Goal: Task Accomplishment & Management: Use online tool/utility

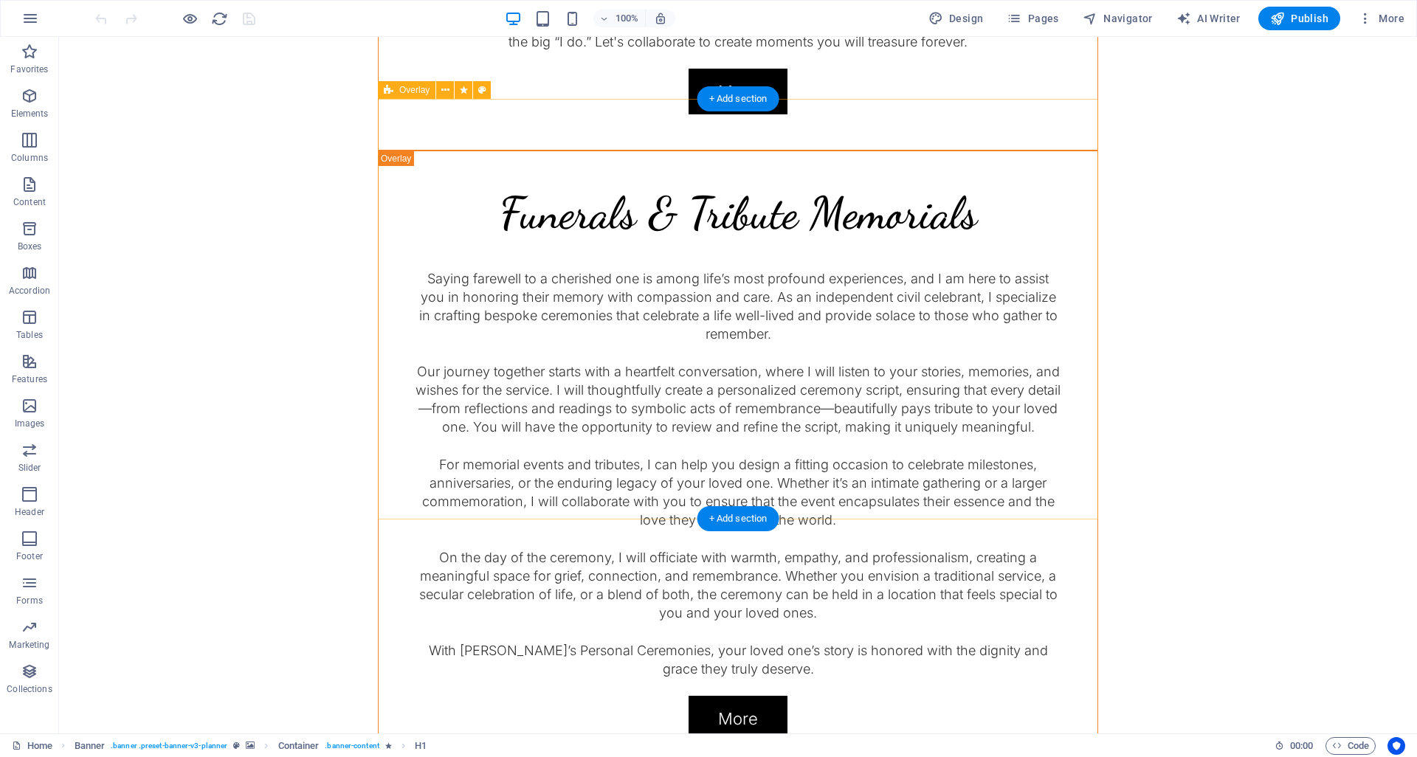
scroll to position [2635, 0]
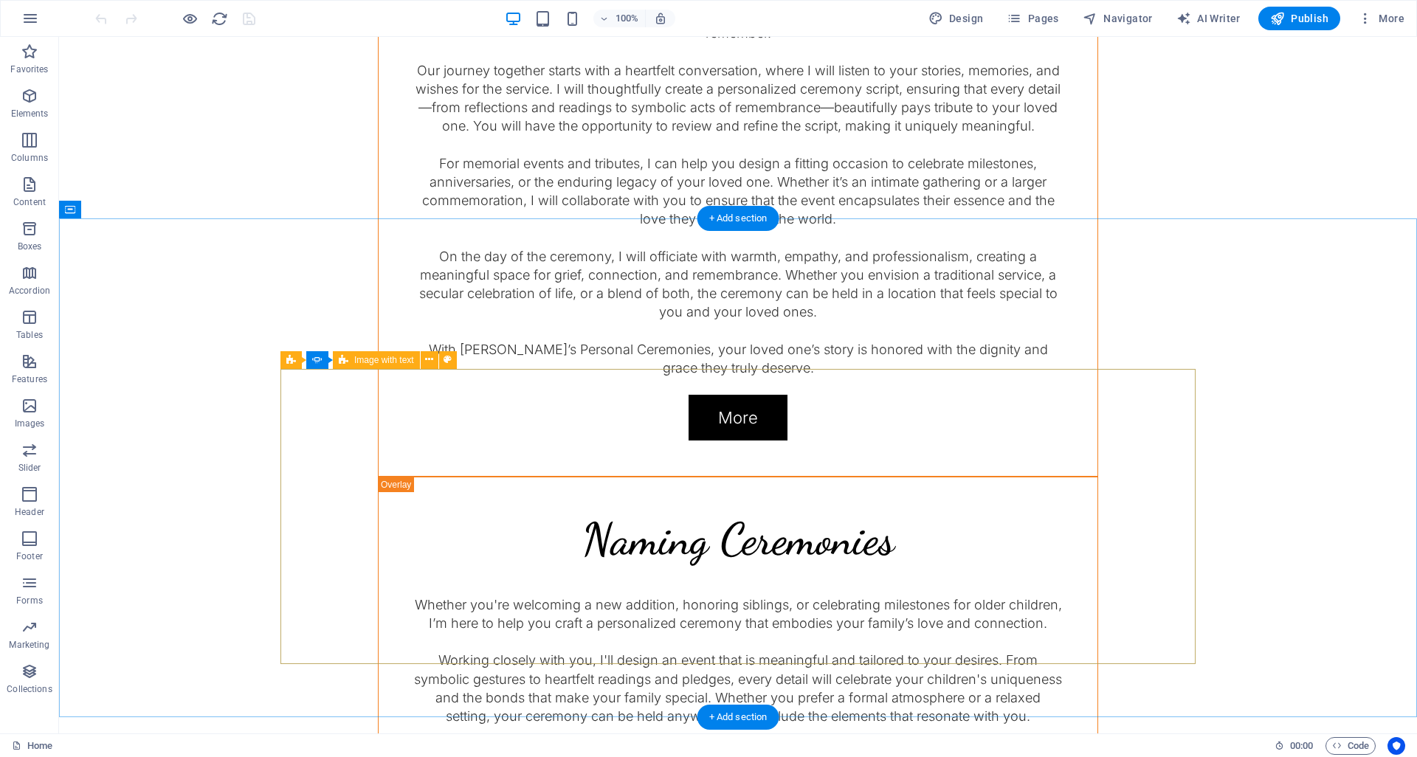
select select "px"
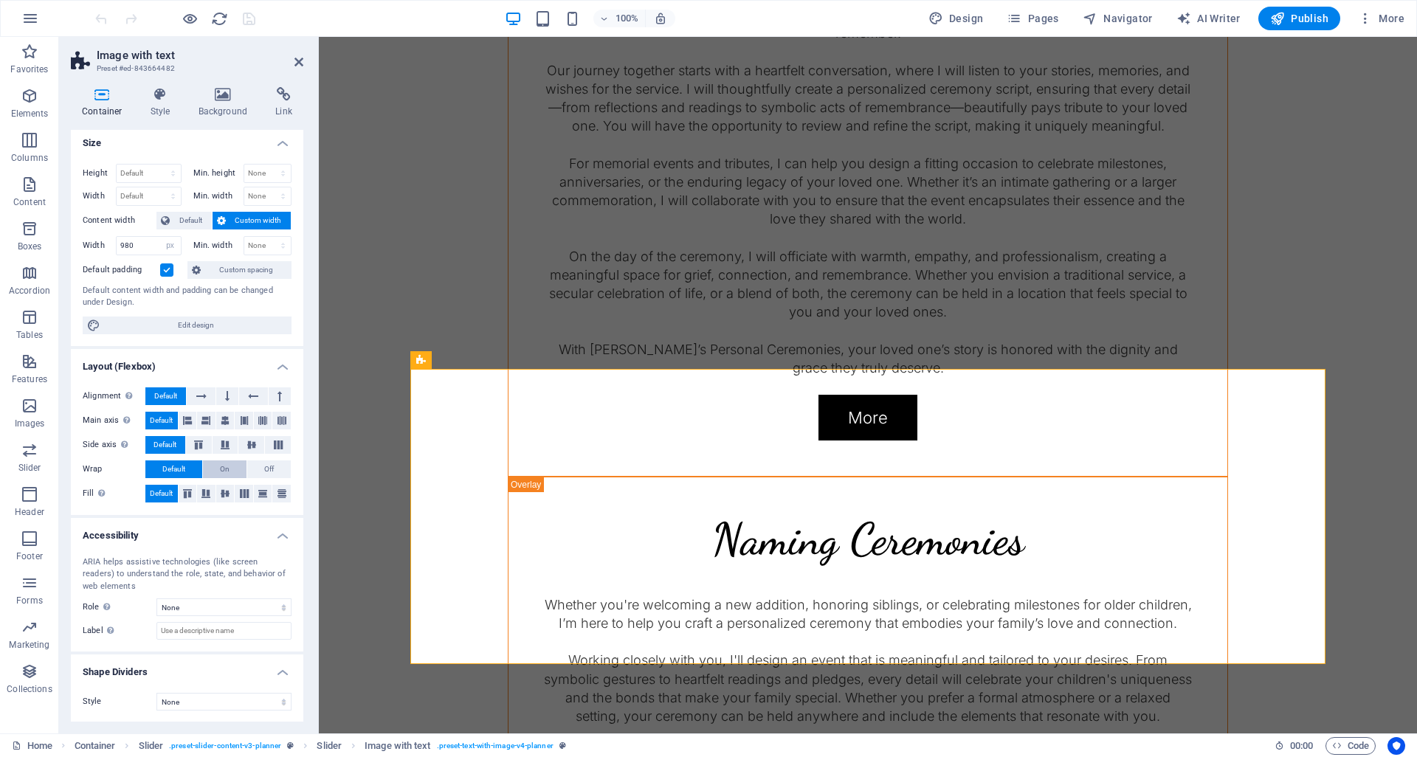
scroll to position [5, 0]
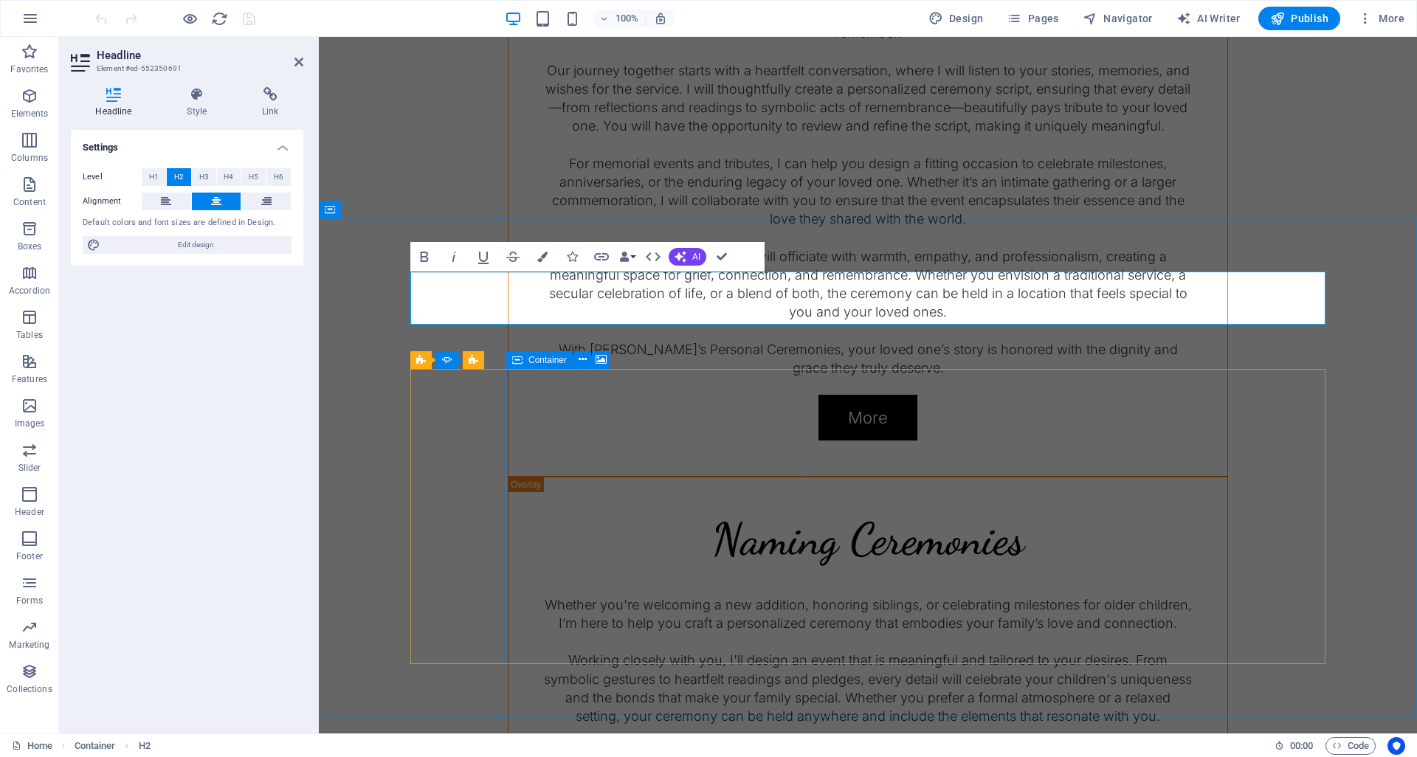
select select "px"
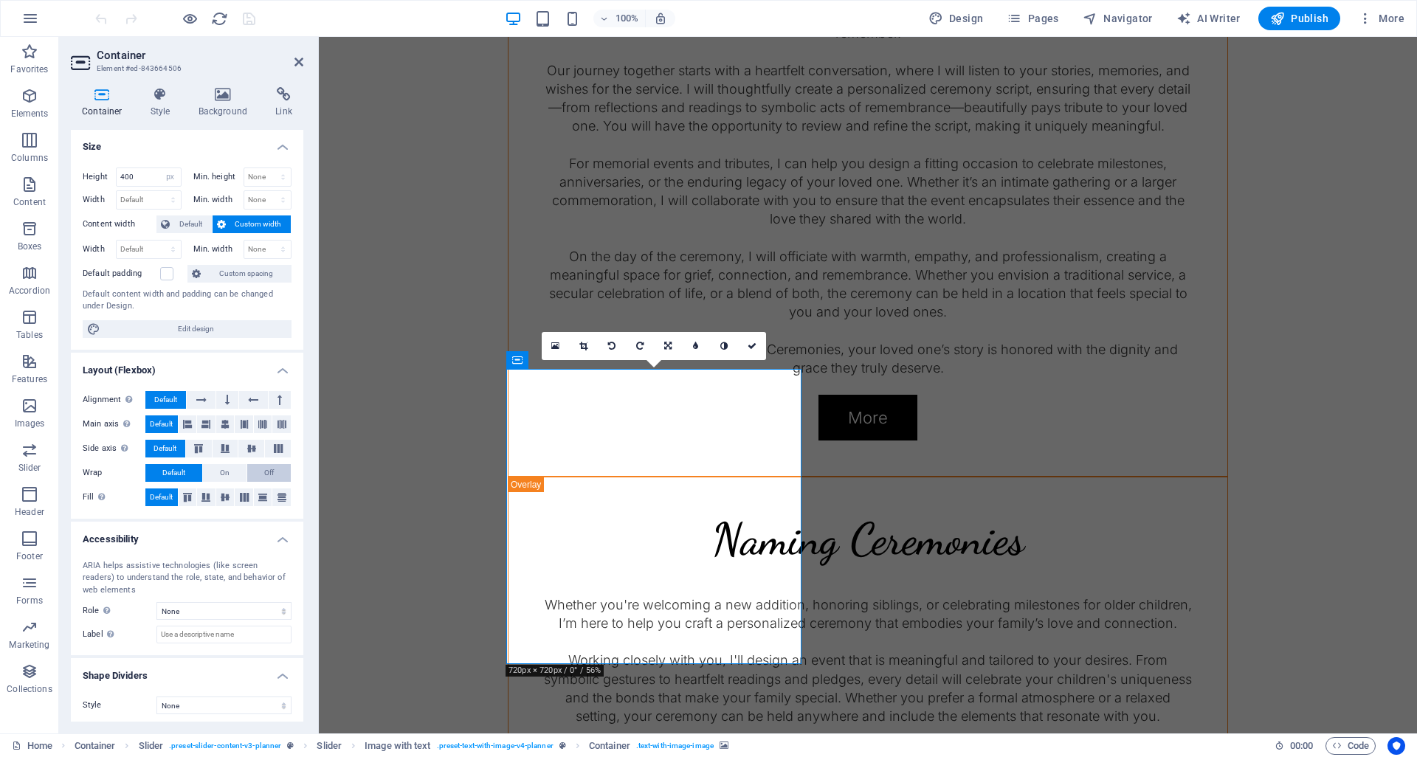
scroll to position [0, 0]
click at [152, 103] on h4 "Style" at bounding box center [163, 102] width 48 height 31
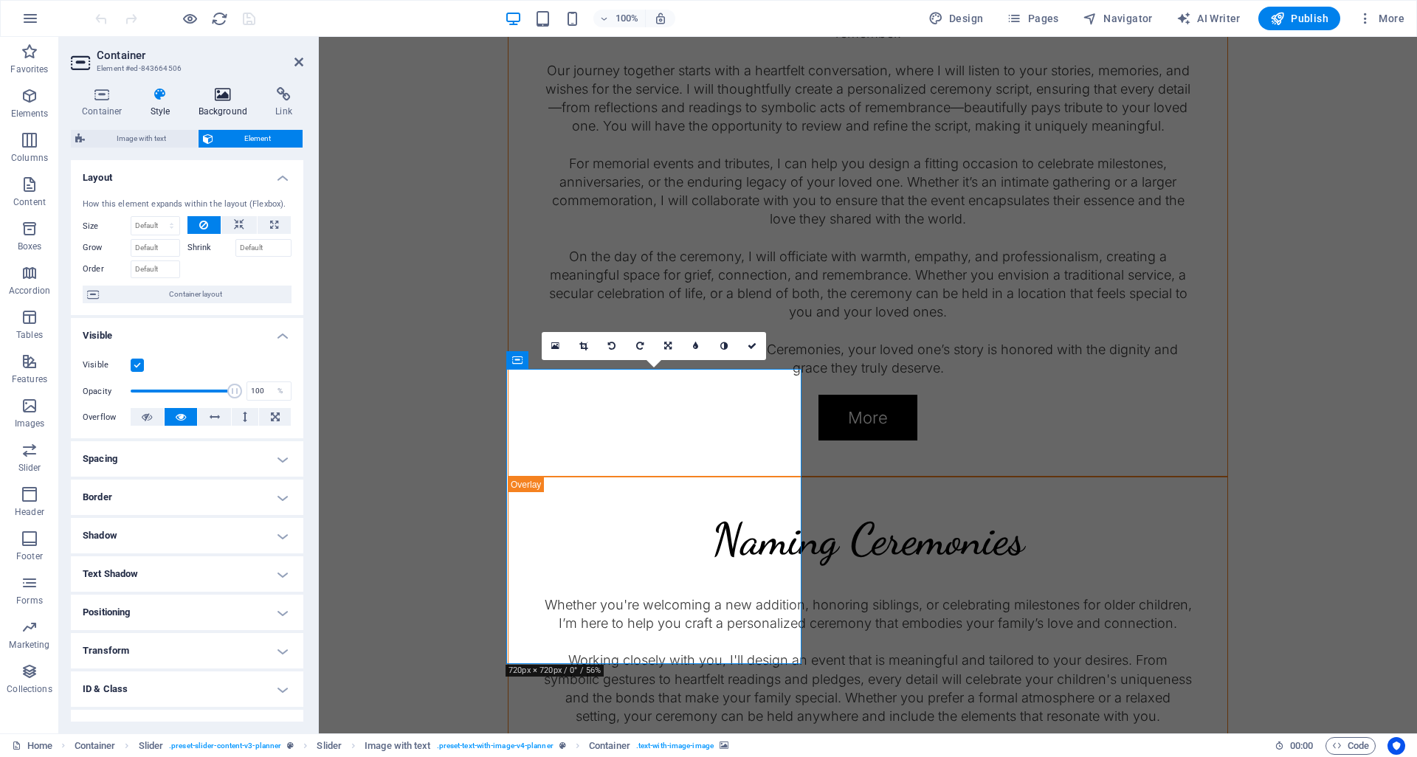
click at [204, 103] on h4 "Background" at bounding box center [225, 102] width 77 height 31
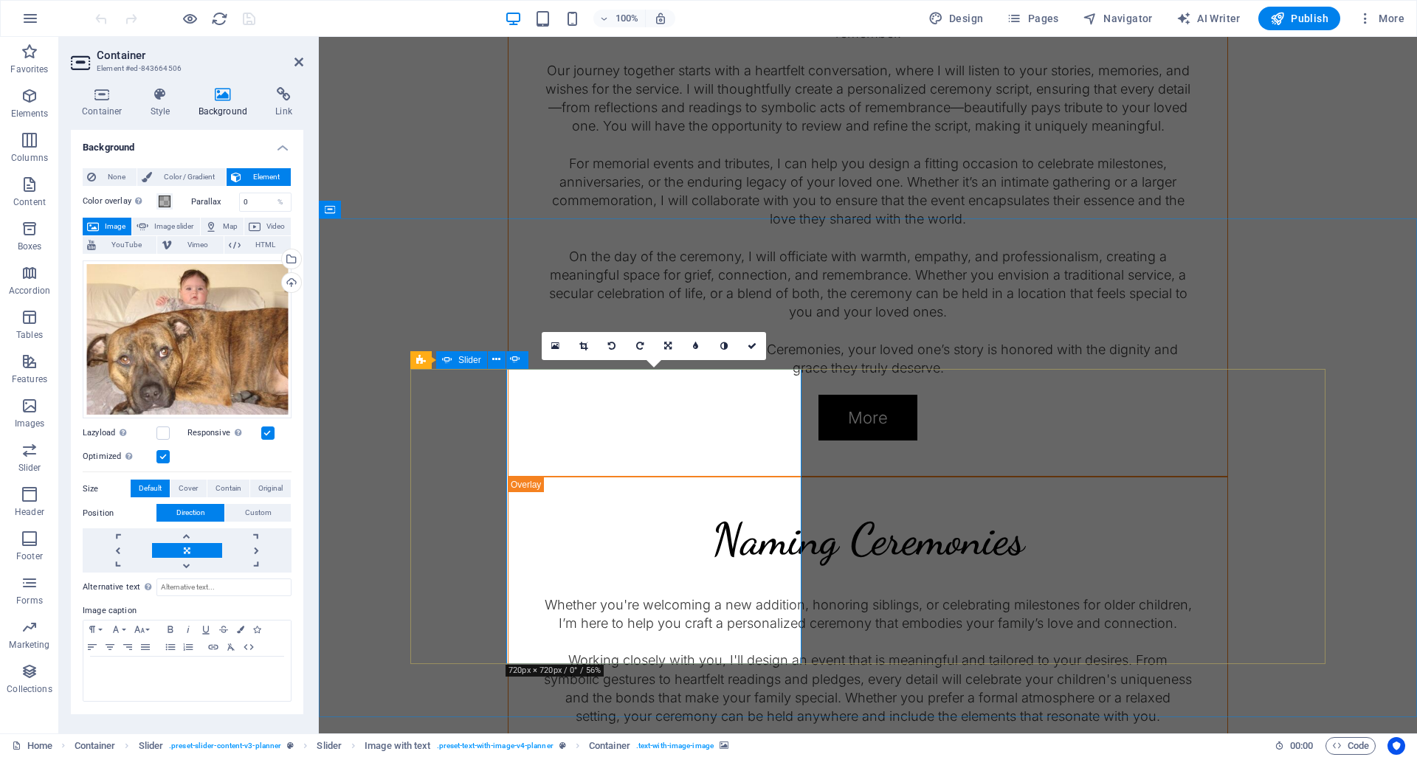
click at [445, 361] on icon at bounding box center [447, 360] width 10 height 18
select select "ms"
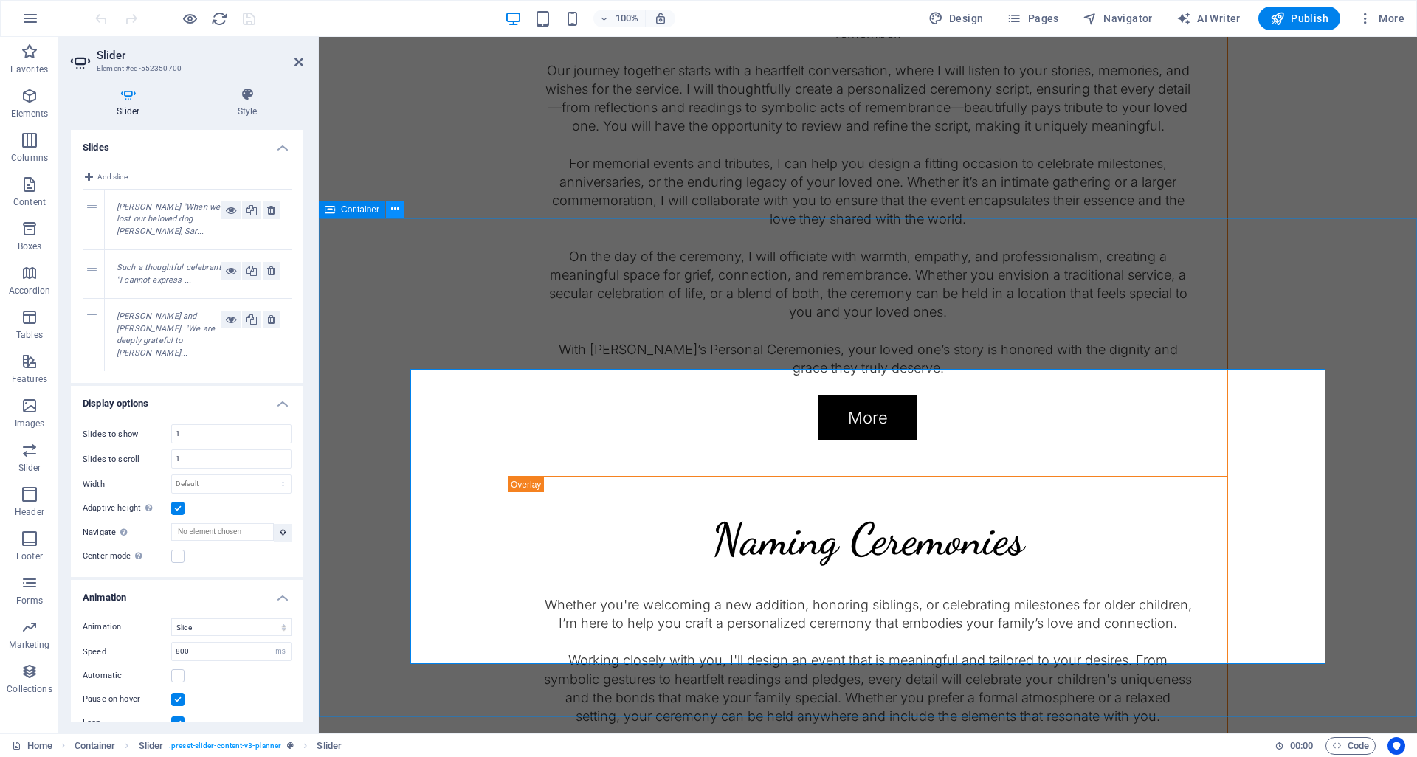
click at [395, 209] on icon at bounding box center [395, 208] width 8 height 15
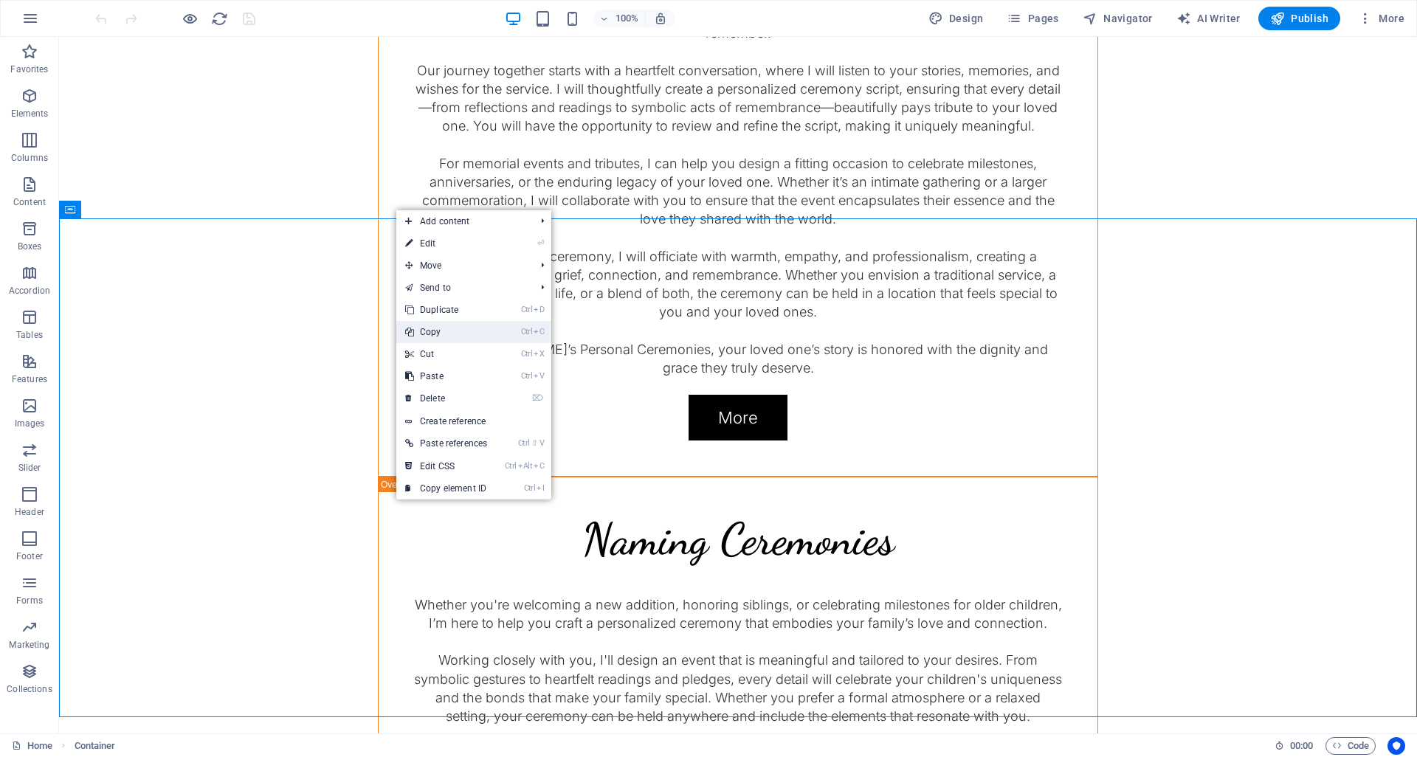
click at [432, 326] on link "Ctrl C Copy" at bounding box center [446, 332] width 100 height 22
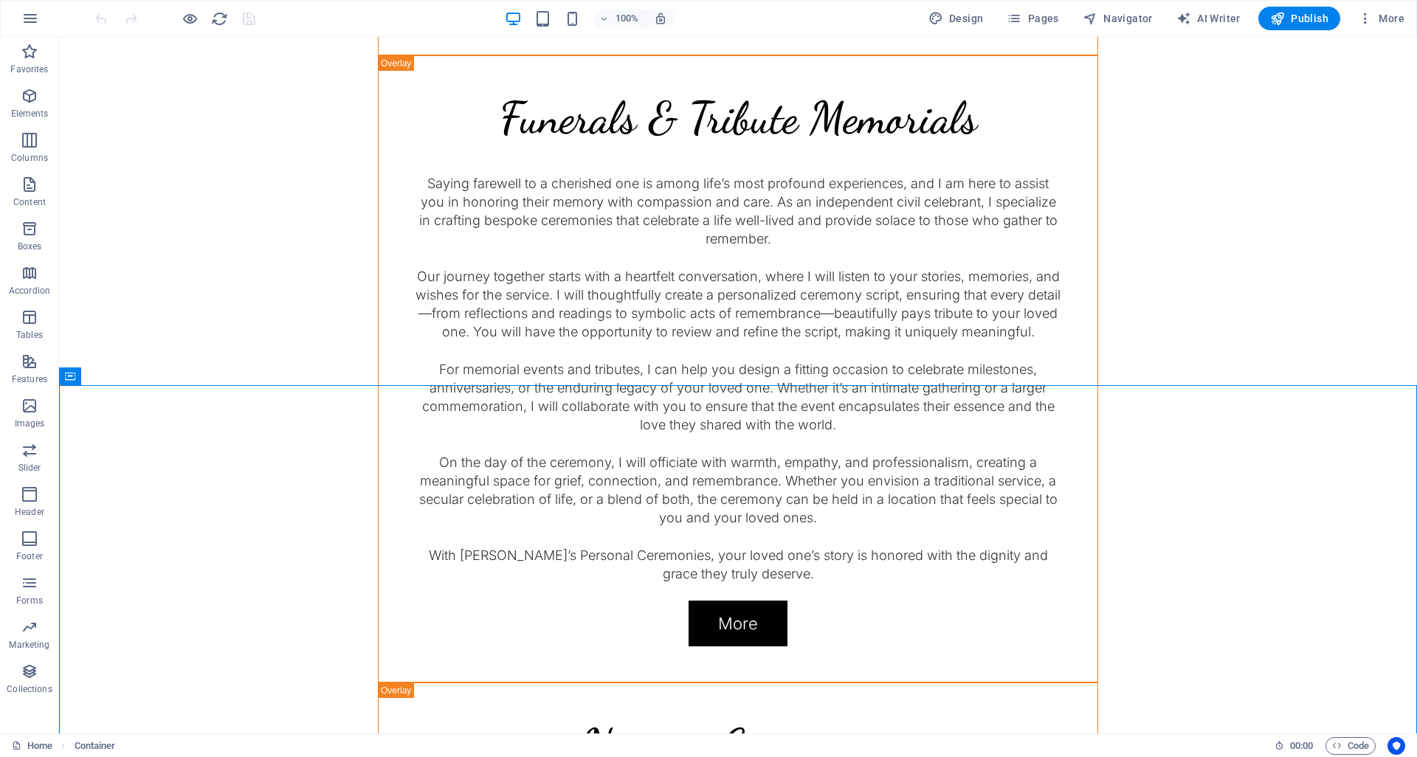
scroll to position [2409, 0]
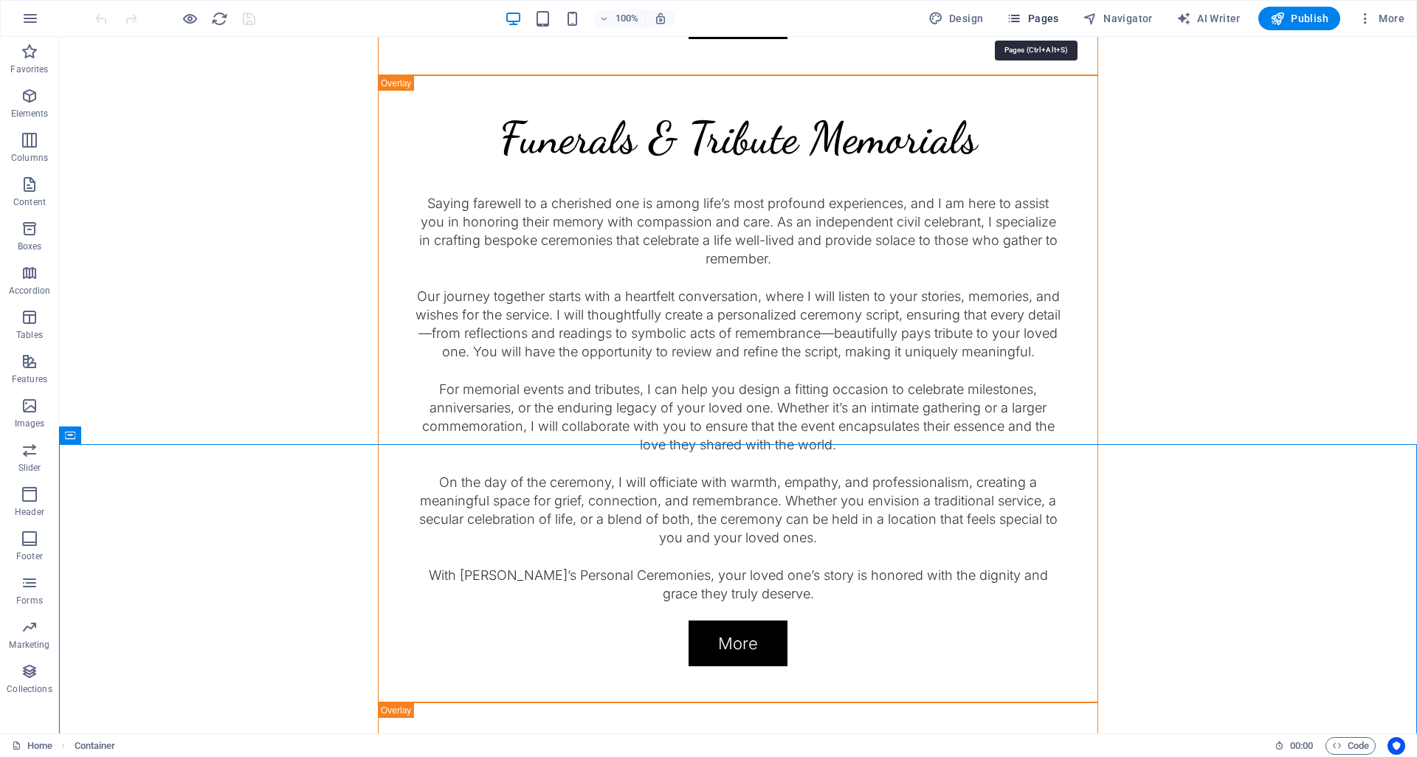
click at [1047, 20] on span "Pages" at bounding box center [1033, 18] width 52 height 15
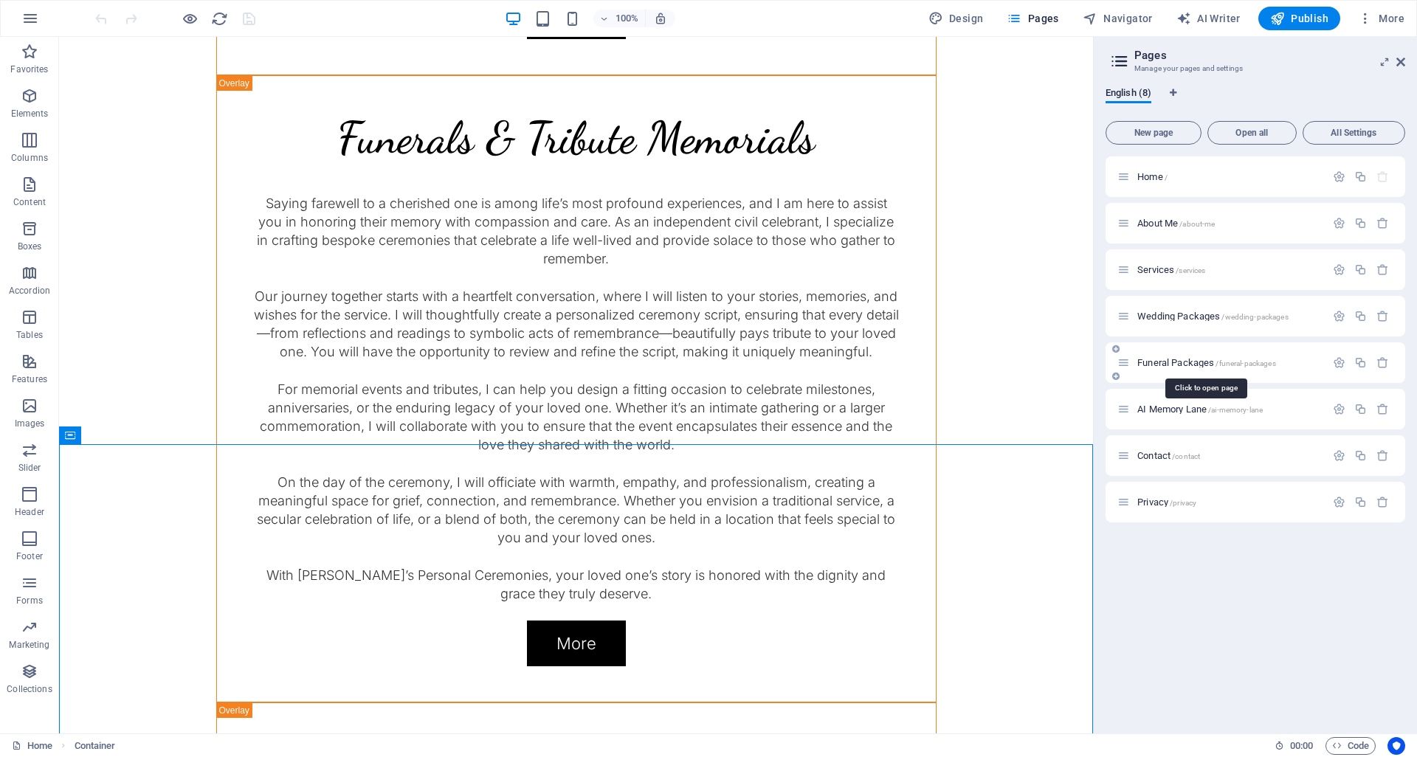
click at [1168, 361] on span "Funeral Packages /funeral-packages" at bounding box center [1206, 362] width 139 height 11
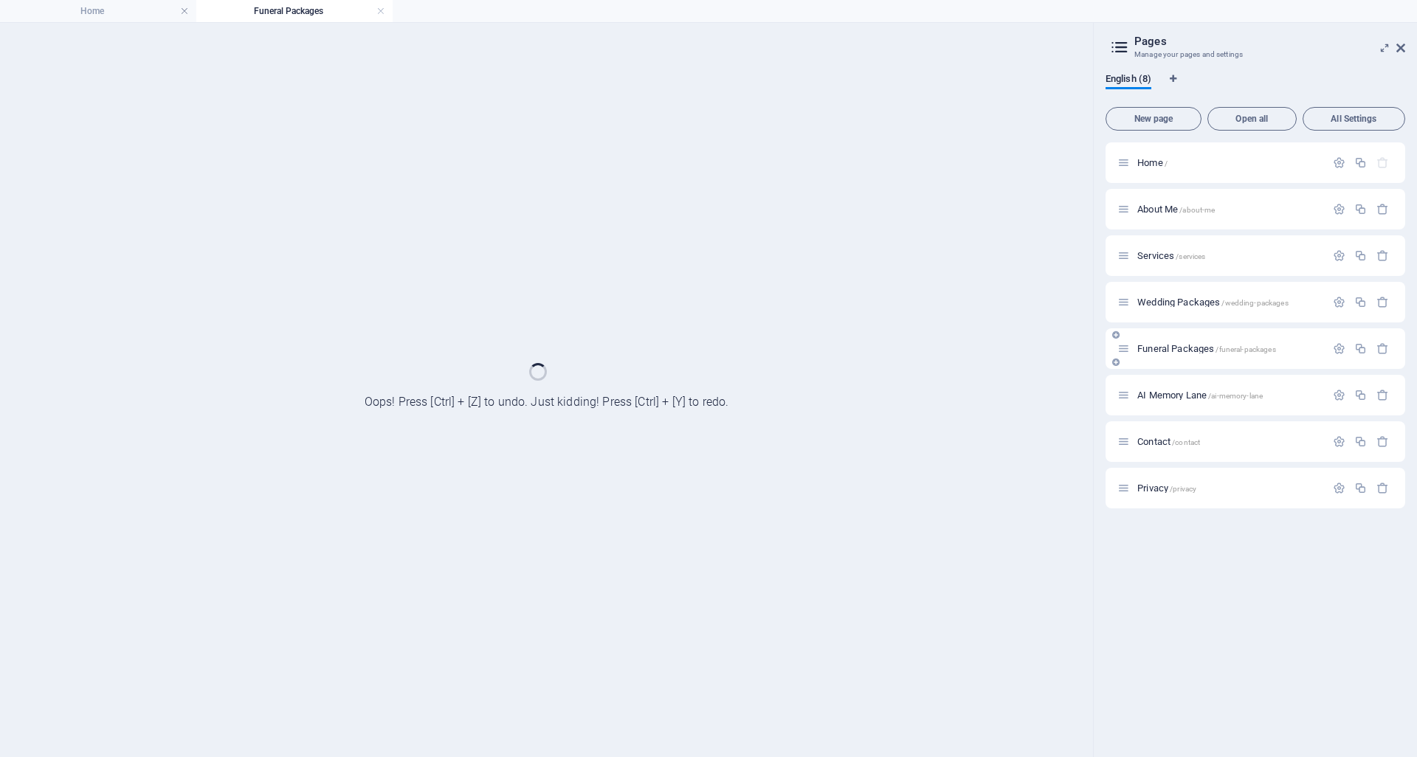
click at [1169, 361] on div "Funeral Packages /funeral-packages" at bounding box center [1255, 348] width 300 height 41
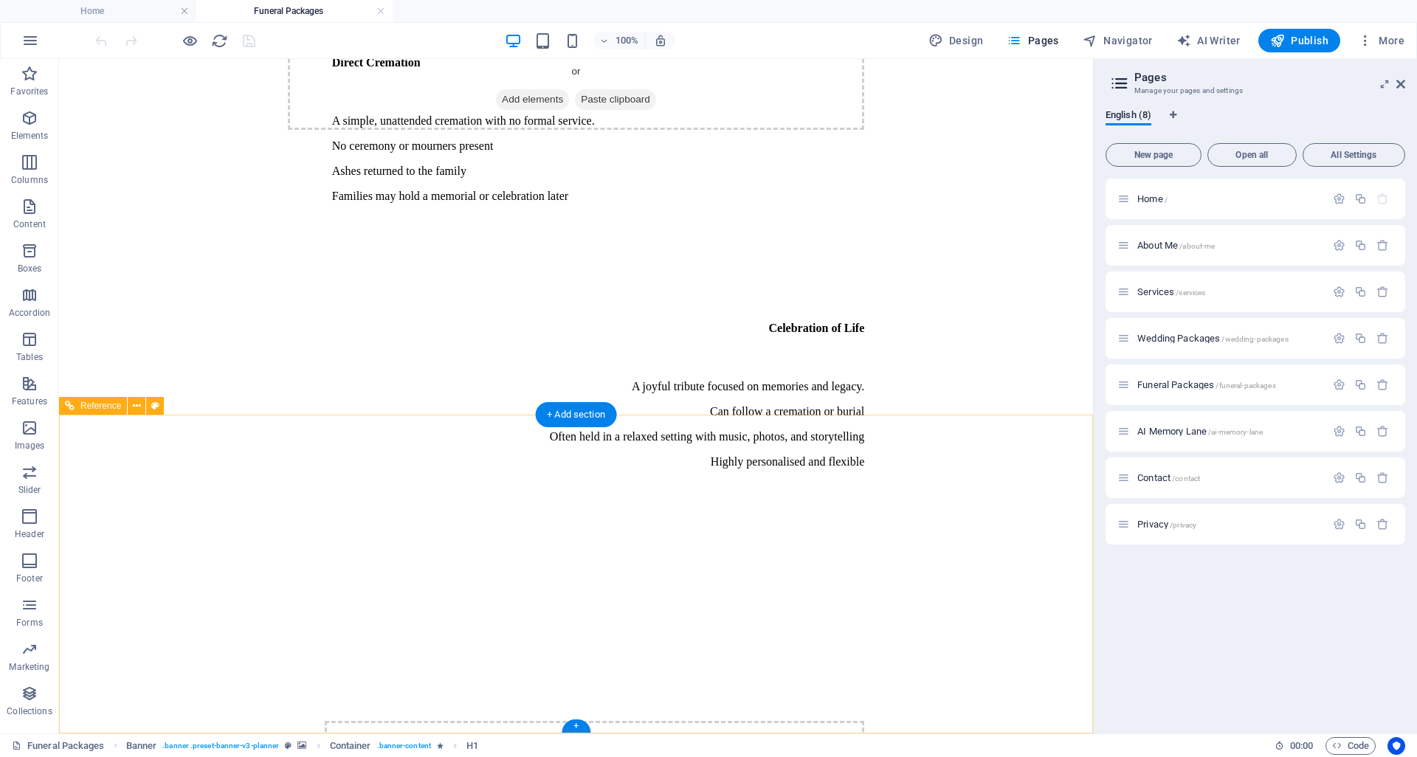
scroll to position [3837, 0]
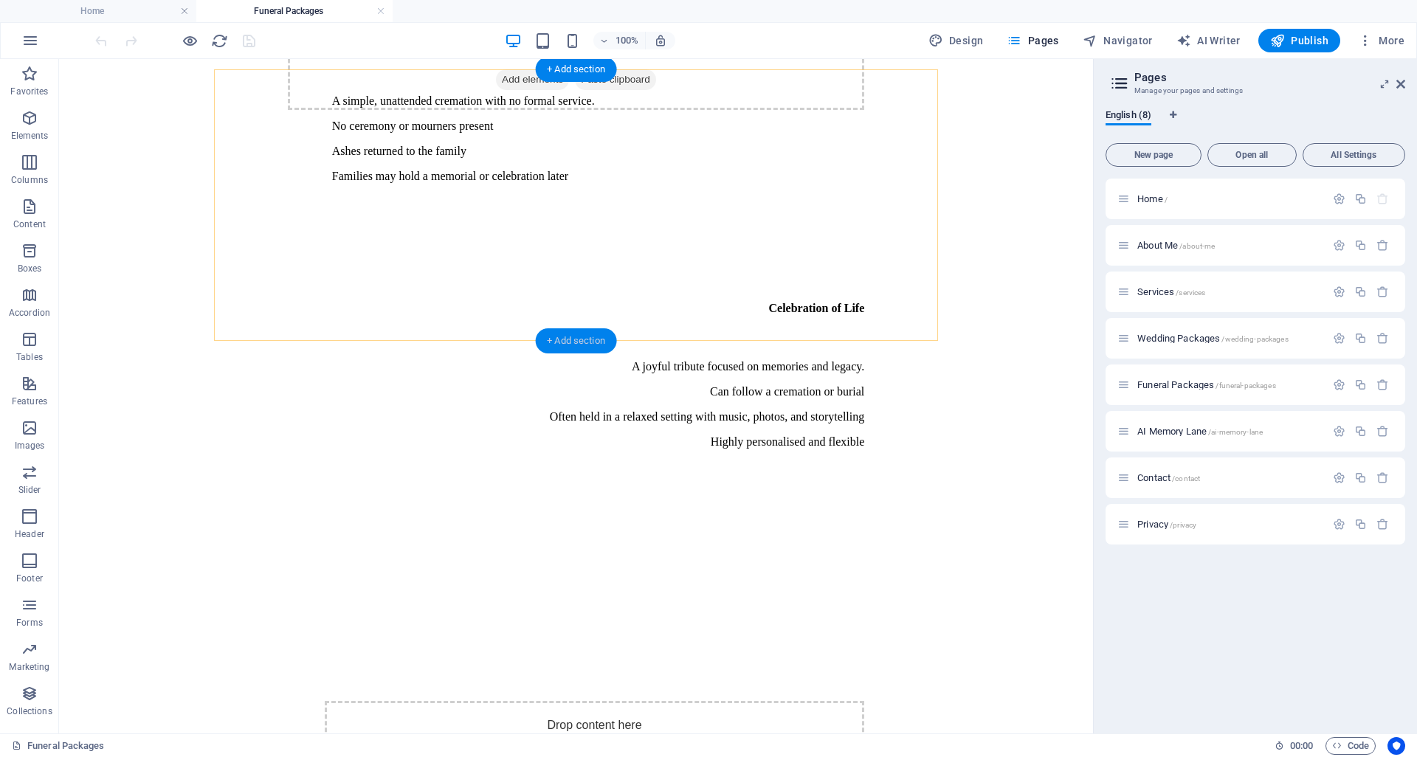
click at [570, 339] on div "+ Add section" at bounding box center [576, 340] width 82 height 25
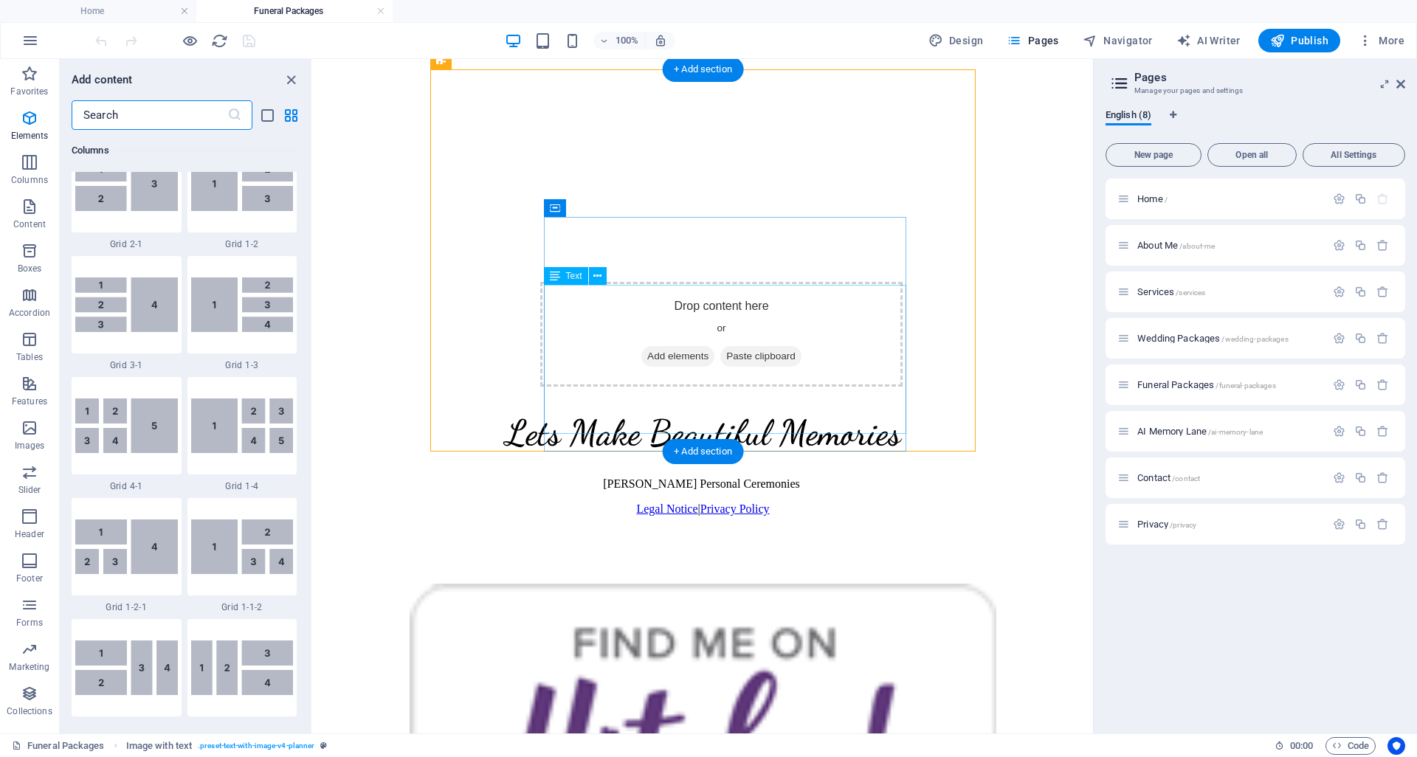
scroll to position [2582, 0]
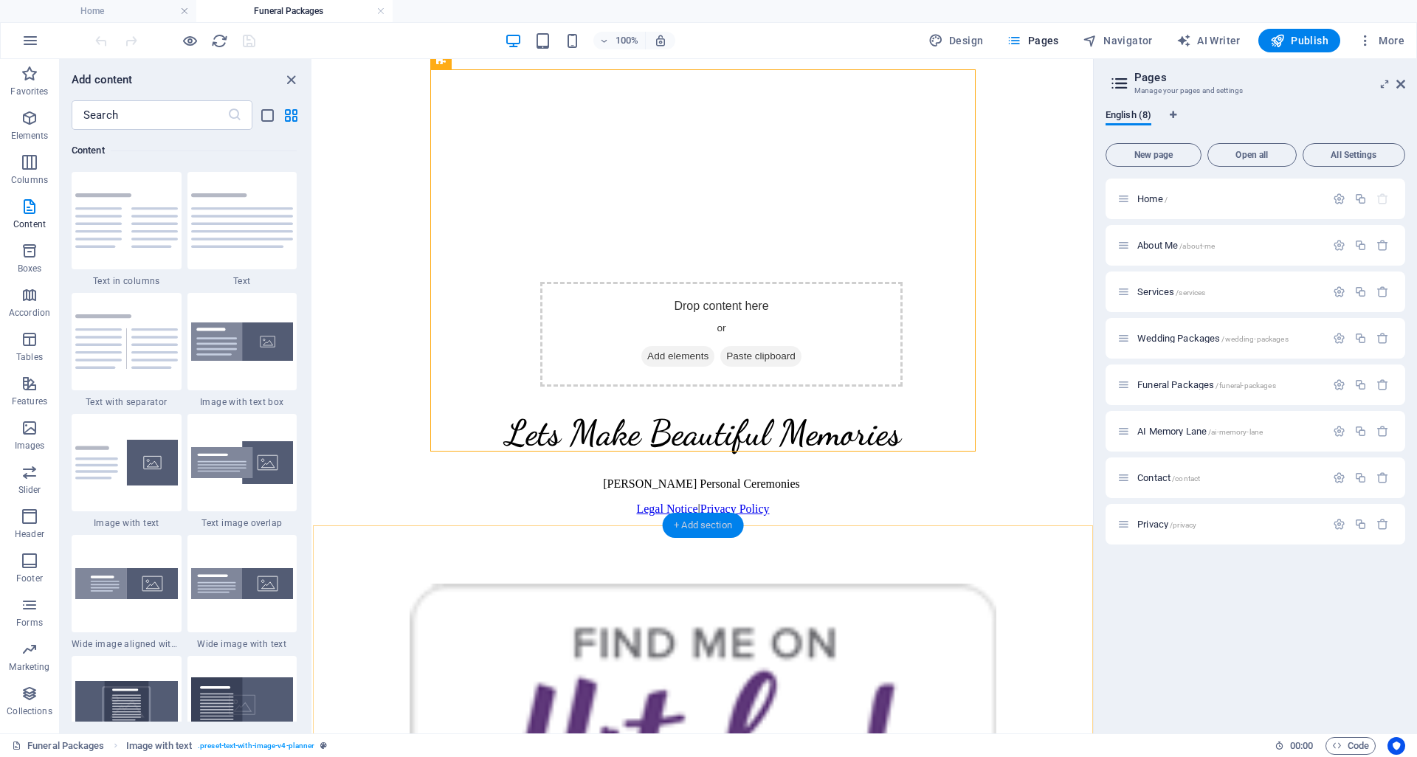
click at [693, 526] on div "+ Add section" at bounding box center [703, 525] width 82 height 25
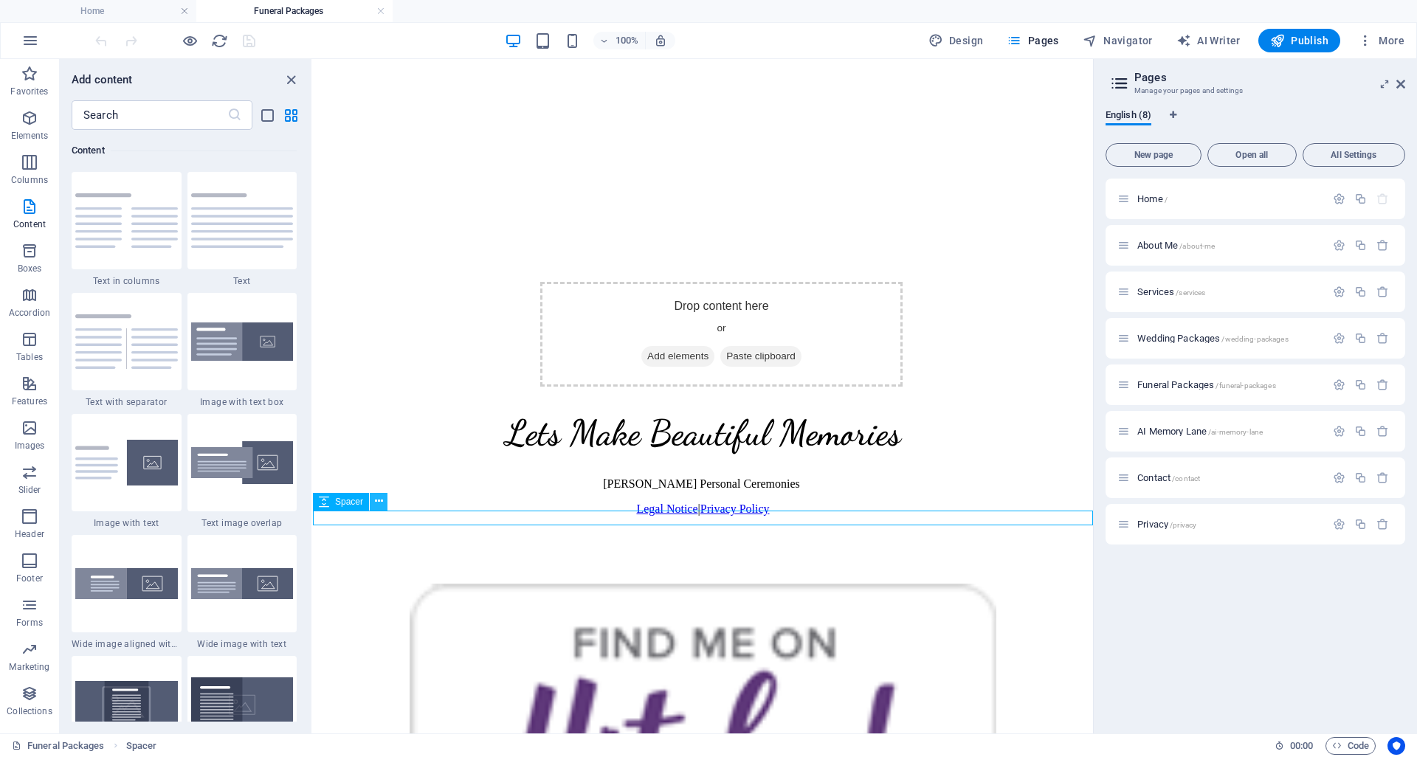
click at [381, 501] on icon at bounding box center [379, 501] width 8 height 15
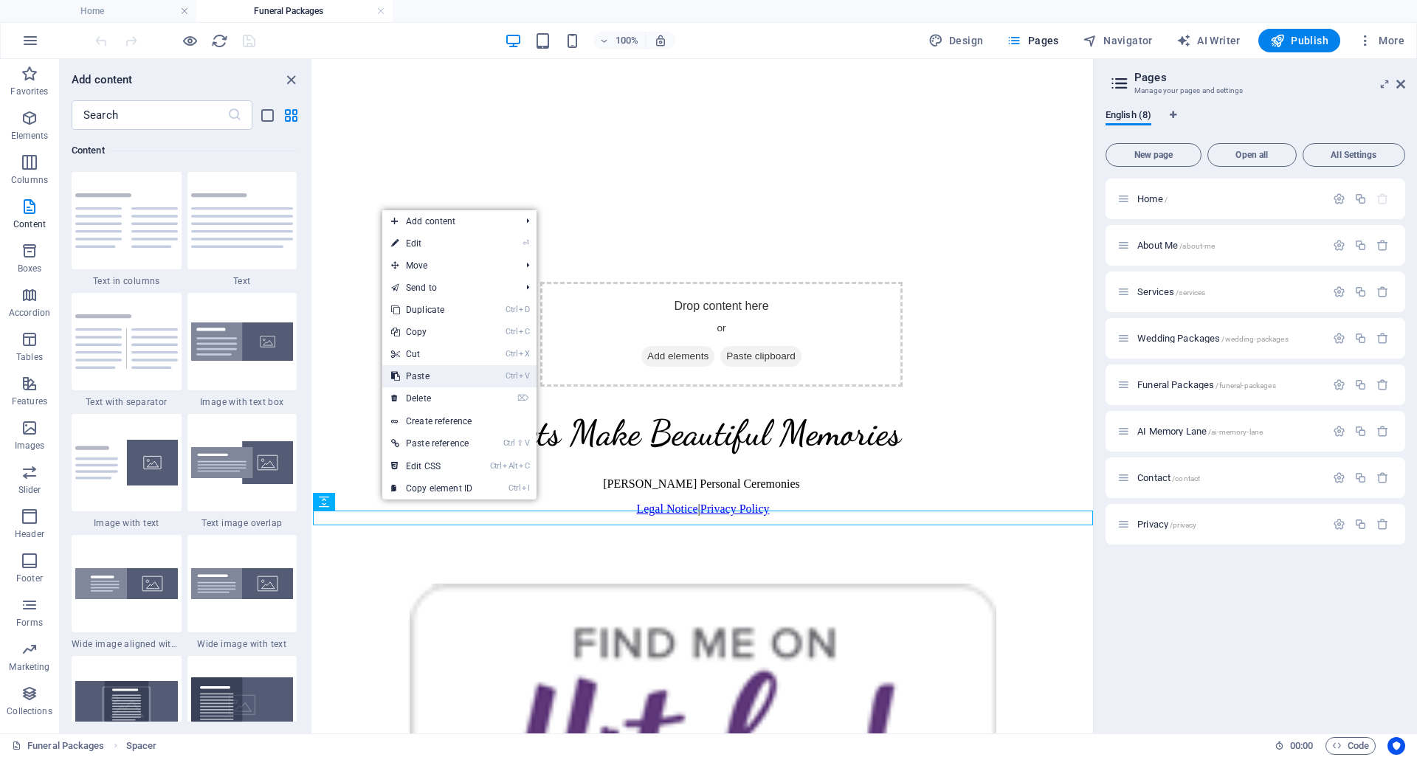
click at [475, 380] on link "Ctrl V Paste" at bounding box center [431, 376] width 99 height 22
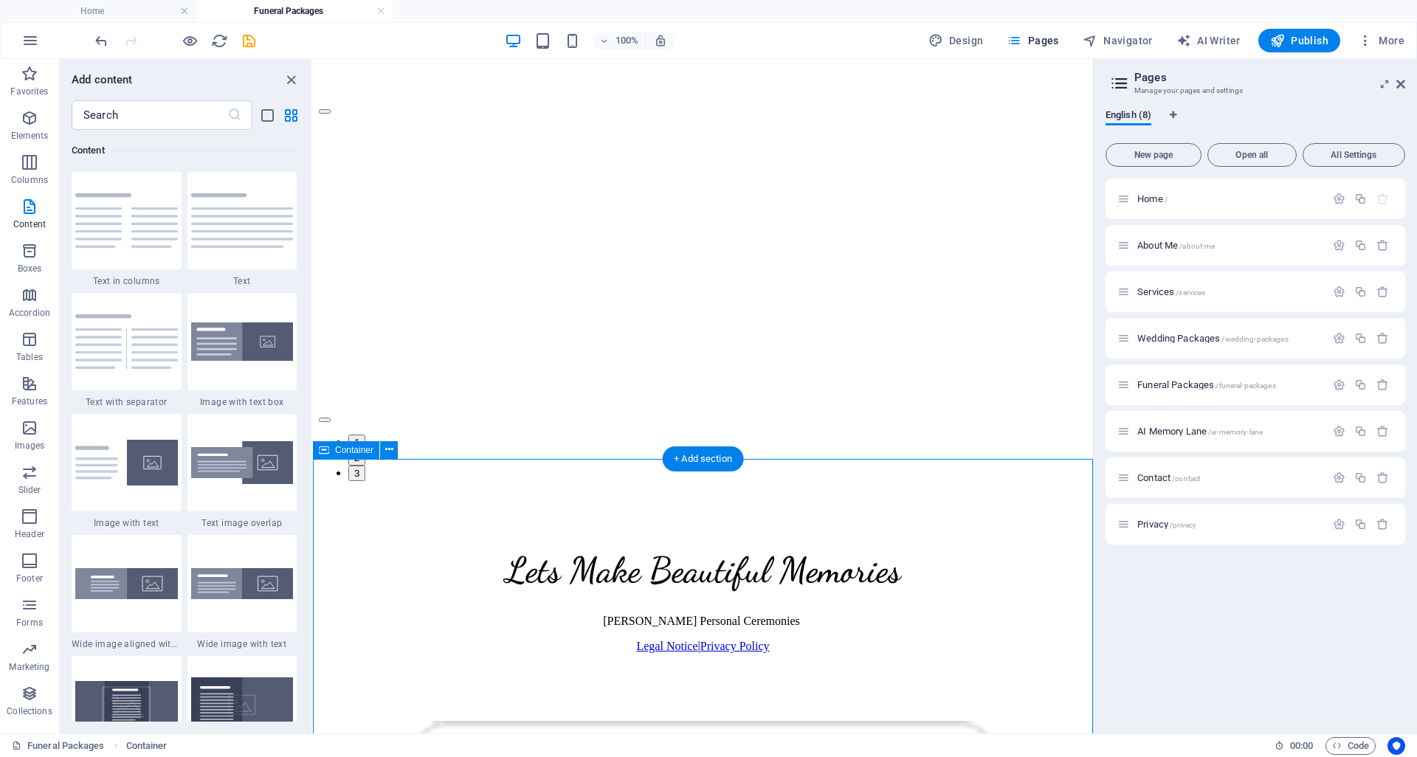
scroll to position [4735, 0]
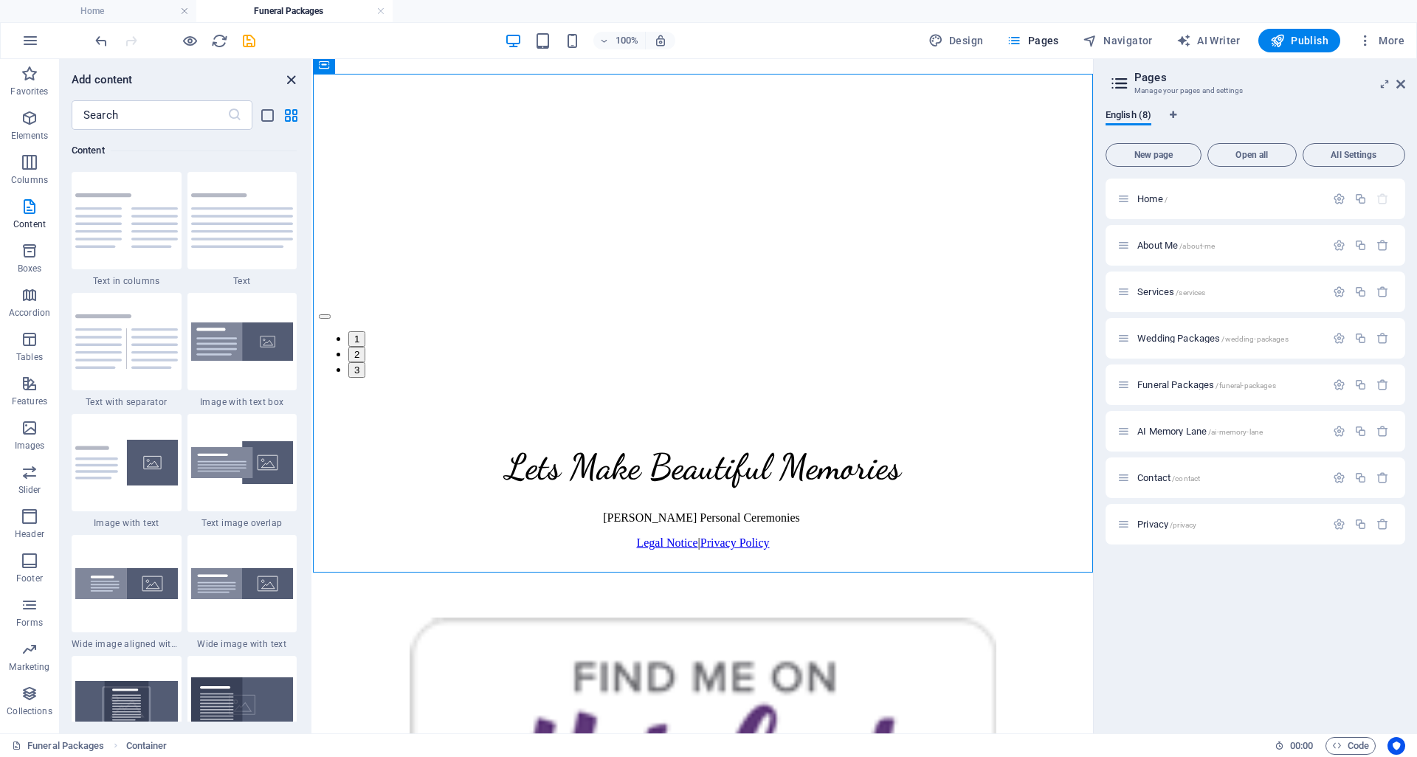
click at [286, 80] on icon "close panel" at bounding box center [291, 80] width 17 height 17
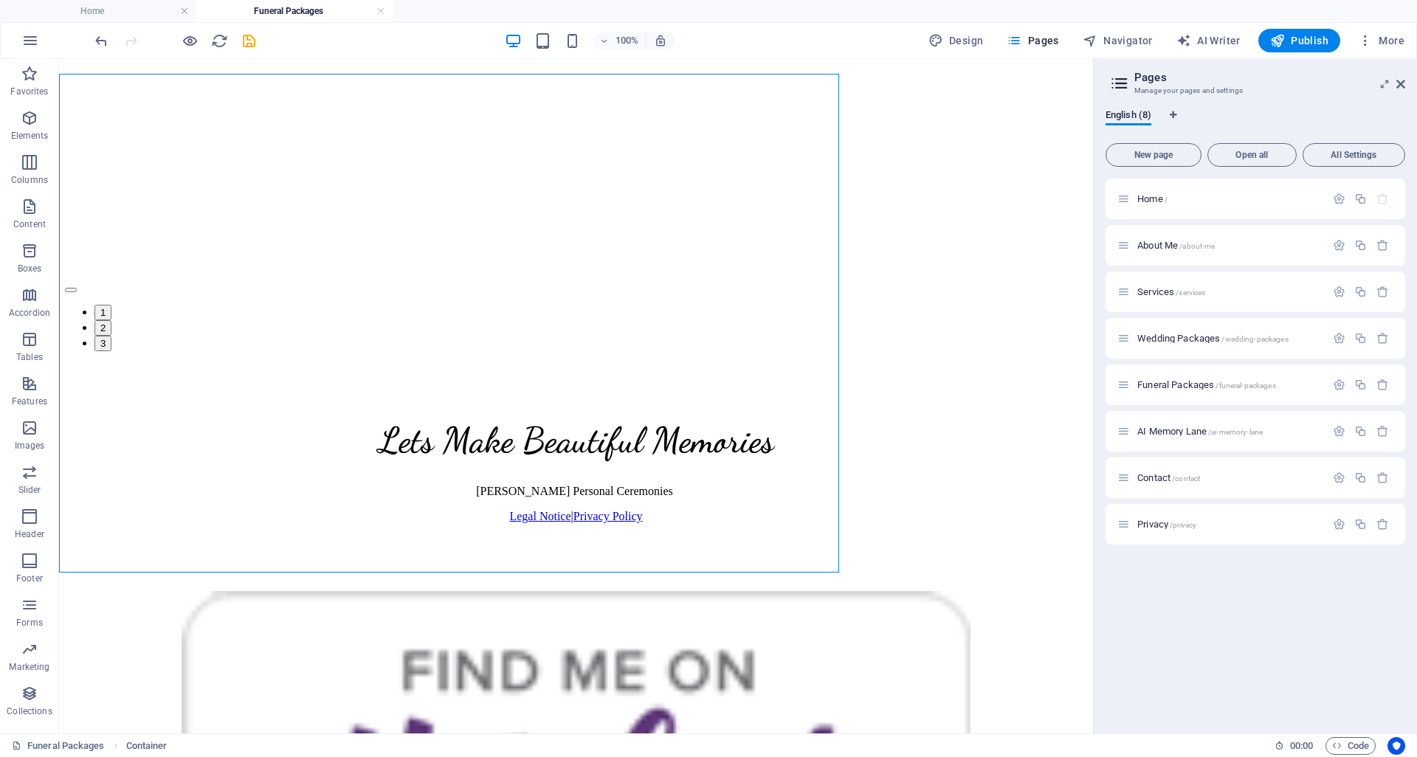
scroll to position [4178, 0]
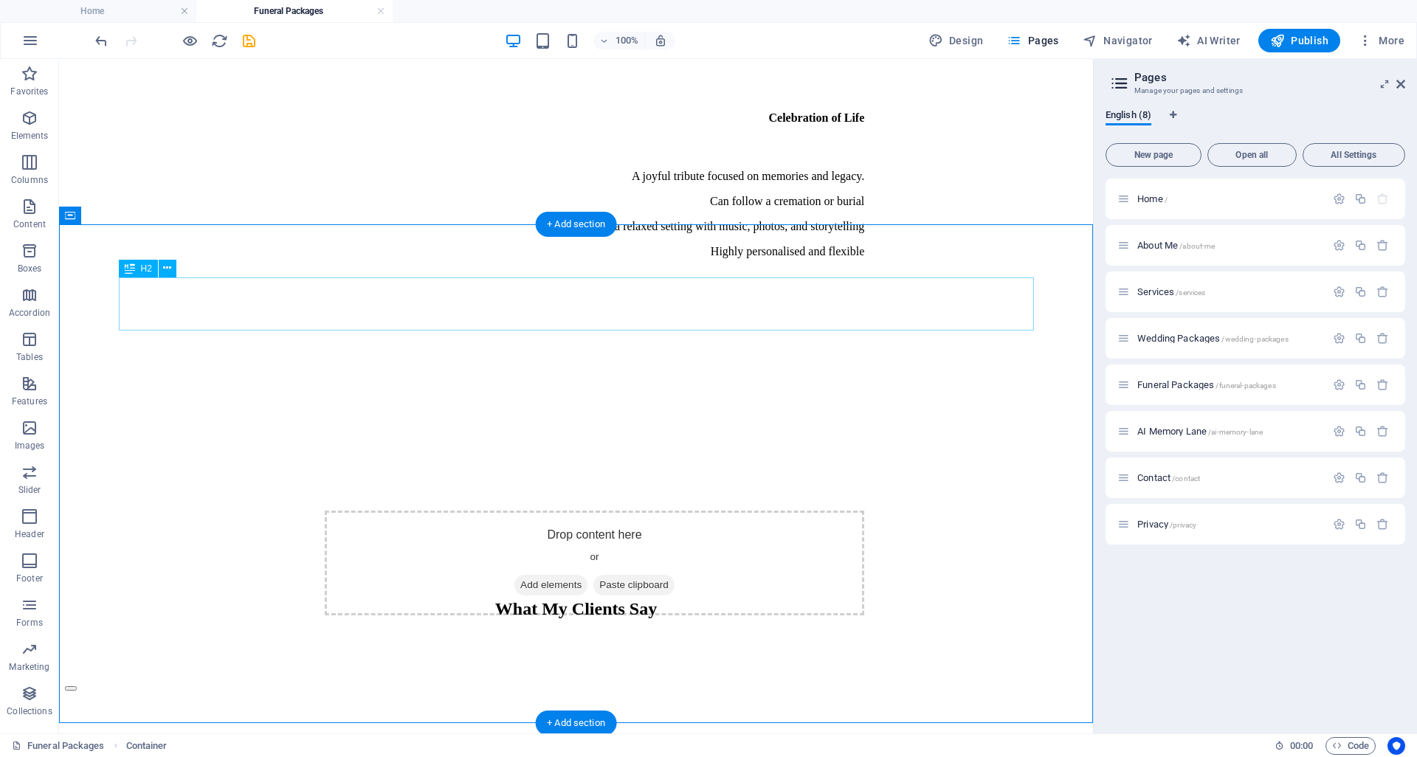
click at [584, 599] on div "What My Clients Say" at bounding box center [576, 609] width 1022 height 20
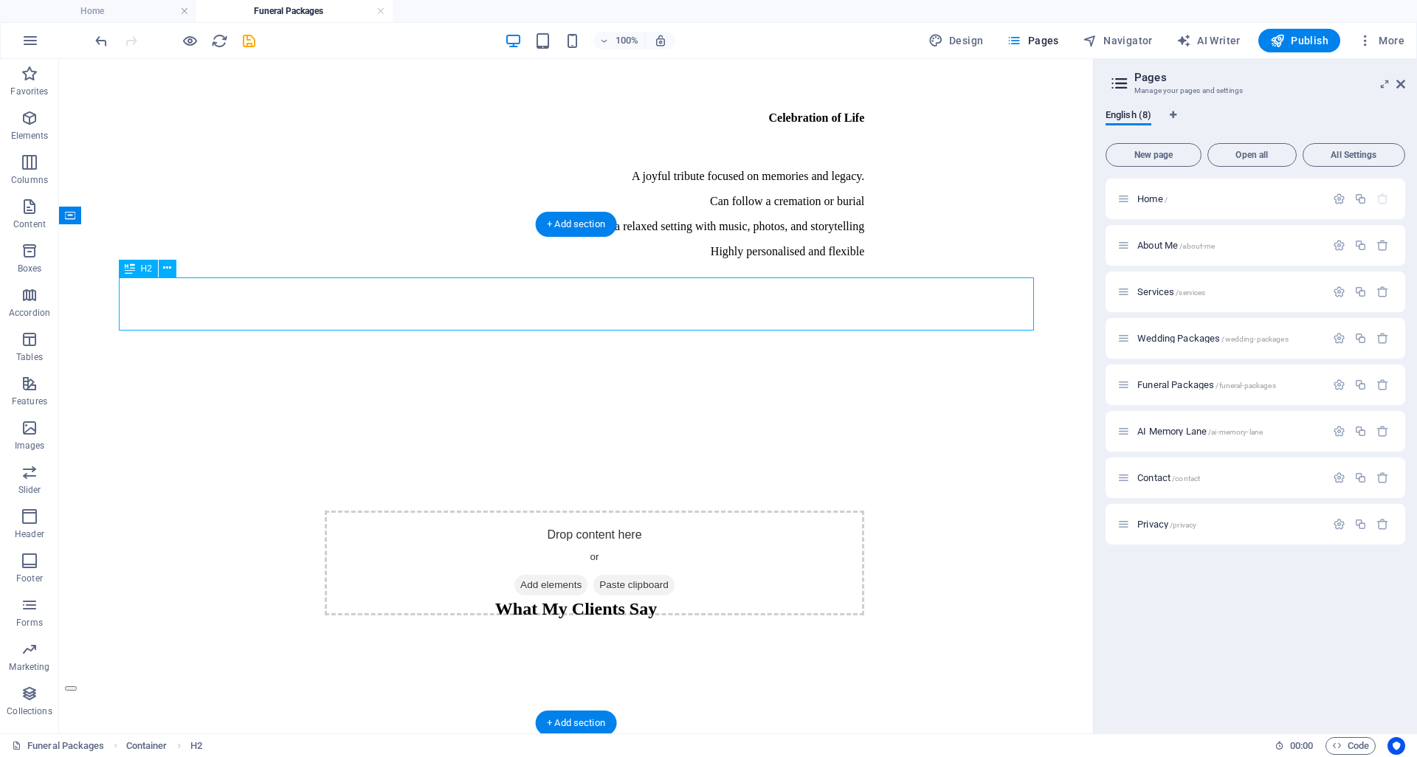
click at [584, 599] on div "What My Clients Say" at bounding box center [576, 609] width 1022 height 20
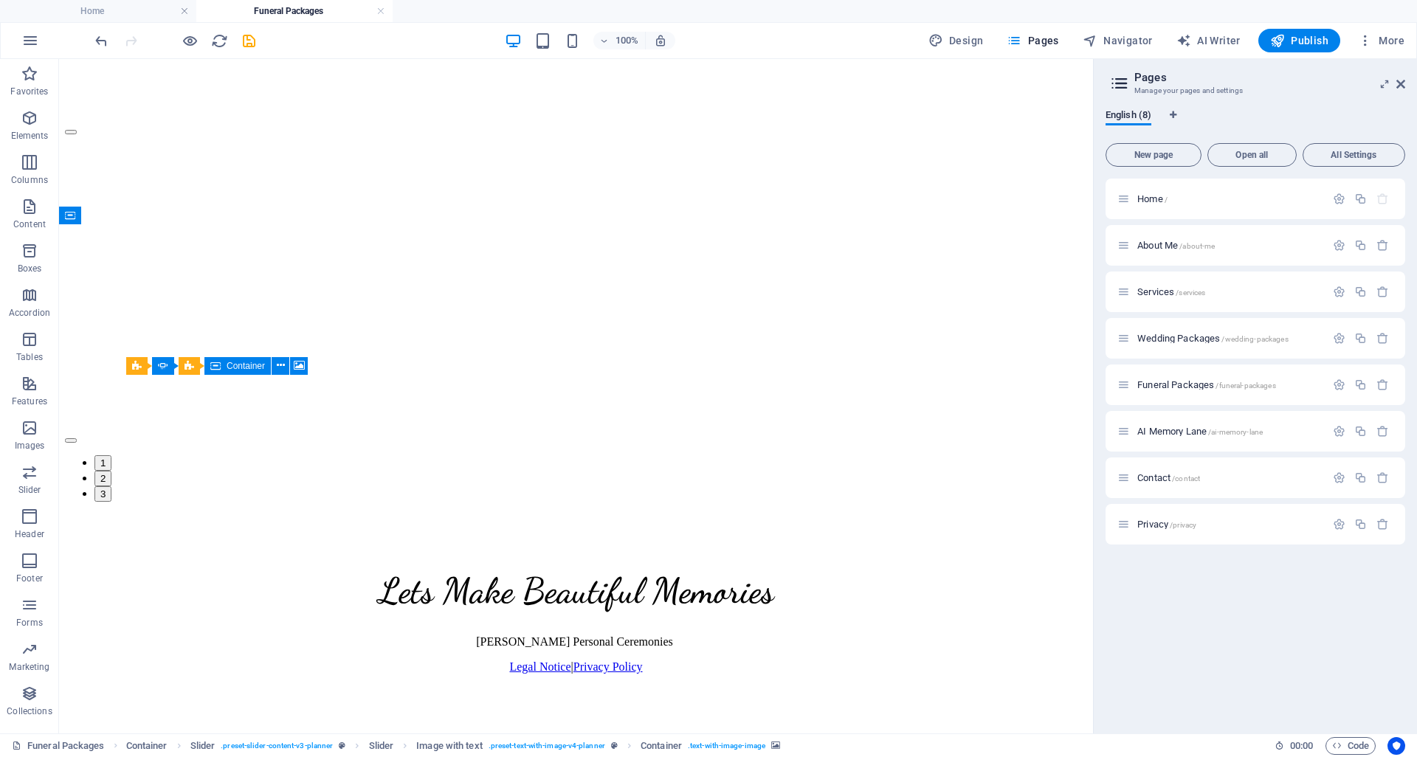
scroll to position [4028, 0]
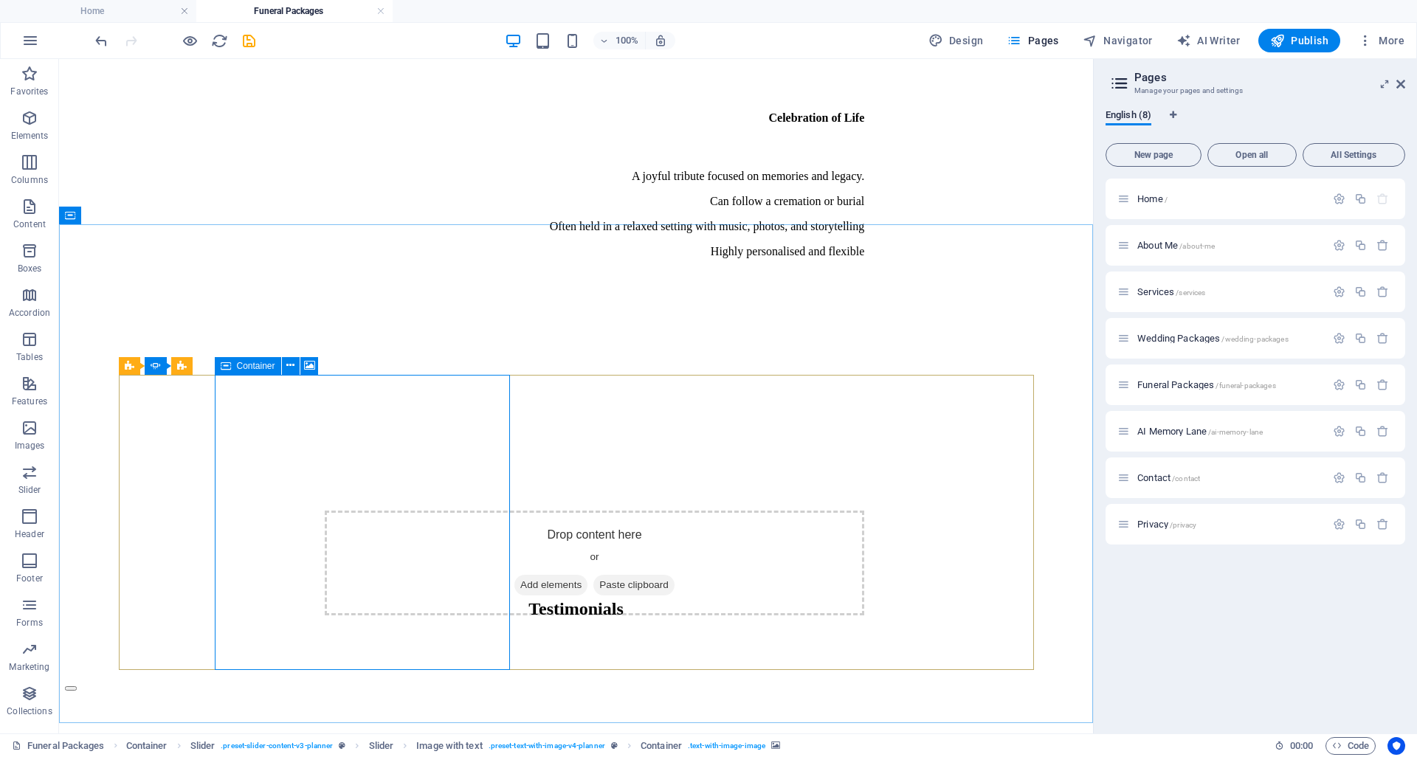
click at [227, 364] on icon at bounding box center [226, 366] width 10 height 18
select select "px"
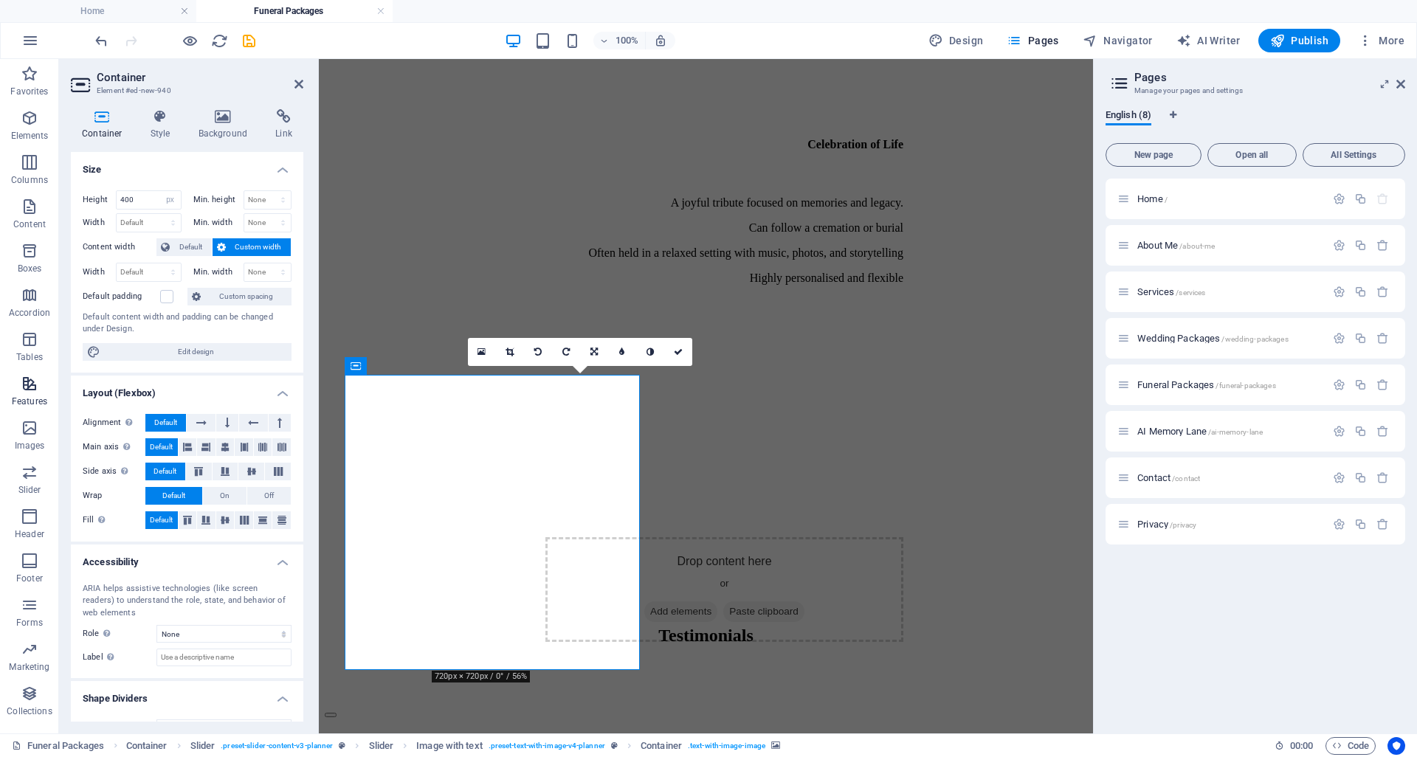
scroll to position [4584, 0]
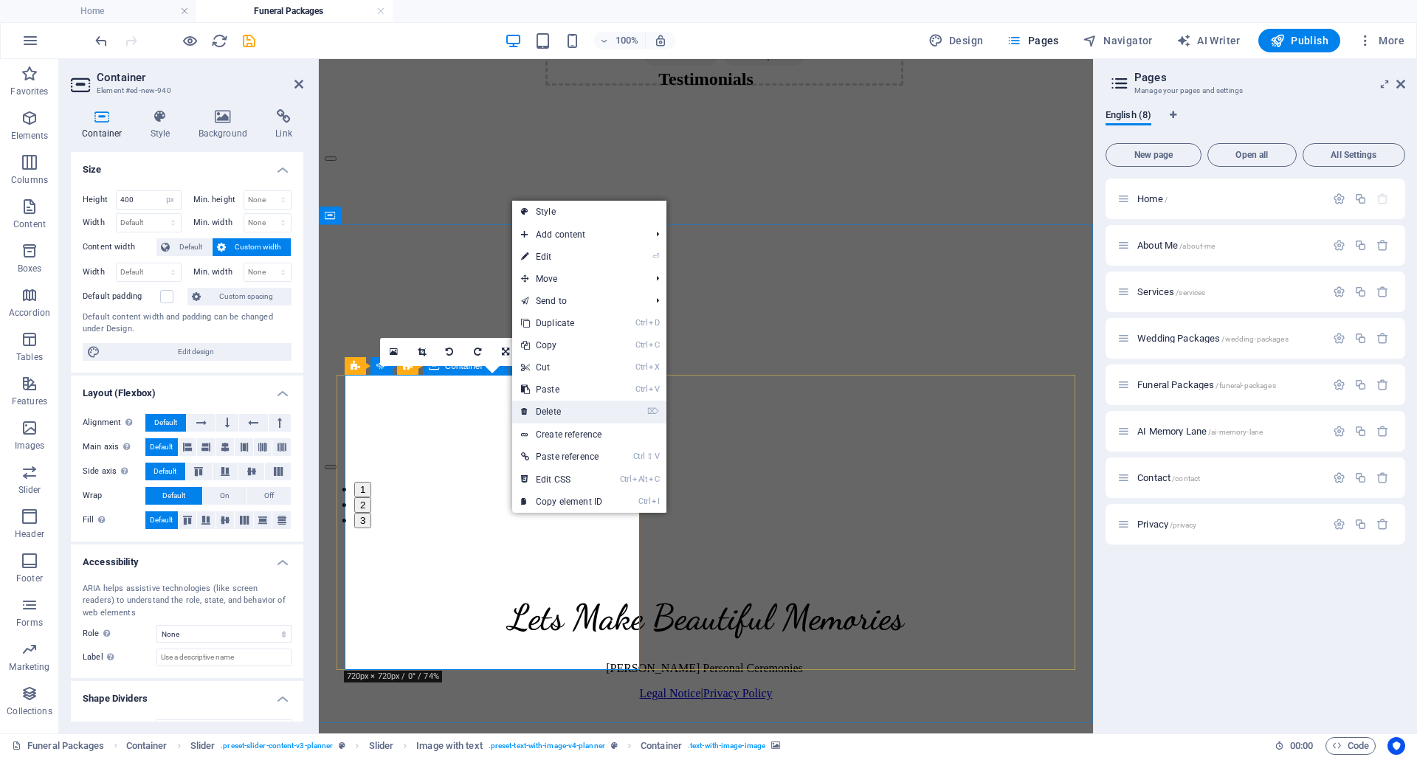
click at [556, 413] on link "⌦ Delete" at bounding box center [561, 412] width 99 height 22
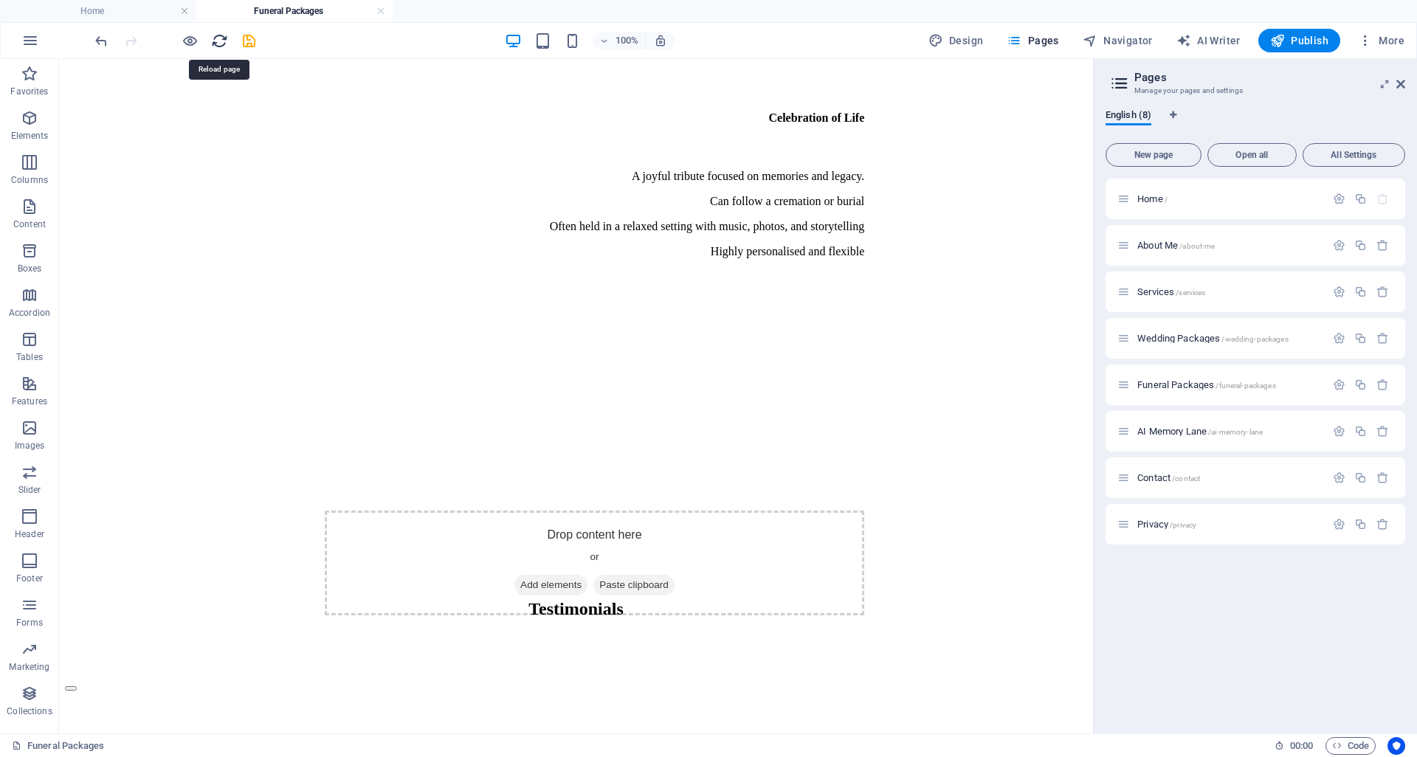
click at [224, 42] on icon "reload" at bounding box center [219, 40] width 17 height 17
click at [97, 40] on icon "undo" at bounding box center [101, 40] width 17 height 17
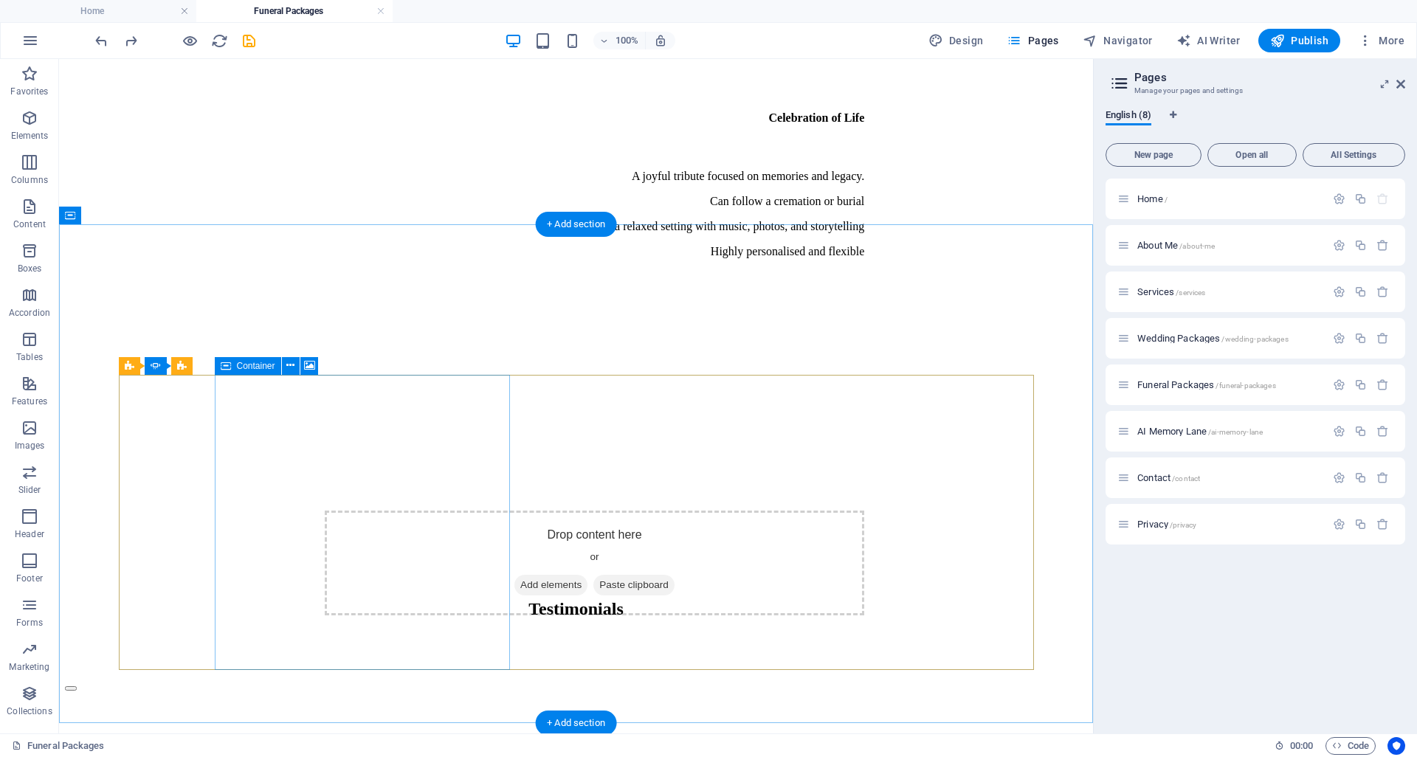
select select "px"
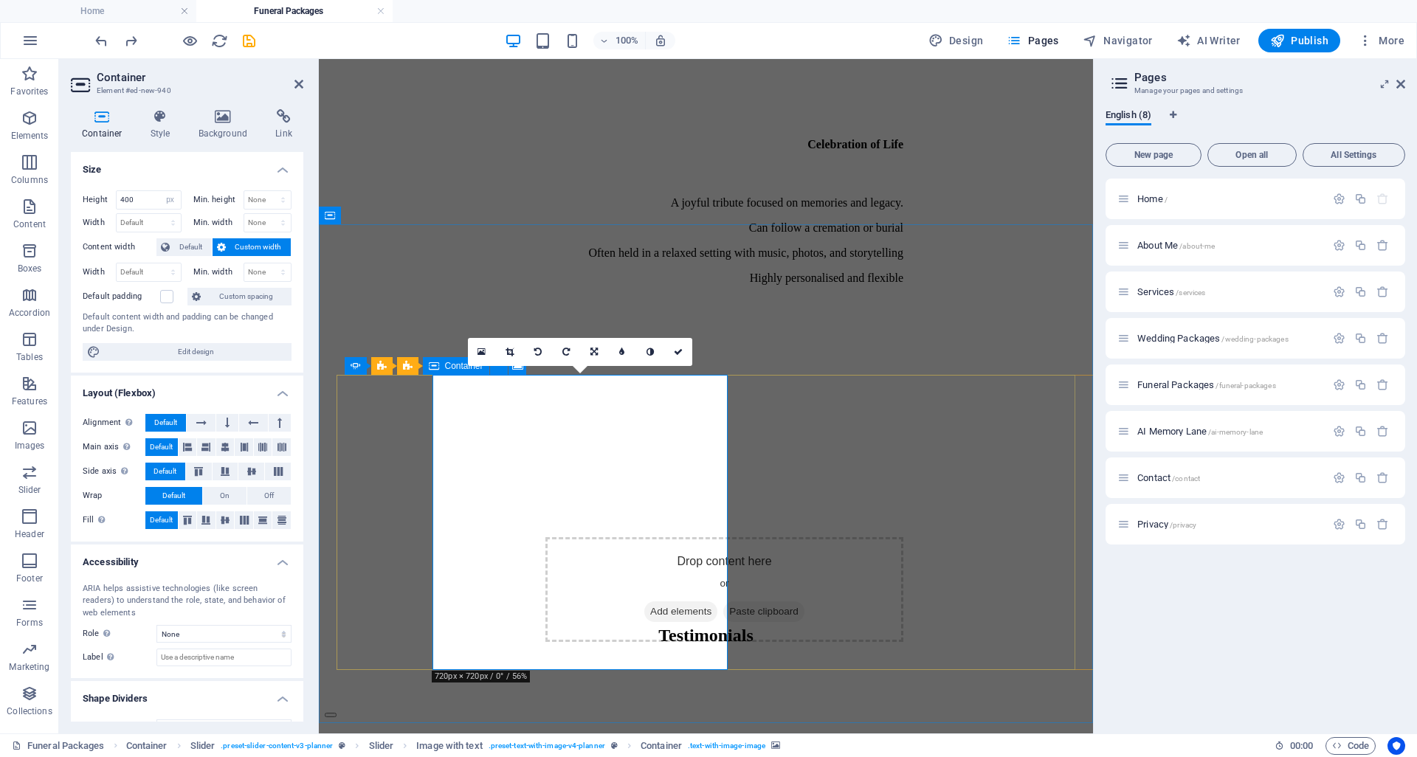
scroll to position [4584, 0]
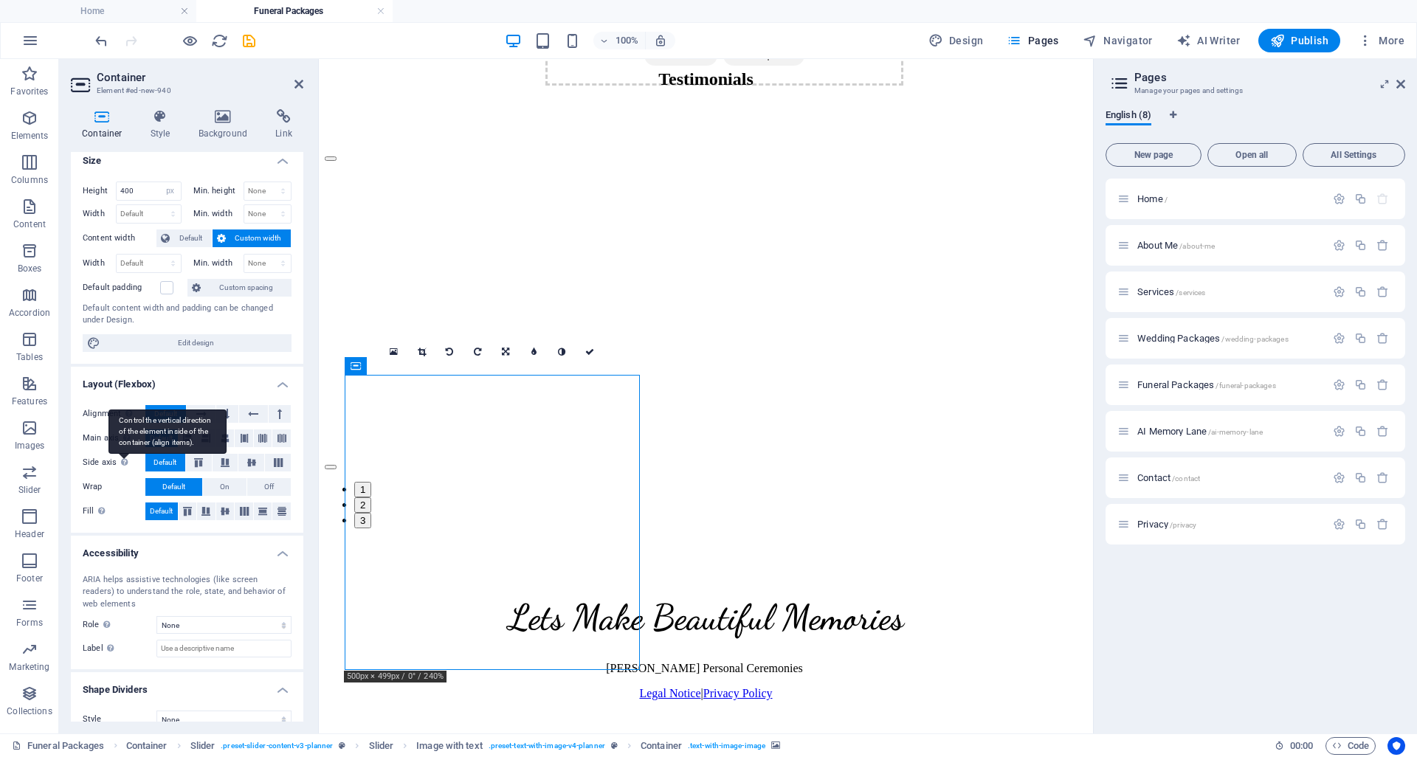
scroll to position [0, 0]
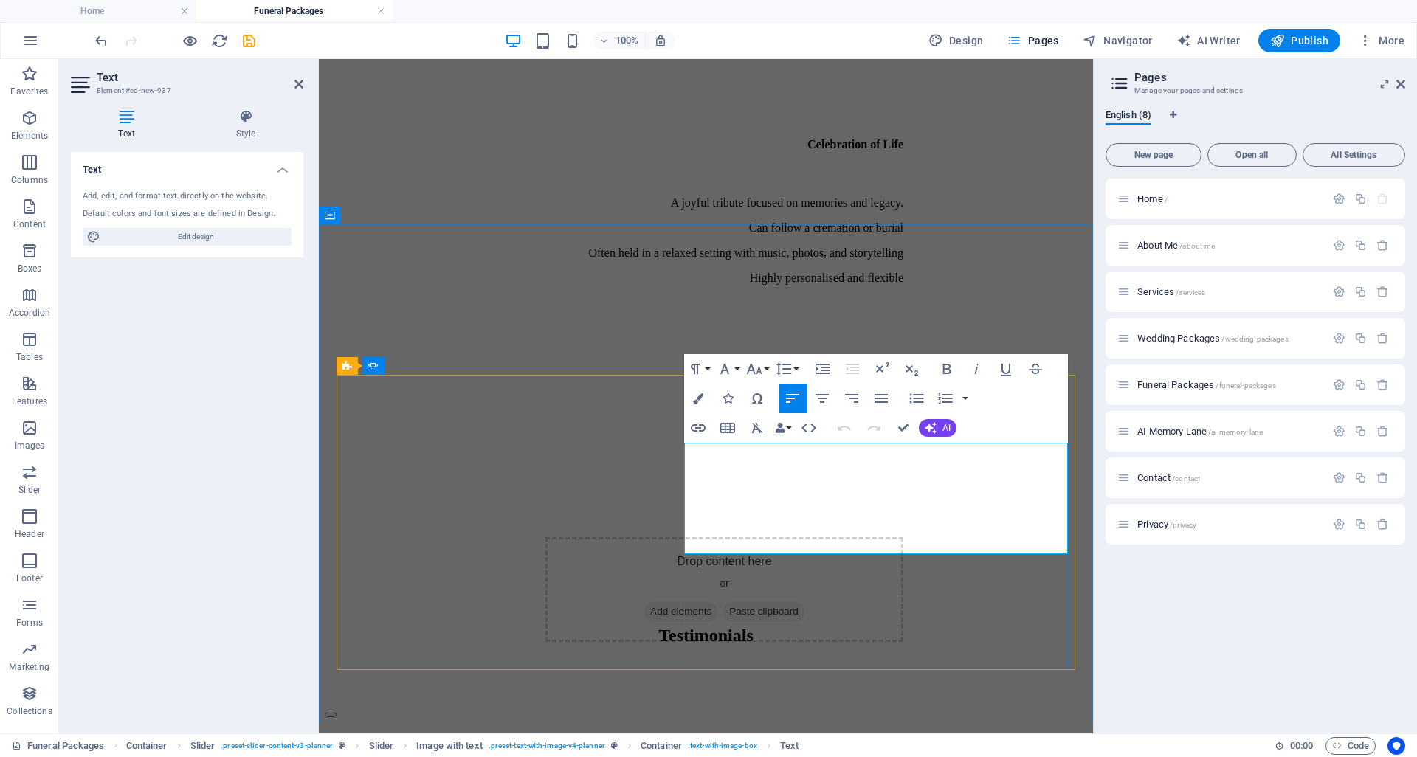
scroll to position [4584, 0]
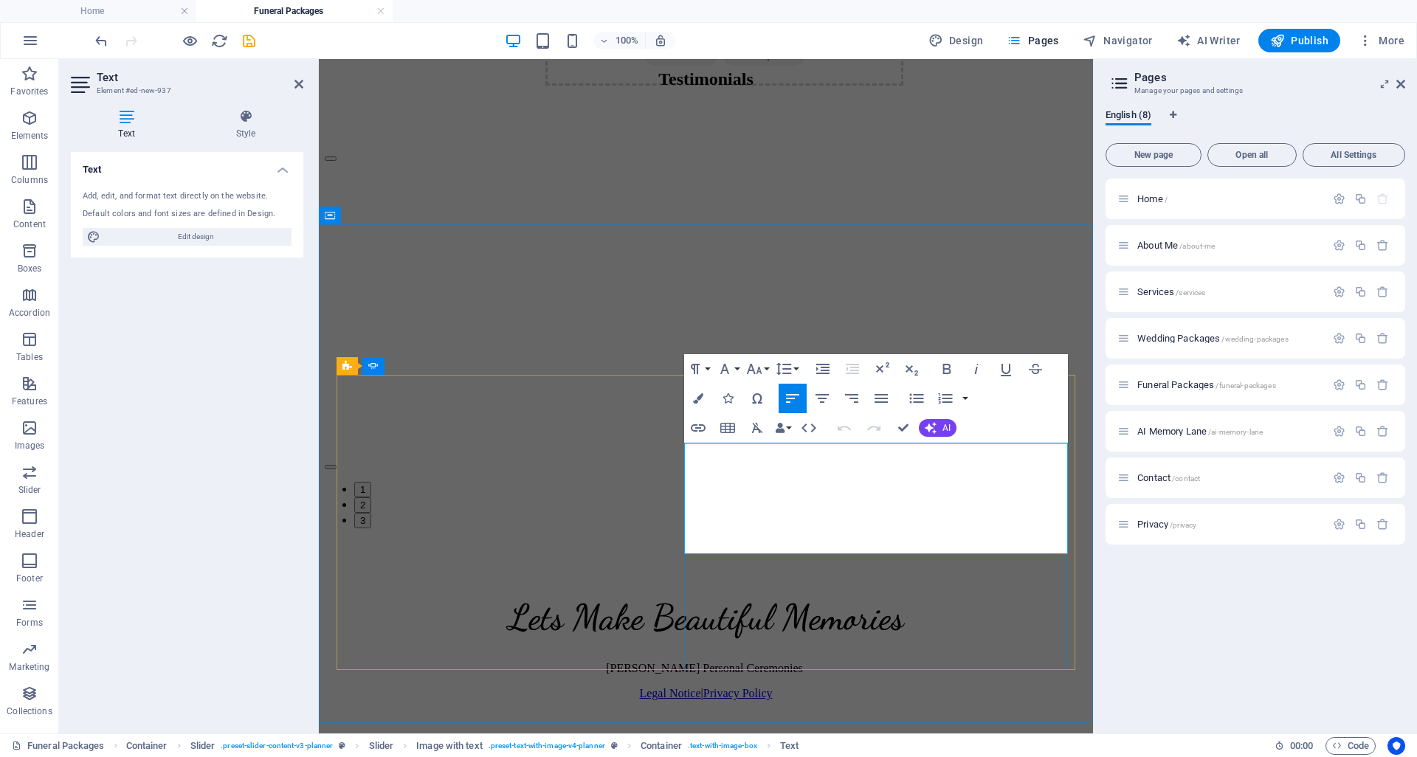
drag, startPoint x: 931, startPoint y: 545, endPoint x: 692, endPoint y: 445, distance: 258.6
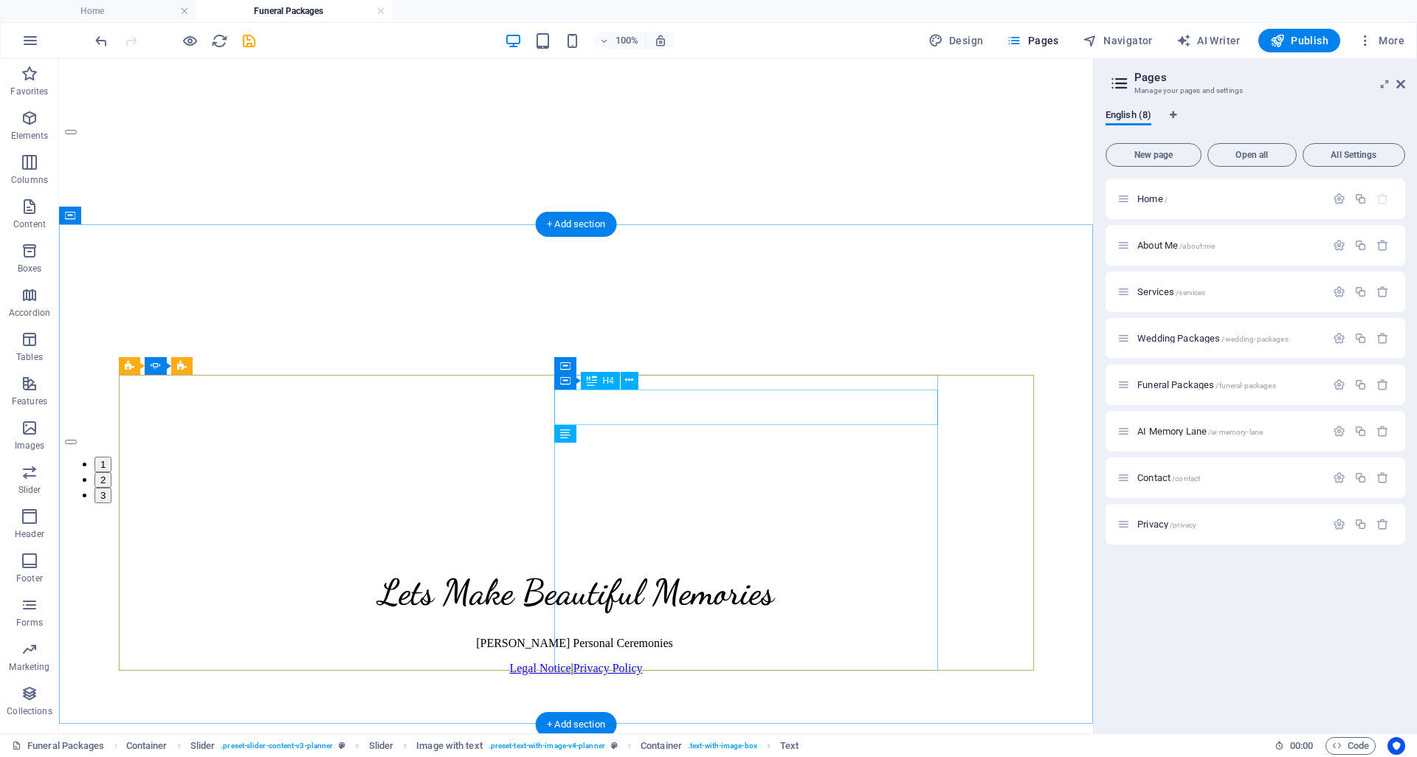
scroll to position [4028, 0]
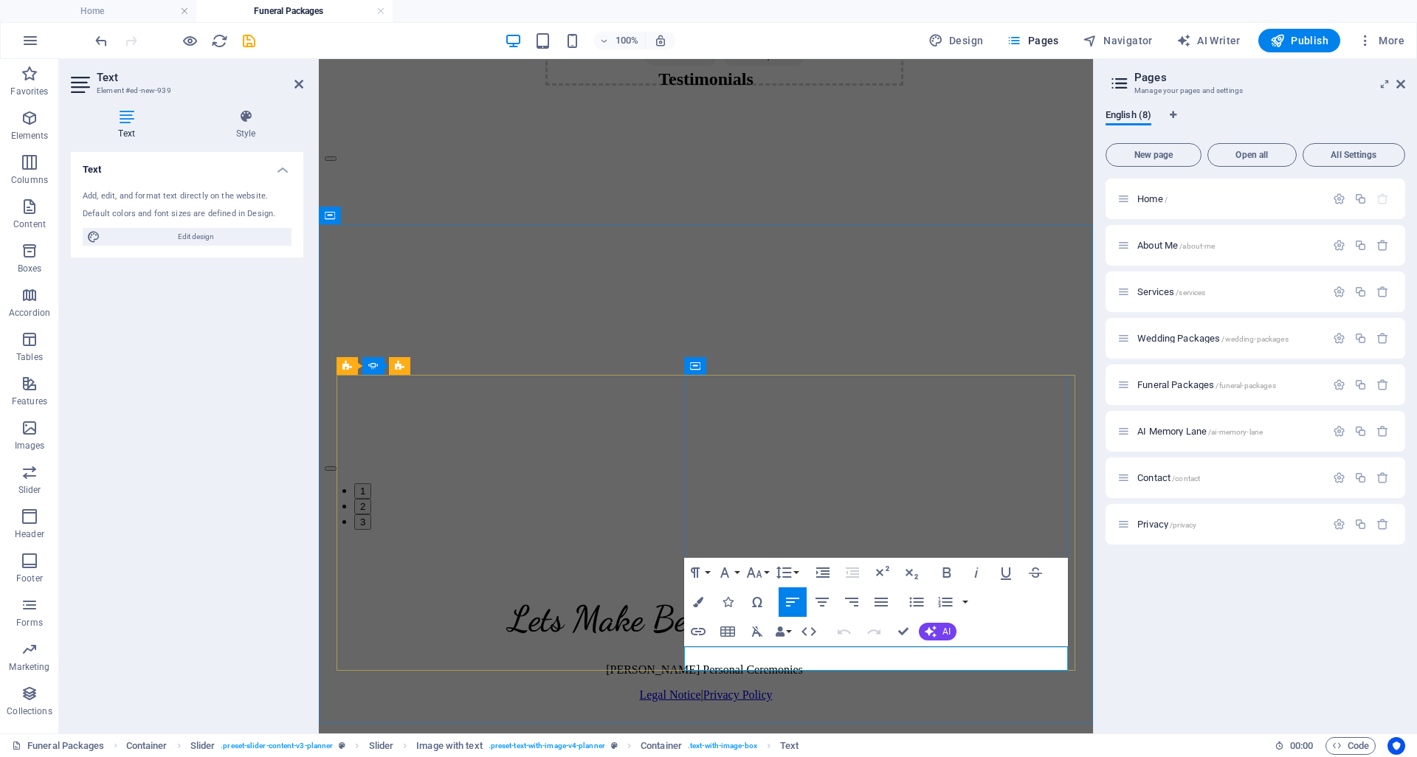
drag, startPoint x: 752, startPoint y: 659, endPoint x: 763, endPoint y: 672, distance: 16.7
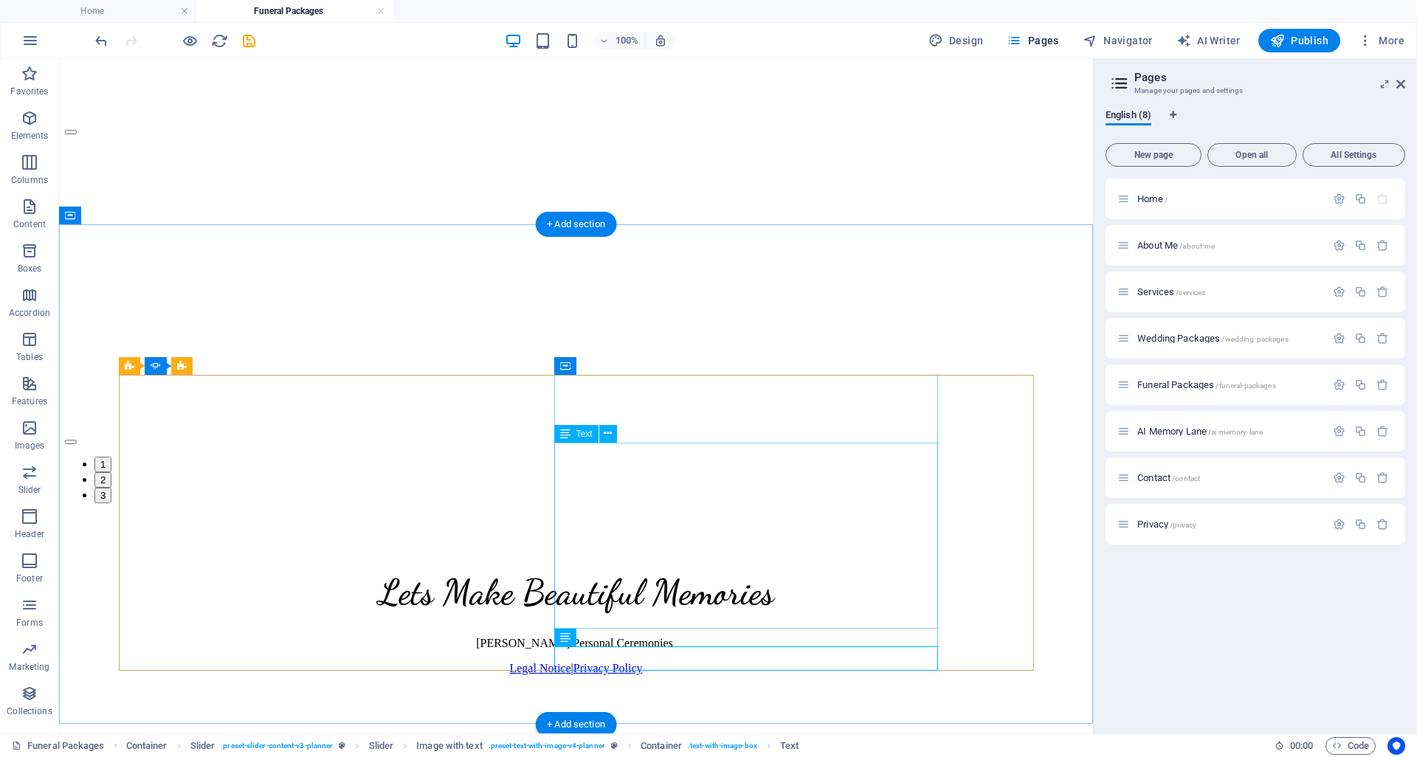
scroll to position [4028, 0]
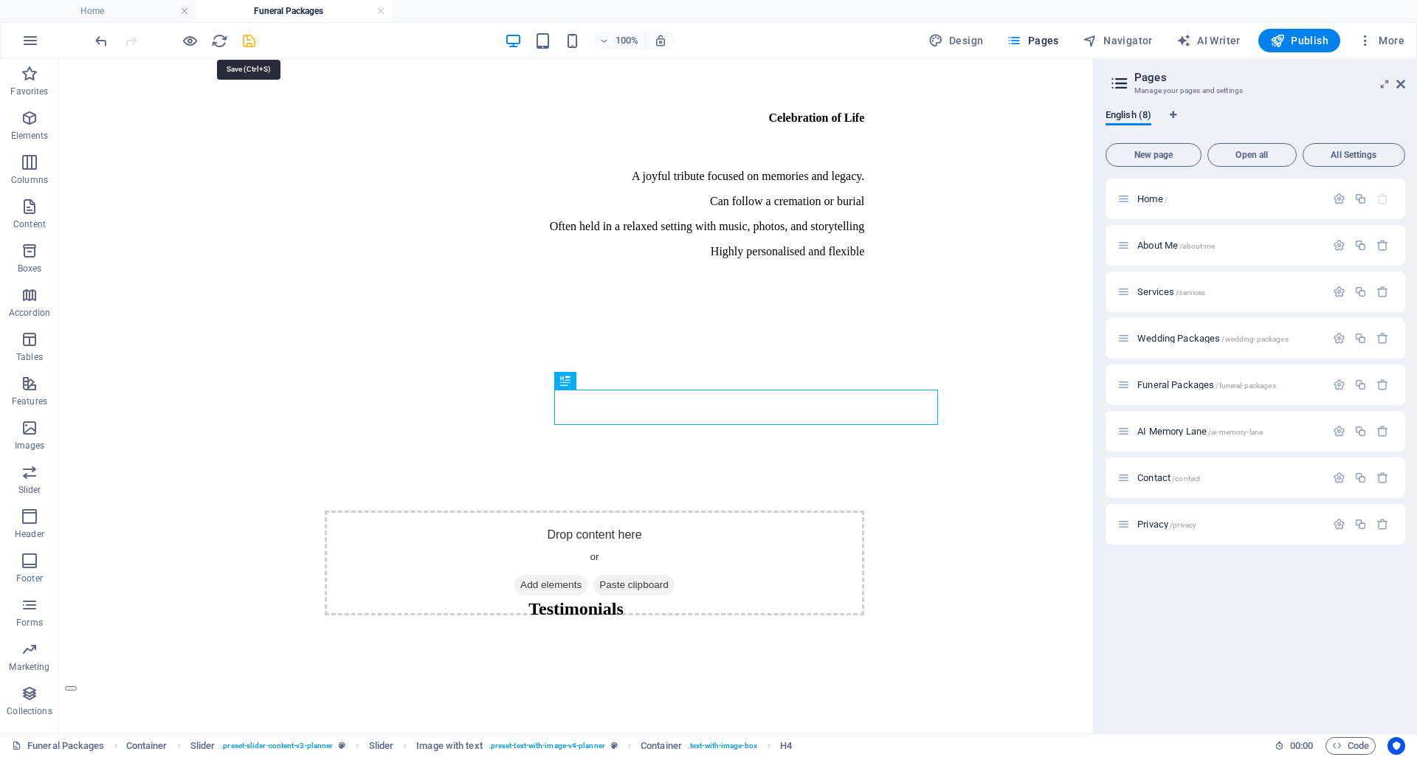
click at [252, 47] on icon "save" at bounding box center [249, 40] width 17 height 17
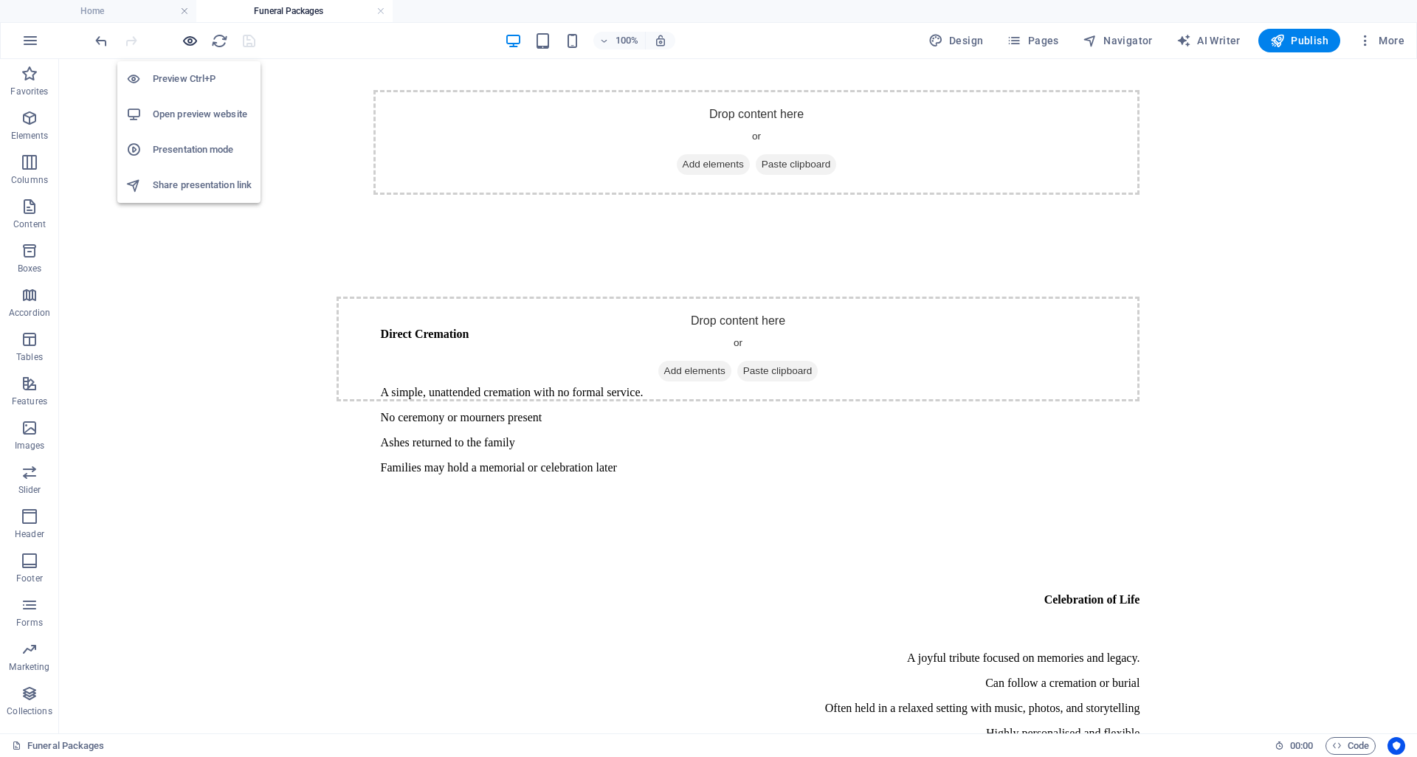
click at [194, 38] on icon "button" at bounding box center [190, 40] width 17 height 17
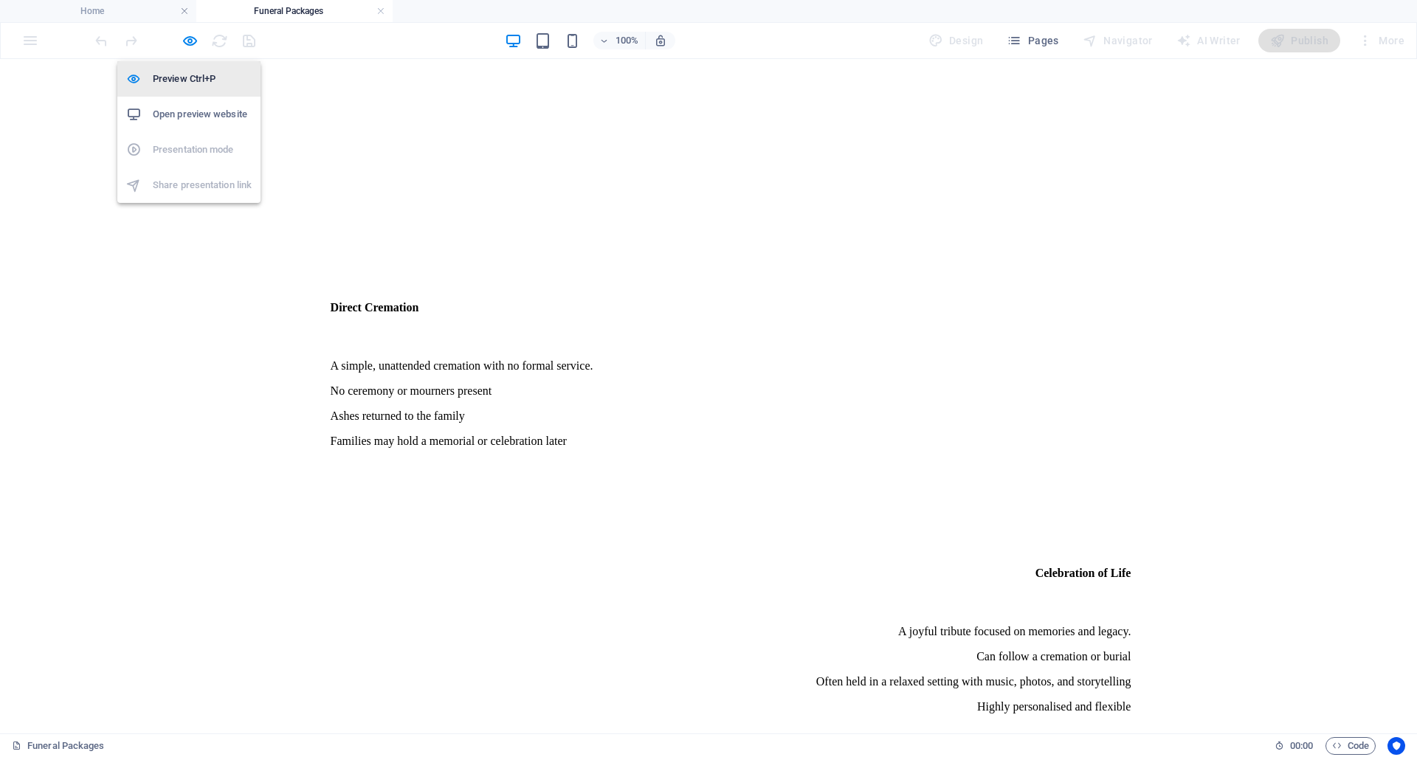
click at [196, 80] on h6 "Preview Ctrl+P" at bounding box center [202, 79] width 99 height 18
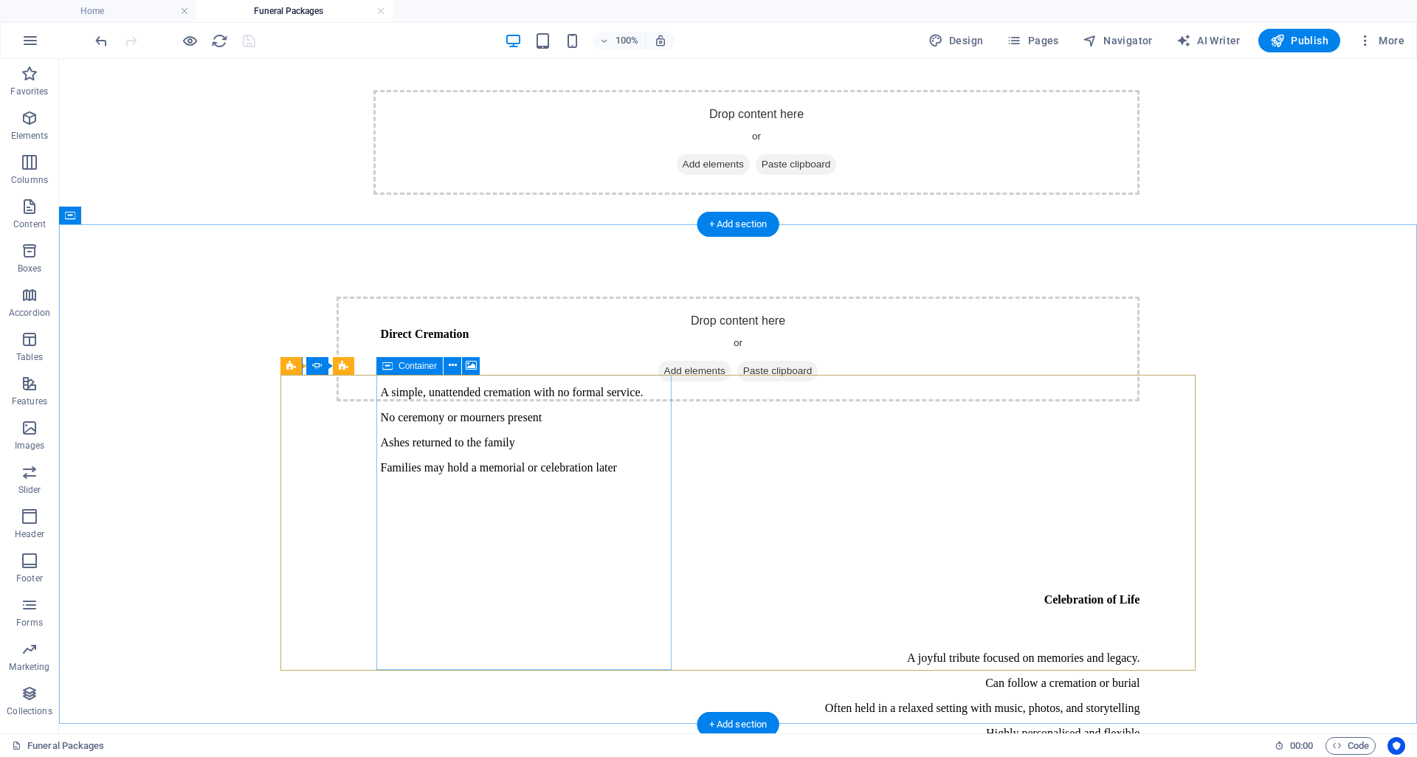
select select "px"
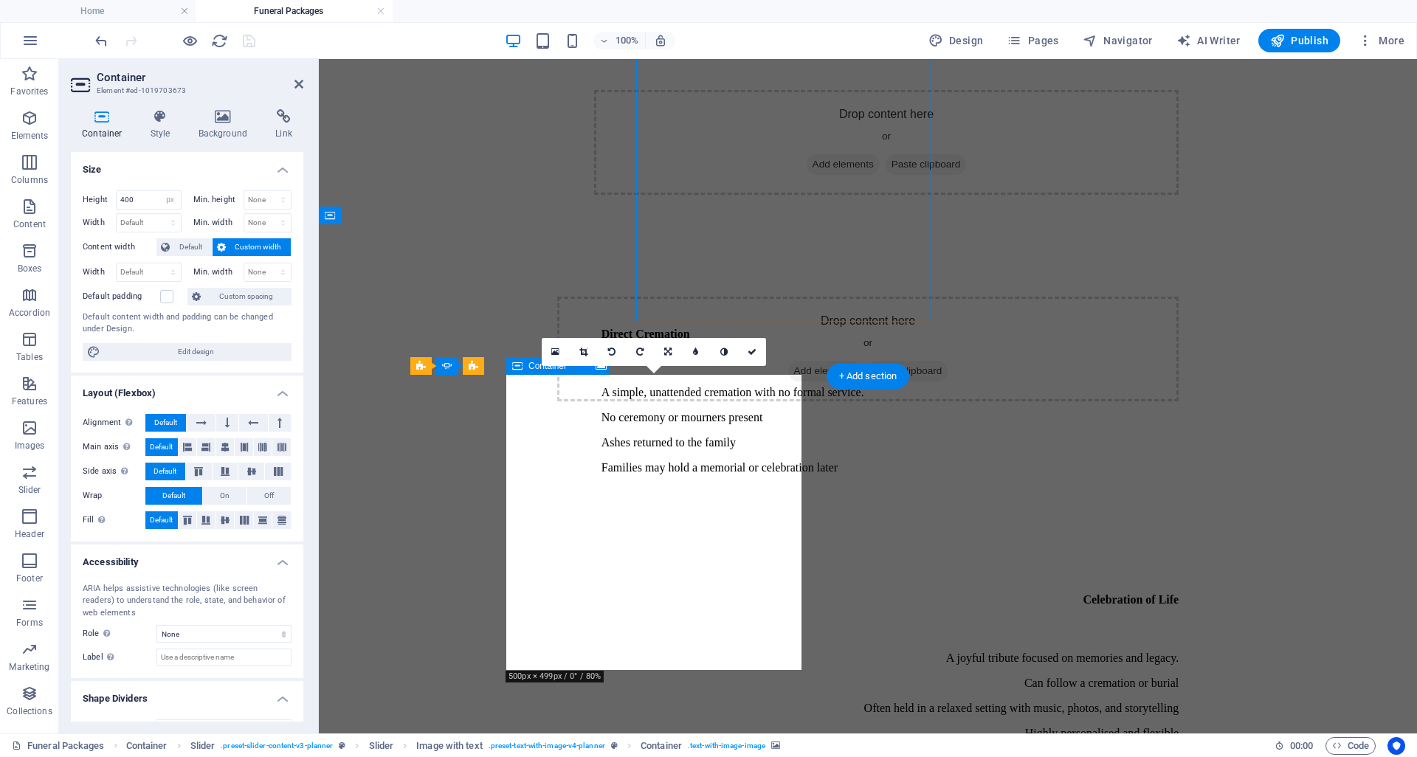
scroll to position [3881, 0]
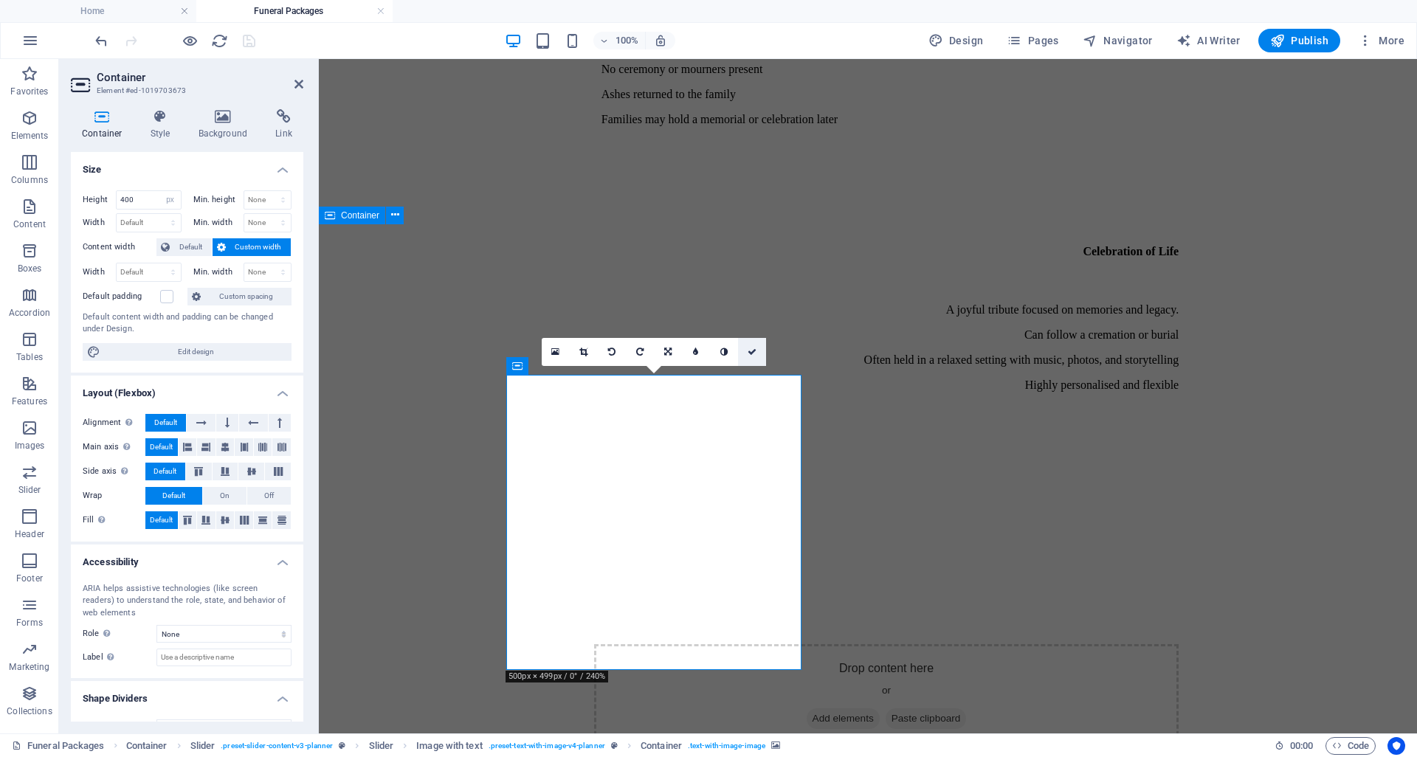
click at [758, 349] on link at bounding box center [752, 352] width 28 height 28
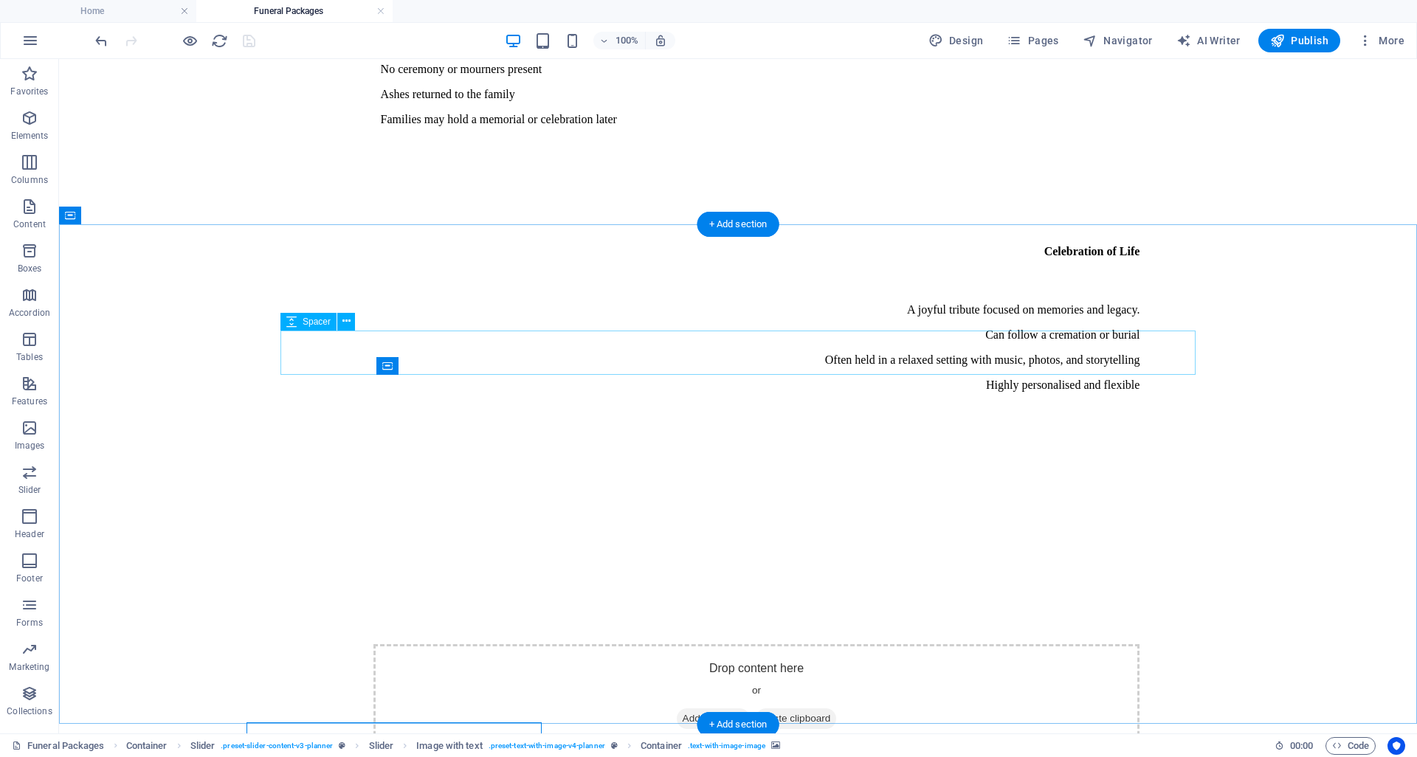
scroll to position [3533, 0]
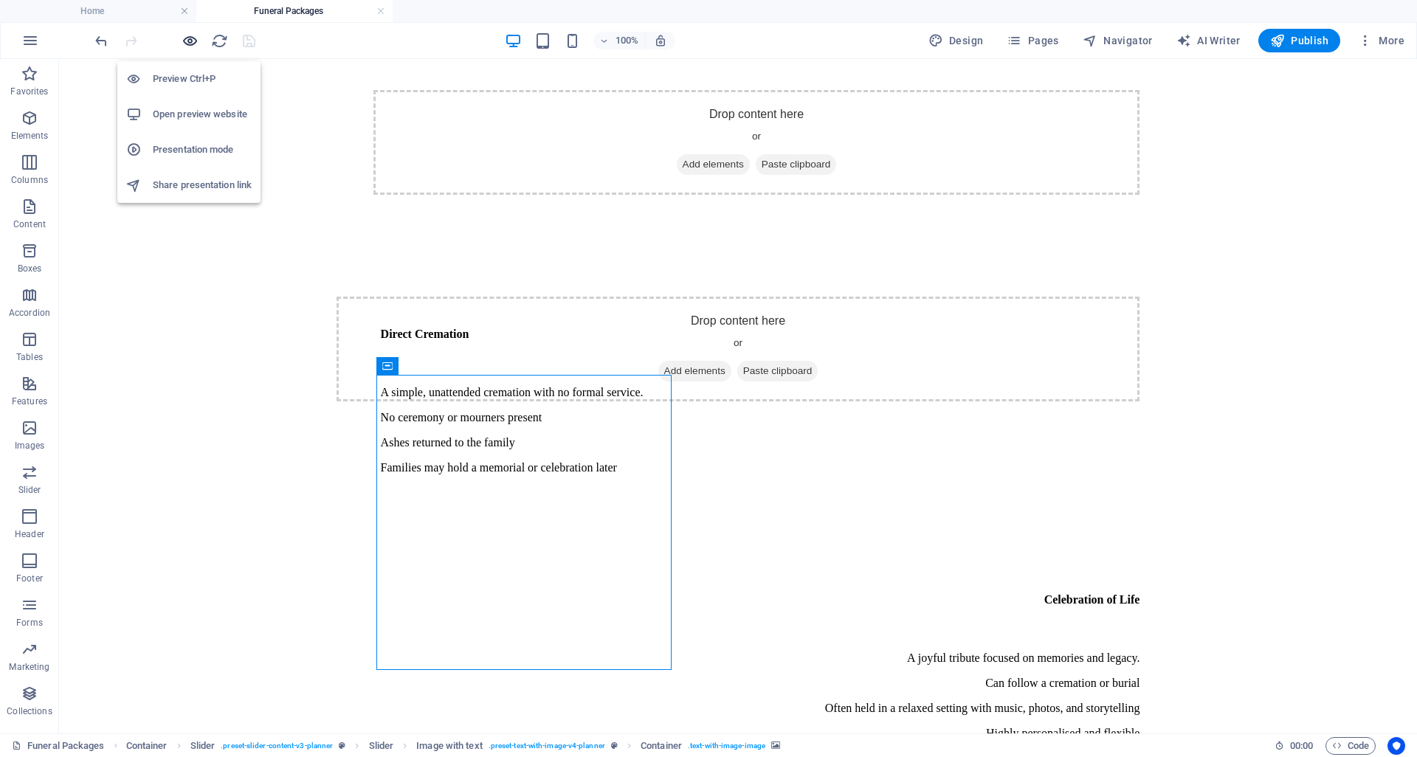
click at [190, 41] on icon "button" at bounding box center [190, 40] width 17 height 17
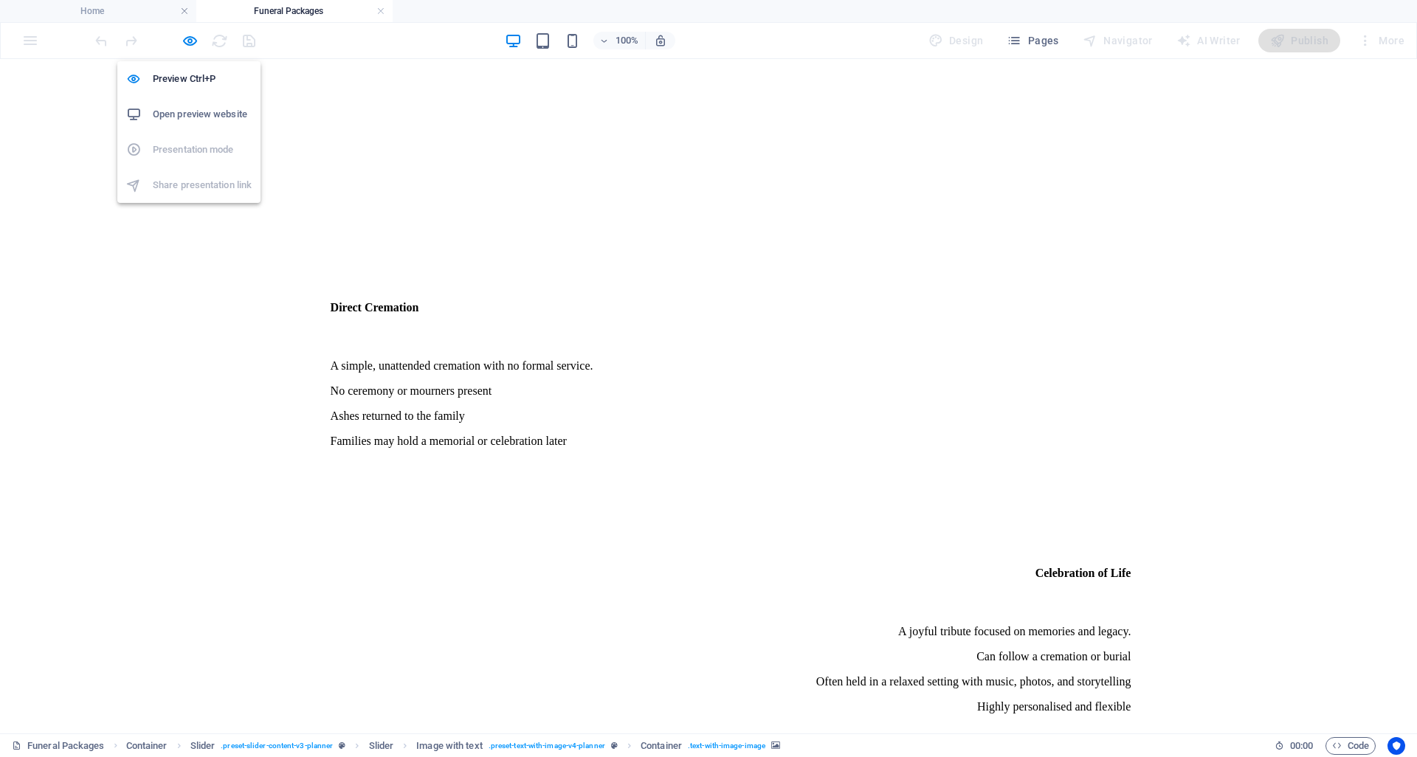
click at [179, 109] on h6 "Open preview website" at bounding box center [202, 115] width 99 height 18
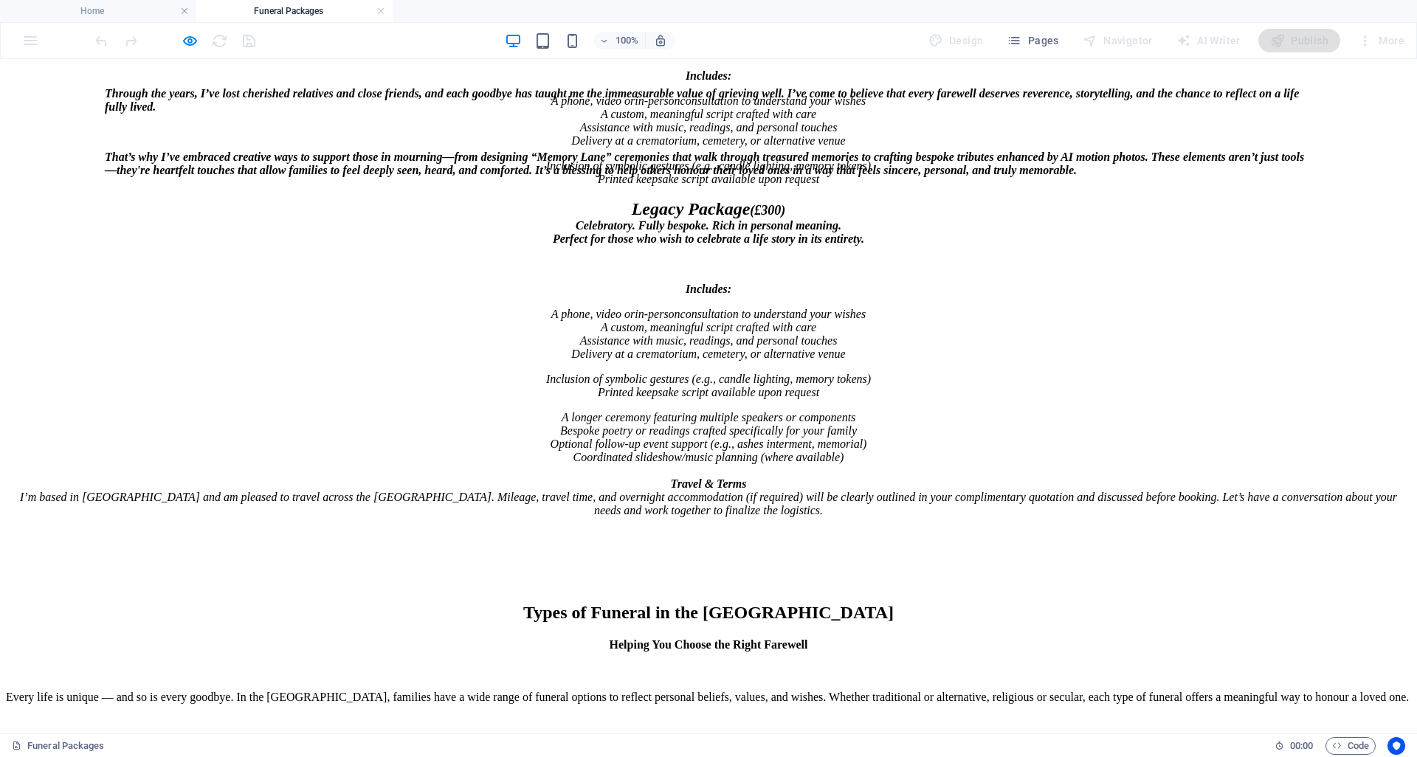
scroll to position [1124, 0]
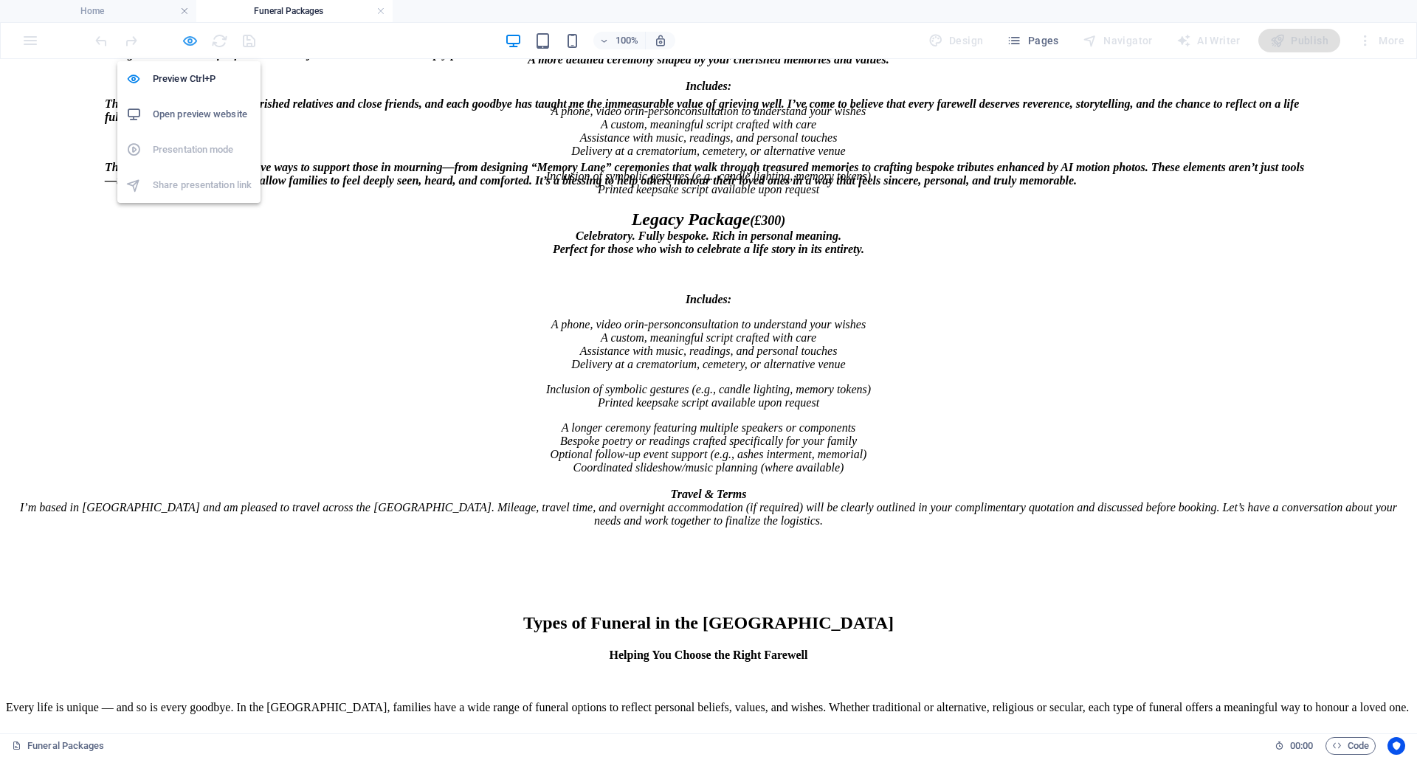
click at [190, 48] on icon "button" at bounding box center [190, 40] width 17 height 17
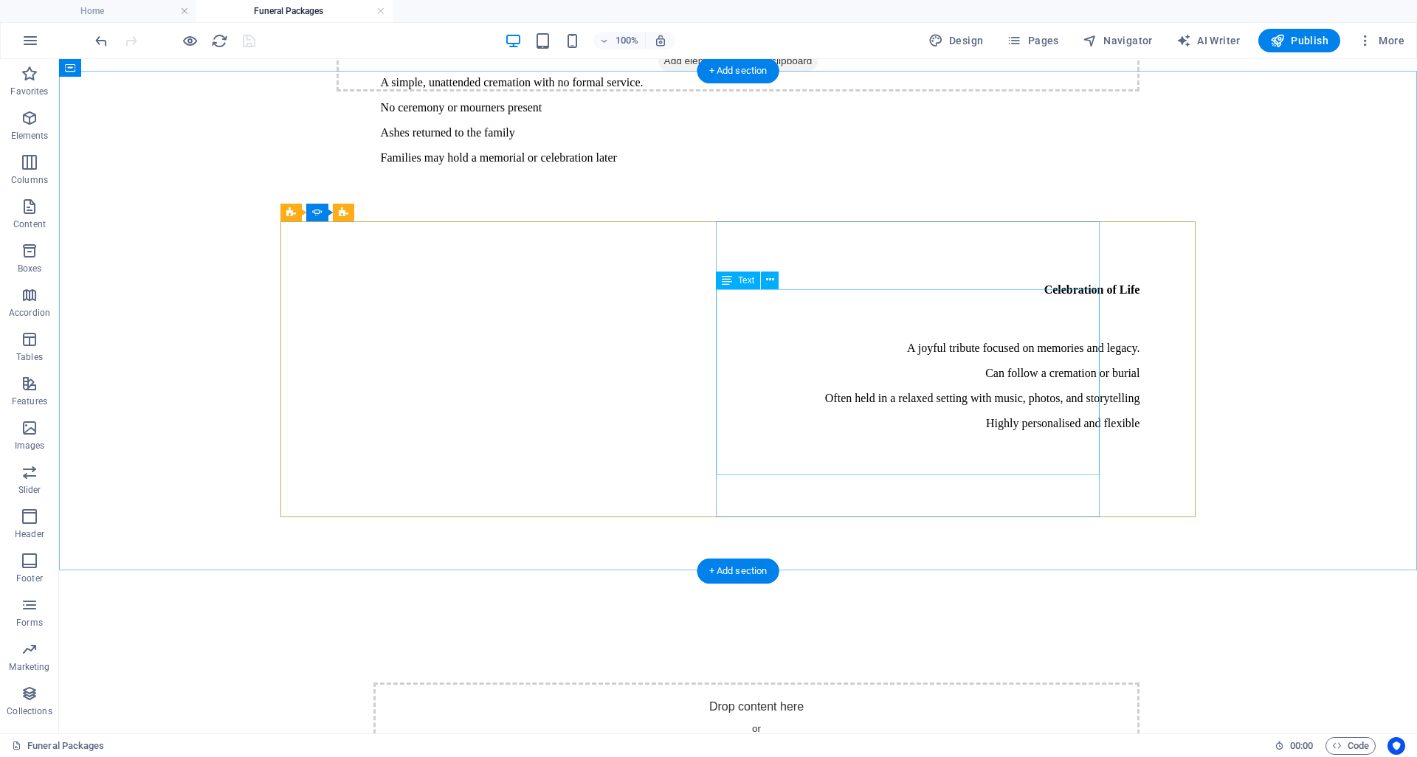
scroll to position [3617, 0]
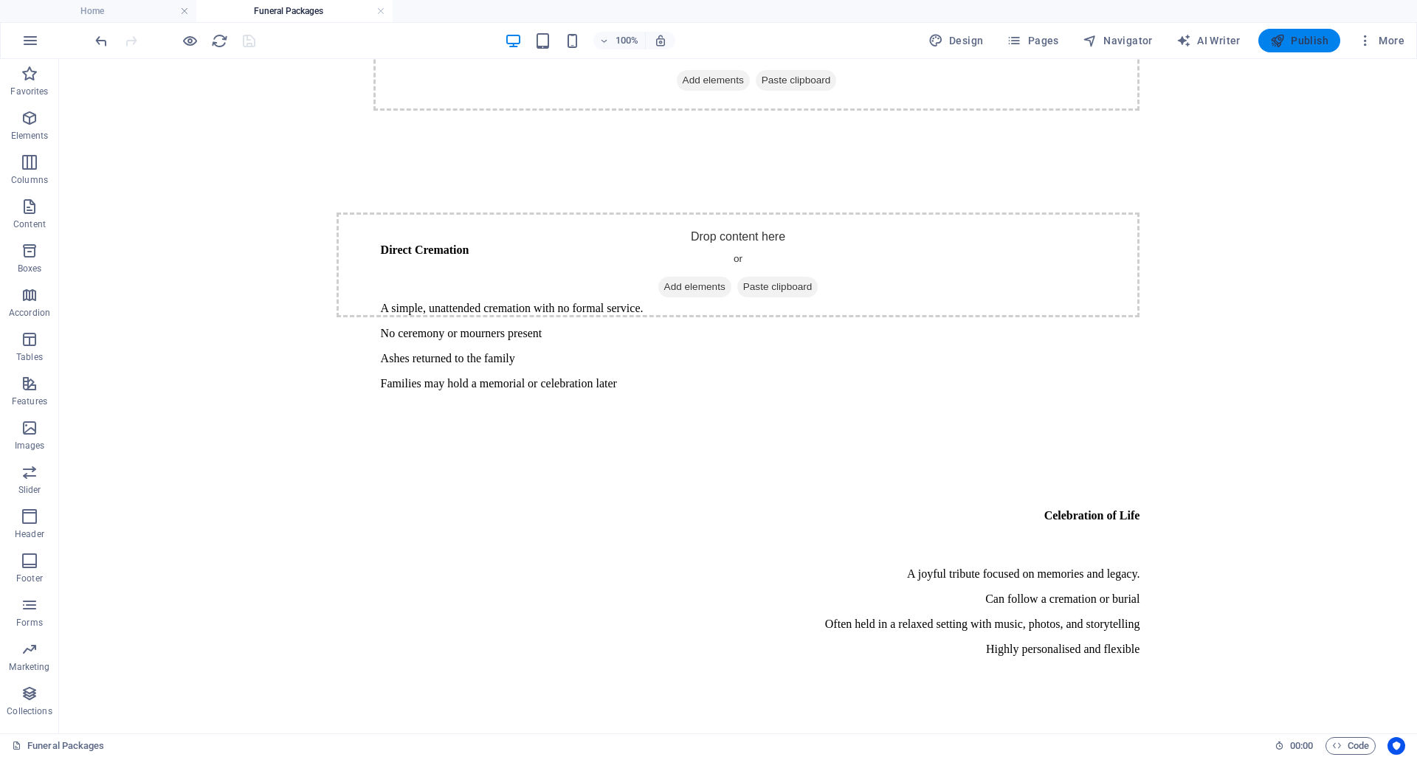
click at [1308, 39] on span "Publish" at bounding box center [1299, 40] width 58 height 15
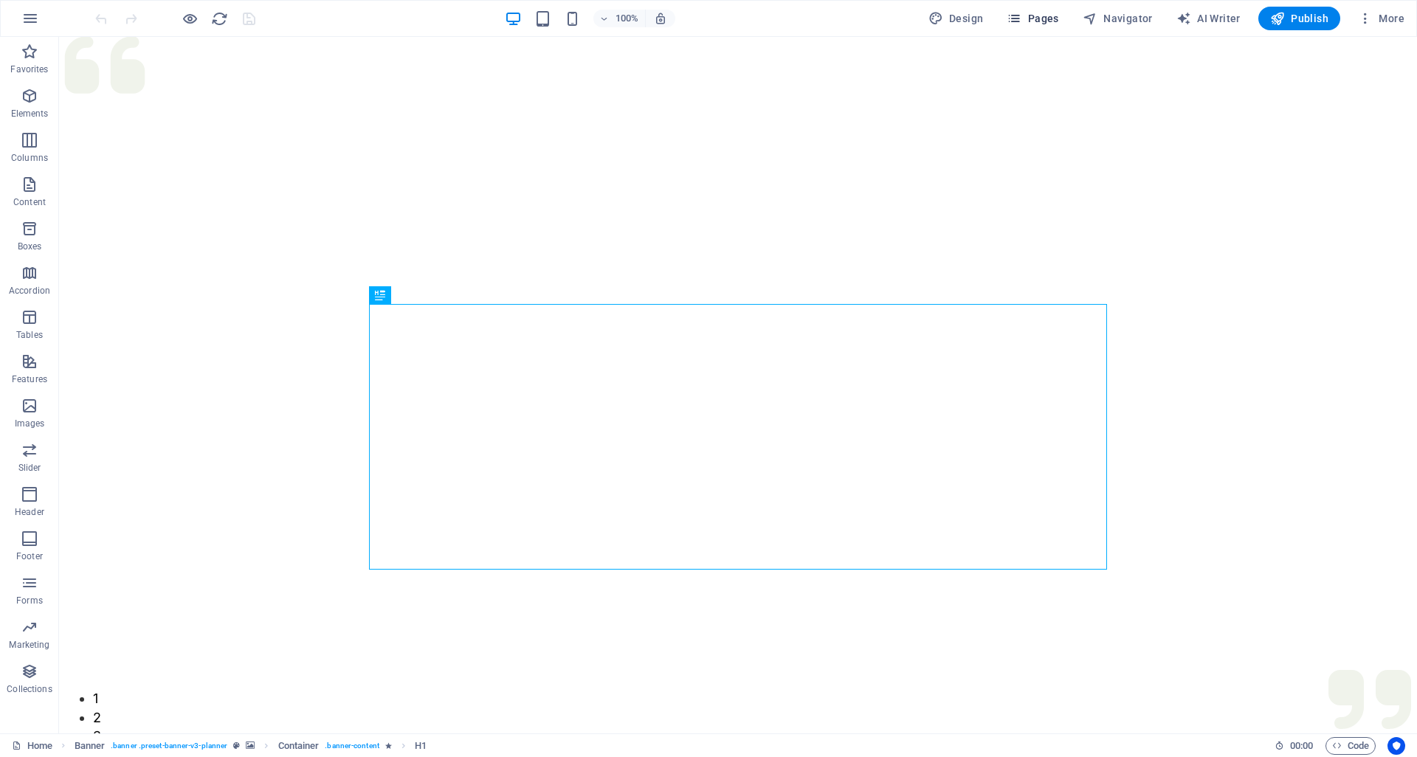
click at [1064, 18] on button "Pages" at bounding box center [1032, 19] width 63 height 24
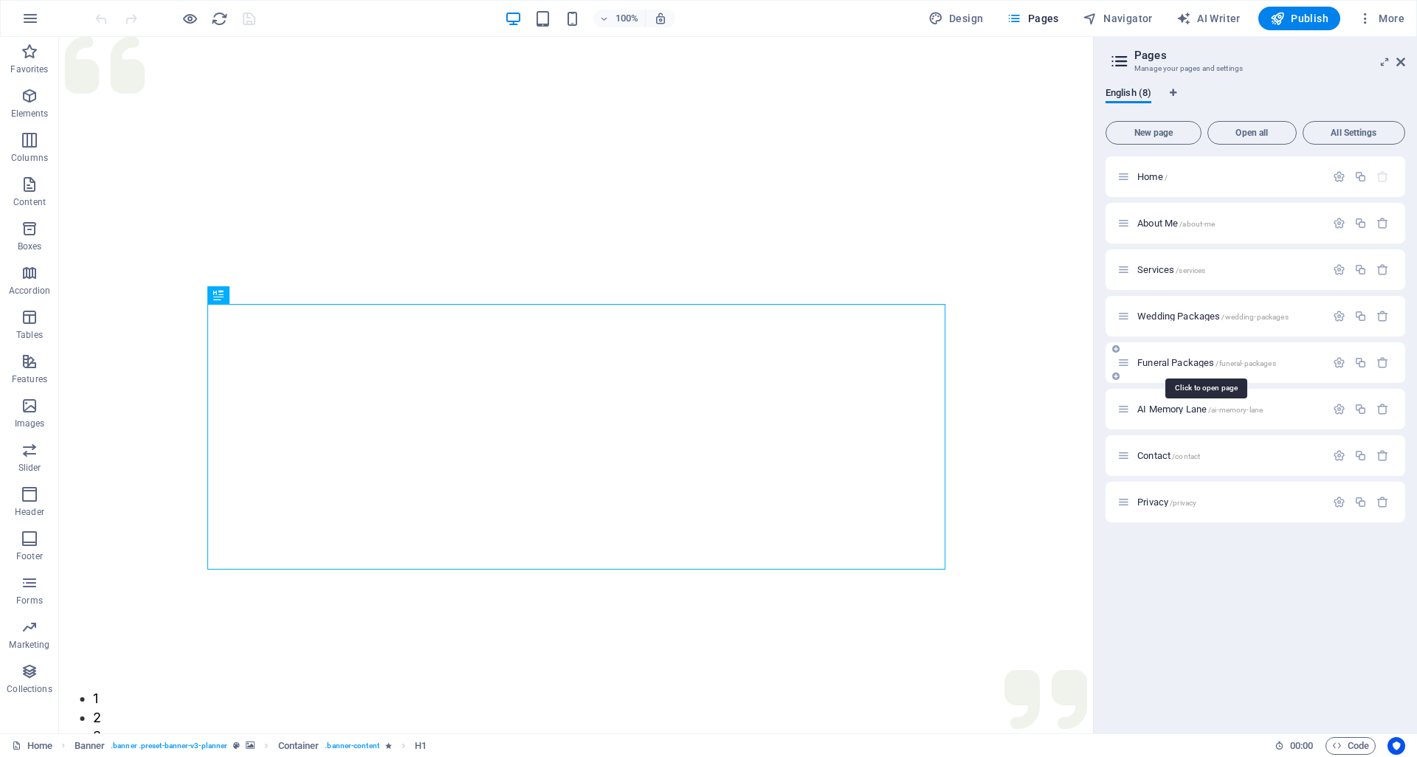
click at [1176, 361] on span "Funeral Packages /funeral-packages" at bounding box center [1206, 362] width 139 height 11
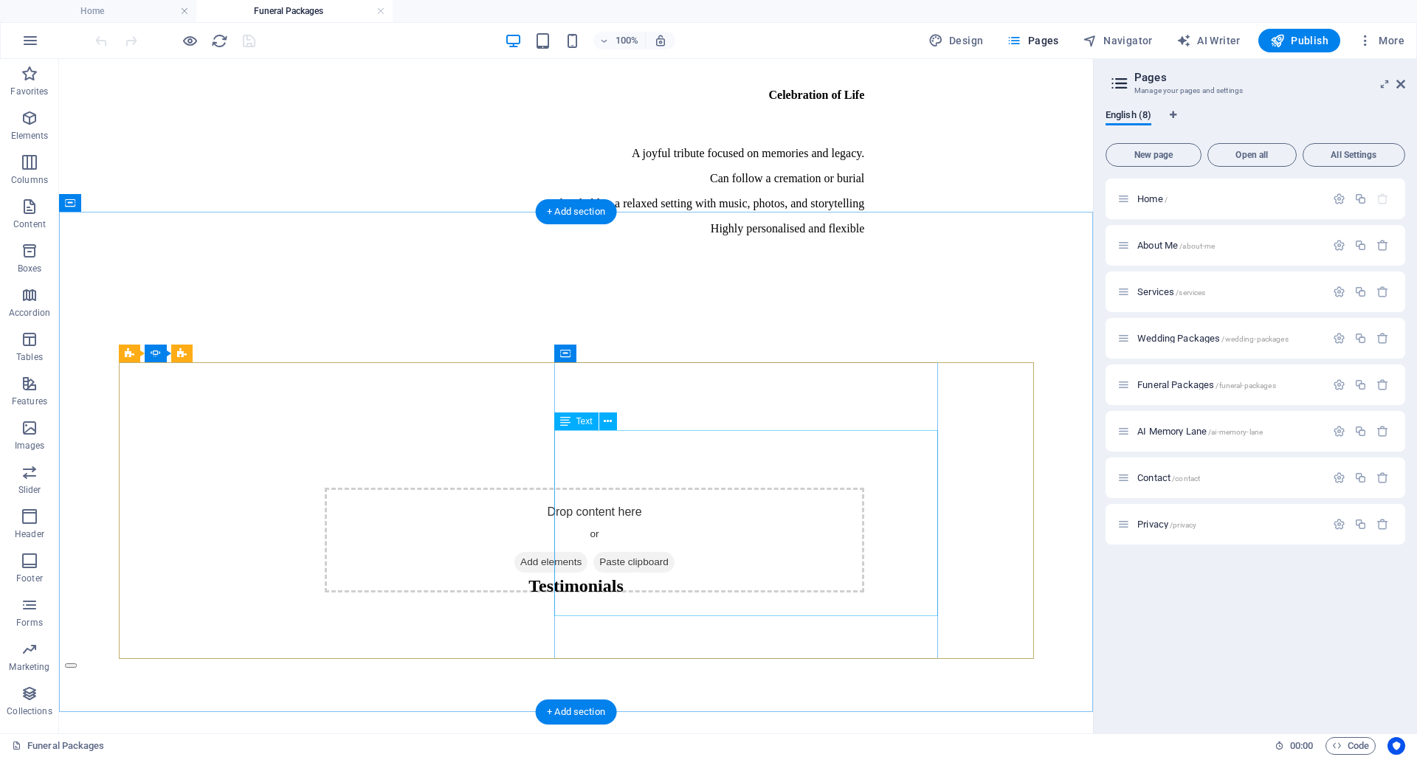
scroll to position [4037, 0]
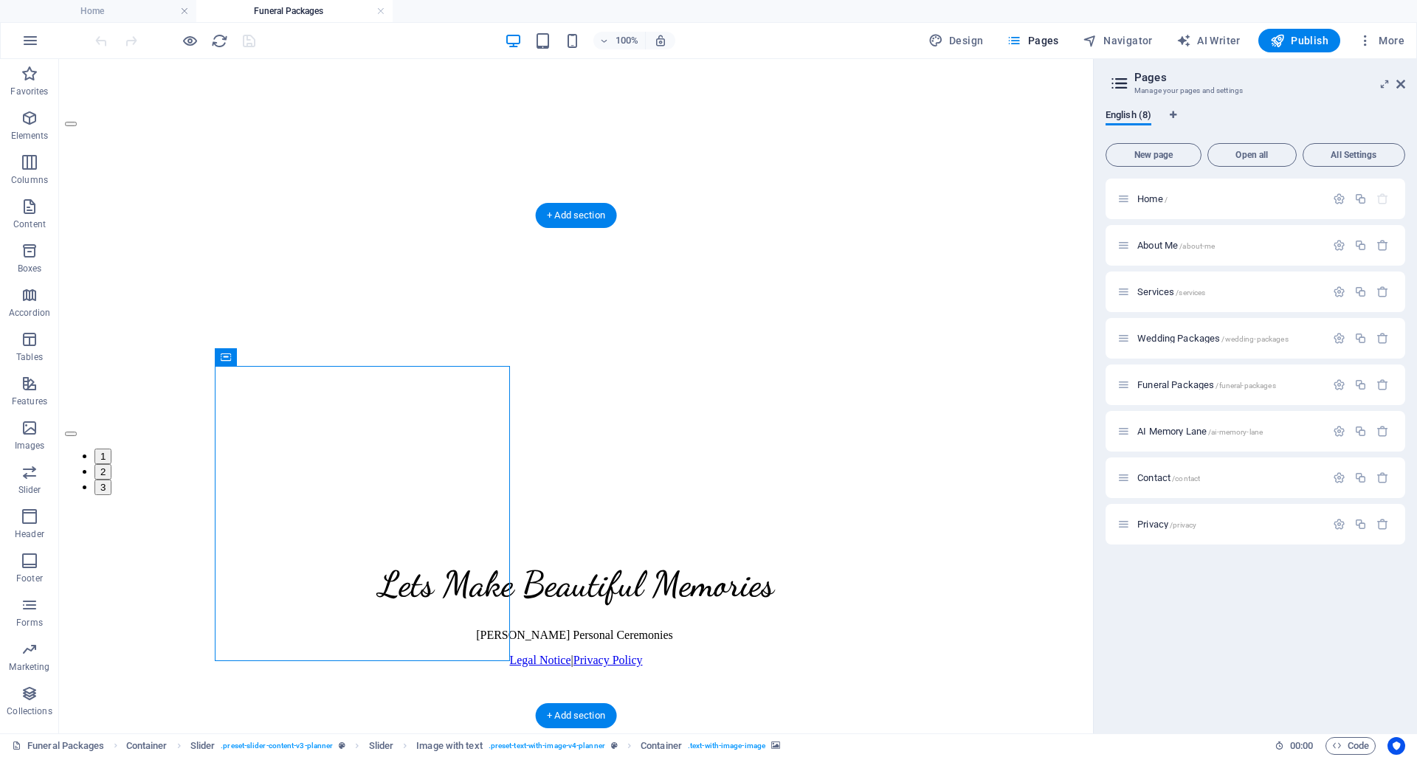
select select "px"
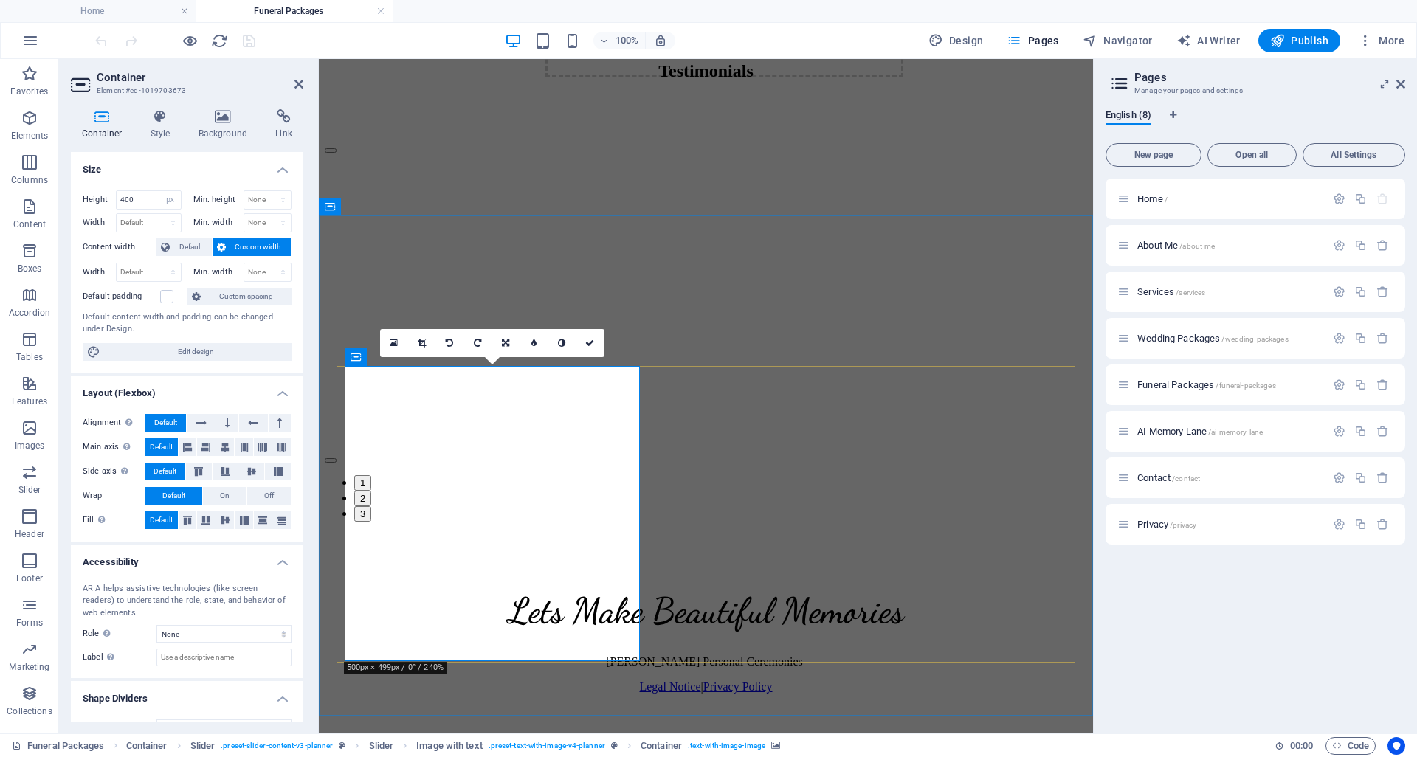
click at [227, 117] on icon at bounding box center [223, 116] width 72 height 15
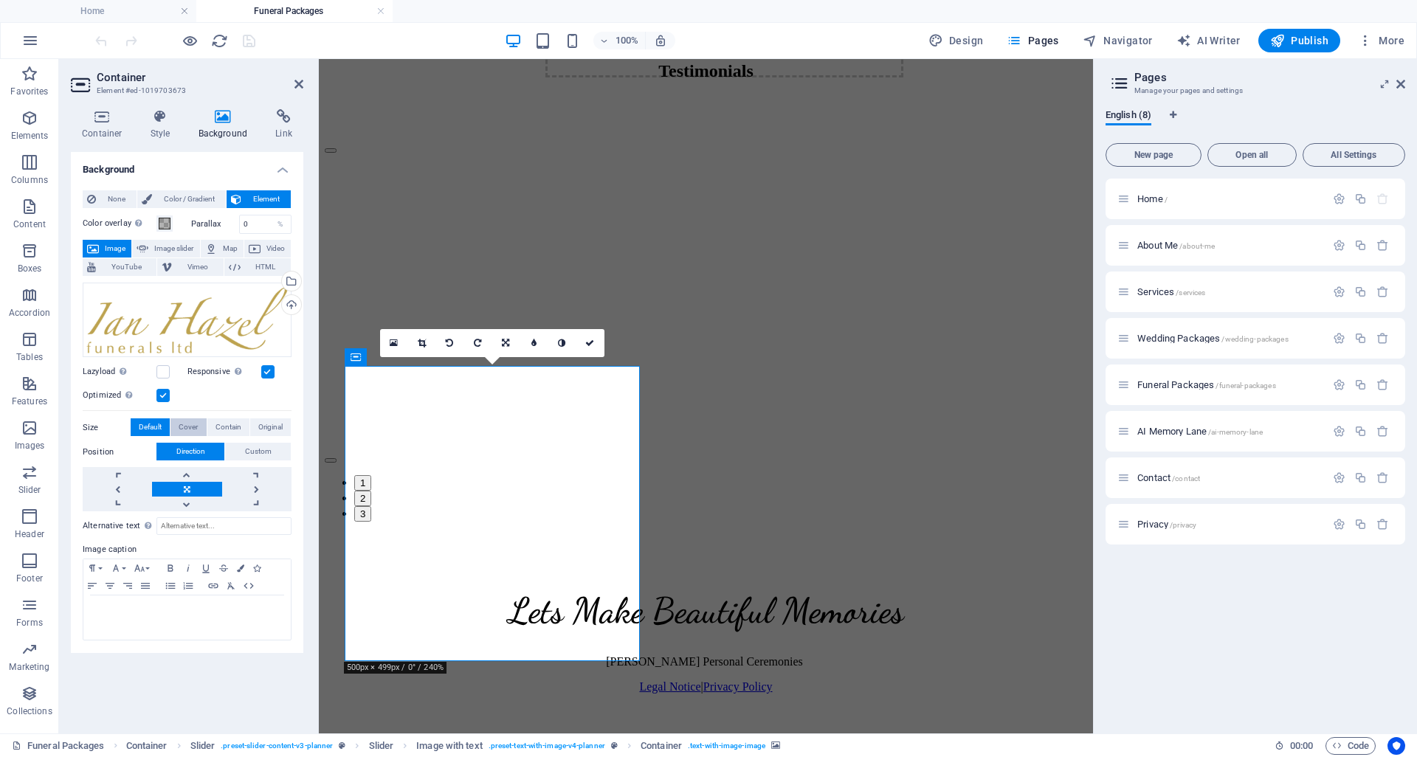
click at [194, 429] on span "Cover" at bounding box center [188, 427] width 19 height 18
click at [227, 424] on span "Contain" at bounding box center [228, 427] width 26 height 18
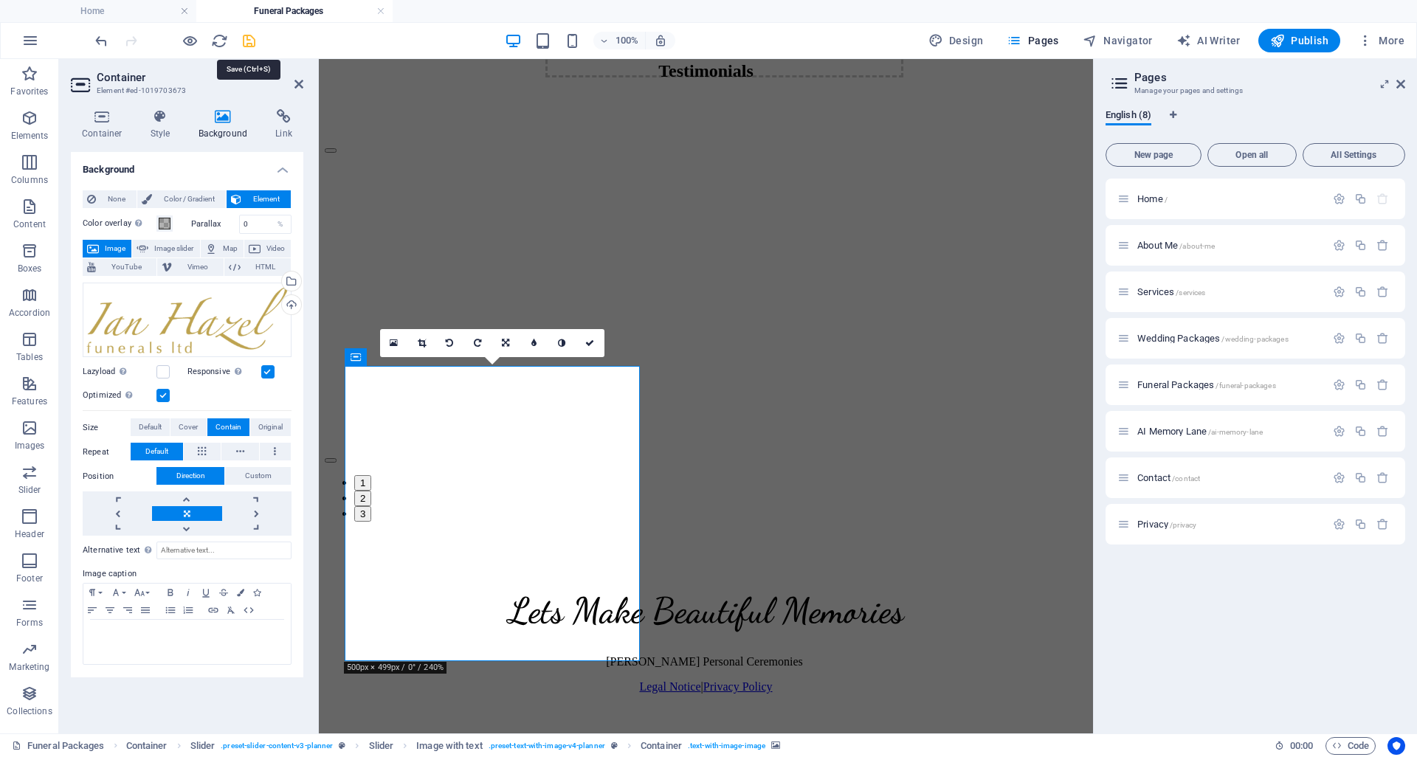
click at [252, 40] on icon "save" at bounding box center [249, 40] width 17 height 17
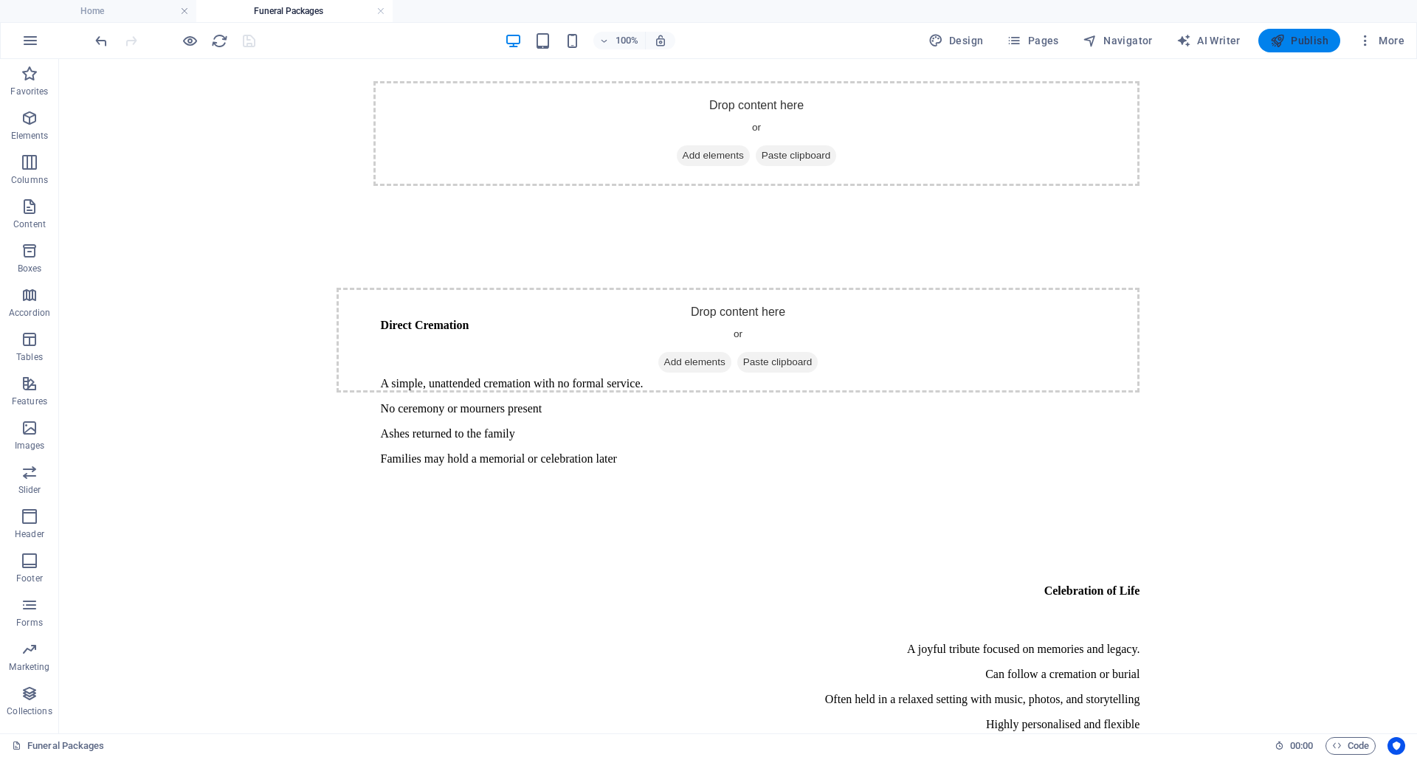
click at [1305, 44] on span "Publish" at bounding box center [1299, 40] width 58 height 15
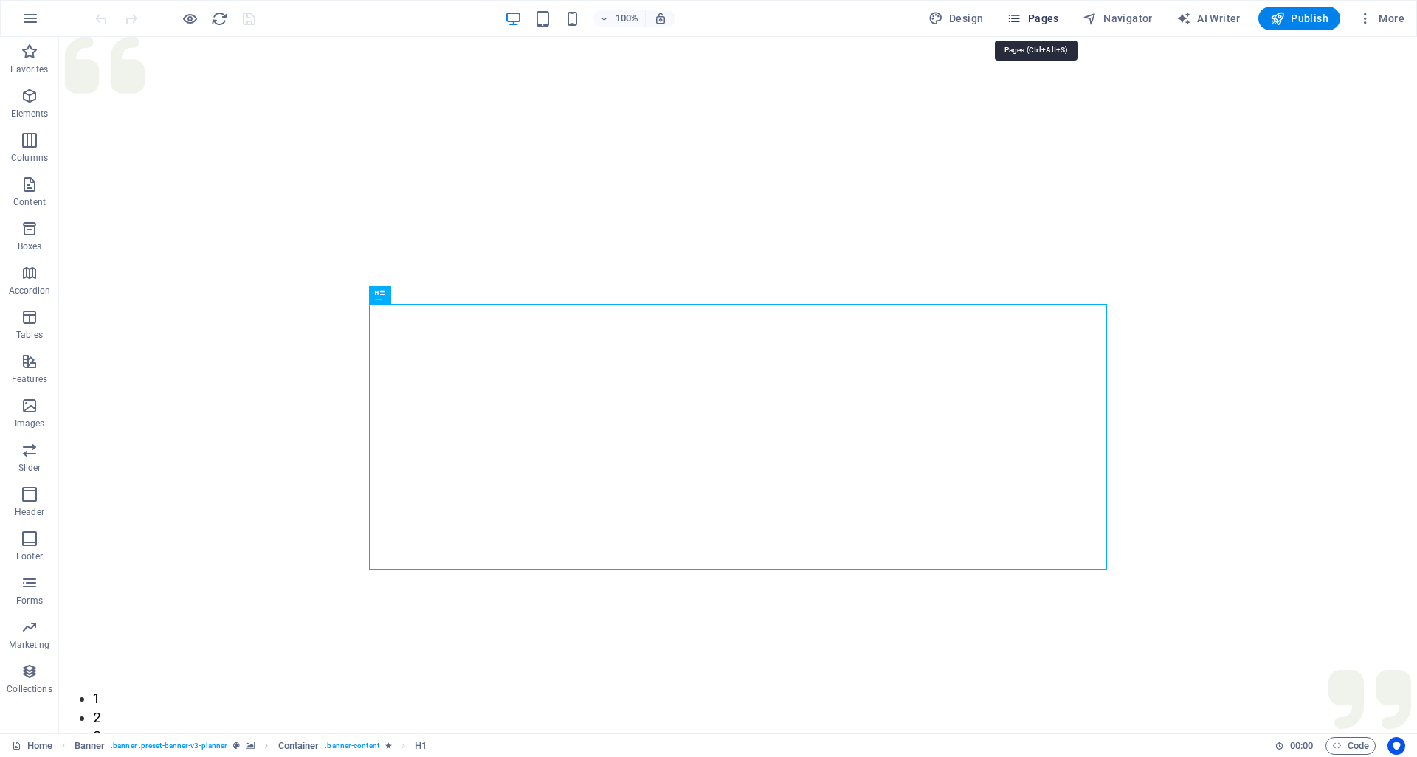
click at [1036, 18] on span "Pages" at bounding box center [1033, 18] width 52 height 15
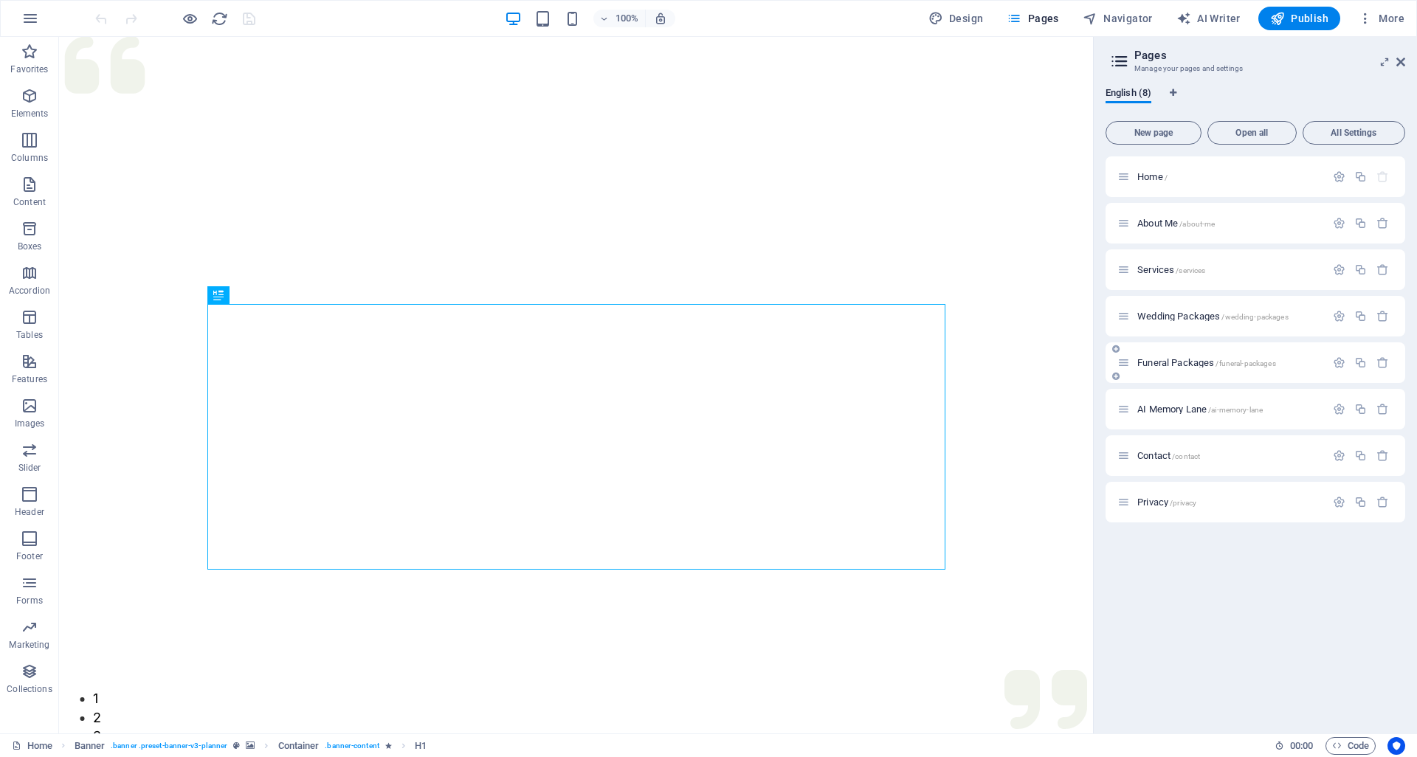
click at [1177, 357] on div "Funeral Packages /funeral-packages" at bounding box center [1221, 362] width 208 height 17
click at [1165, 362] on span "Funeral Packages /funeral-packages" at bounding box center [1206, 362] width 139 height 11
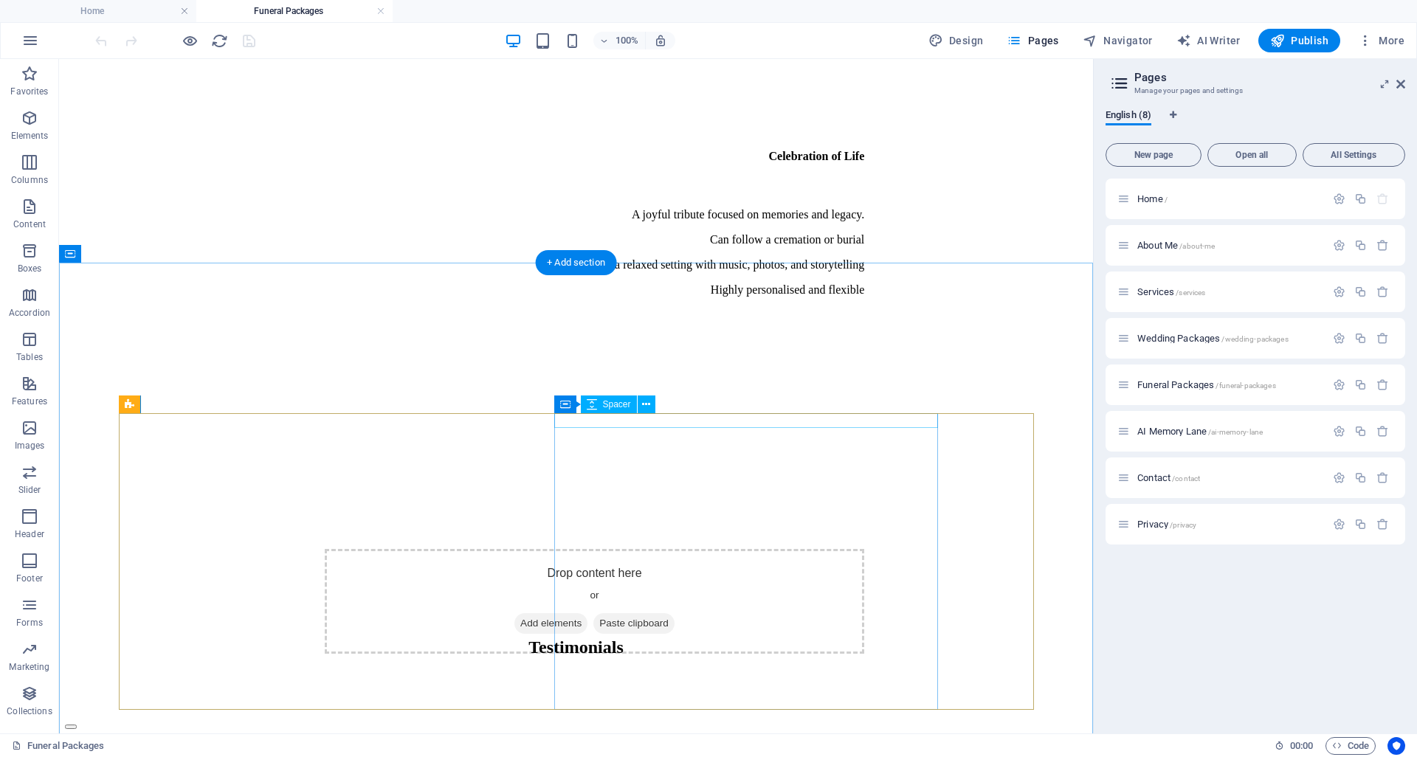
scroll to position [4140, 0]
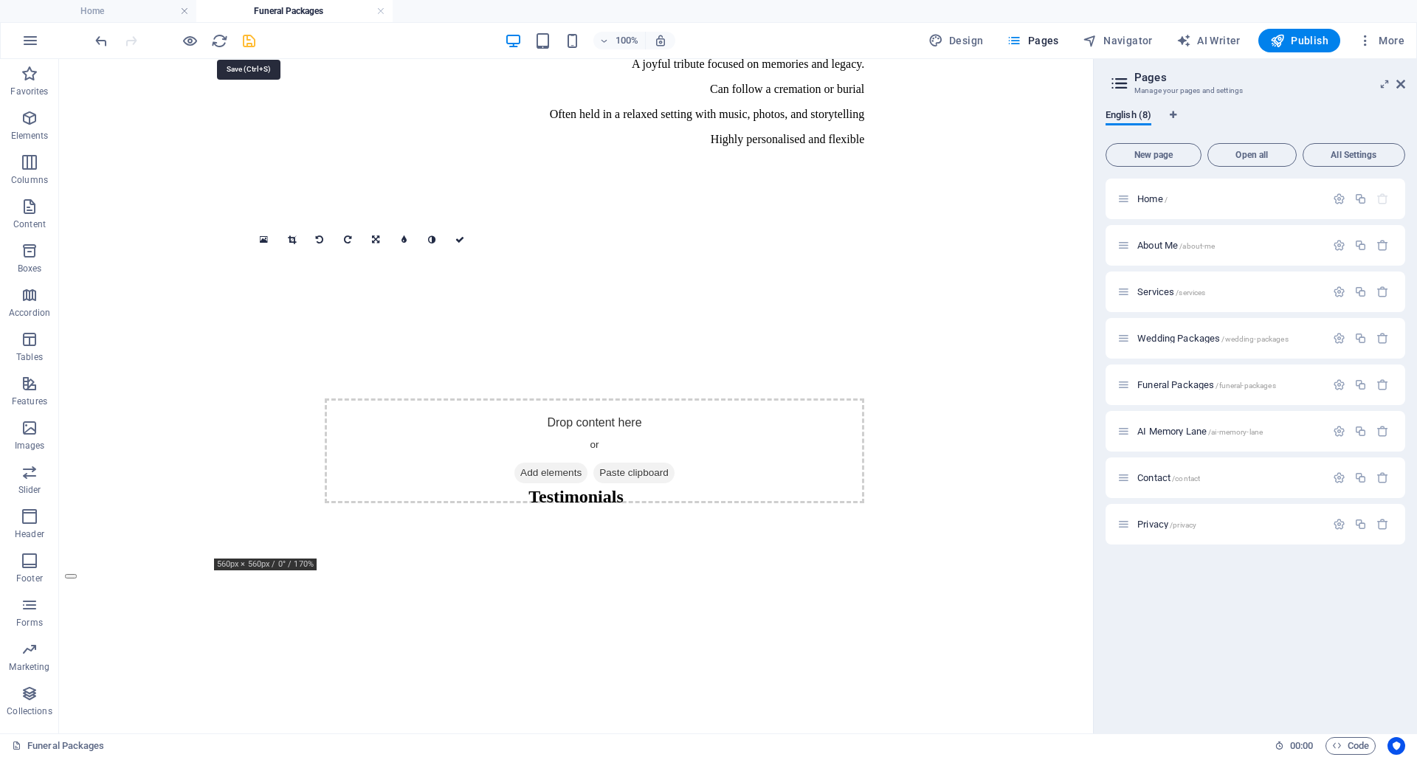
click at [248, 42] on icon "save" at bounding box center [249, 40] width 17 height 17
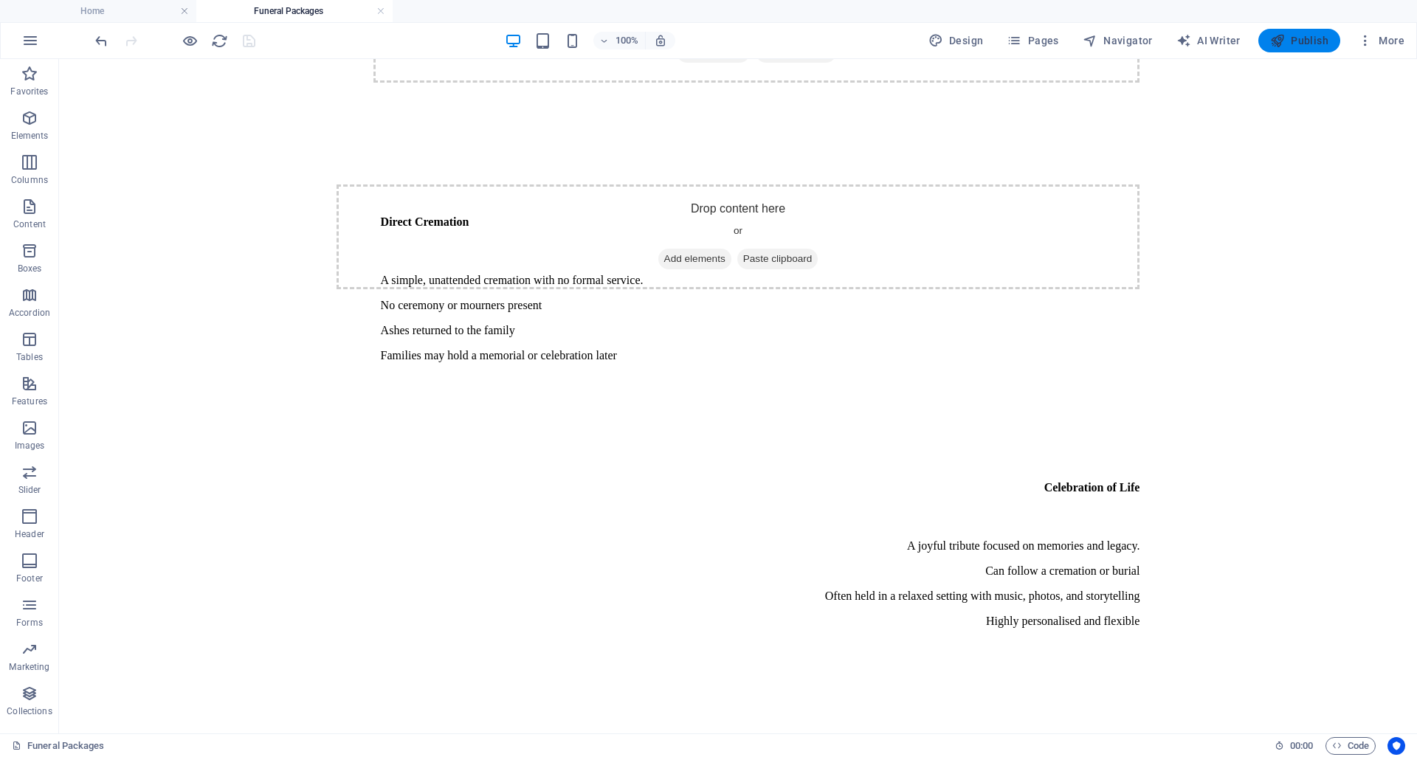
click at [1305, 48] on button "Publish" at bounding box center [1299, 41] width 82 height 24
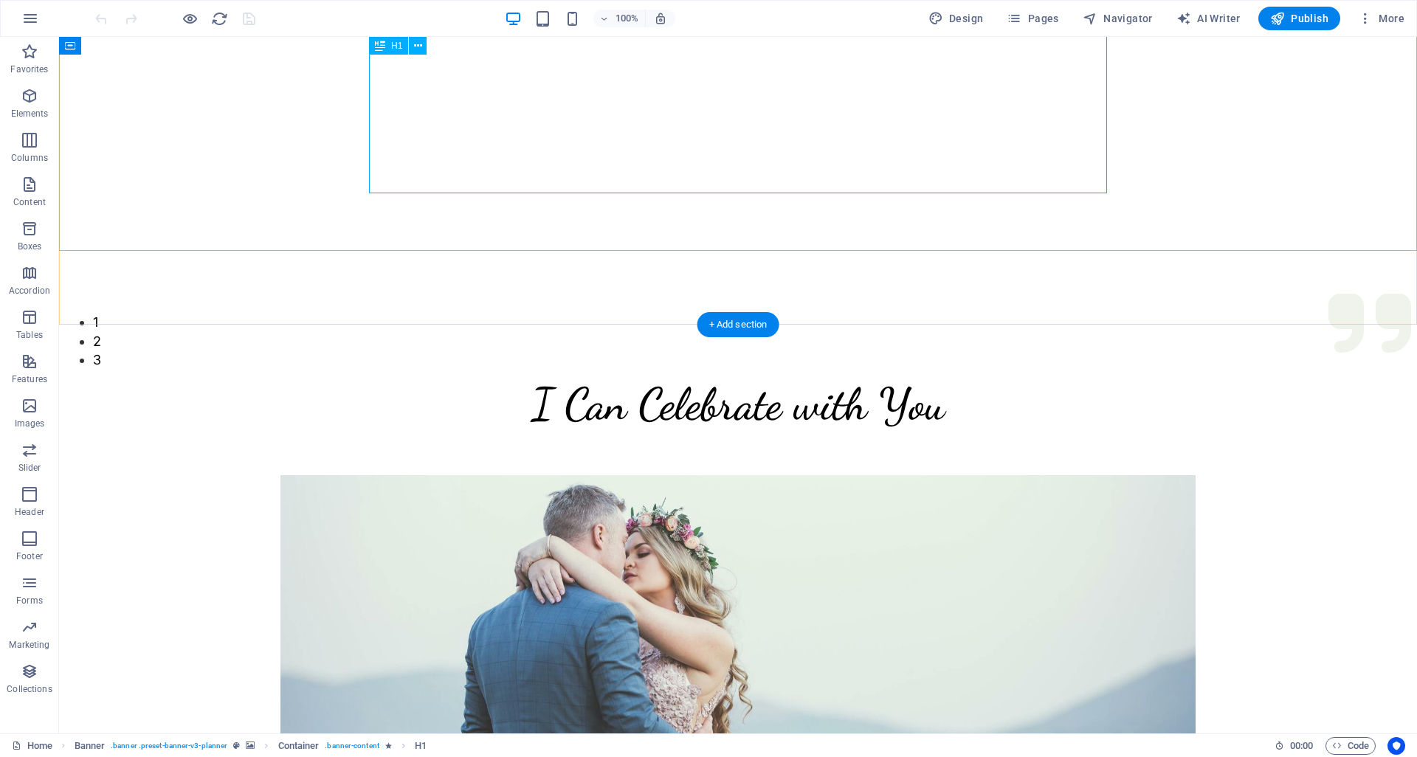
scroll to position [75, 0]
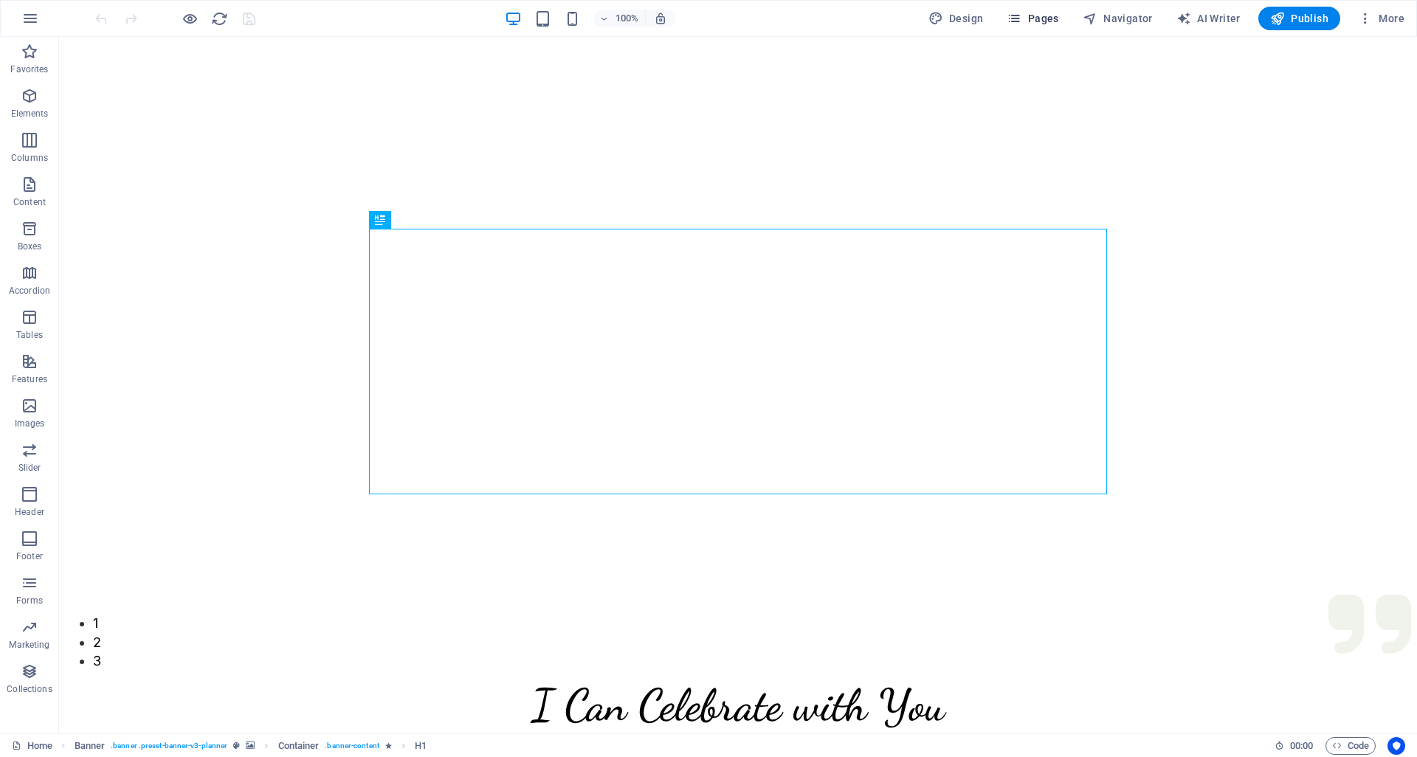
click at [1051, 19] on span "Pages" at bounding box center [1033, 18] width 52 height 15
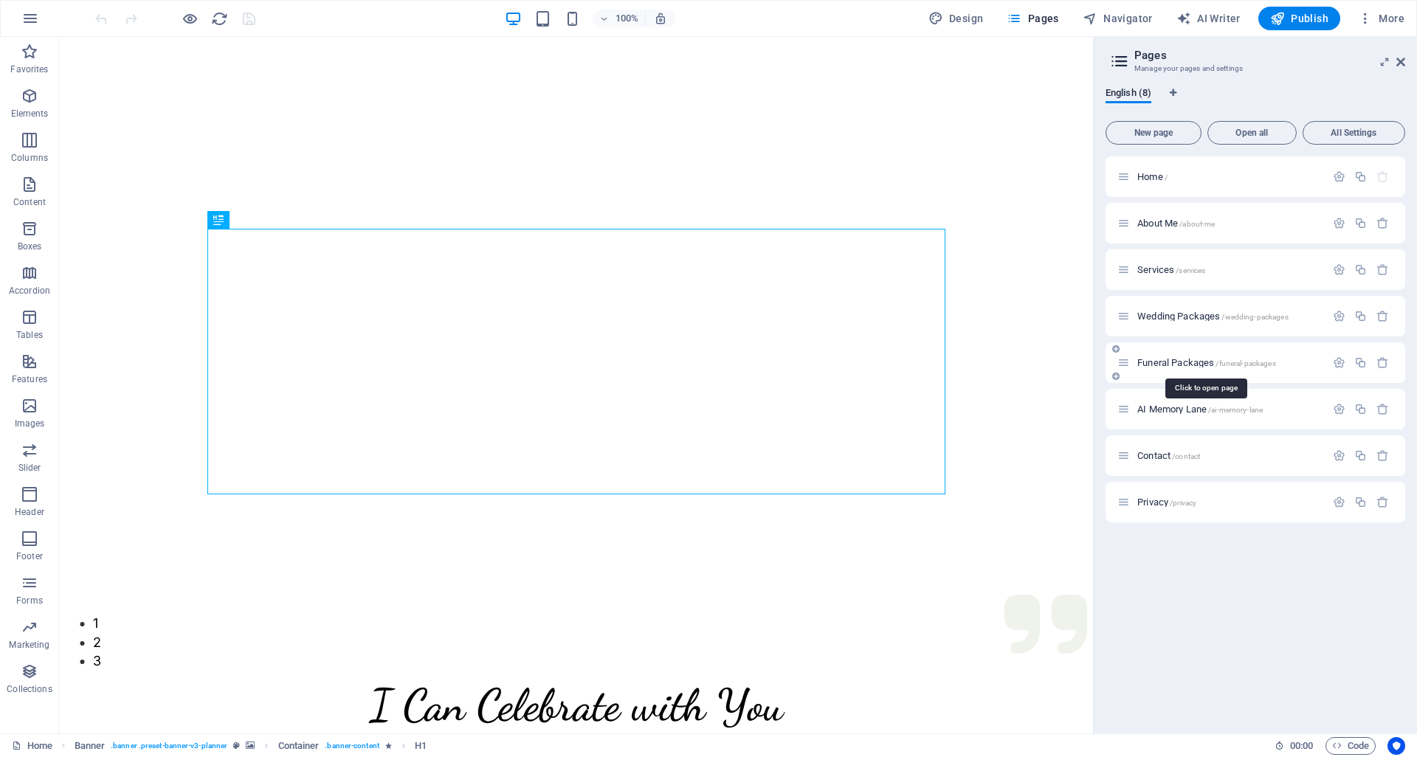
click at [1171, 365] on span "Funeral Packages /funeral-packages" at bounding box center [1206, 362] width 139 height 11
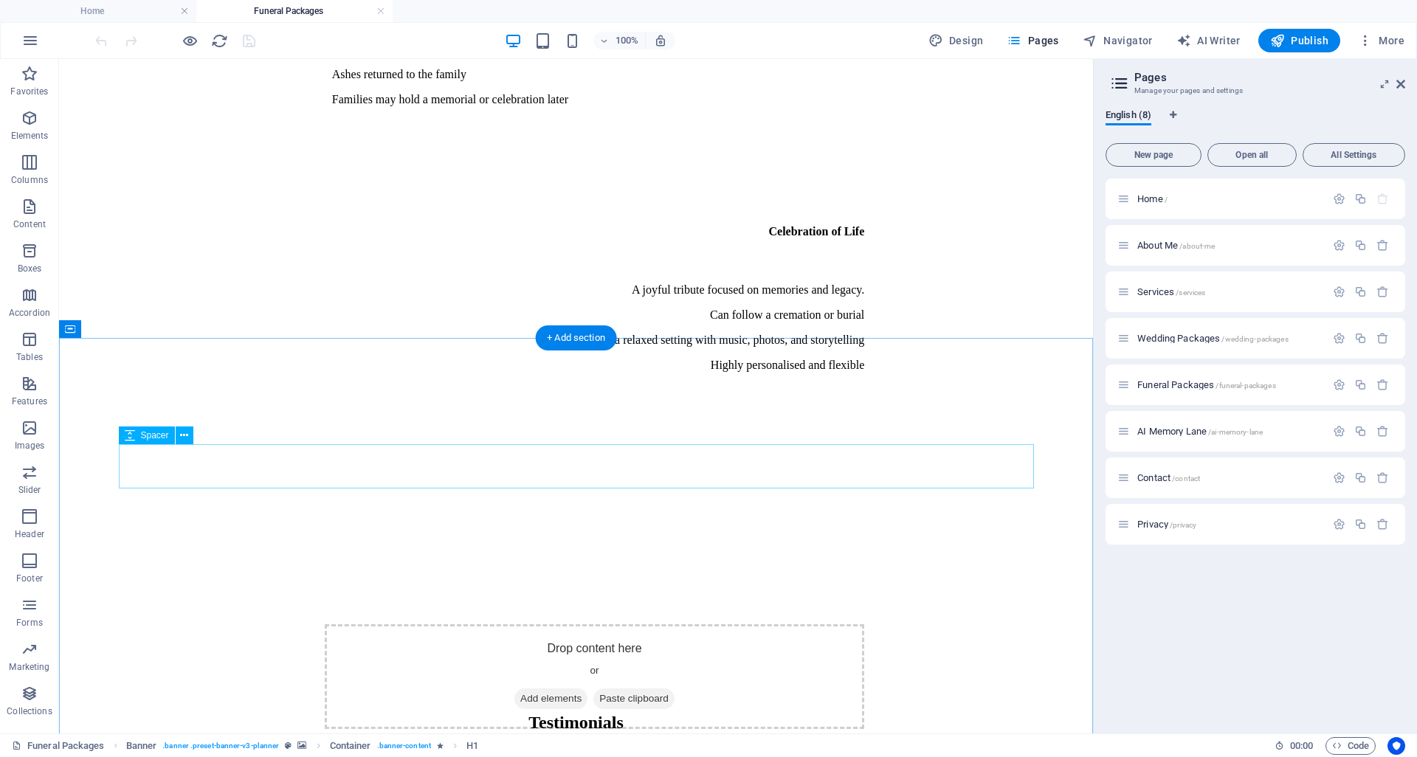
scroll to position [4291, 0]
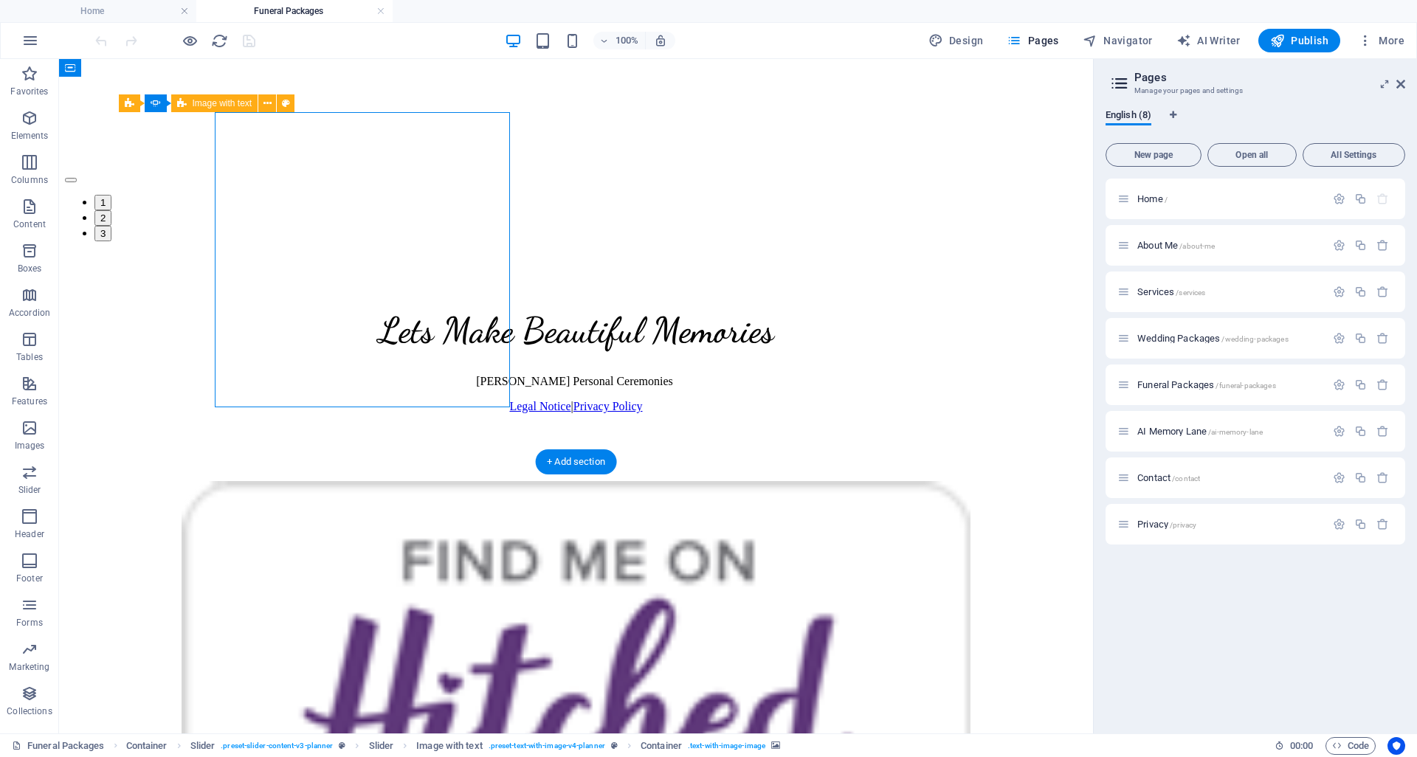
select select "px"
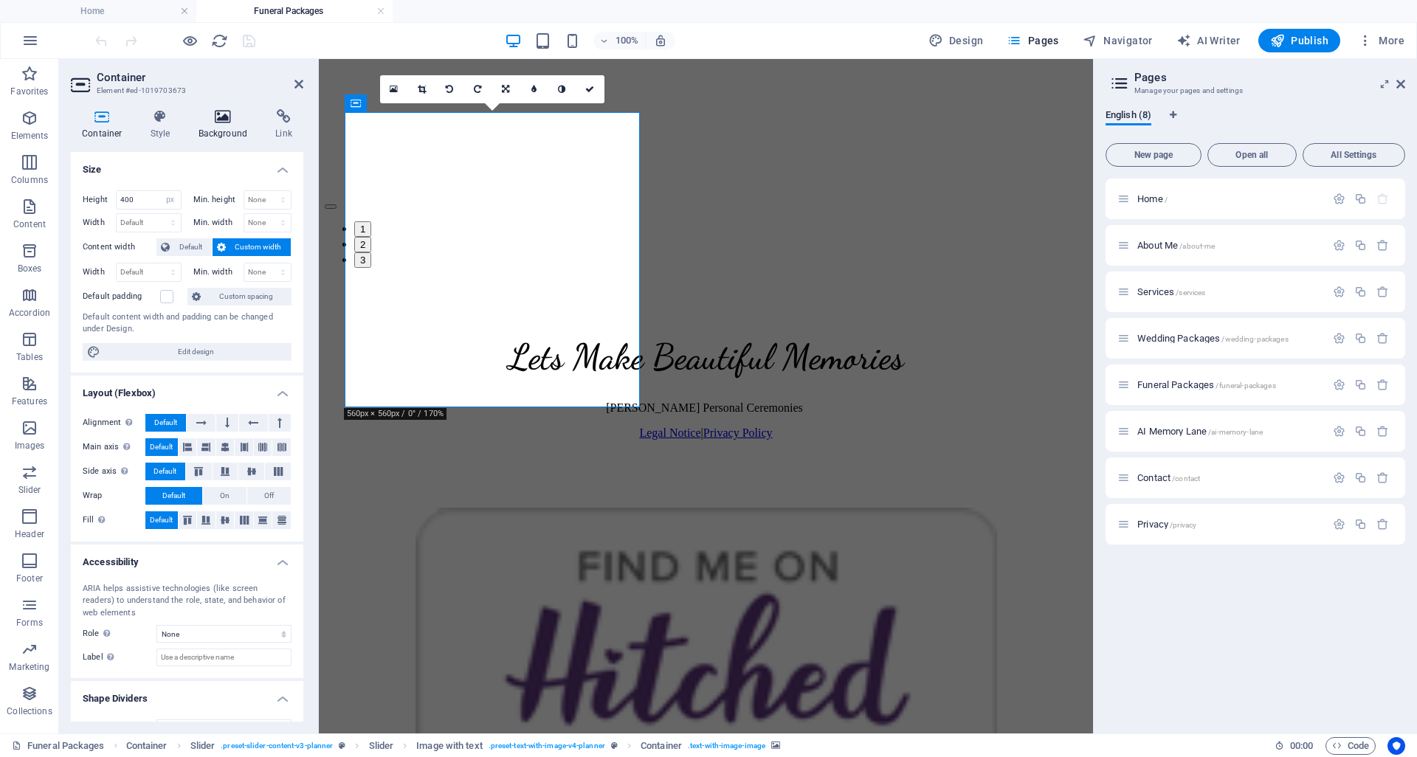
click at [210, 115] on icon at bounding box center [223, 116] width 72 height 15
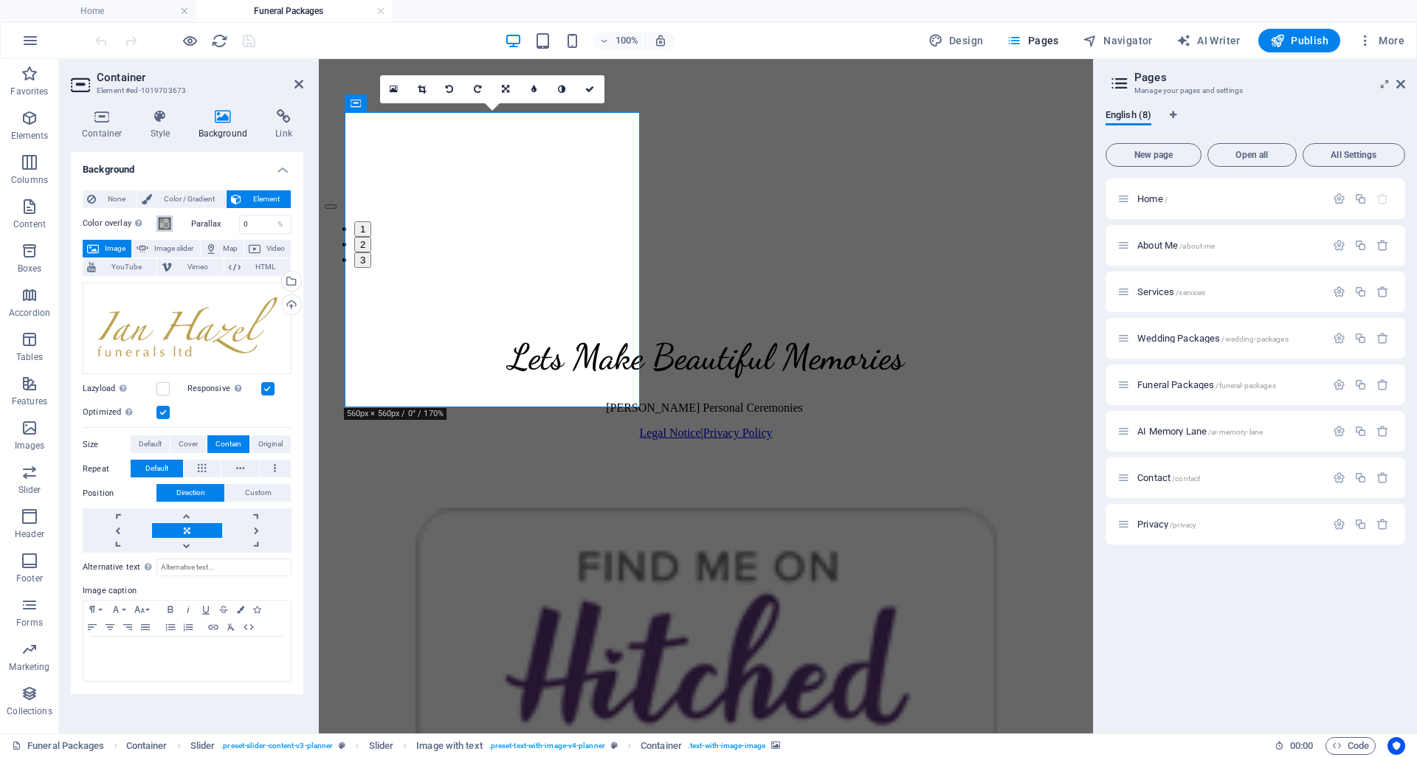
click at [165, 220] on span at bounding box center [165, 224] width 12 height 12
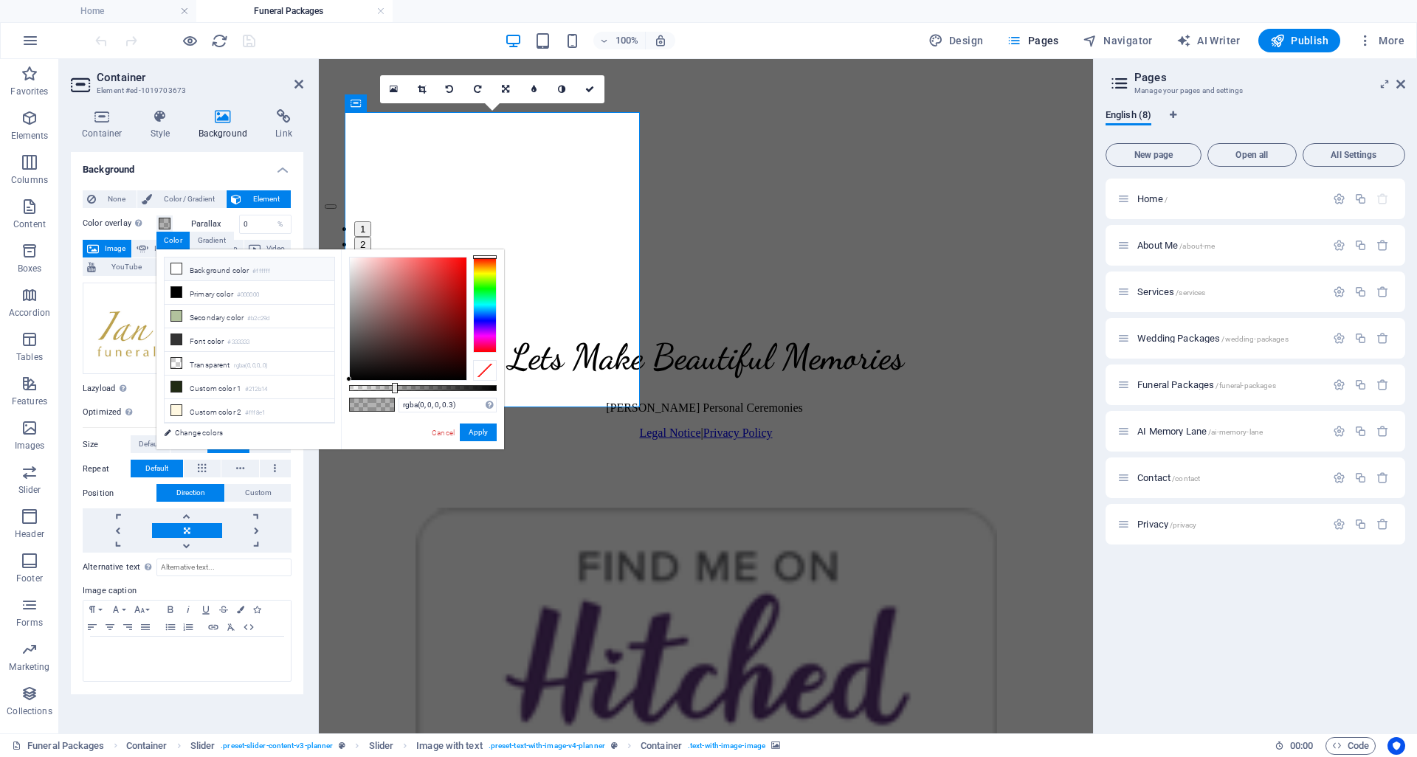
click at [227, 269] on li "Background color #ffffff" at bounding box center [250, 270] width 170 height 24
type input "rgba(255, 255, 255, 0.3)"
click at [480, 427] on button "Apply" at bounding box center [478, 433] width 37 height 18
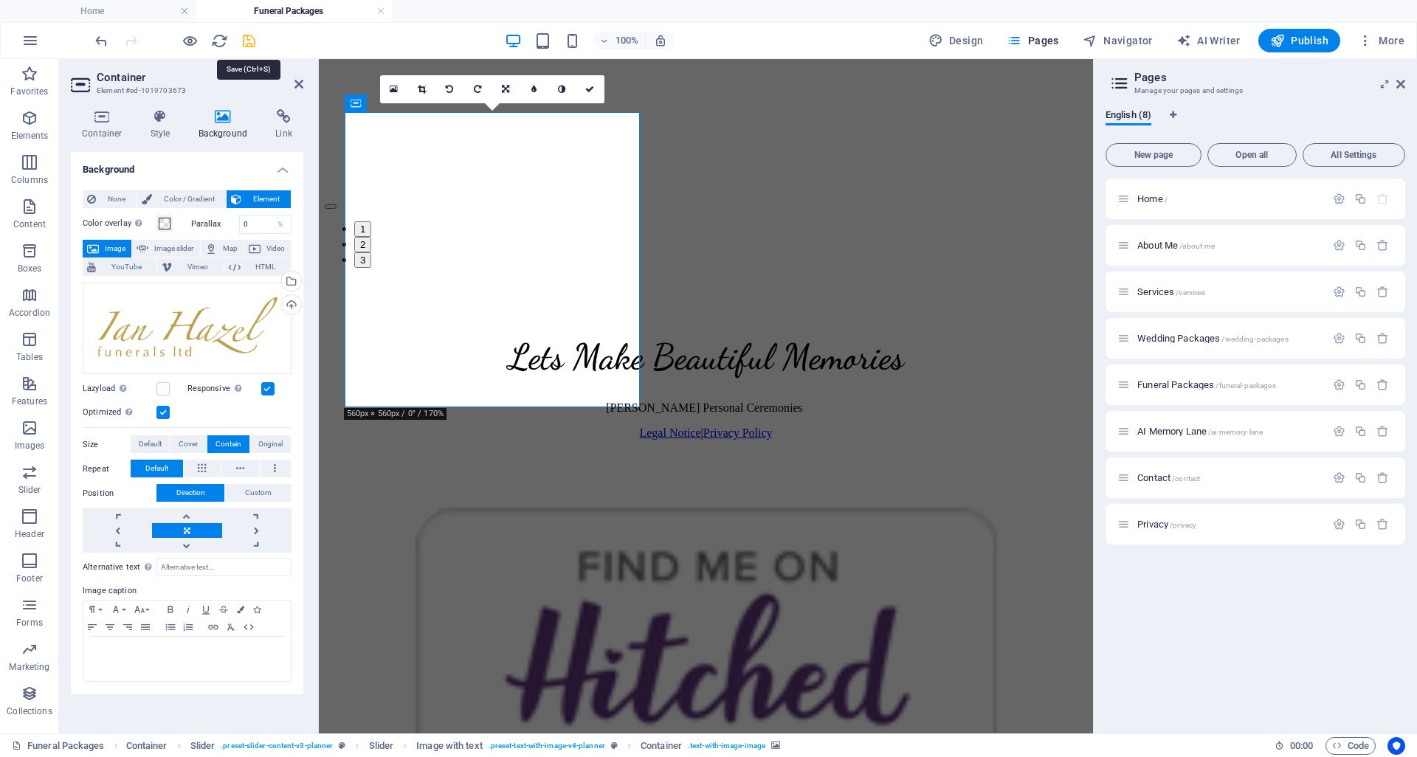
click at [252, 39] on icon "save" at bounding box center [249, 40] width 17 height 17
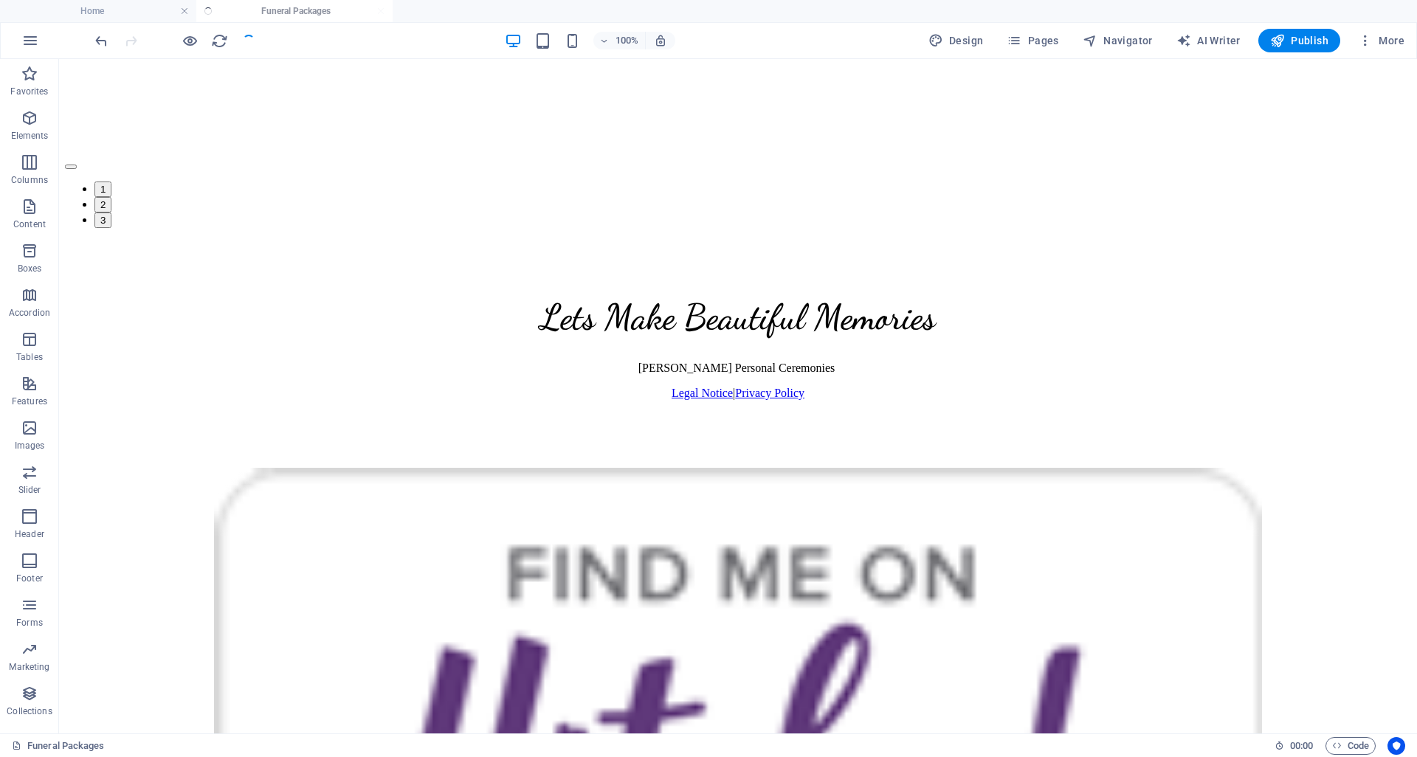
scroll to position [3795, 0]
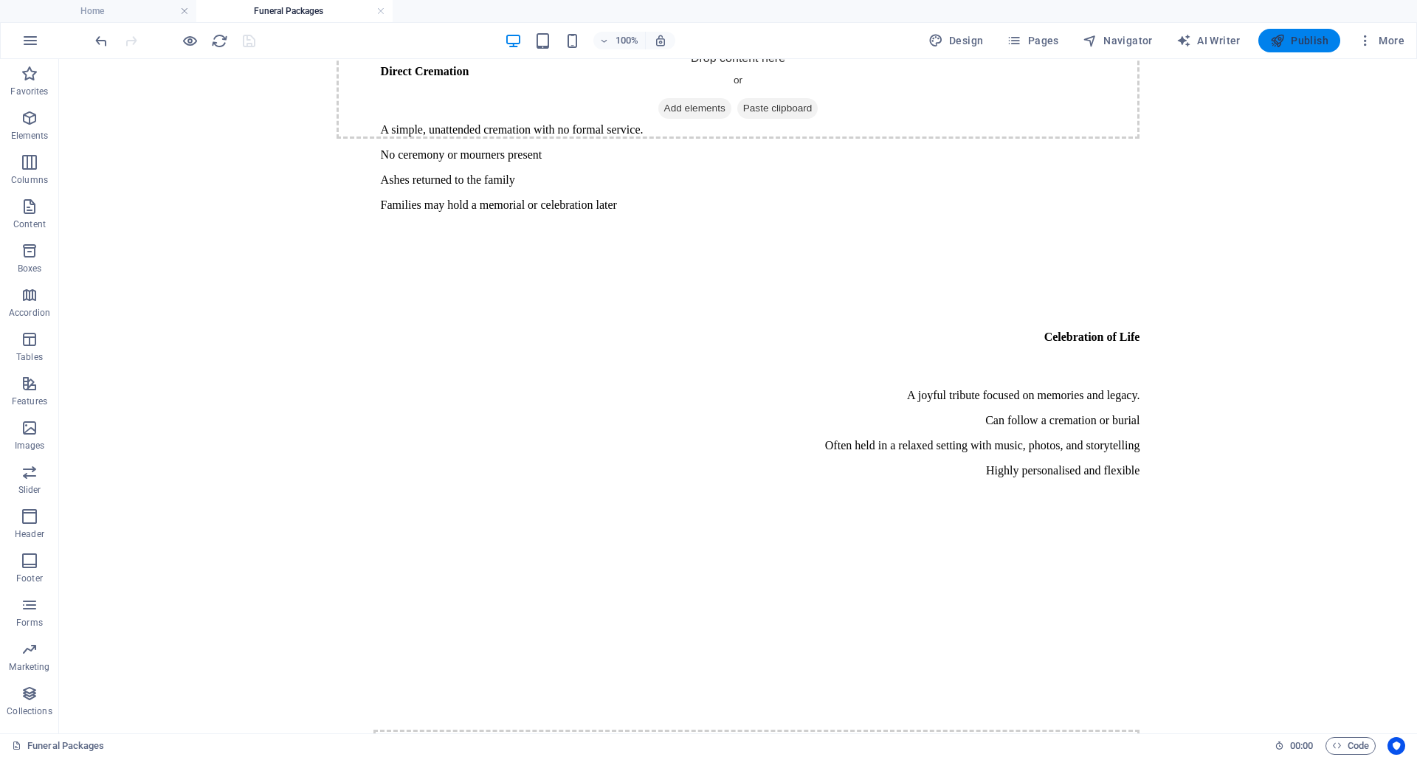
click at [1325, 46] on span "Publish" at bounding box center [1299, 40] width 58 height 15
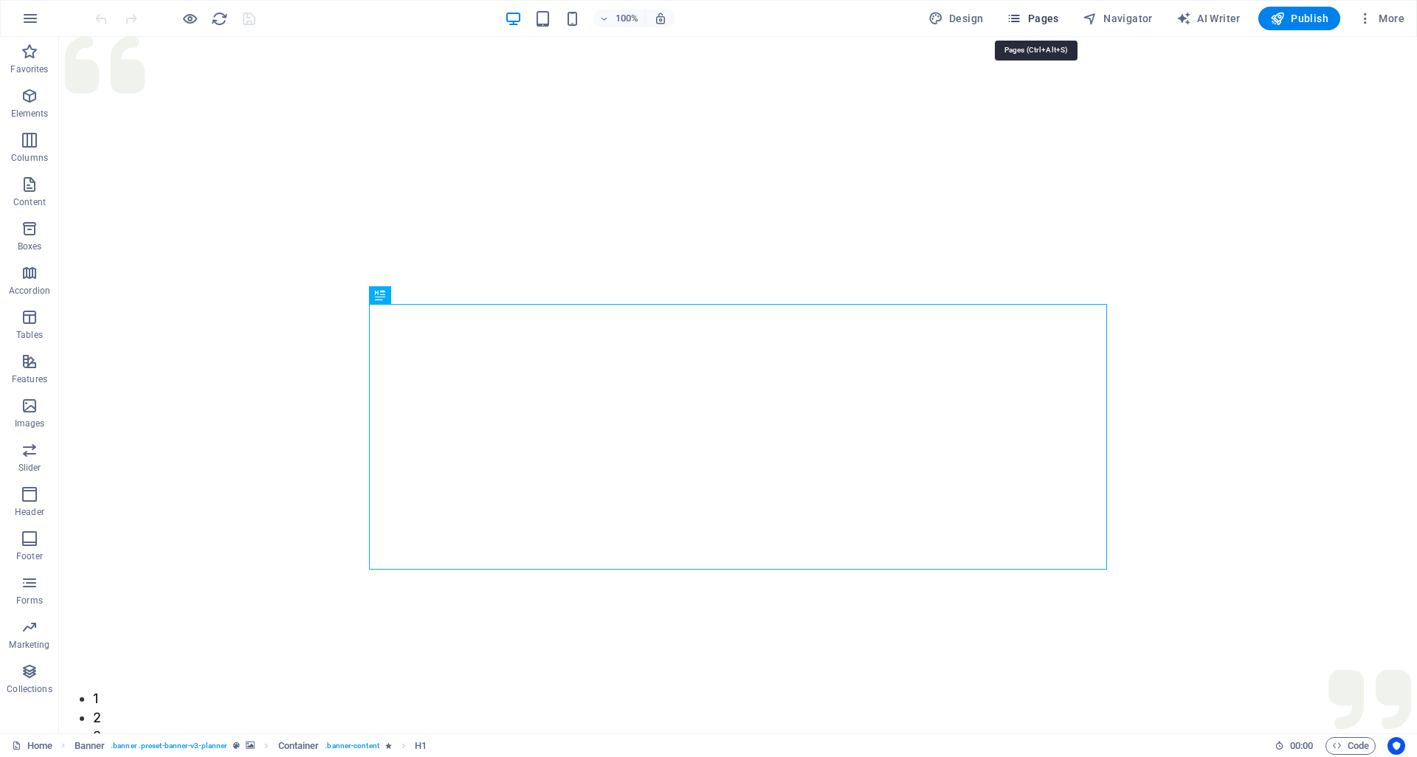
click at [1032, 15] on span "Pages" at bounding box center [1033, 18] width 52 height 15
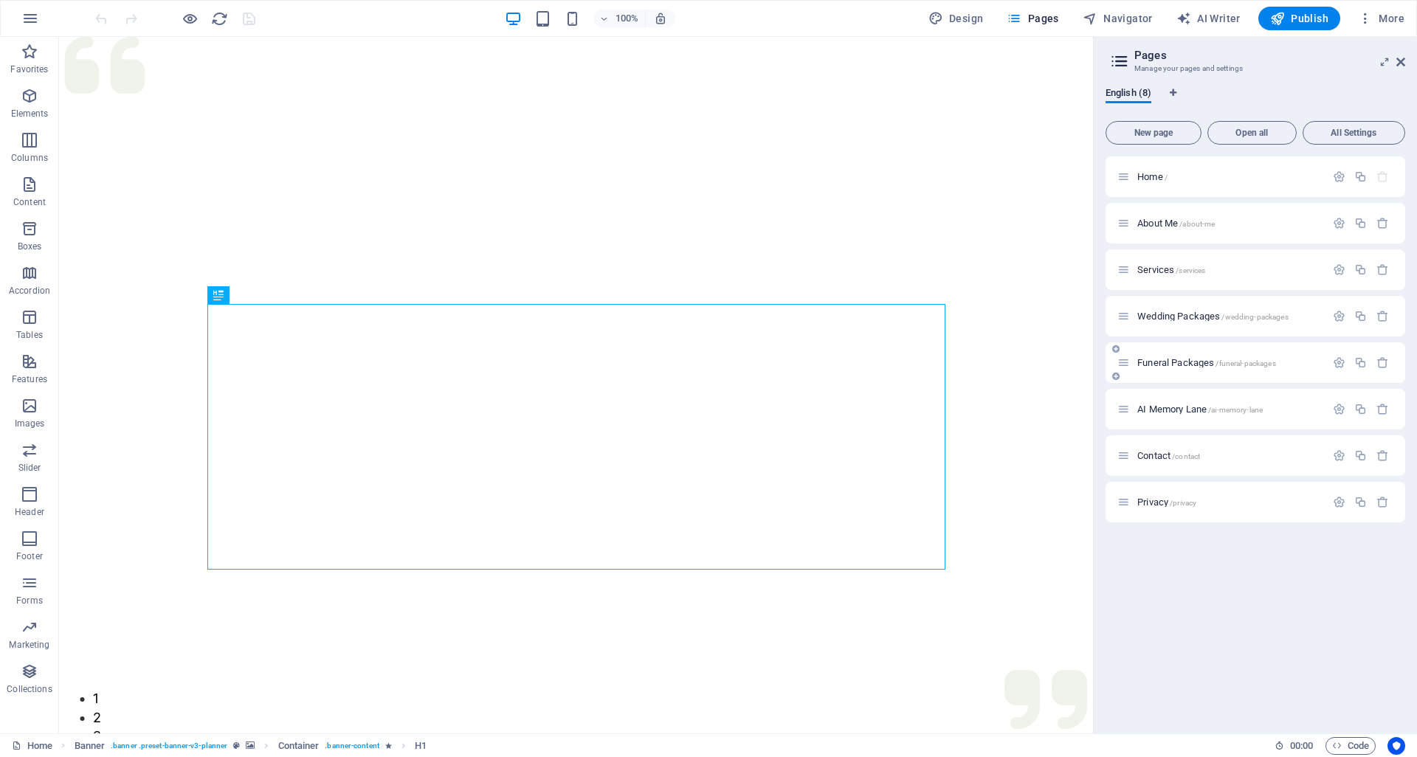
click at [1150, 356] on div "Funeral Packages /funeral-packages" at bounding box center [1221, 362] width 208 height 17
click at [1155, 363] on span "Funeral Packages /funeral-packages" at bounding box center [1206, 362] width 139 height 11
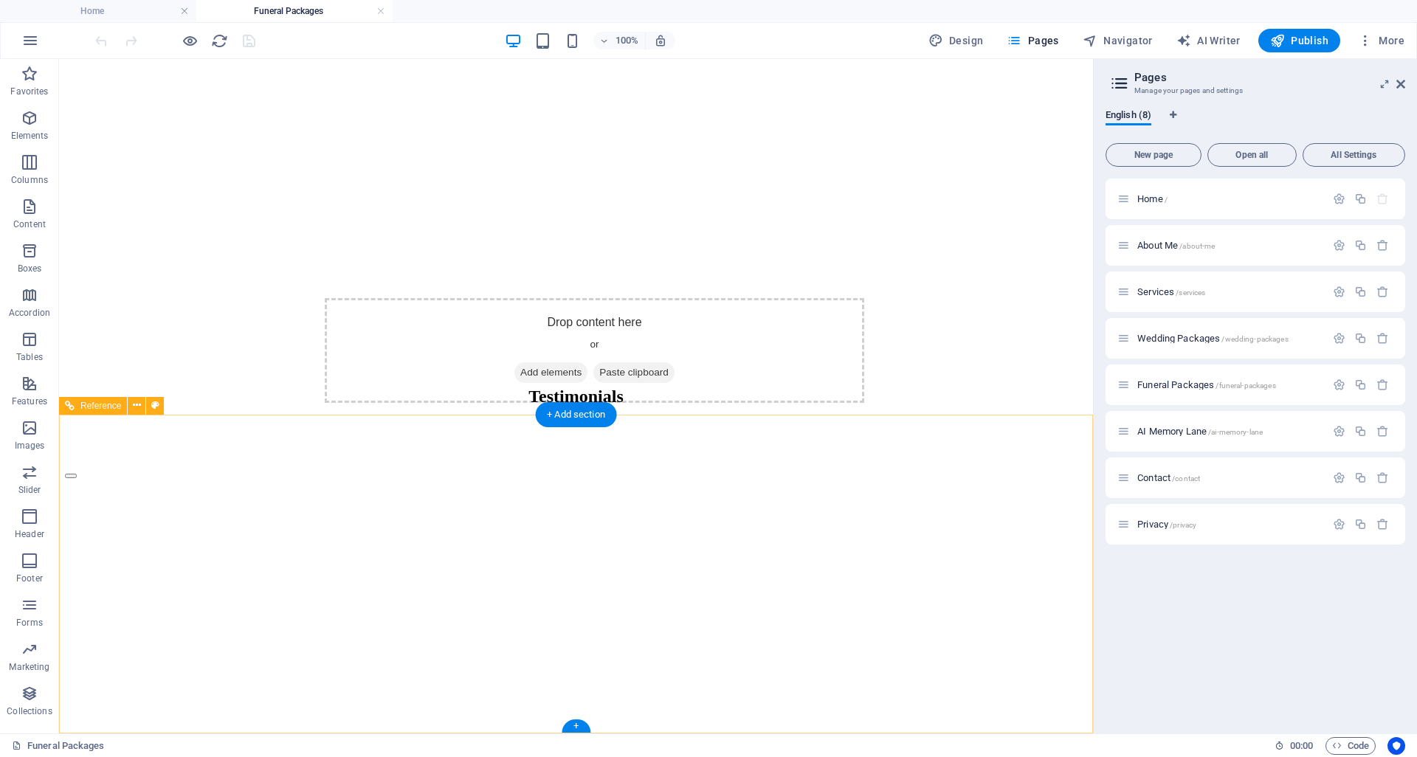
scroll to position [4187, 0]
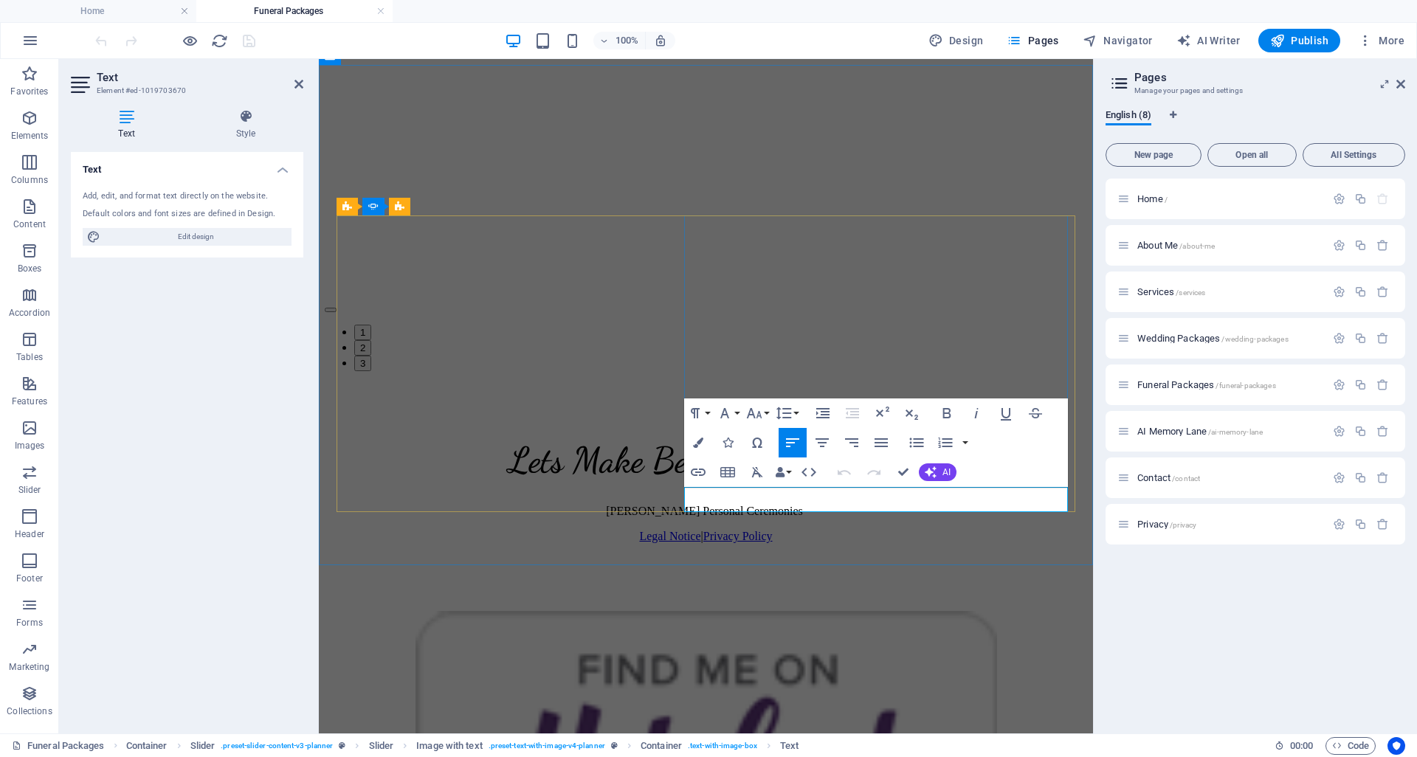
drag, startPoint x: 824, startPoint y: 505, endPoint x: 698, endPoint y: 504, distance: 126.2
copy p "[PERSON_NAME] Funerals"
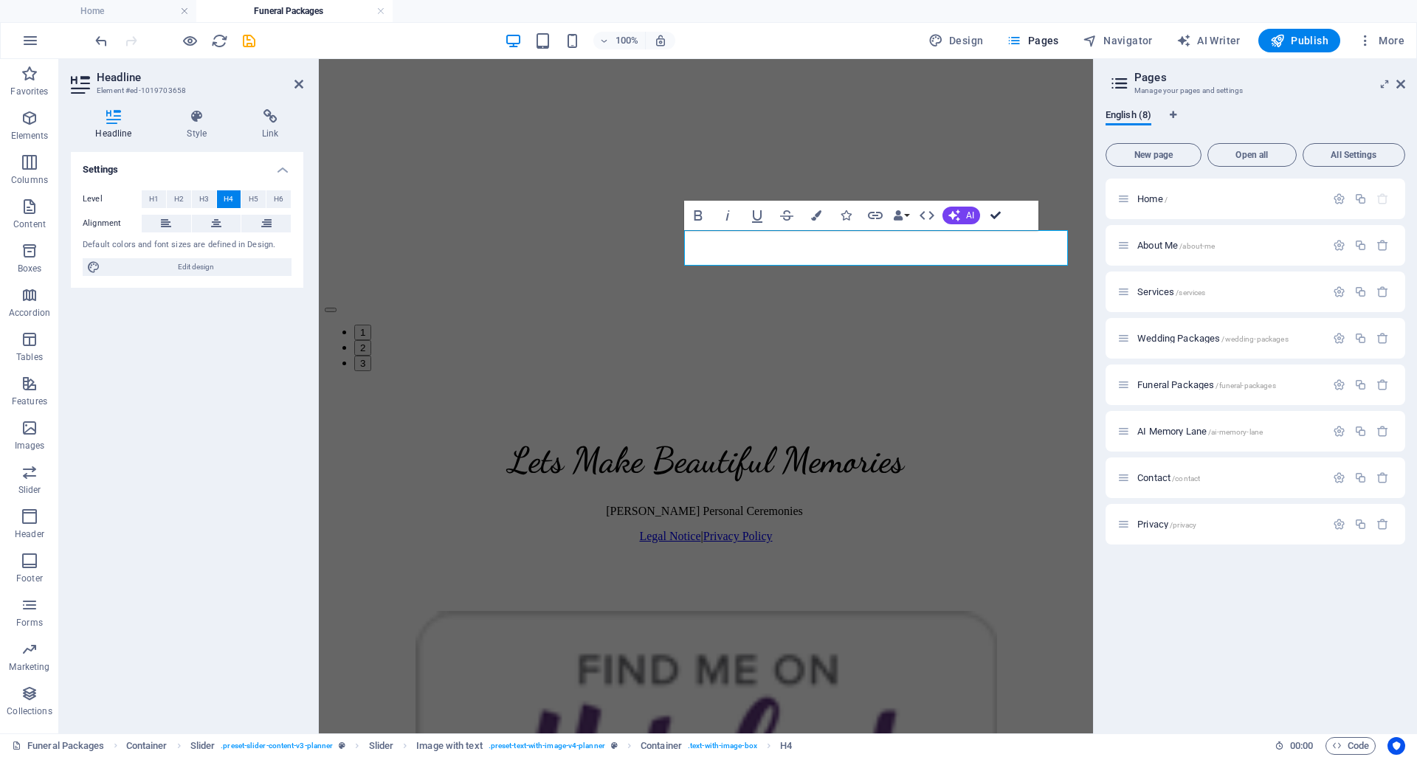
scroll to position [4187, 0]
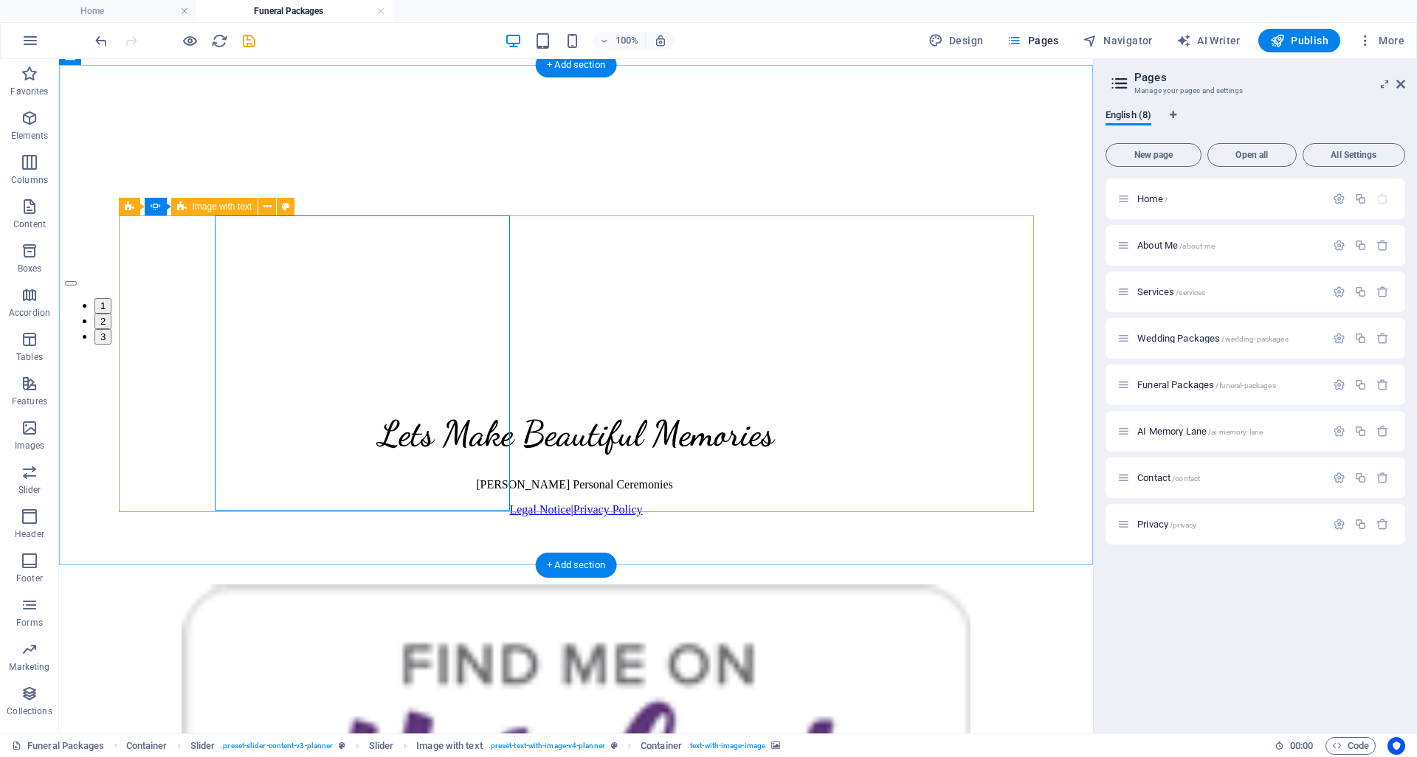
select select "px"
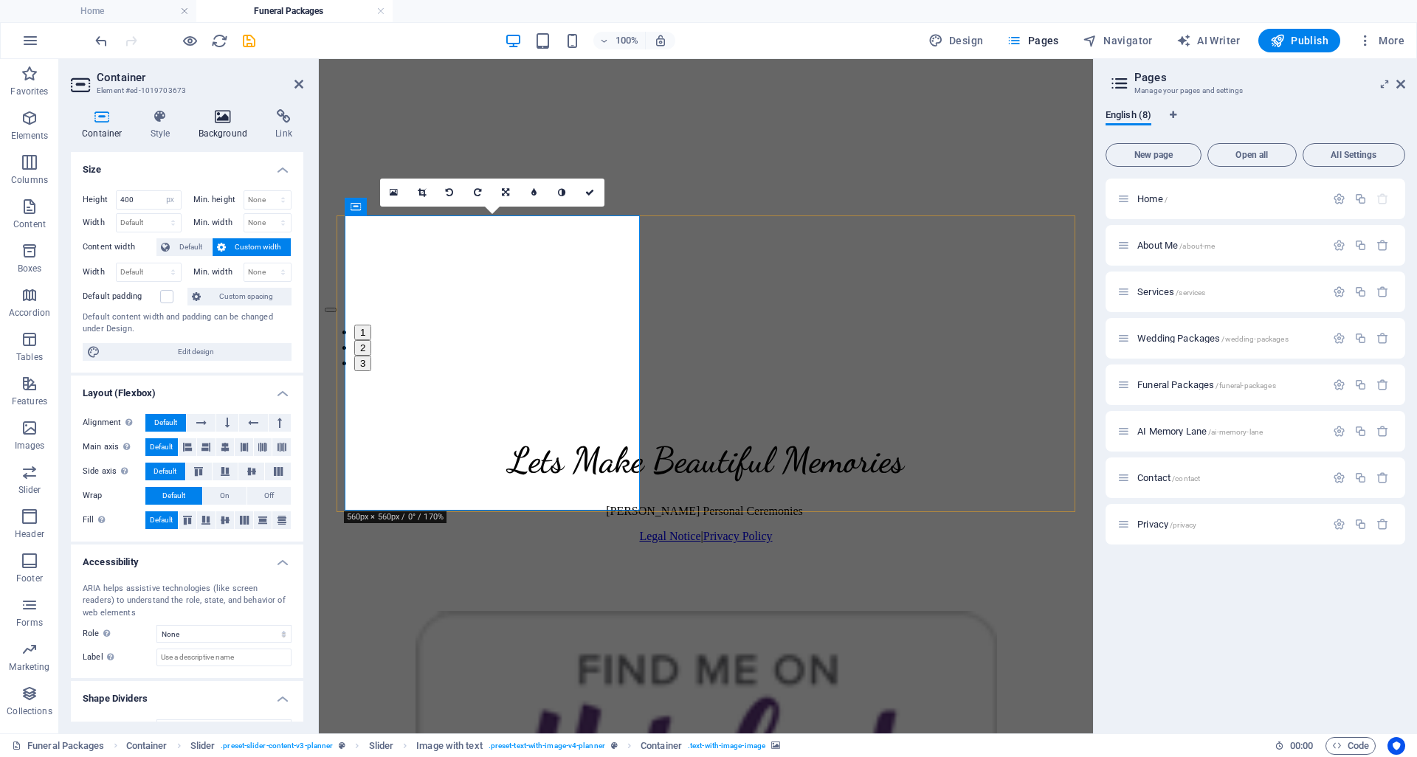
click at [229, 129] on h4 "Background" at bounding box center [225, 124] width 77 height 31
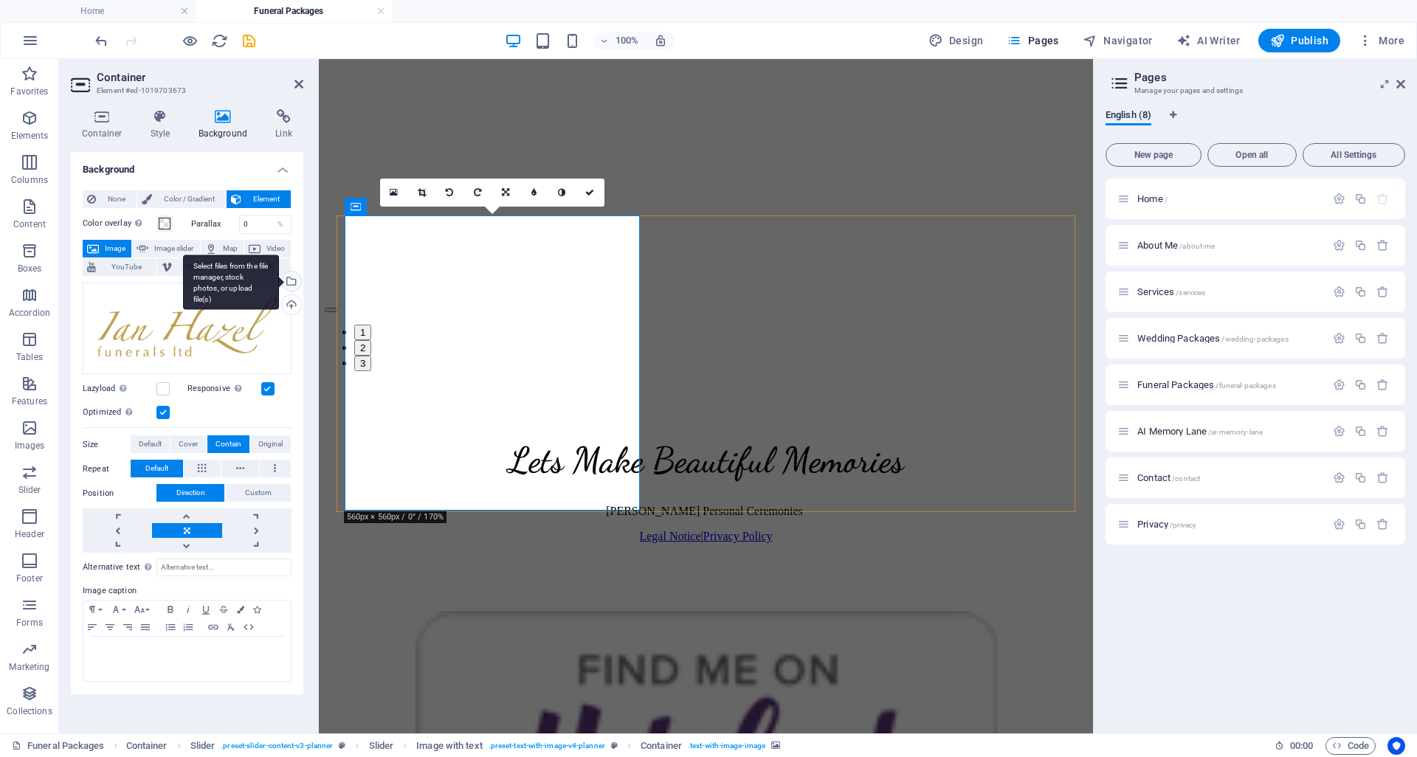
click at [289, 274] on div "Select files from the file manager, stock photos, or upload file(s)" at bounding box center [290, 283] width 22 height 22
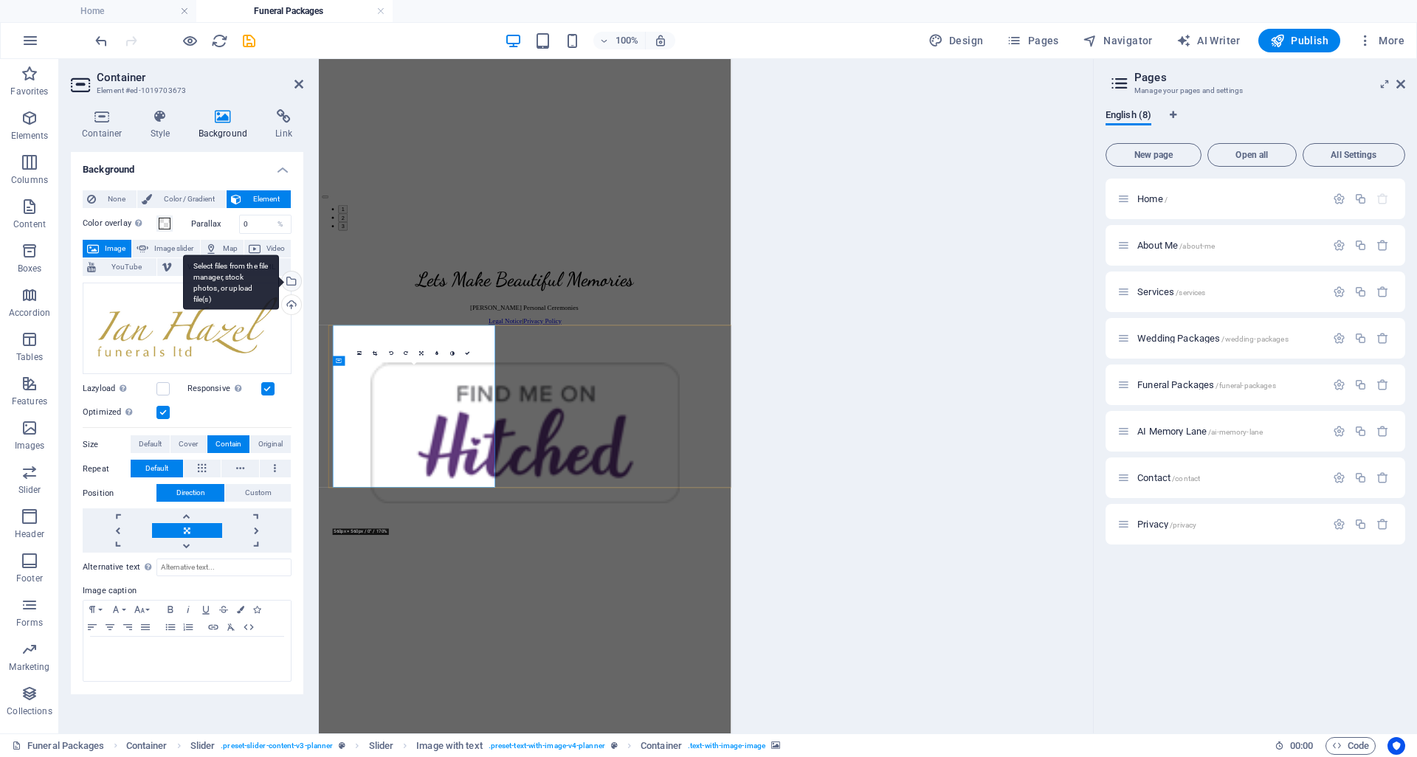
scroll to position [4416, 0]
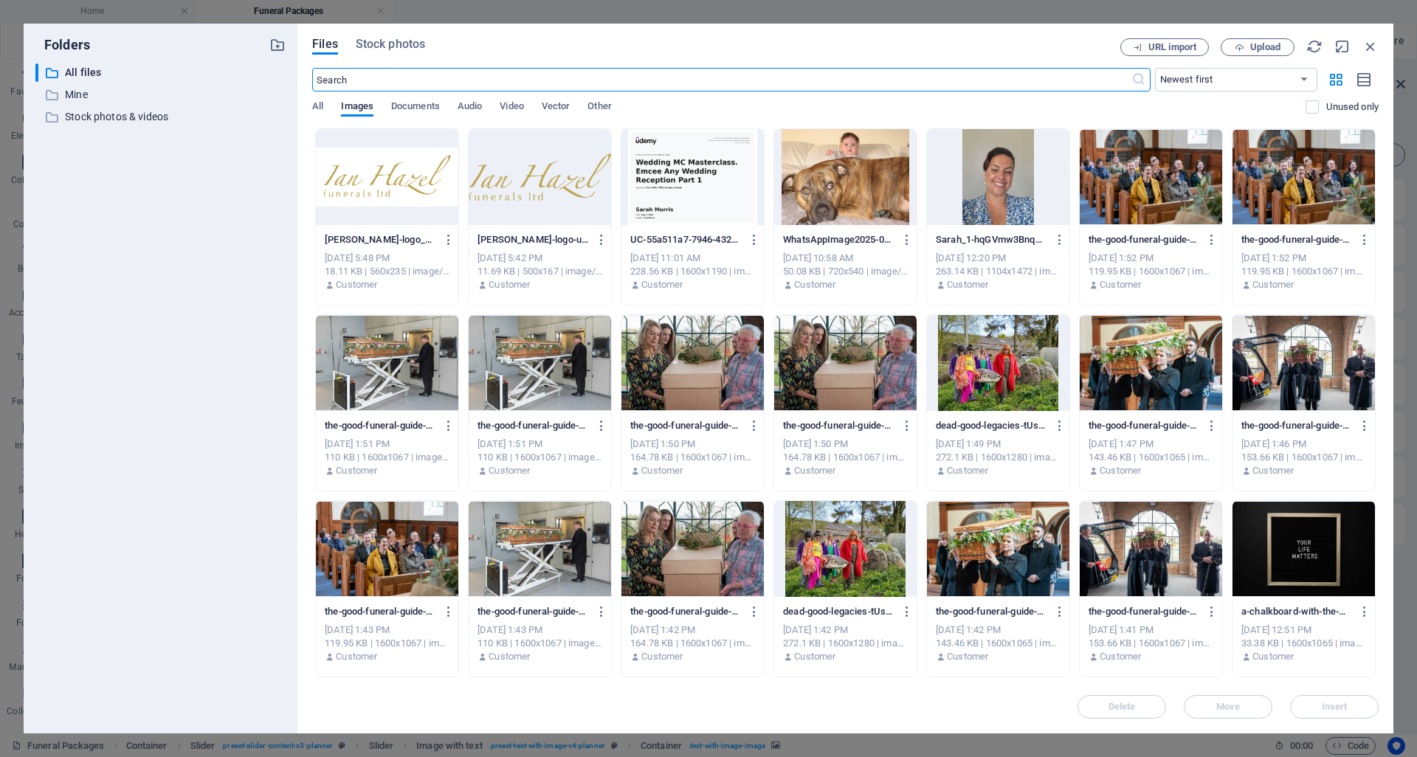
click at [380, 180] on div at bounding box center [387, 177] width 142 height 96
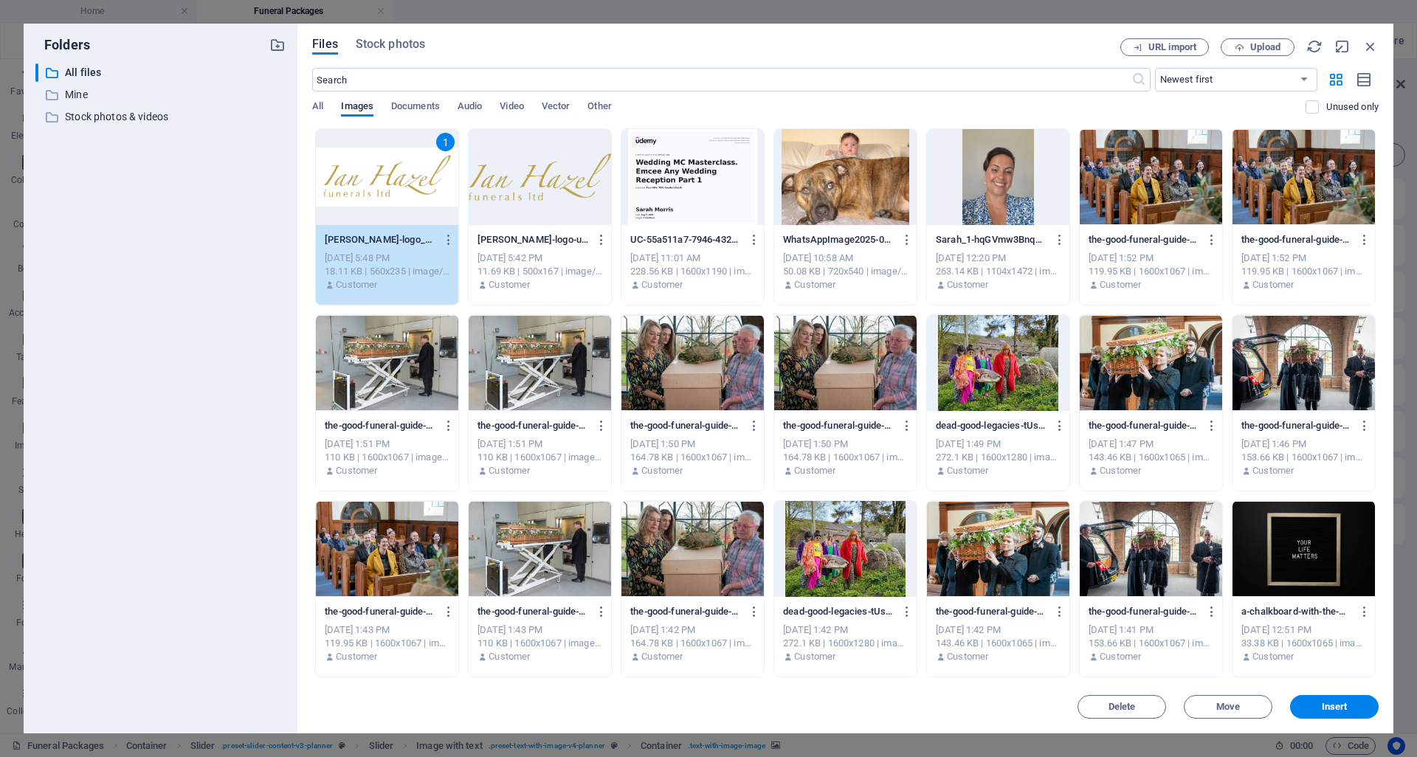
click at [380, 180] on div "1" at bounding box center [387, 177] width 142 height 96
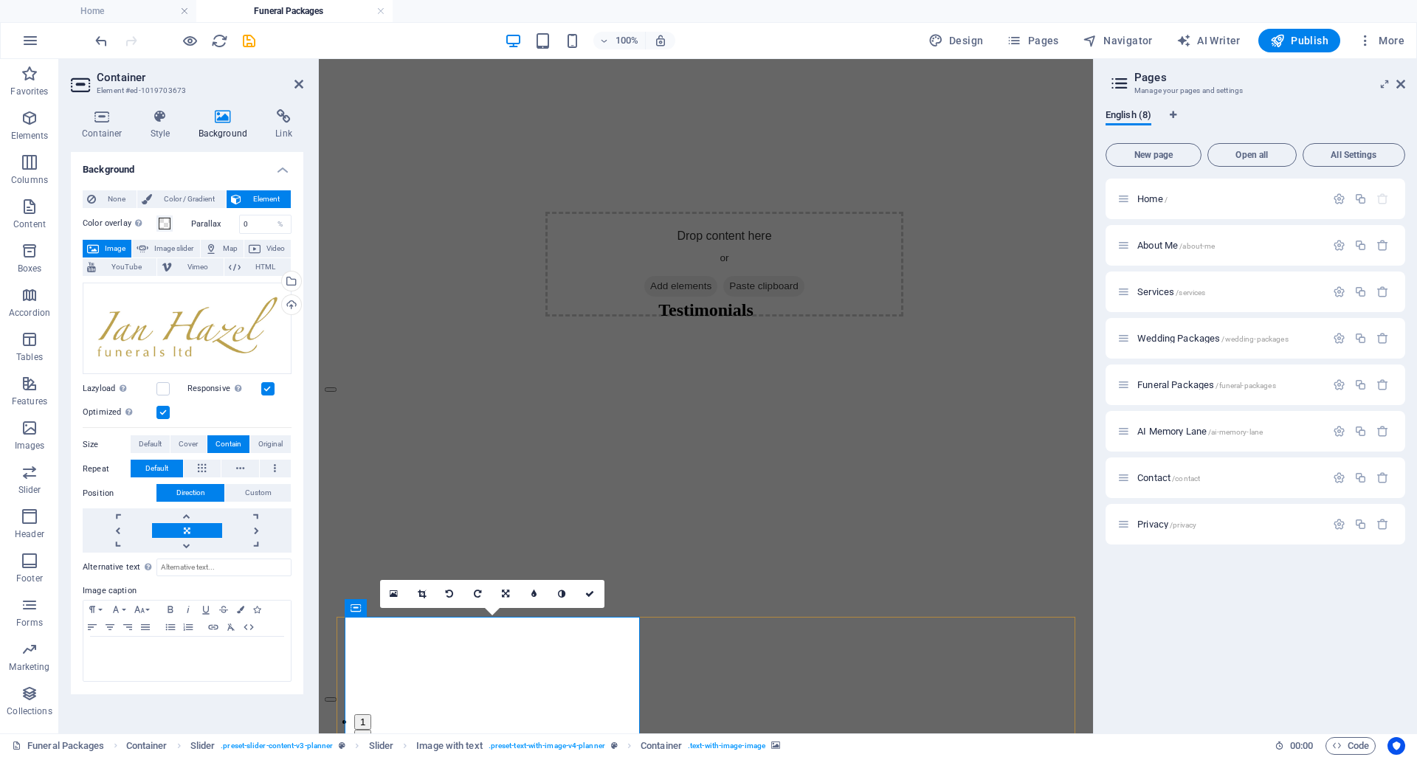
scroll to position [4492, 0]
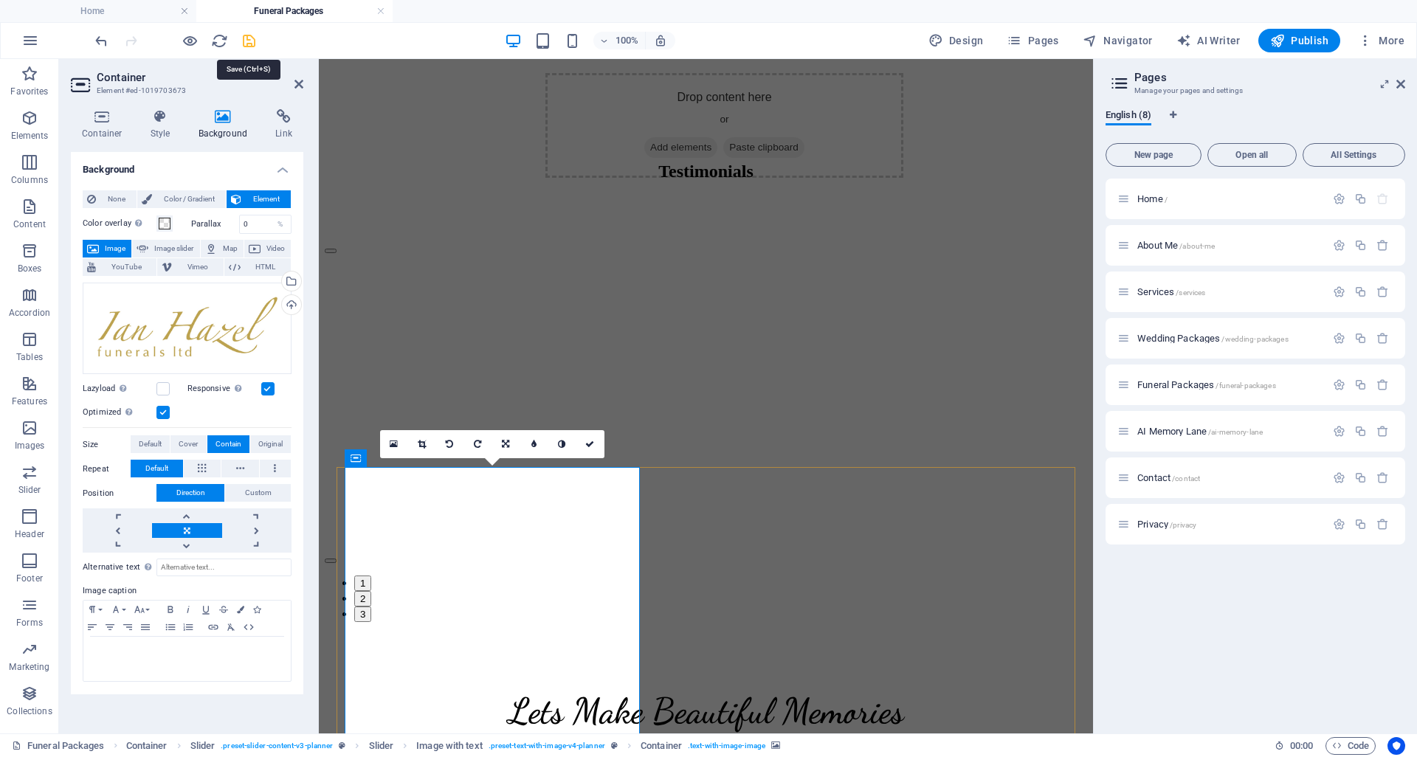
click at [247, 34] on icon "save" at bounding box center [249, 40] width 17 height 17
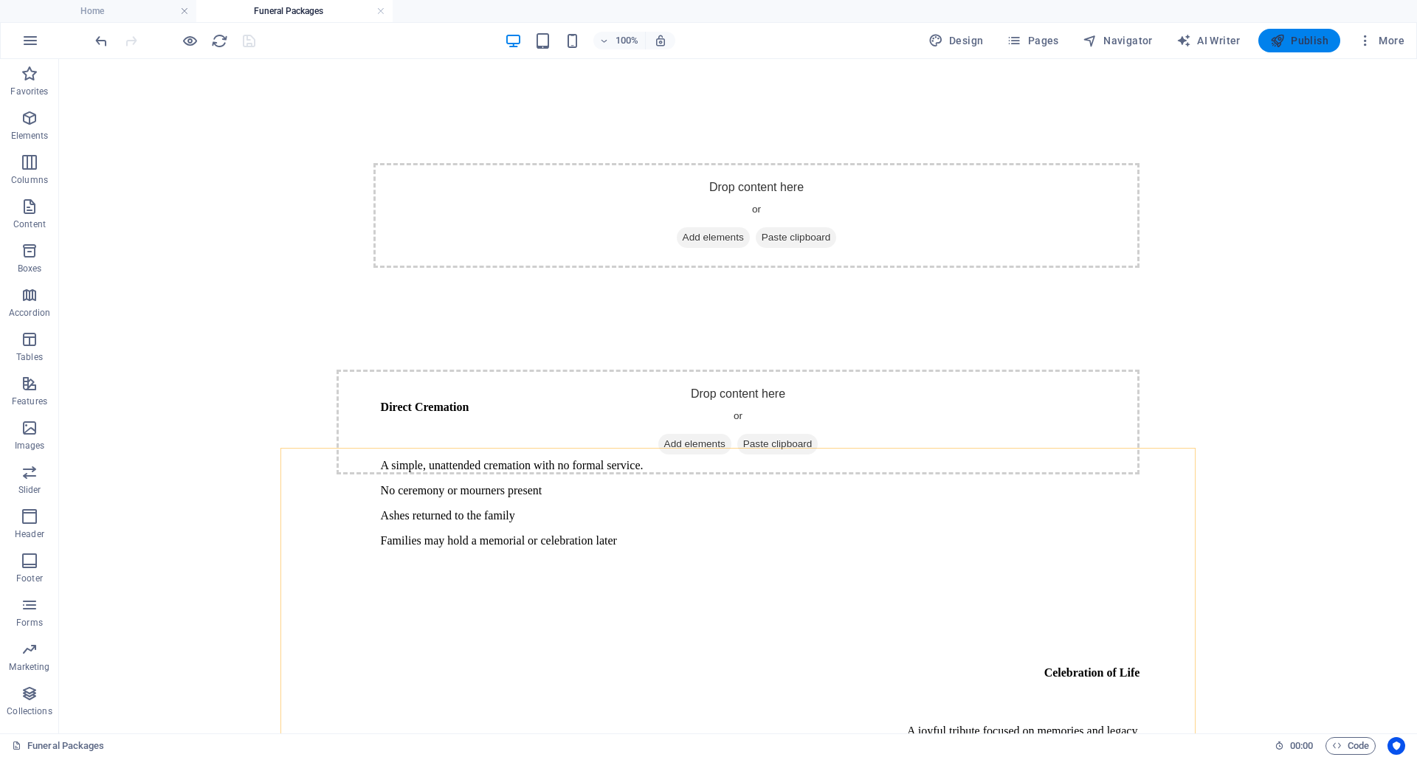
click at [1336, 41] on button "Publish" at bounding box center [1299, 41] width 82 height 24
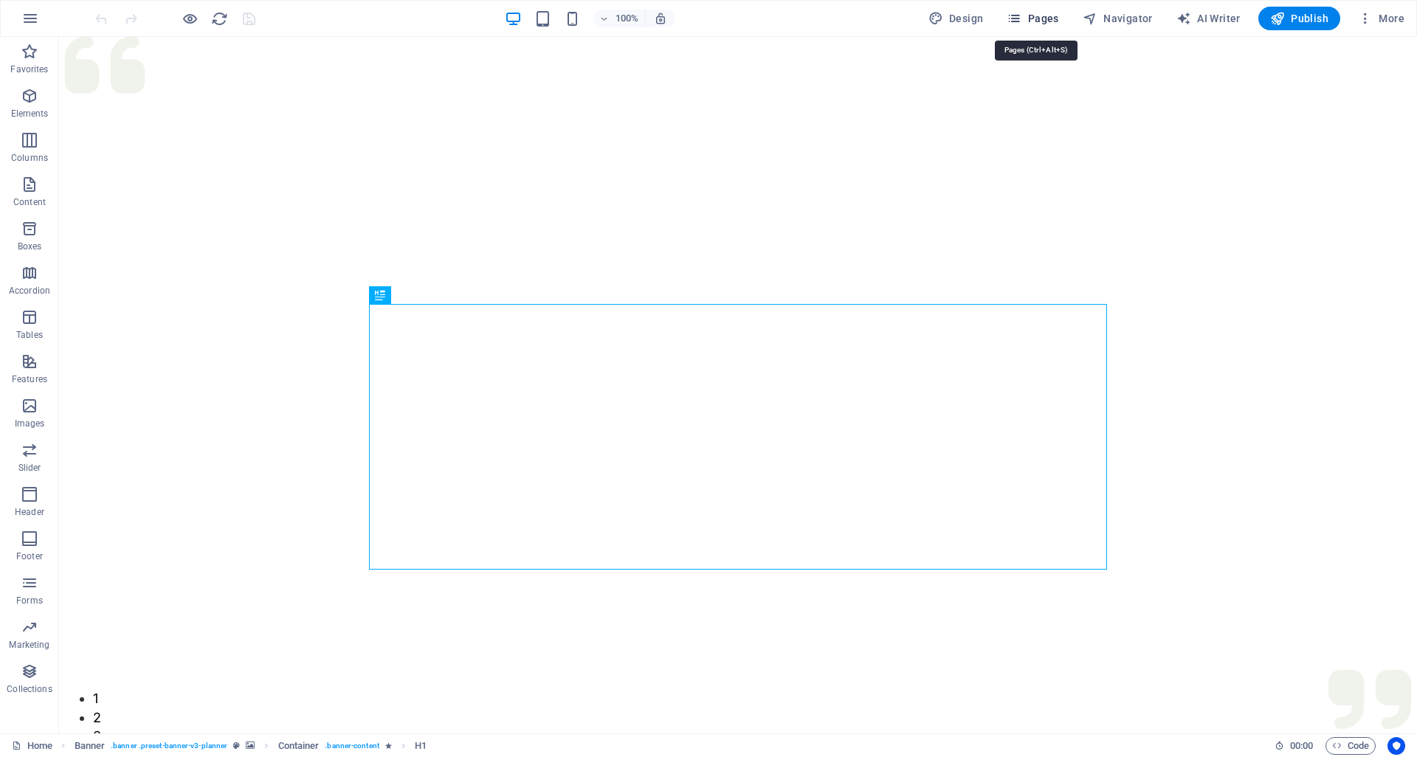
click at [1046, 12] on span "Pages" at bounding box center [1033, 18] width 52 height 15
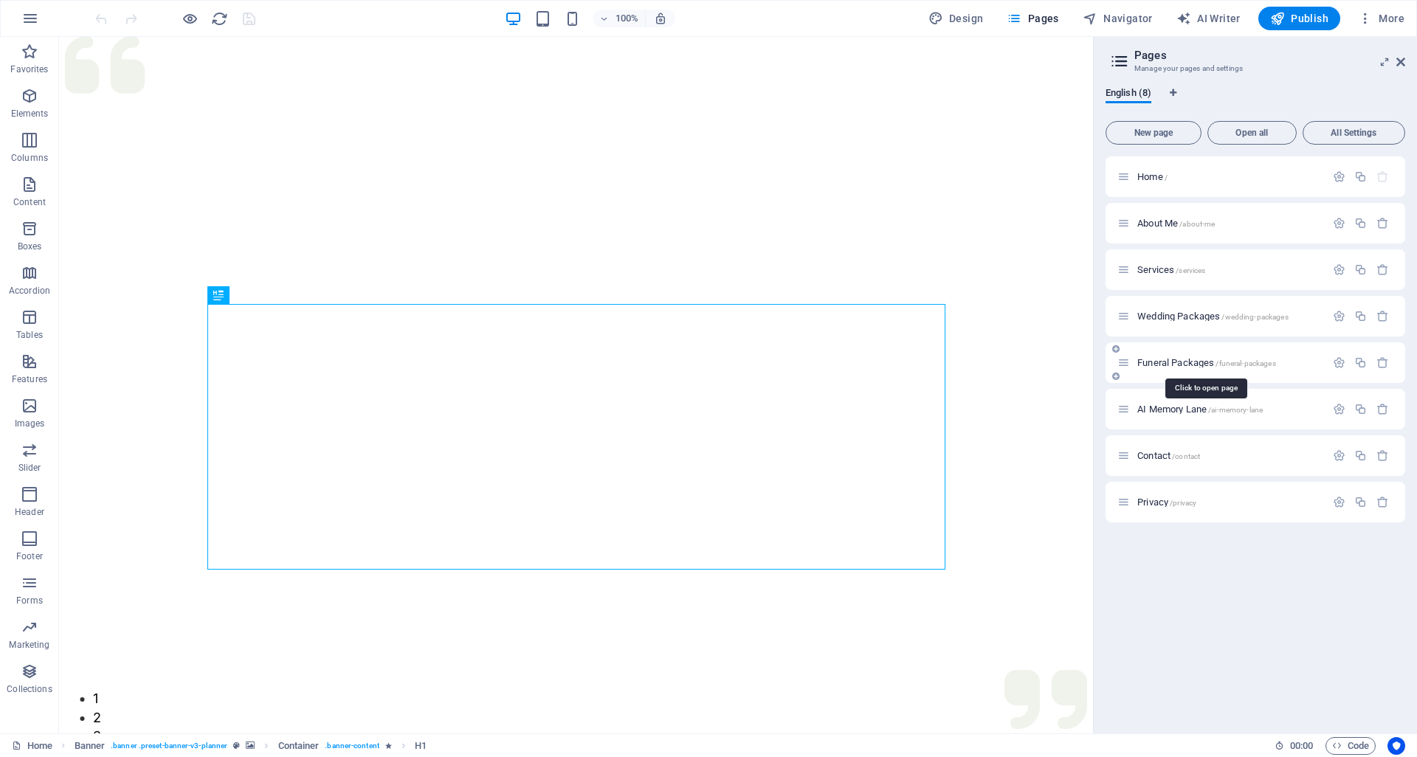
click at [1194, 359] on span "Funeral Packages /funeral-packages" at bounding box center [1206, 362] width 139 height 11
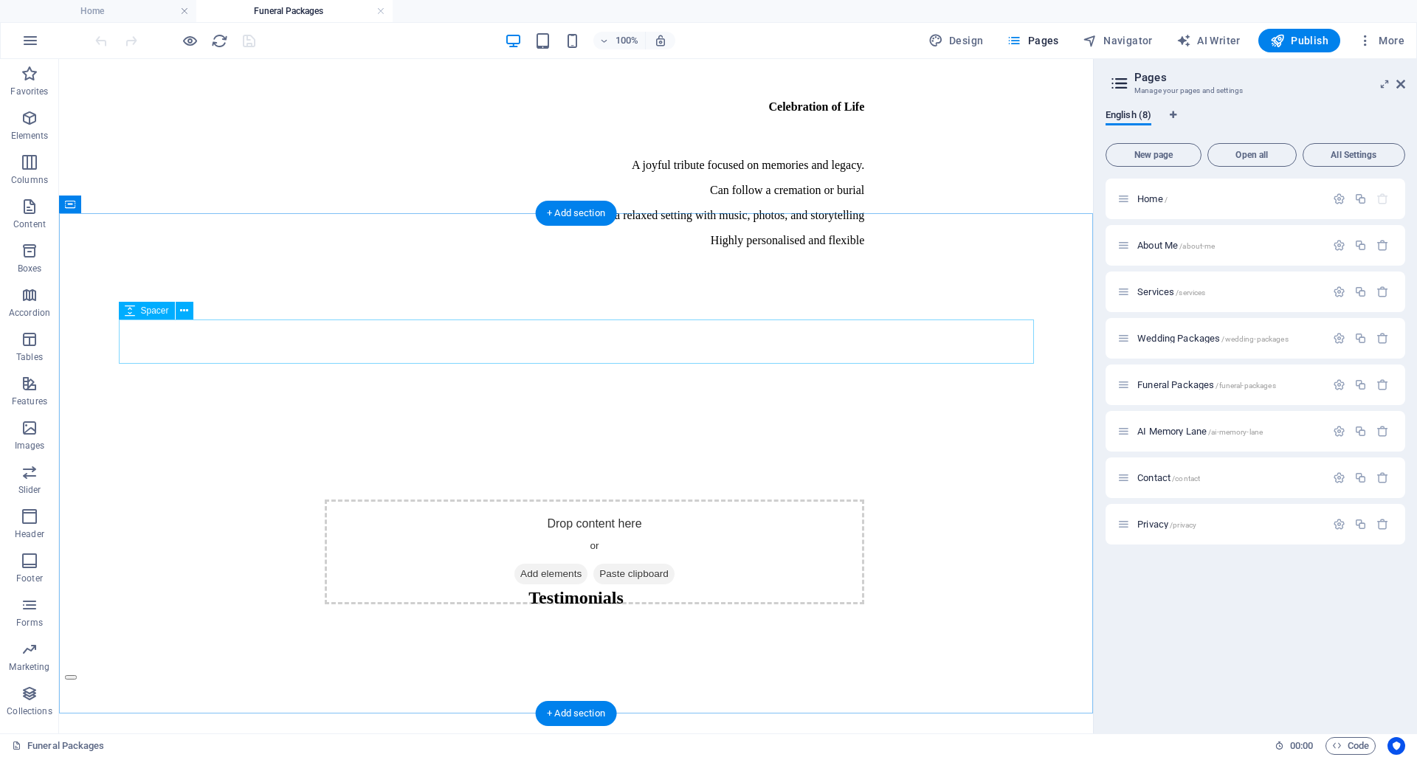
scroll to position [3961, 0]
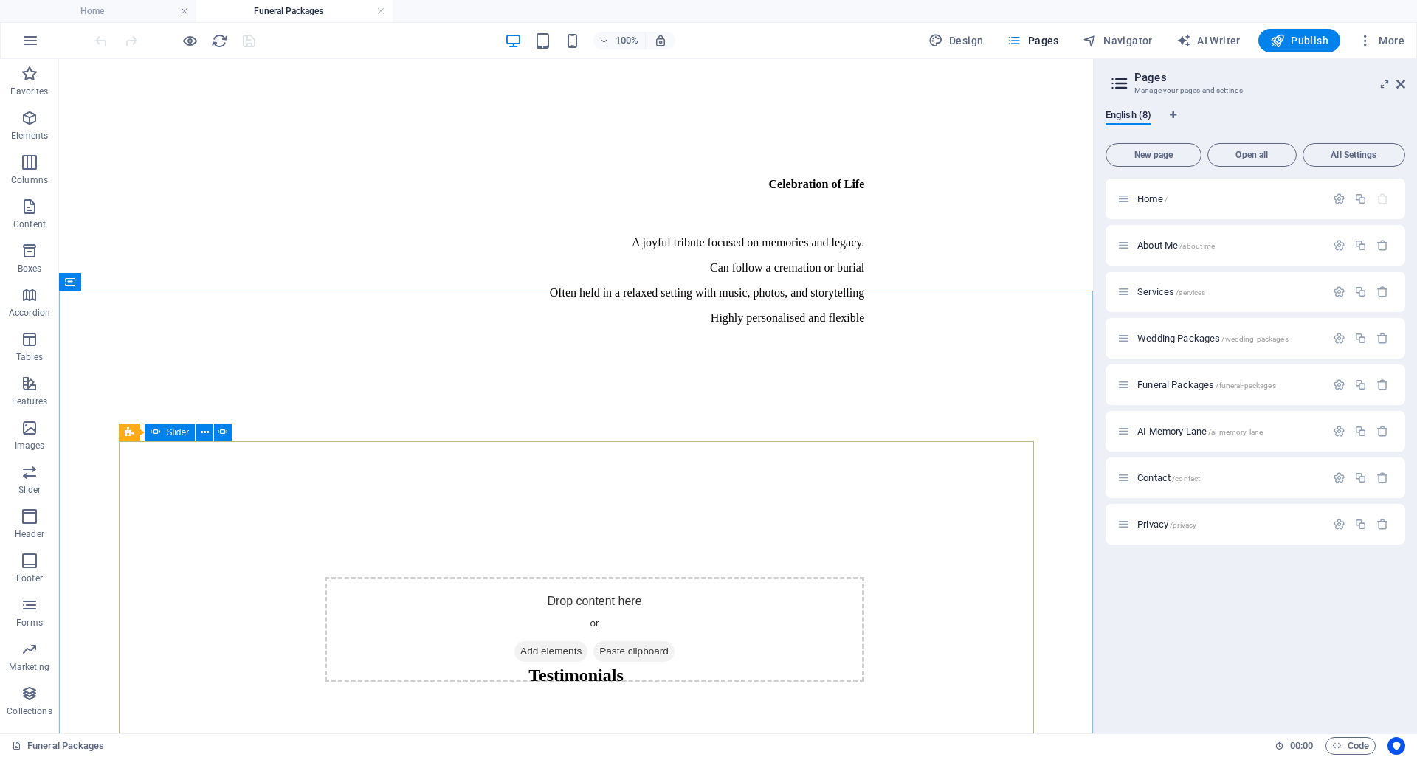
click at [156, 433] on icon at bounding box center [156, 433] width 10 height 18
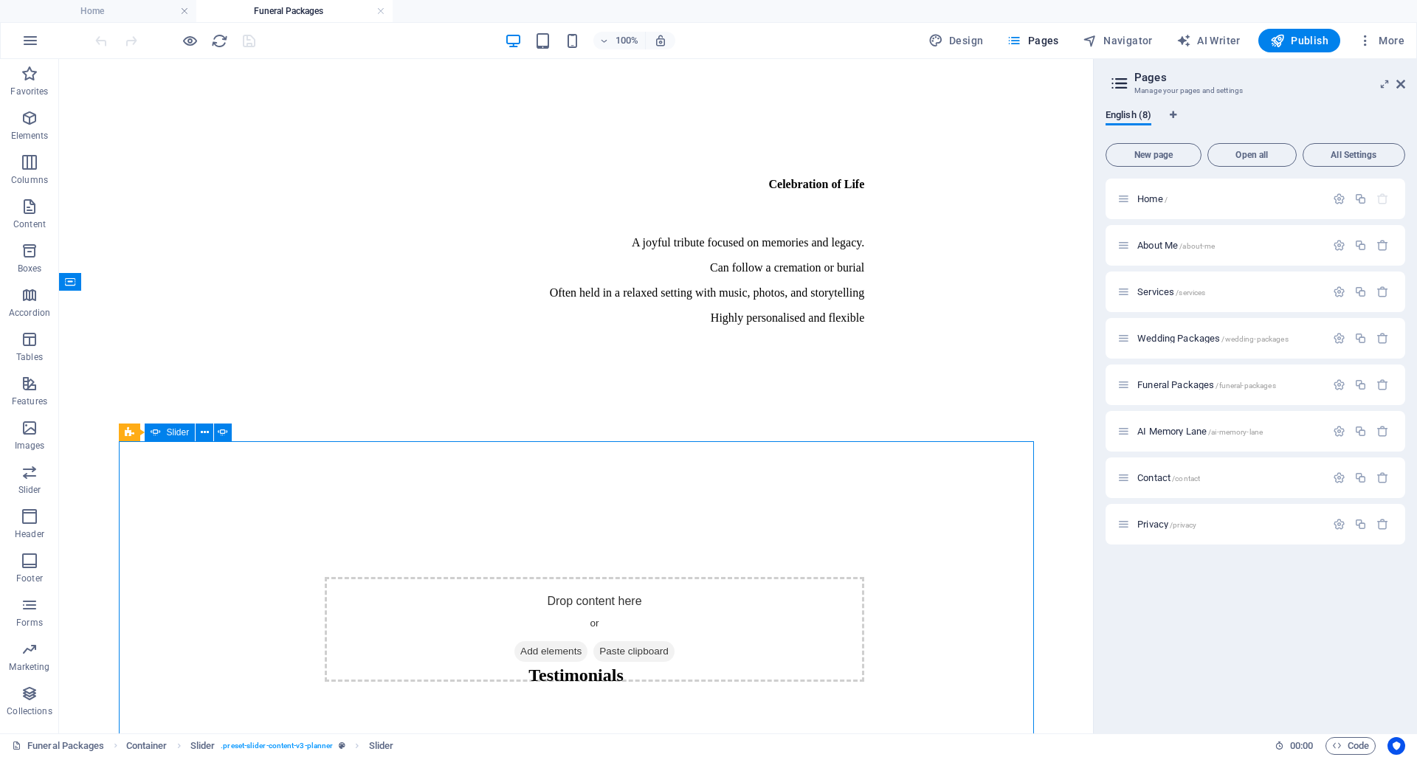
click at [156, 433] on icon at bounding box center [156, 433] width 10 height 18
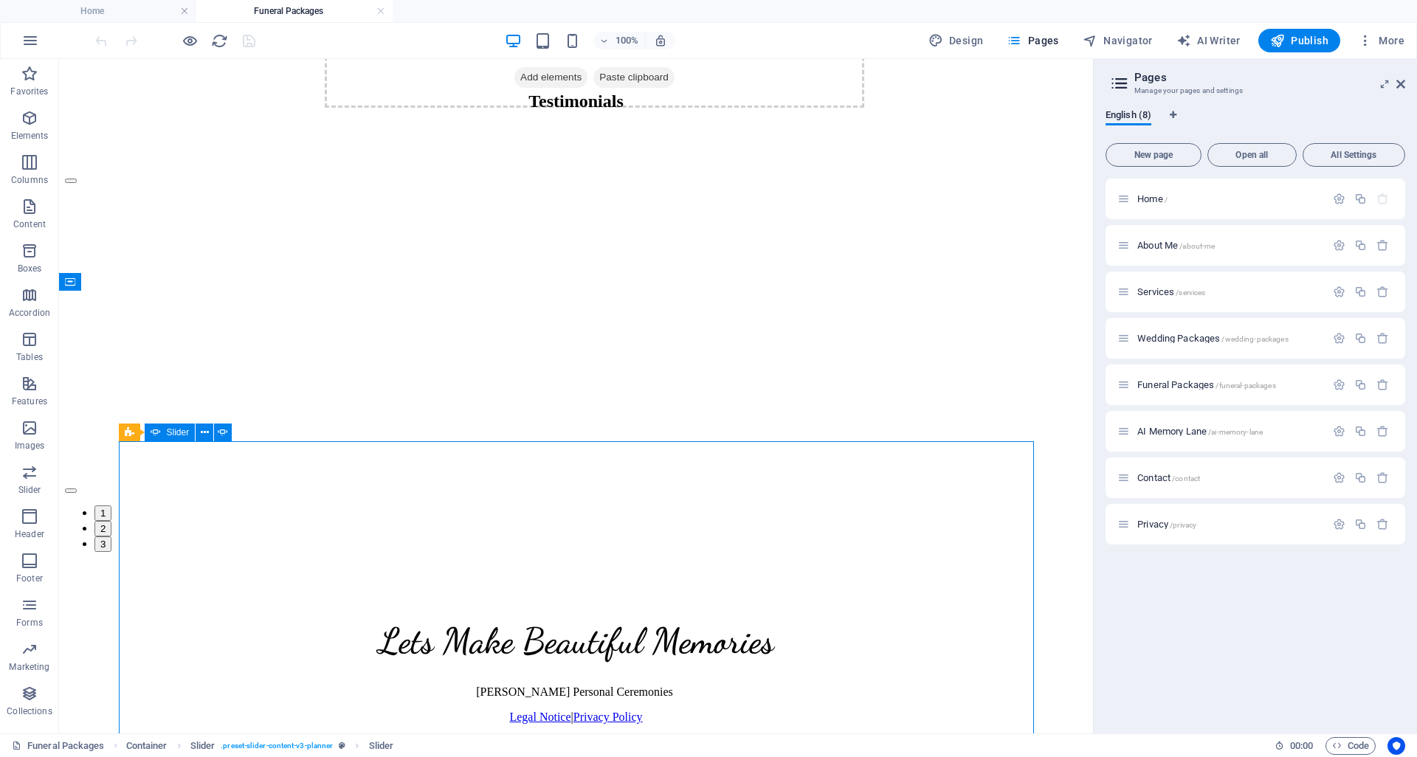
select select "ms"
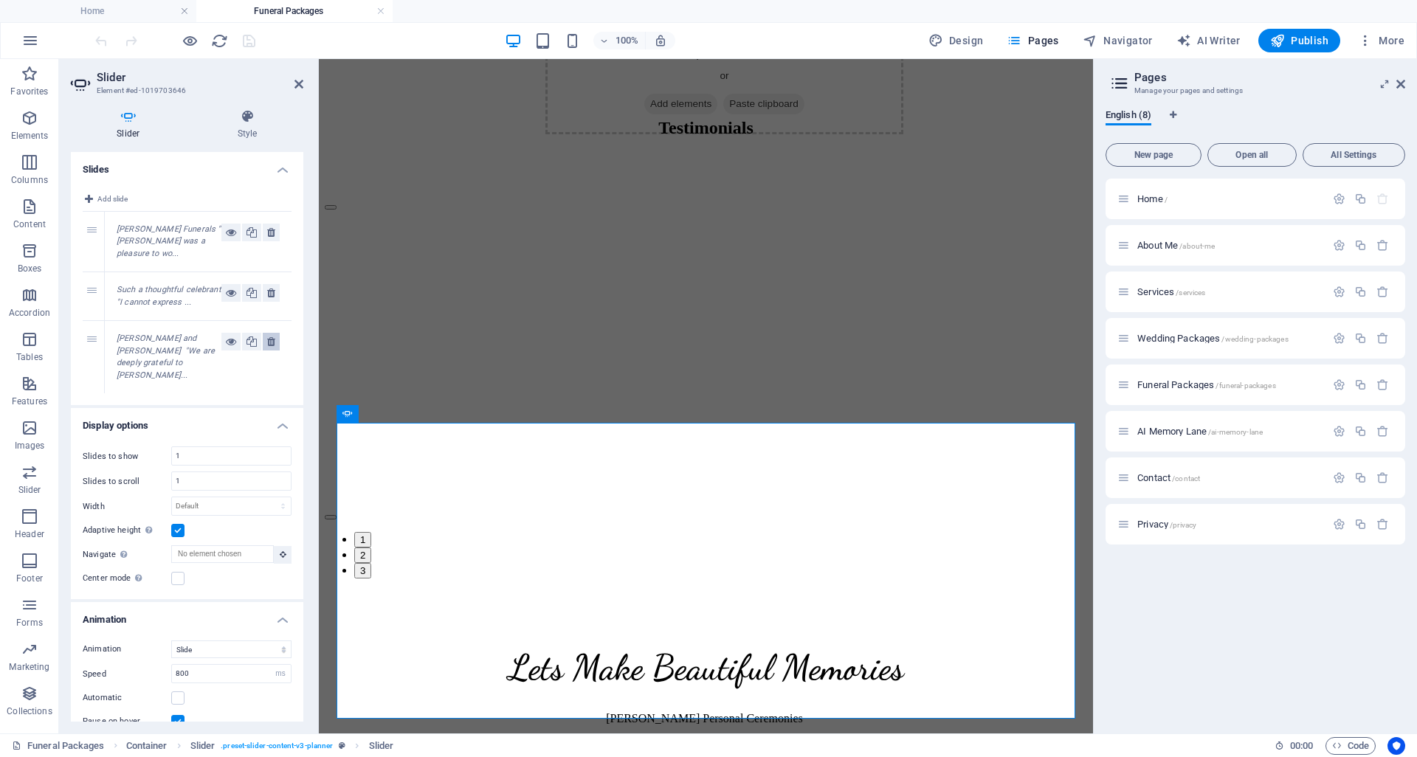
click at [272, 333] on icon at bounding box center [271, 342] width 8 height 18
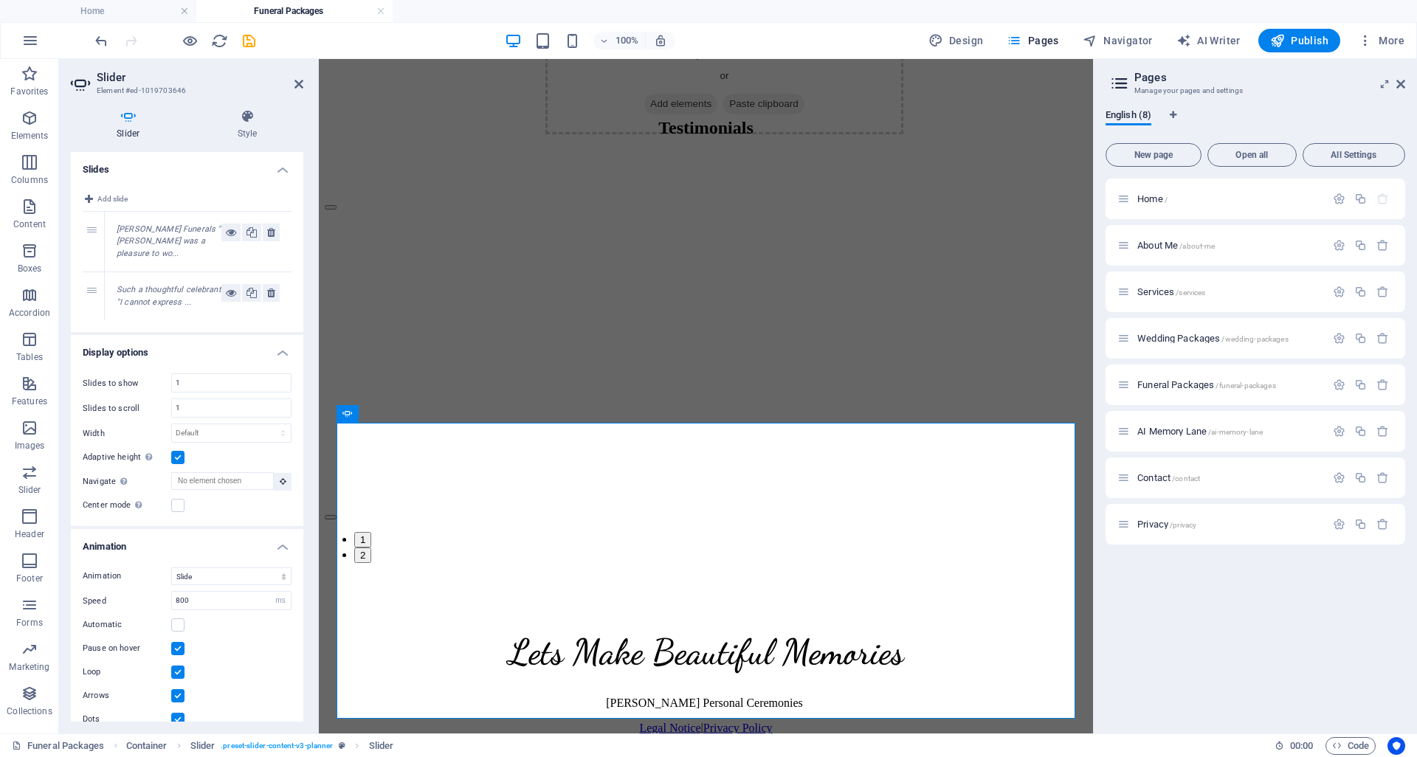
click at [153, 286] on em "Such a thoughtful celebrant "I cannot express ..." at bounding box center [169, 296] width 105 height 22
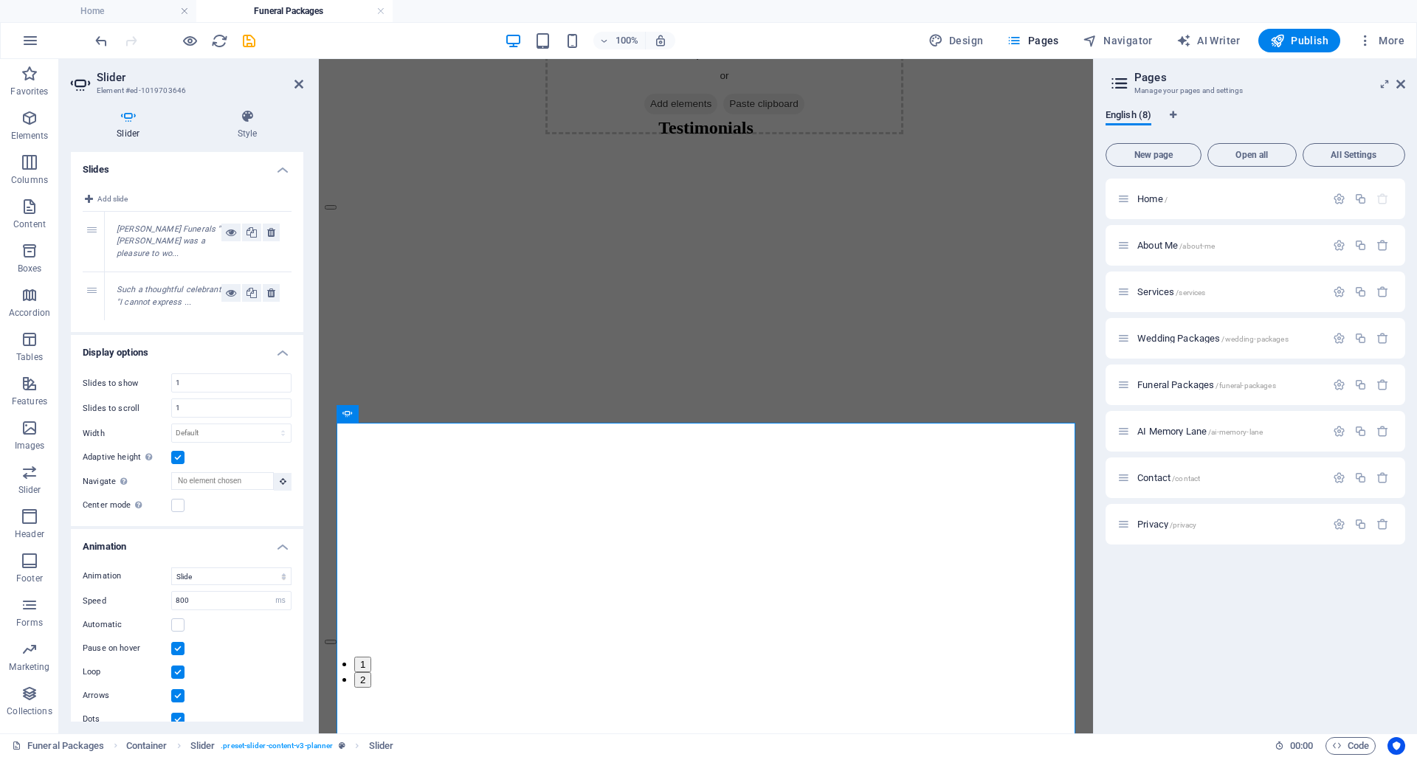
click at [162, 232] on em "Ian Hazel Funerals "Sarah was a pleasure to wo..." at bounding box center [169, 241] width 104 height 34
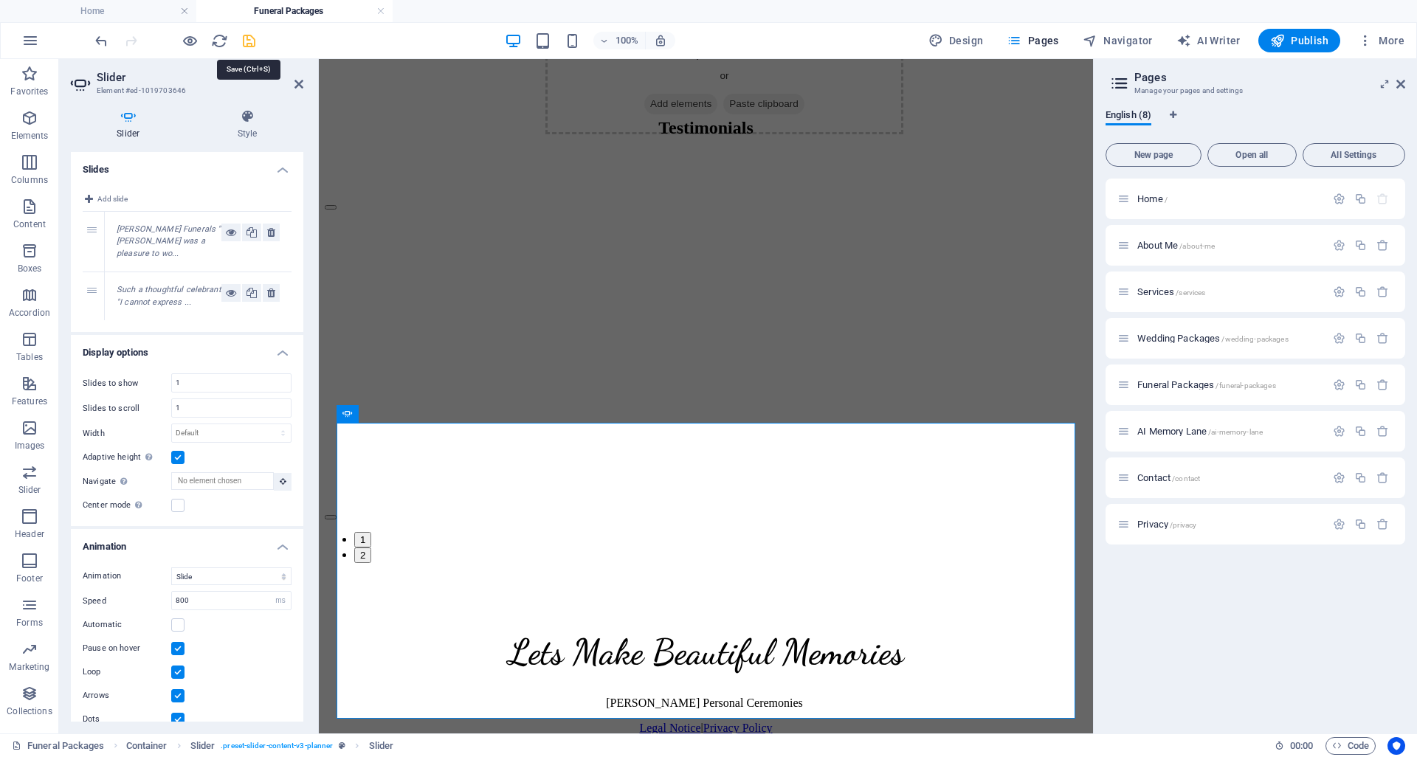
click at [251, 36] on icon "save" at bounding box center [249, 40] width 17 height 17
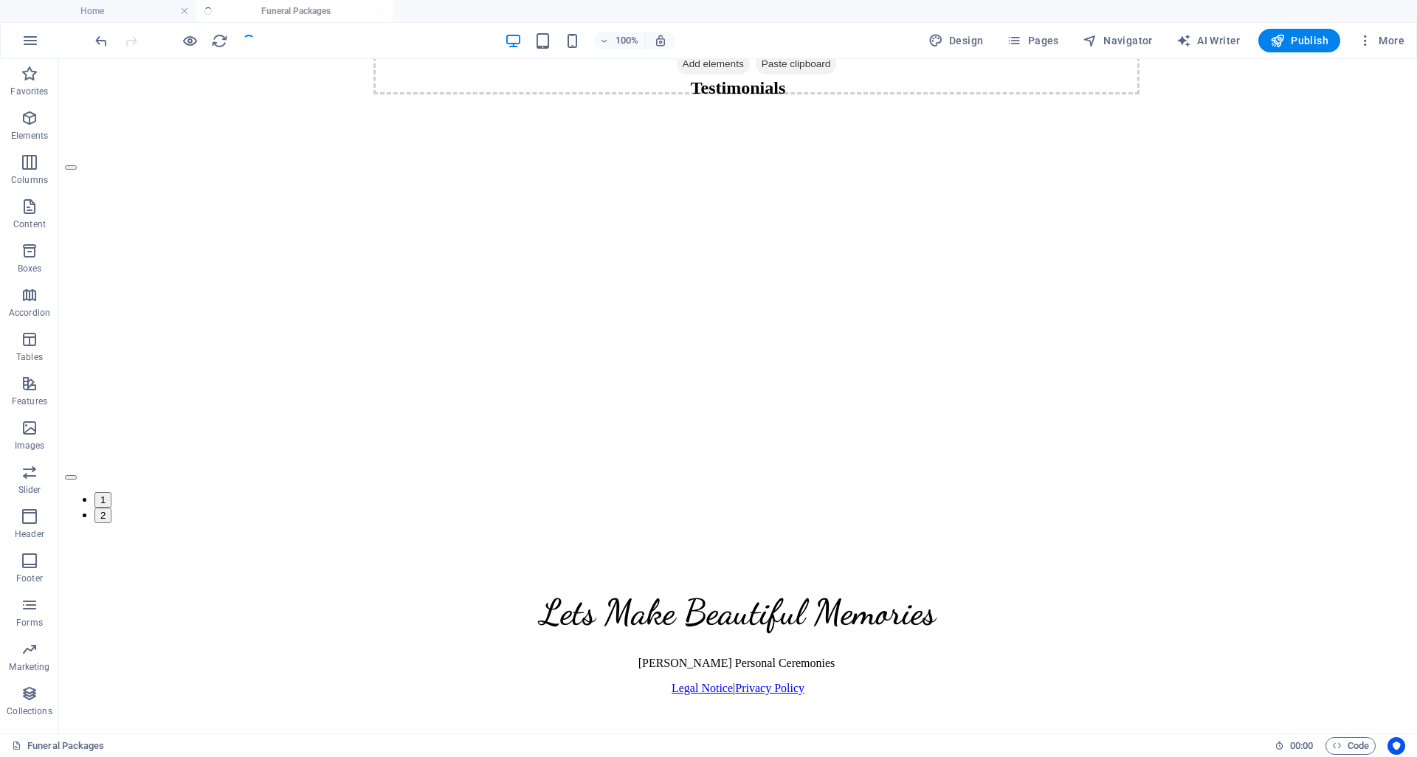
scroll to position [3503, 0]
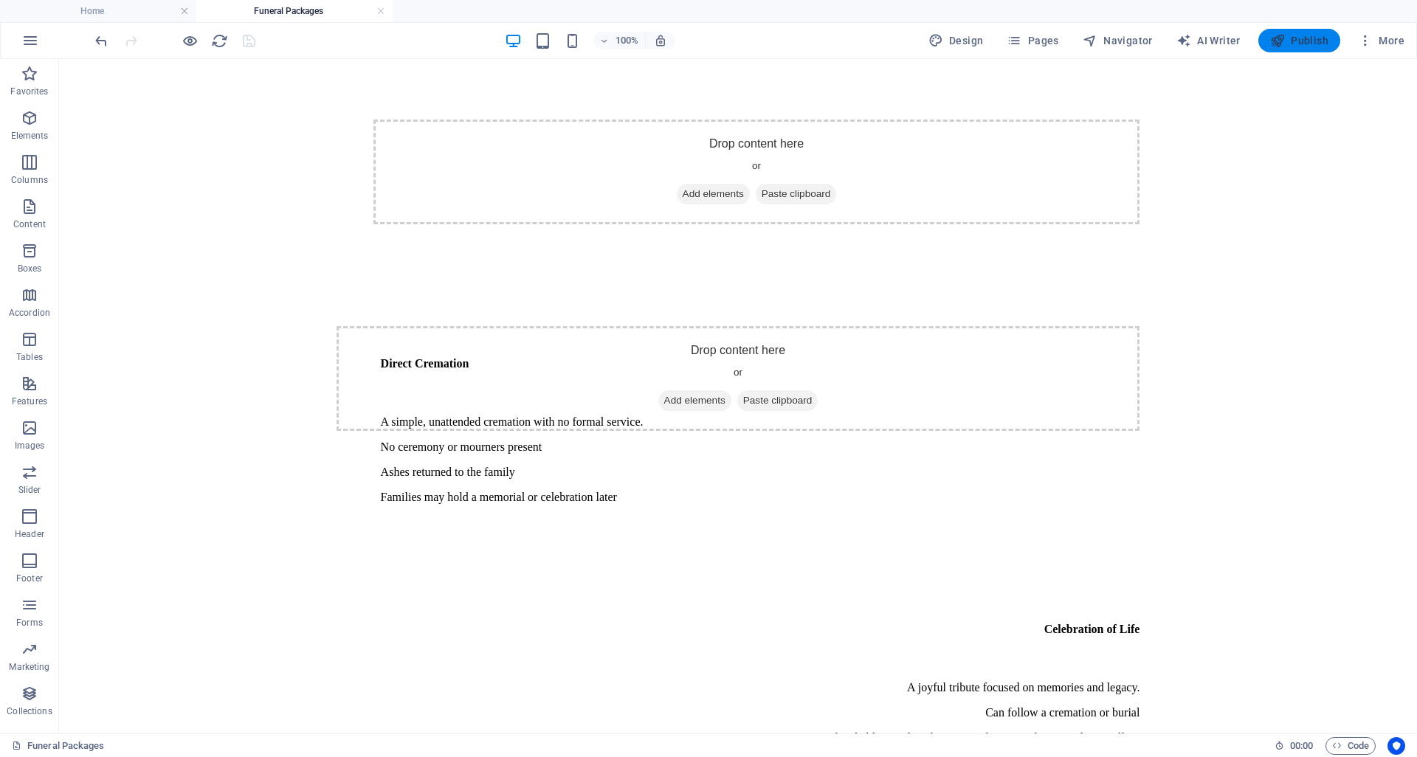
click at [1303, 40] on span "Publish" at bounding box center [1299, 40] width 58 height 15
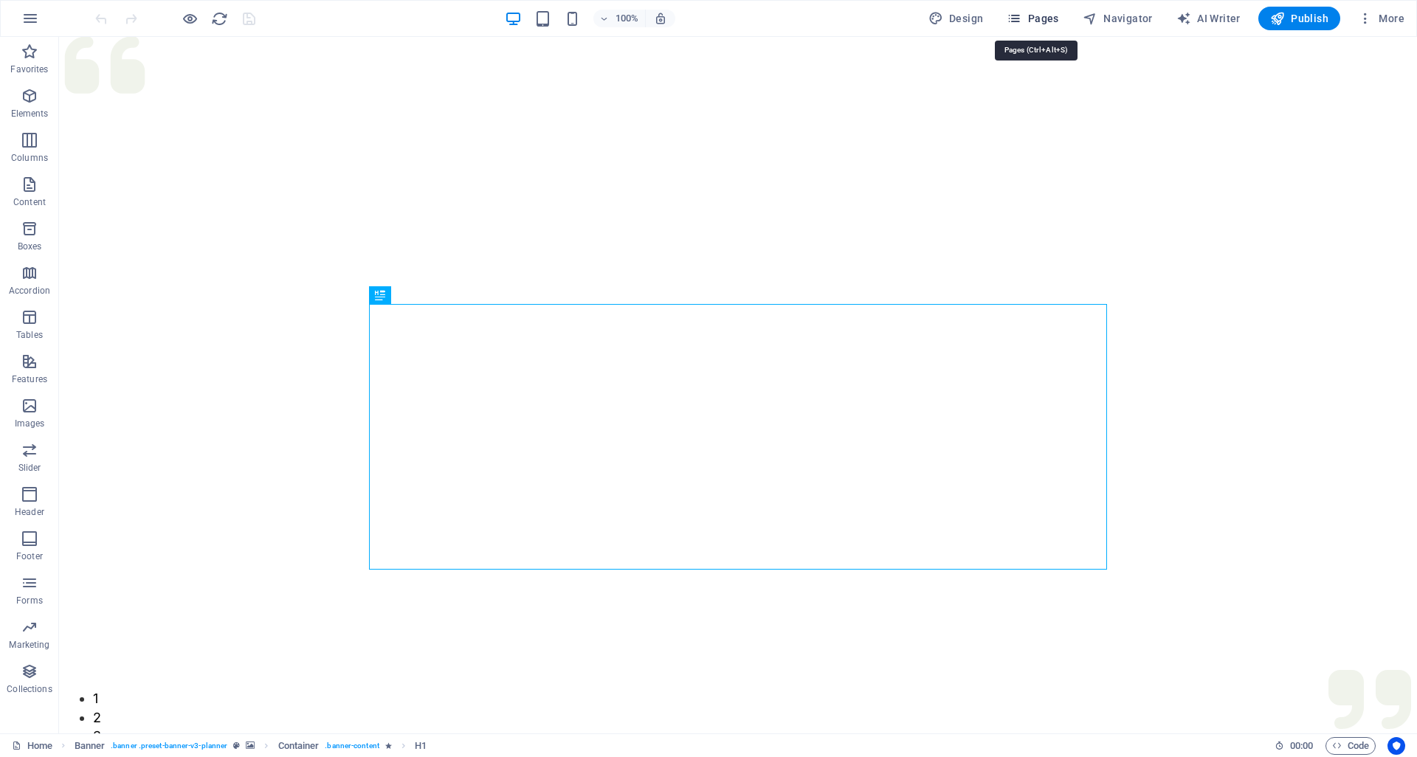
click at [1033, 18] on span "Pages" at bounding box center [1033, 18] width 52 height 15
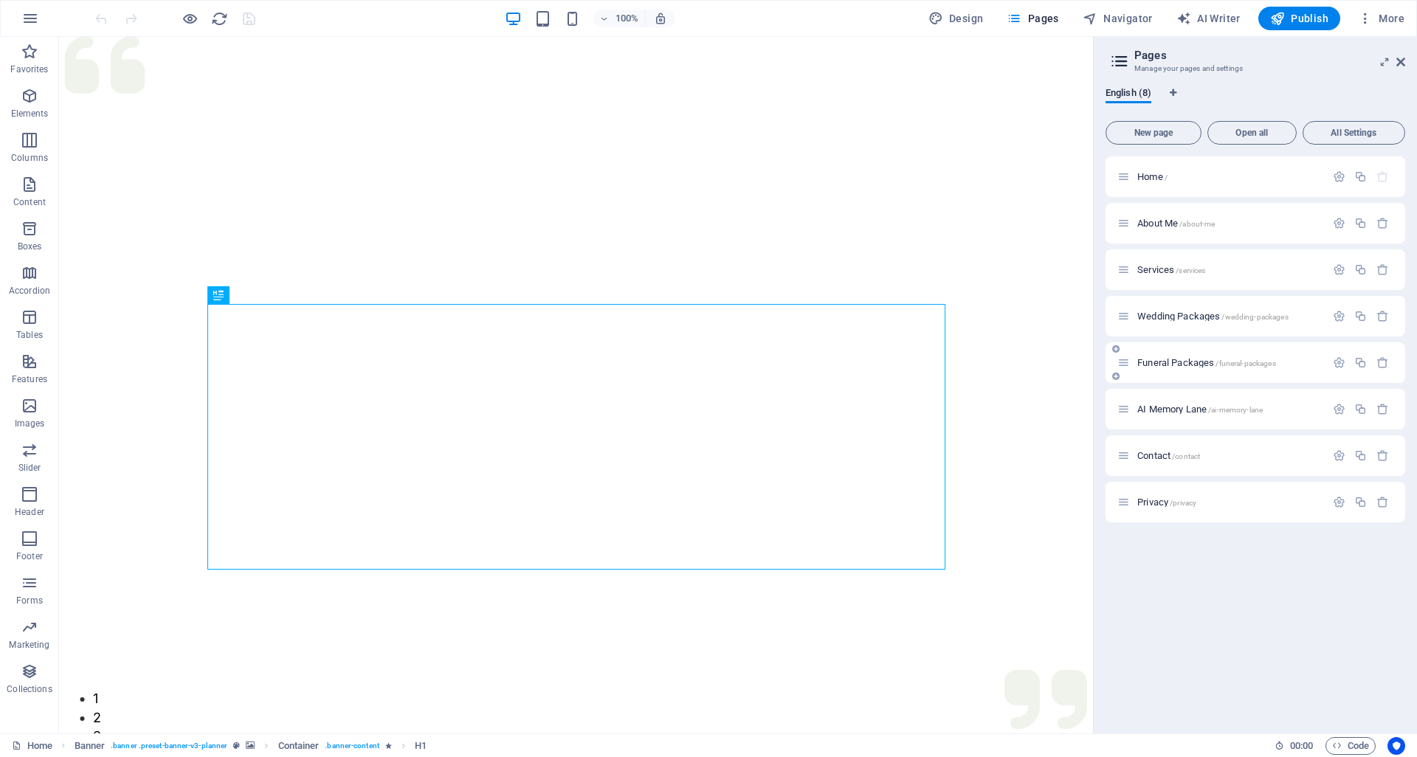
click at [1153, 354] on div "Funeral Packages /funeral-packages" at bounding box center [1221, 362] width 208 height 17
click at [1162, 368] on div "Funeral Packages /funeral-packages" at bounding box center [1221, 362] width 208 height 17
click at [1159, 365] on span "Funeral Packages /funeral-packages" at bounding box center [1206, 362] width 139 height 11
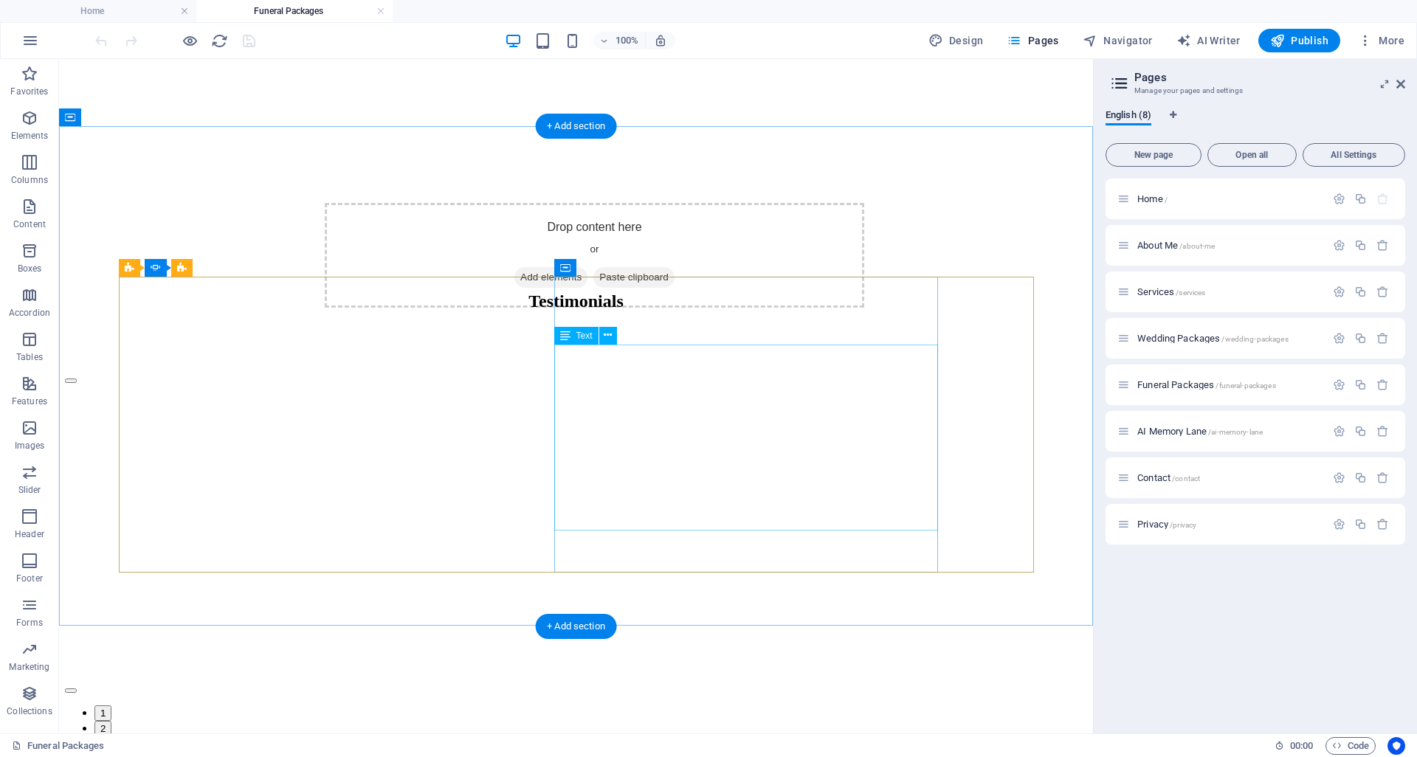
scroll to position [4037, 0]
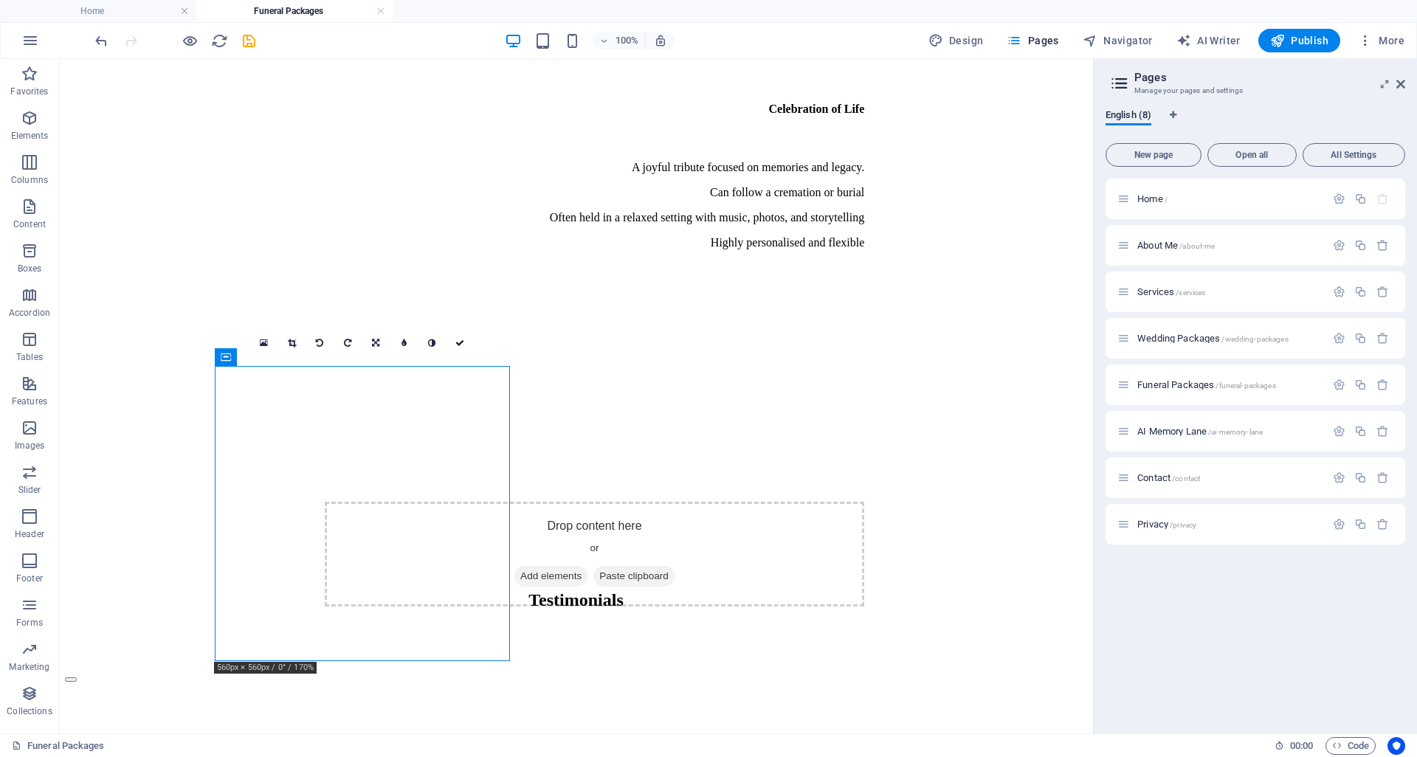
select select "px"
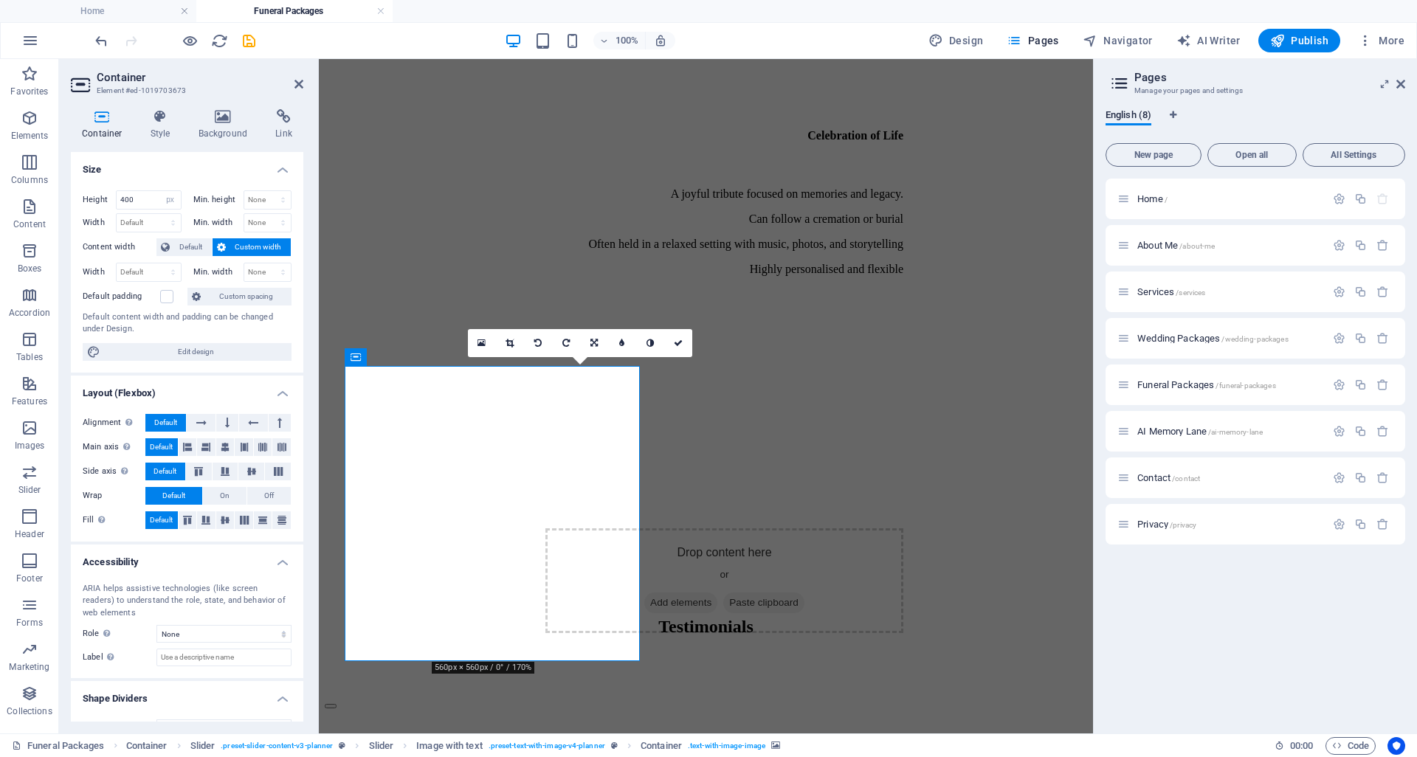
scroll to position [4592, 0]
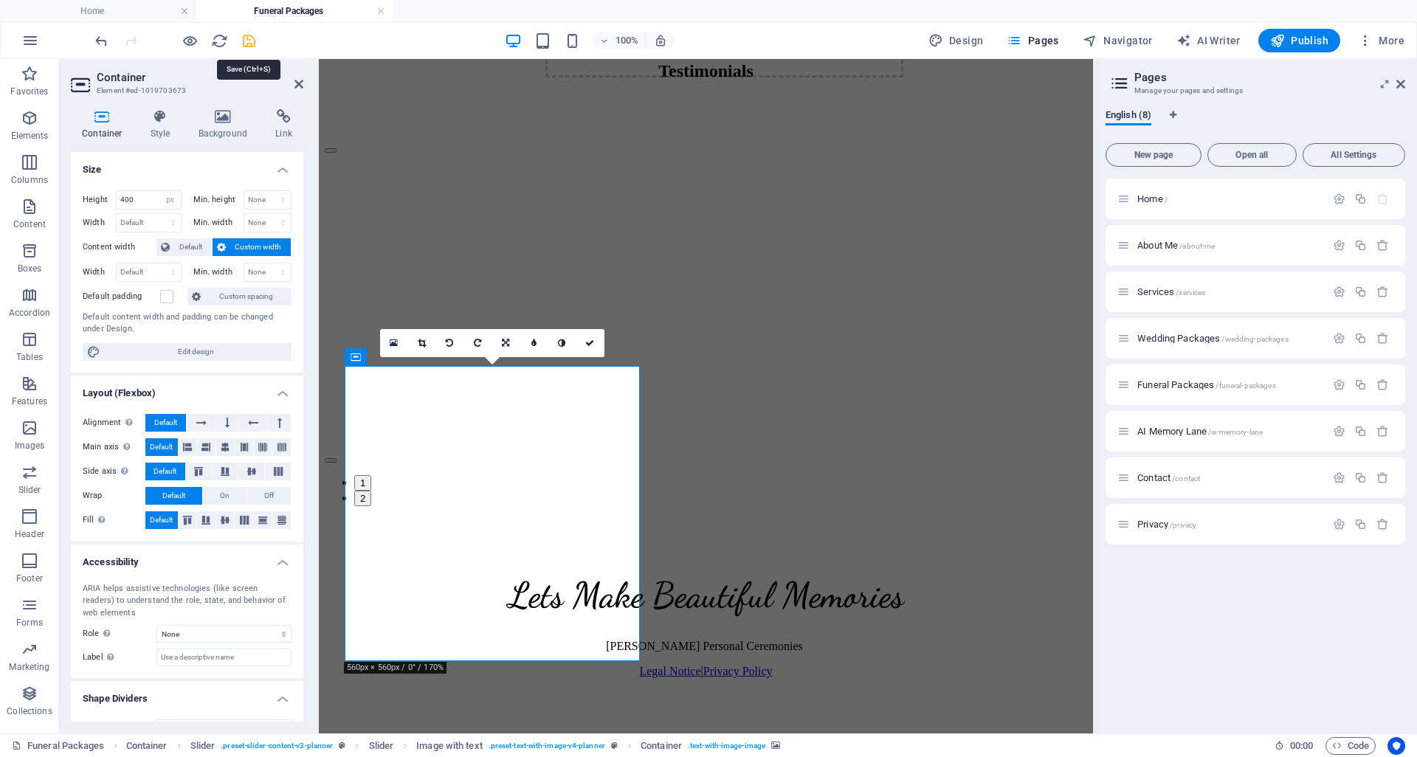
click at [241, 40] on icon "save" at bounding box center [249, 40] width 17 height 17
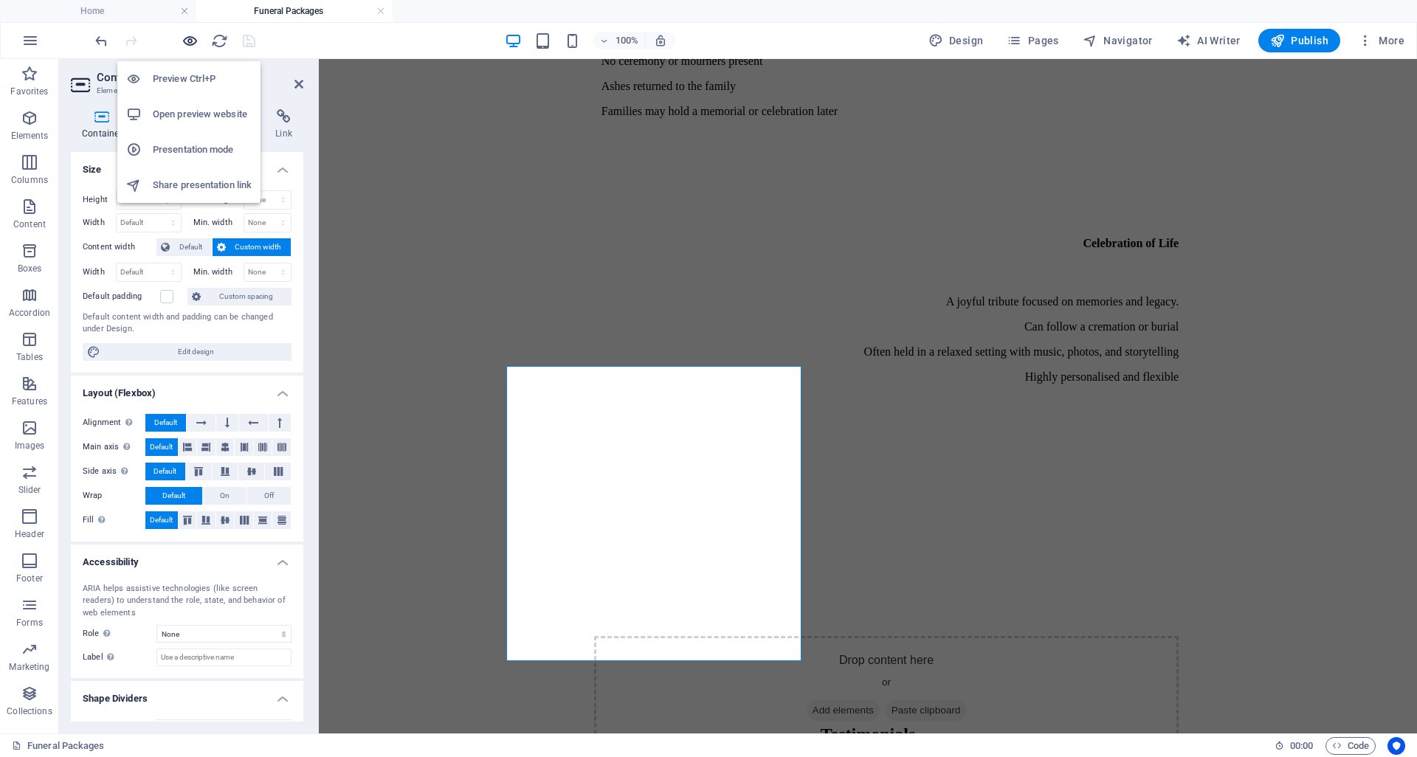
click at [184, 40] on icon "button" at bounding box center [190, 40] width 17 height 17
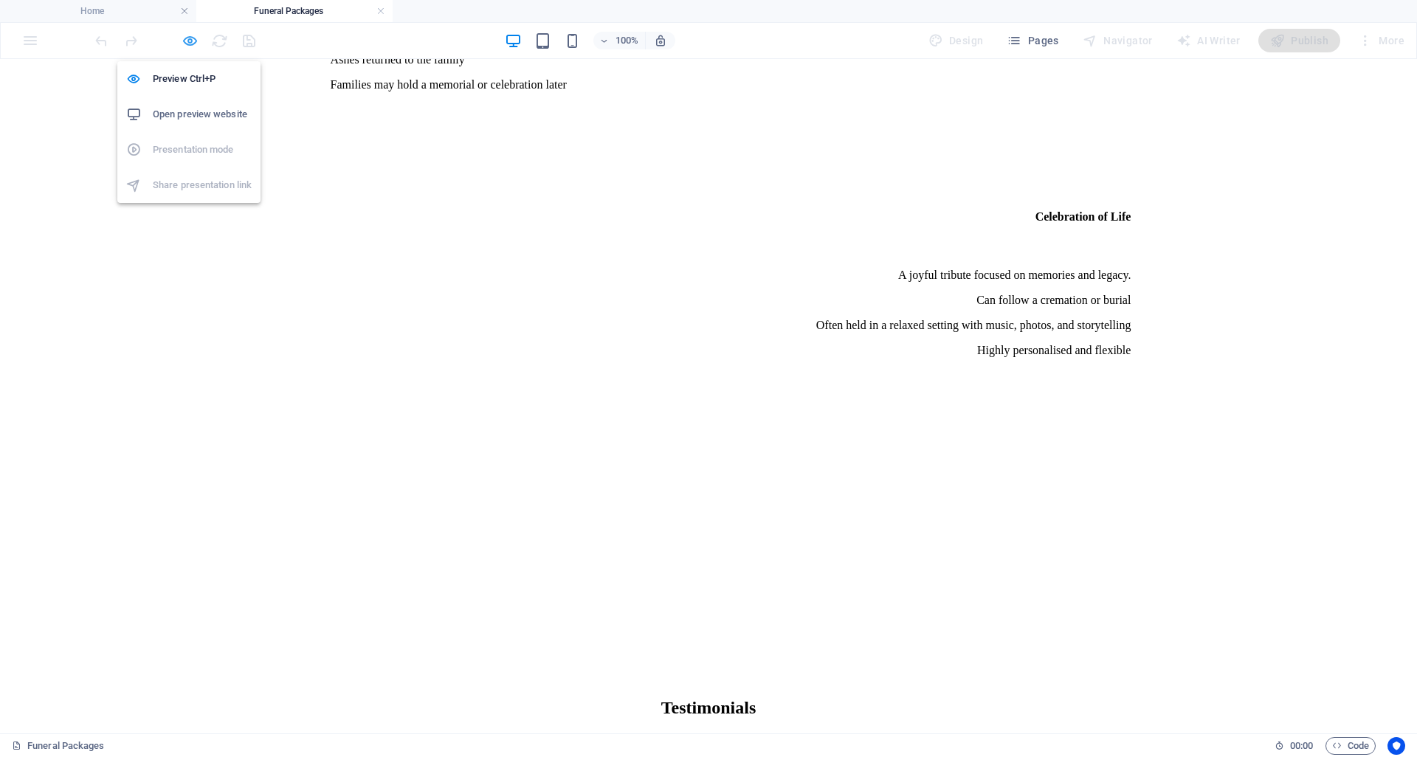
scroll to position [3541, 0]
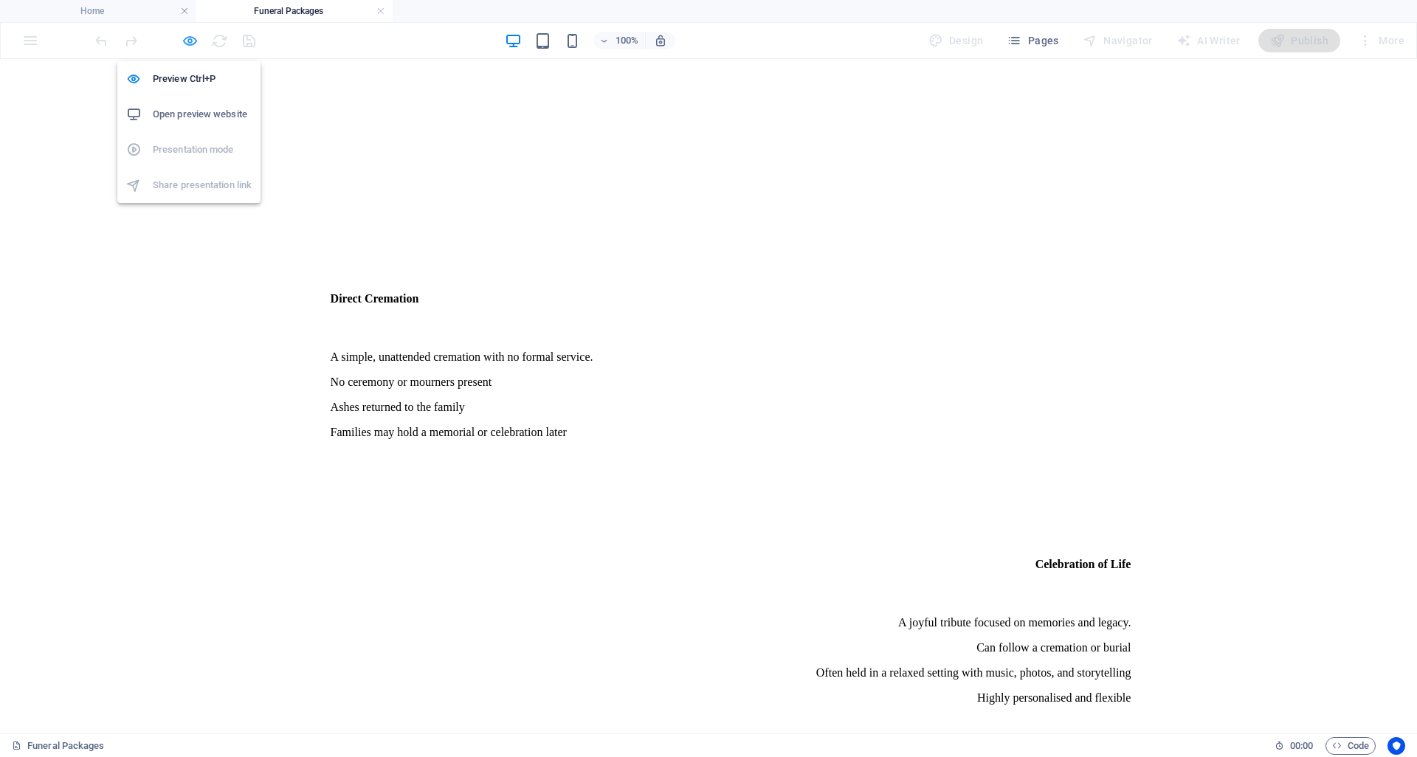
click at [193, 41] on icon "button" at bounding box center [190, 40] width 17 height 17
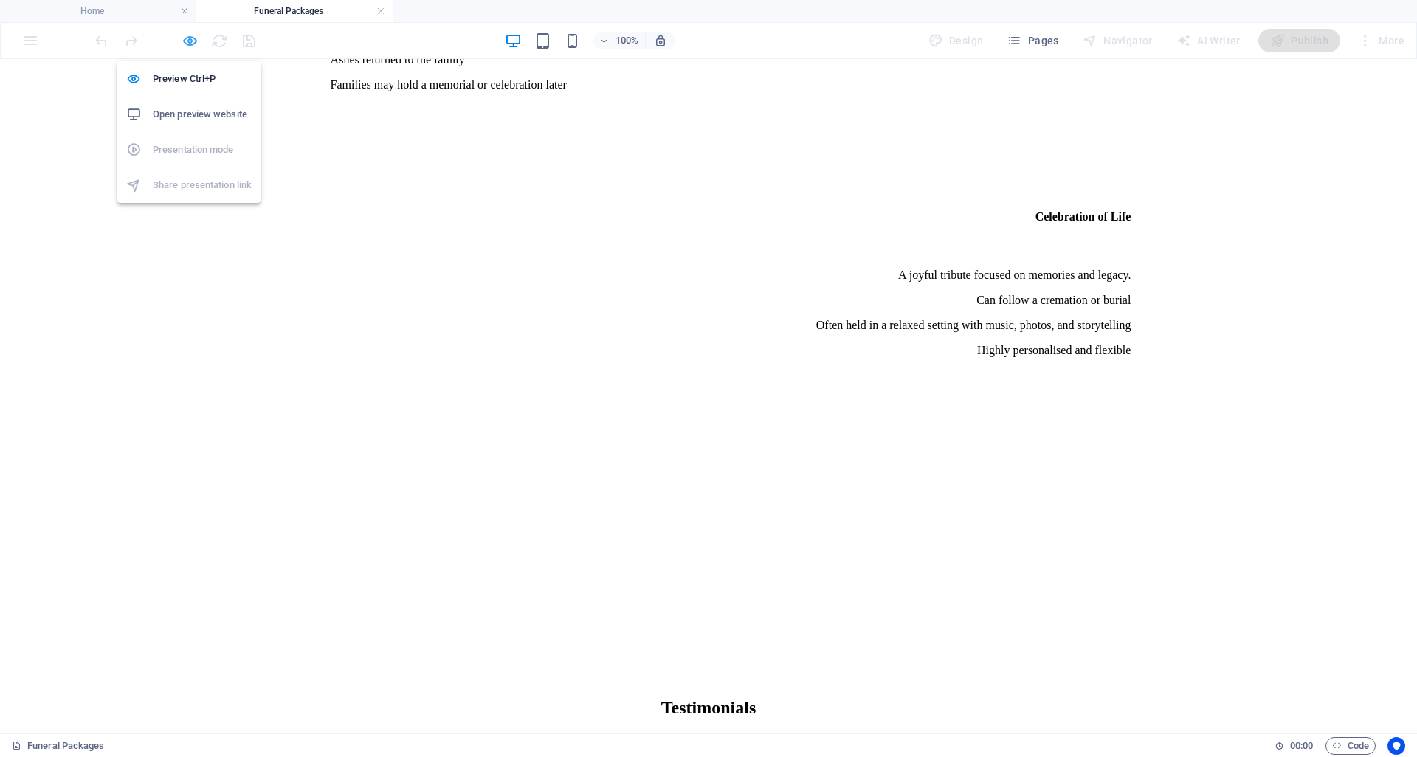
select select "px"
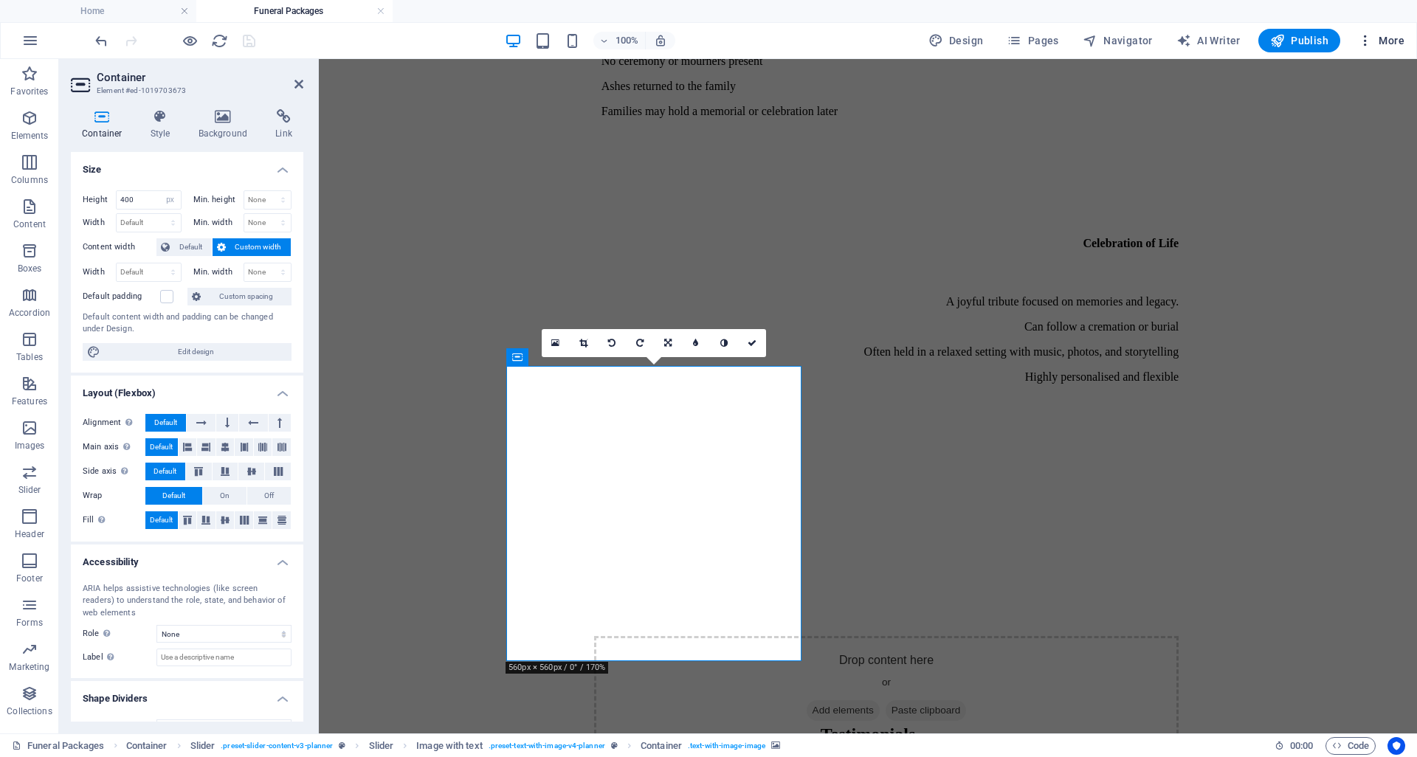
click at [1382, 39] on span "More" at bounding box center [1381, 40] width 46 height 15
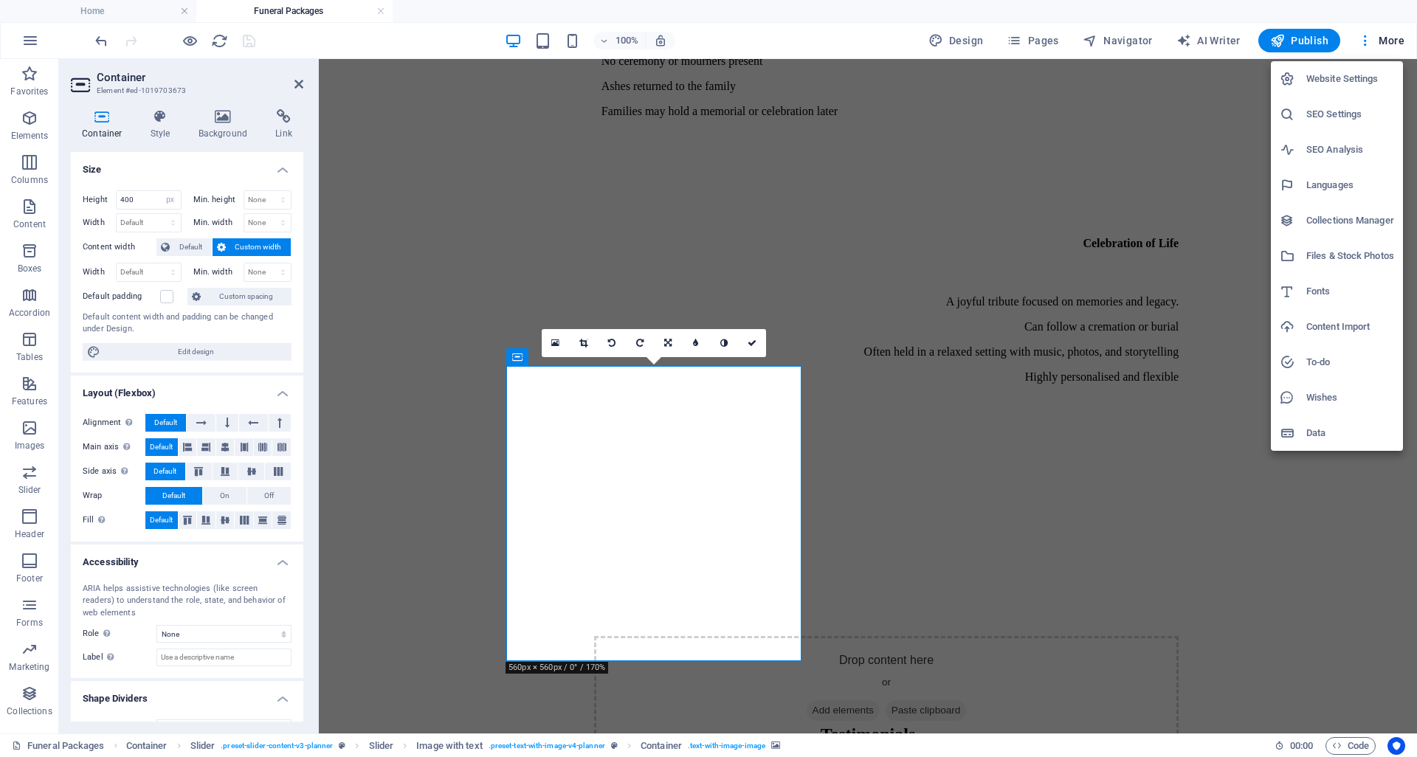
click at [1342, 261] on h6 "Files & Stock Photos" at bounding box center [1350, 256] width 88 height 18
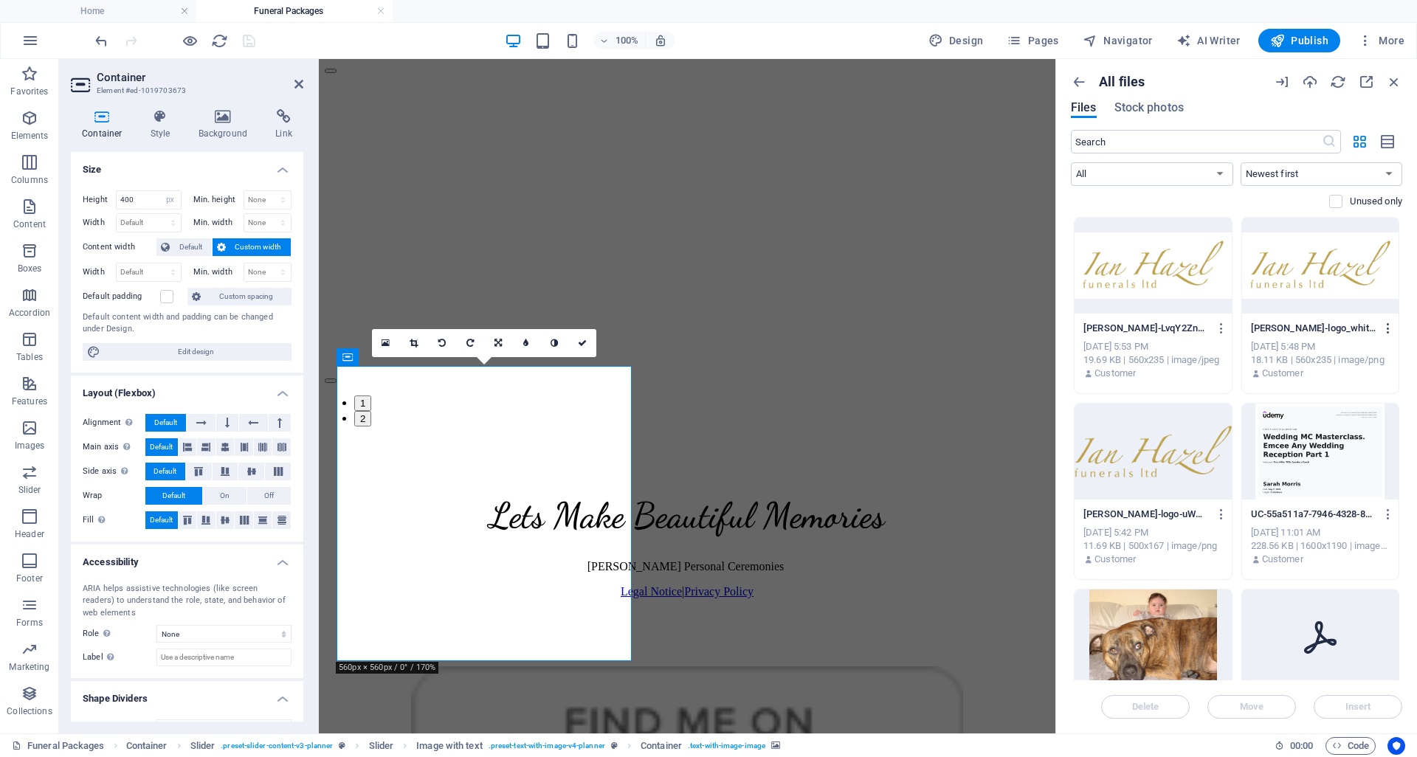
click at [1392, 325] on icon "button" at bounding box center [1388, 328] width 14 height 13
click at [1345, 611] on h6 "Delete" at bounding box center [1362, 615] width 63 height 18
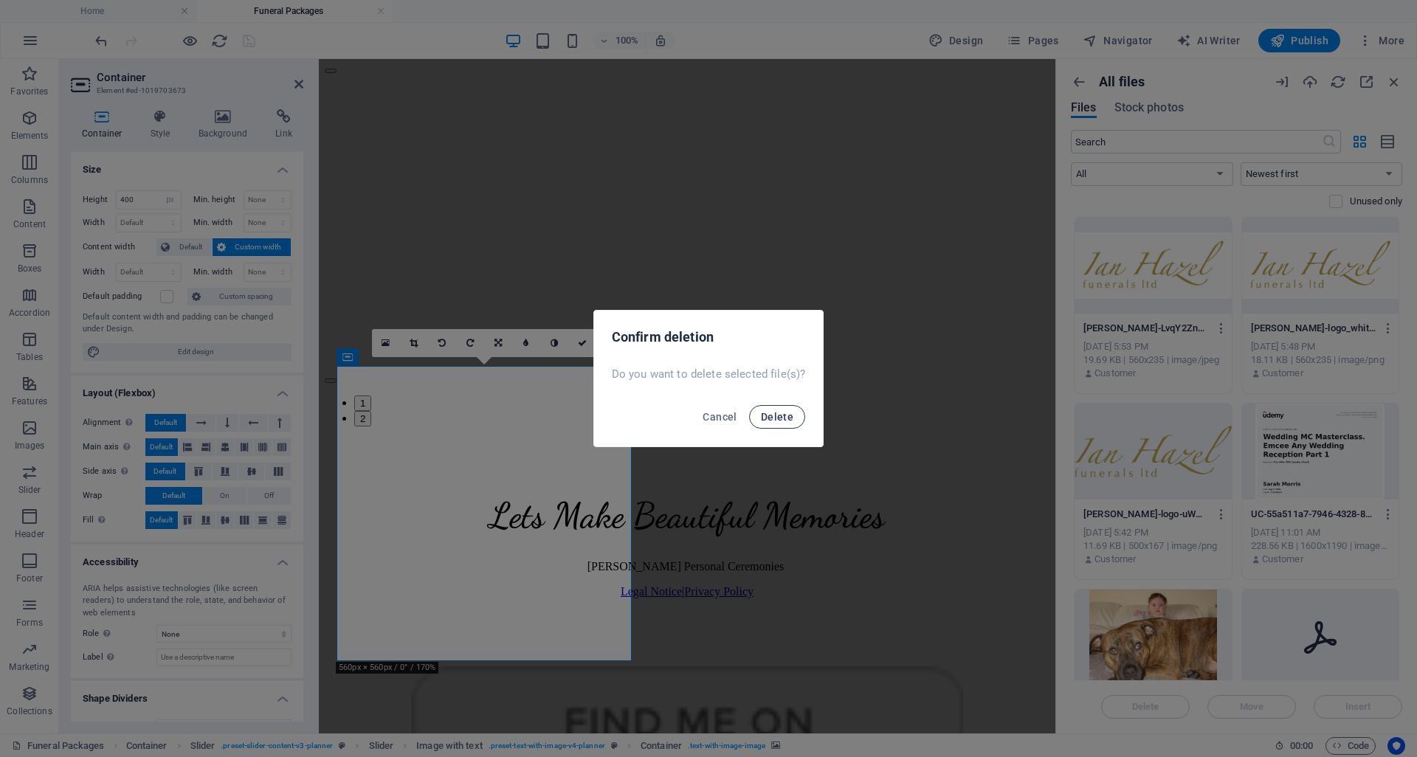
click at [776, 419] on span "Delete" at bounding box center [777, 417] width 32 height 12
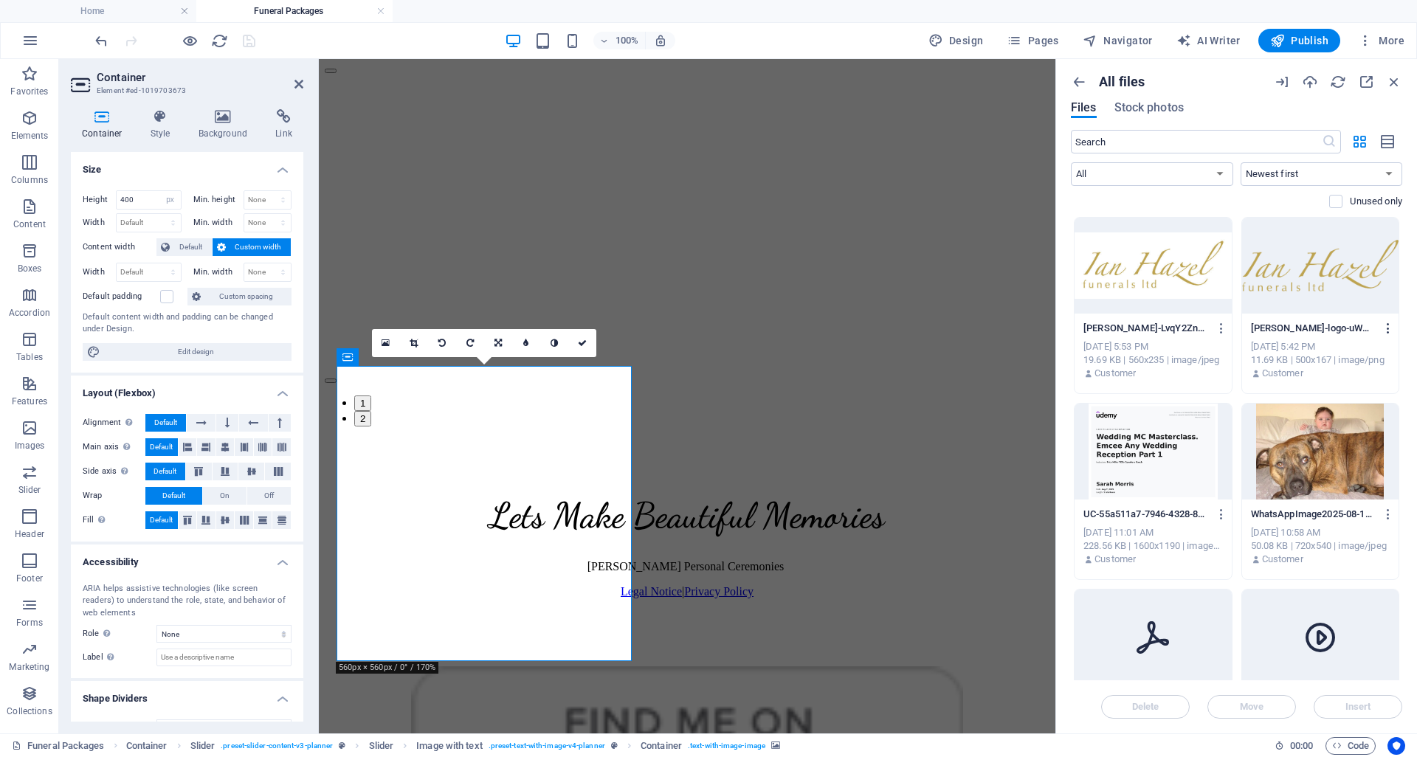
click at [1388, 326] on icon "button" at bounding box center [1388, 328] width 14 height 13
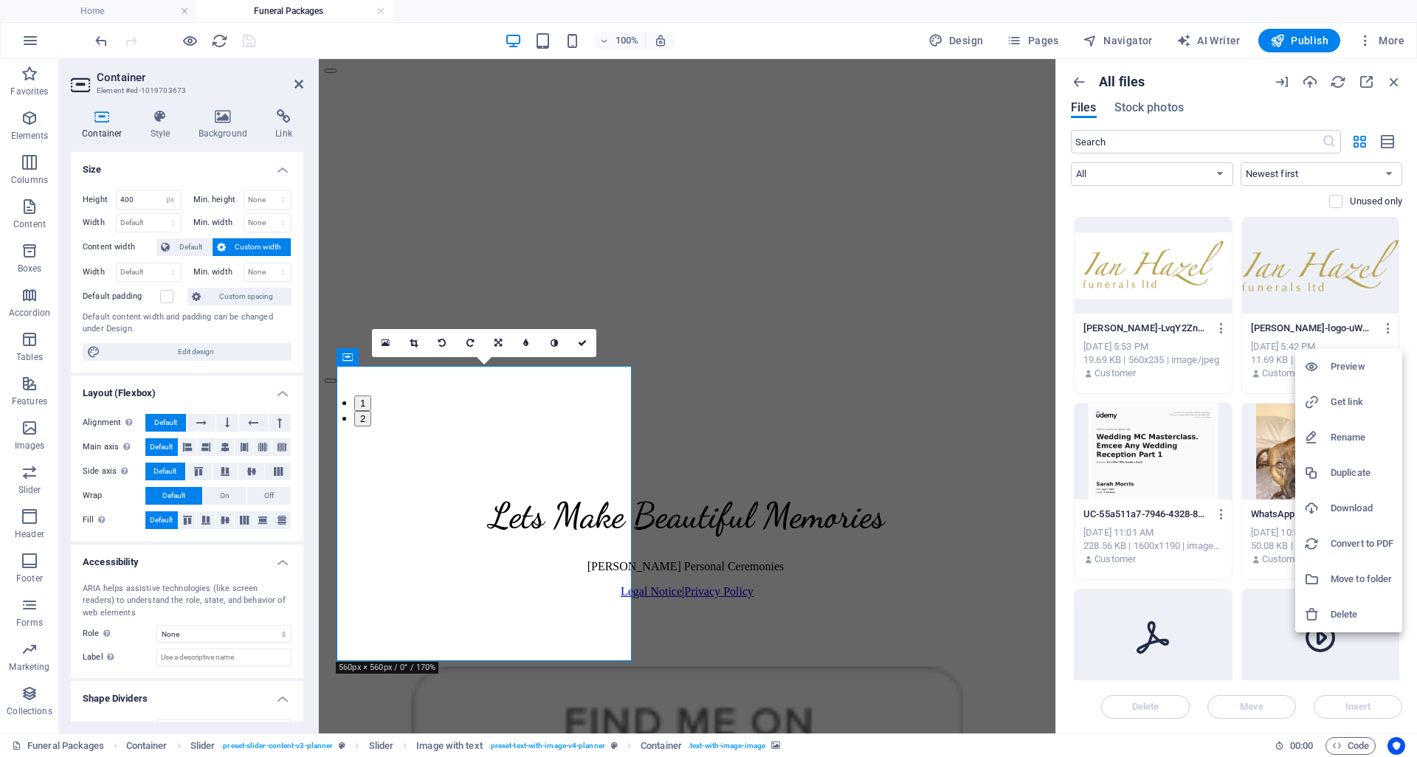
click at [1345, 611] on h6 "Delete" at bounding box center [1362, 615] width 63 height 18
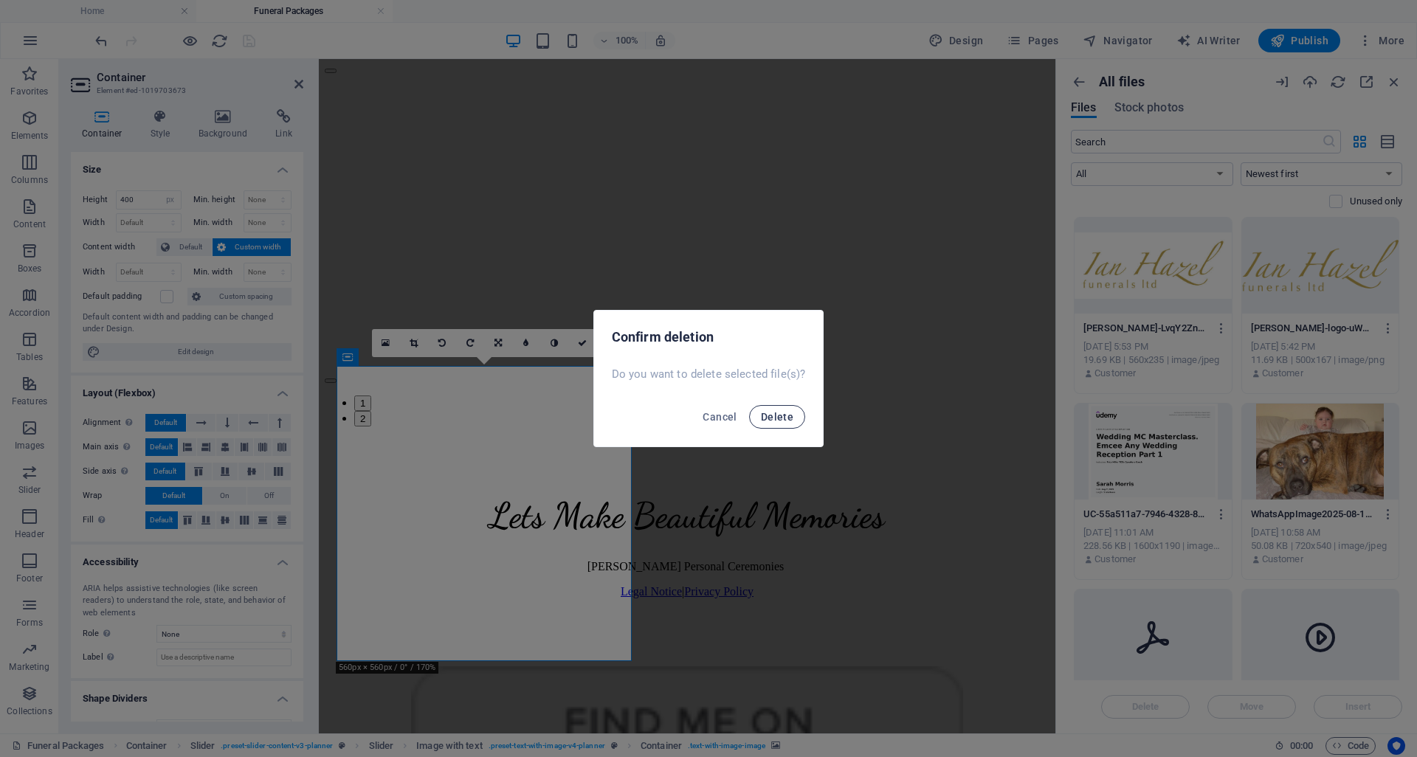
click at [776, 416] on span "Delete" at bounding box center [777, 417] width 32 height 12
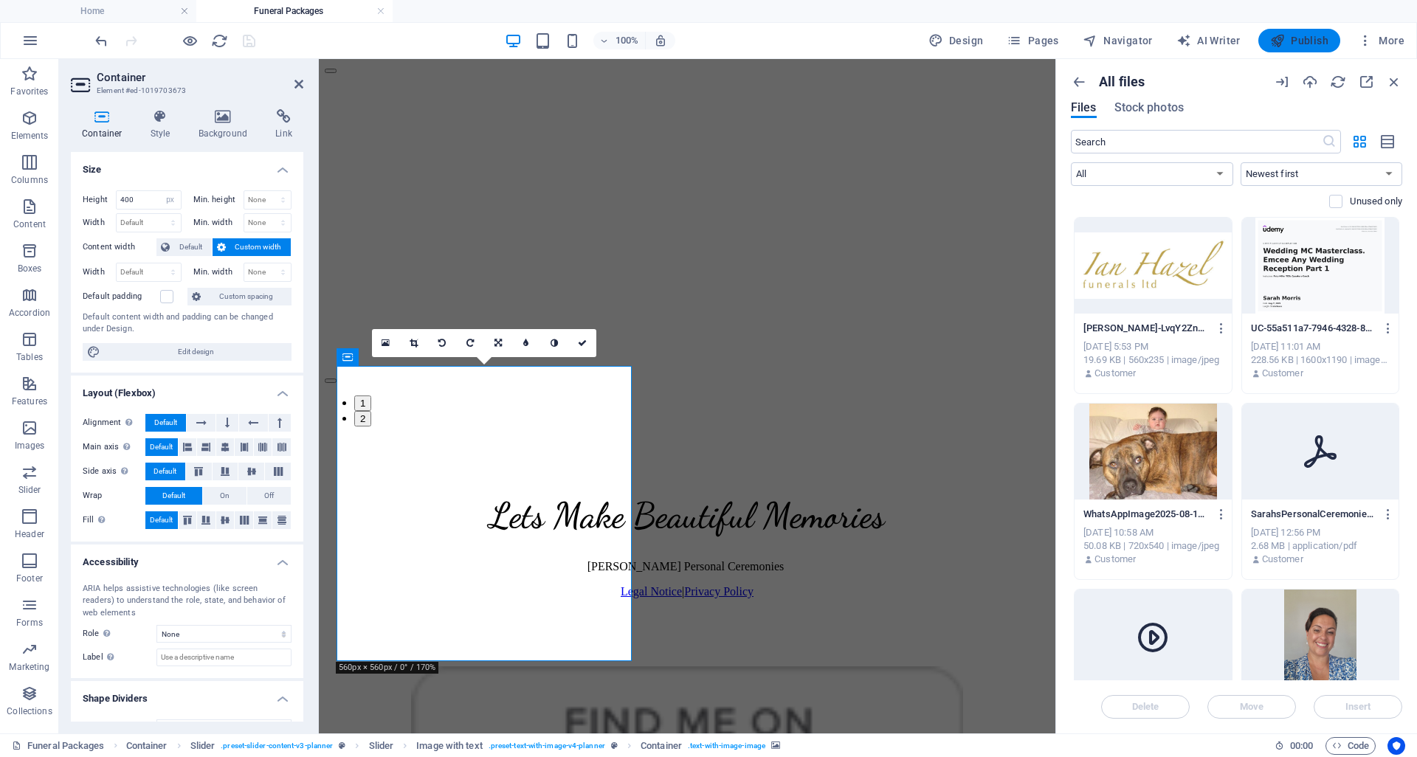
click at [1308, 39] on span "Publish" at bounding box center [1299, 40] width 58 height 15
select select "px"
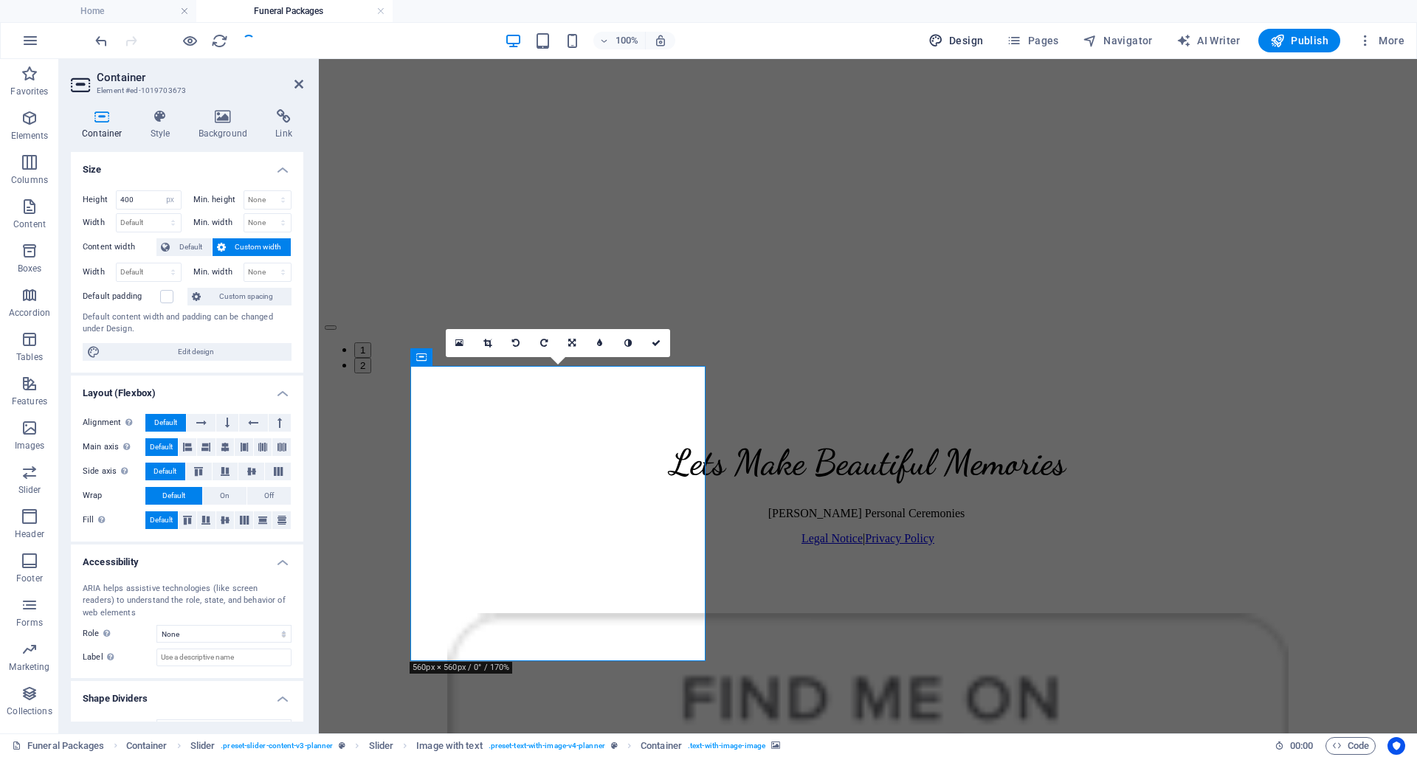
scroll to position [3889, 0]
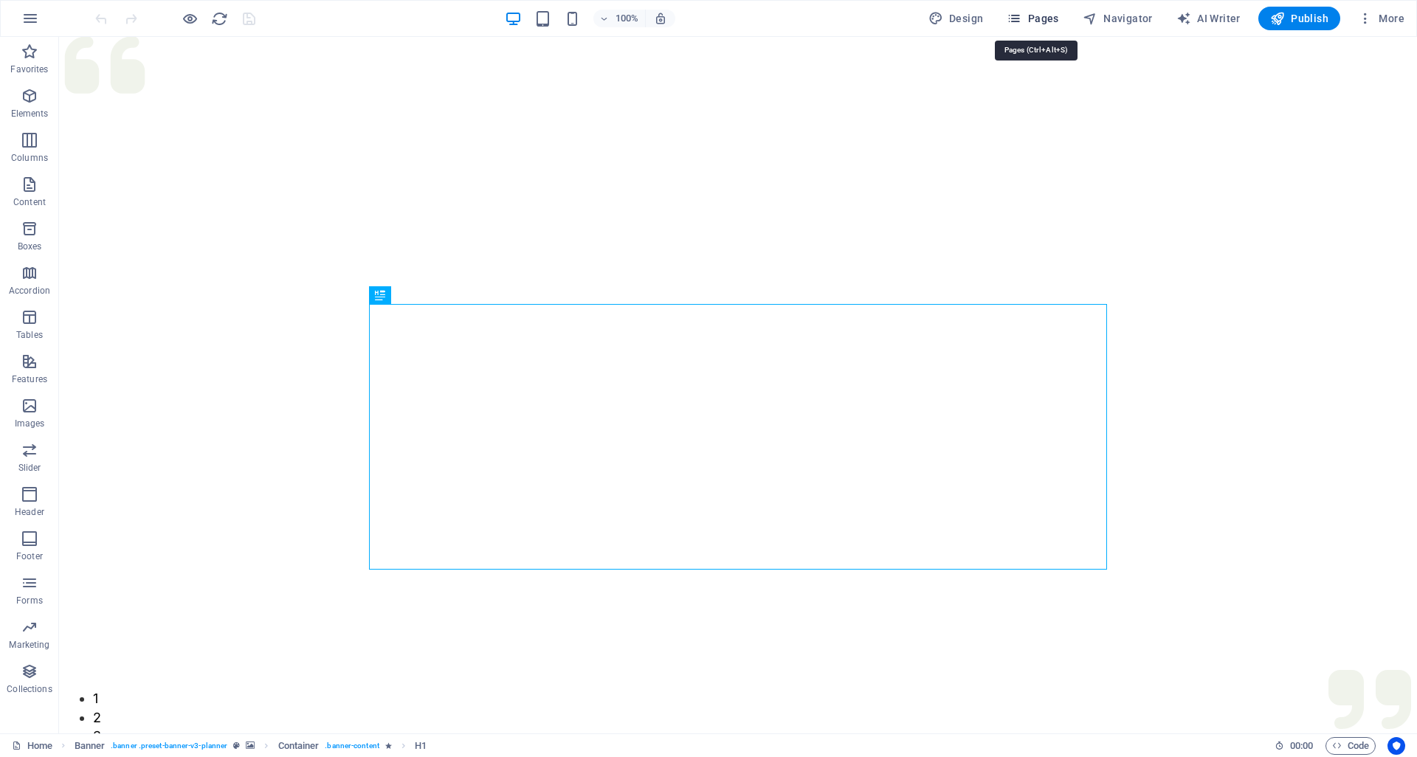
click at [1057, 18] on span "Pages" at bounding box center [1033, 18] width 52 height 15
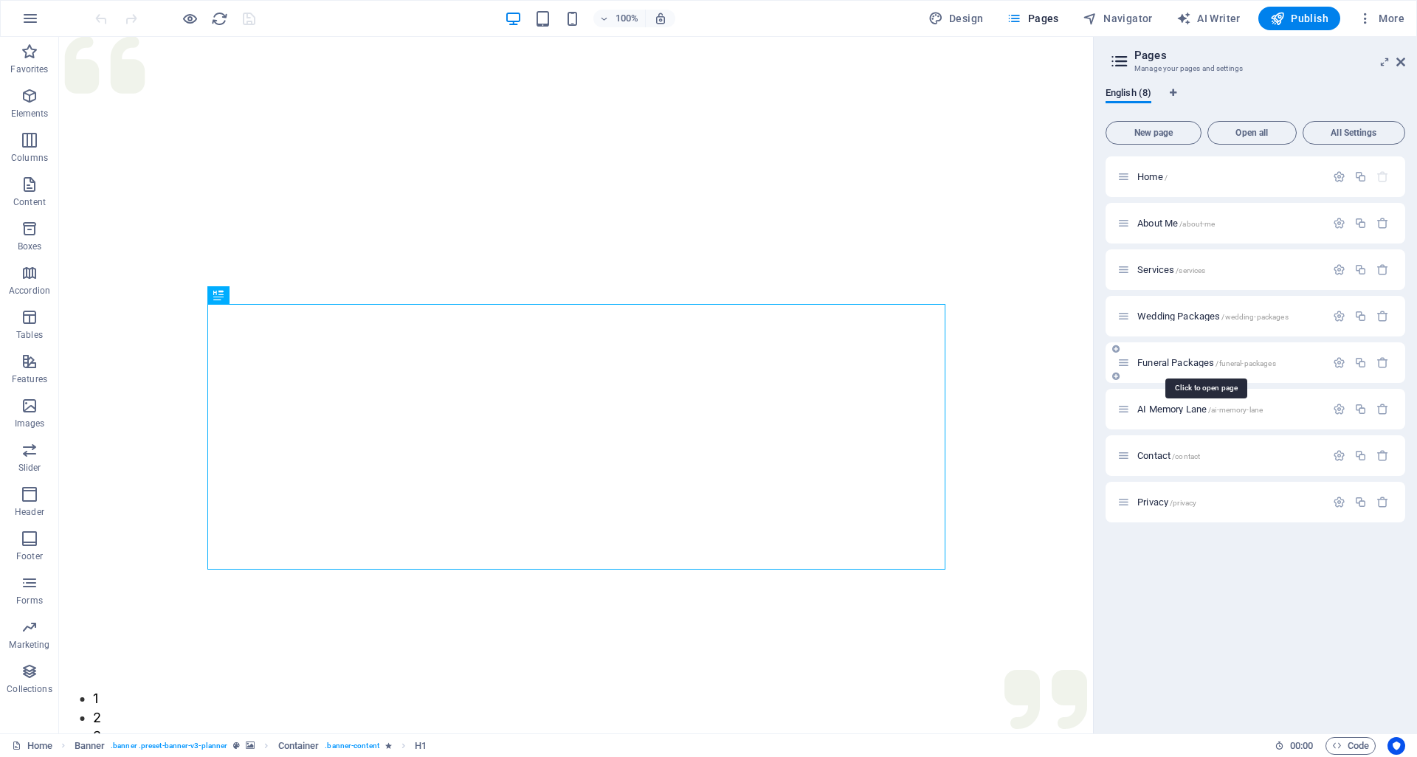
click at [1170, 362] on span "Funeral Packages /funeral-packages" at bounding box center [1206, 362] width 139 height 11
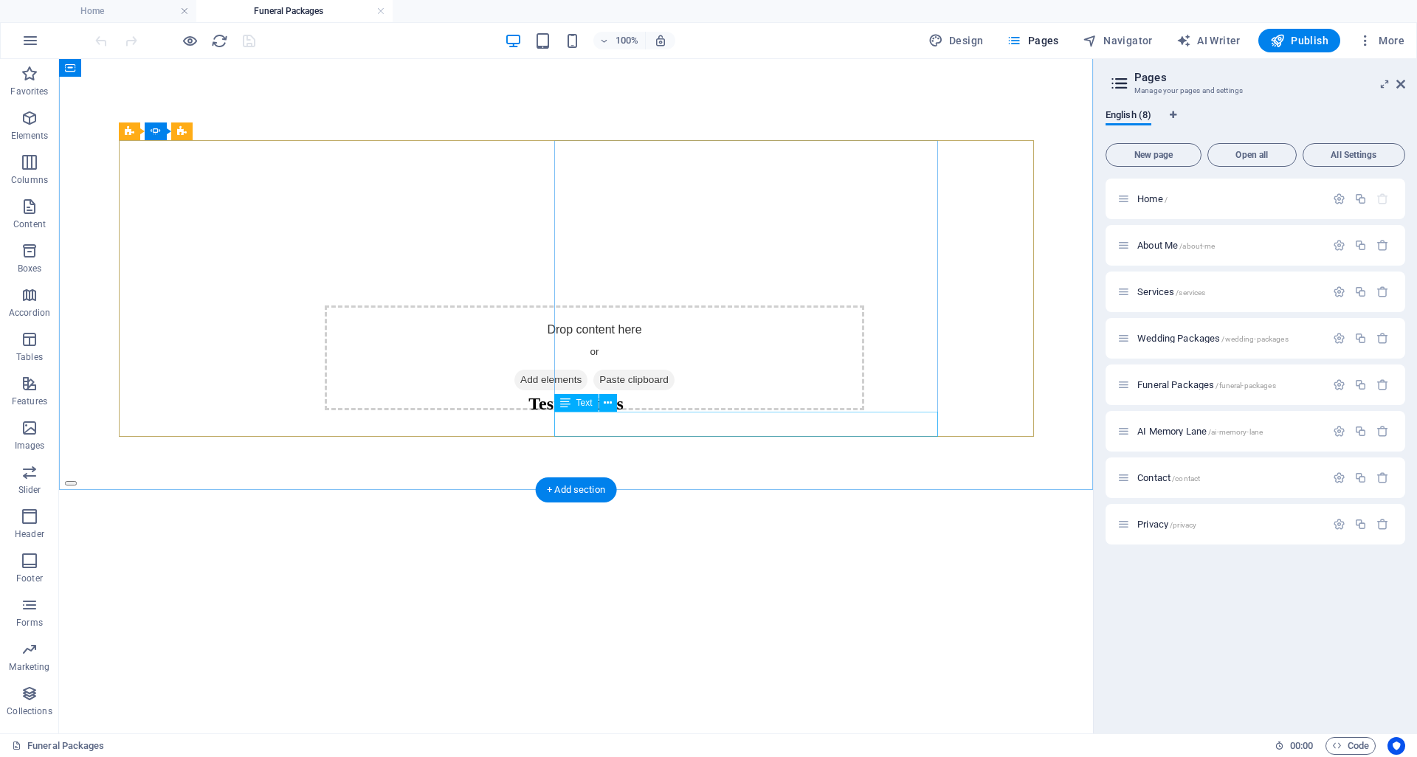
scroll to position [4262, 0]
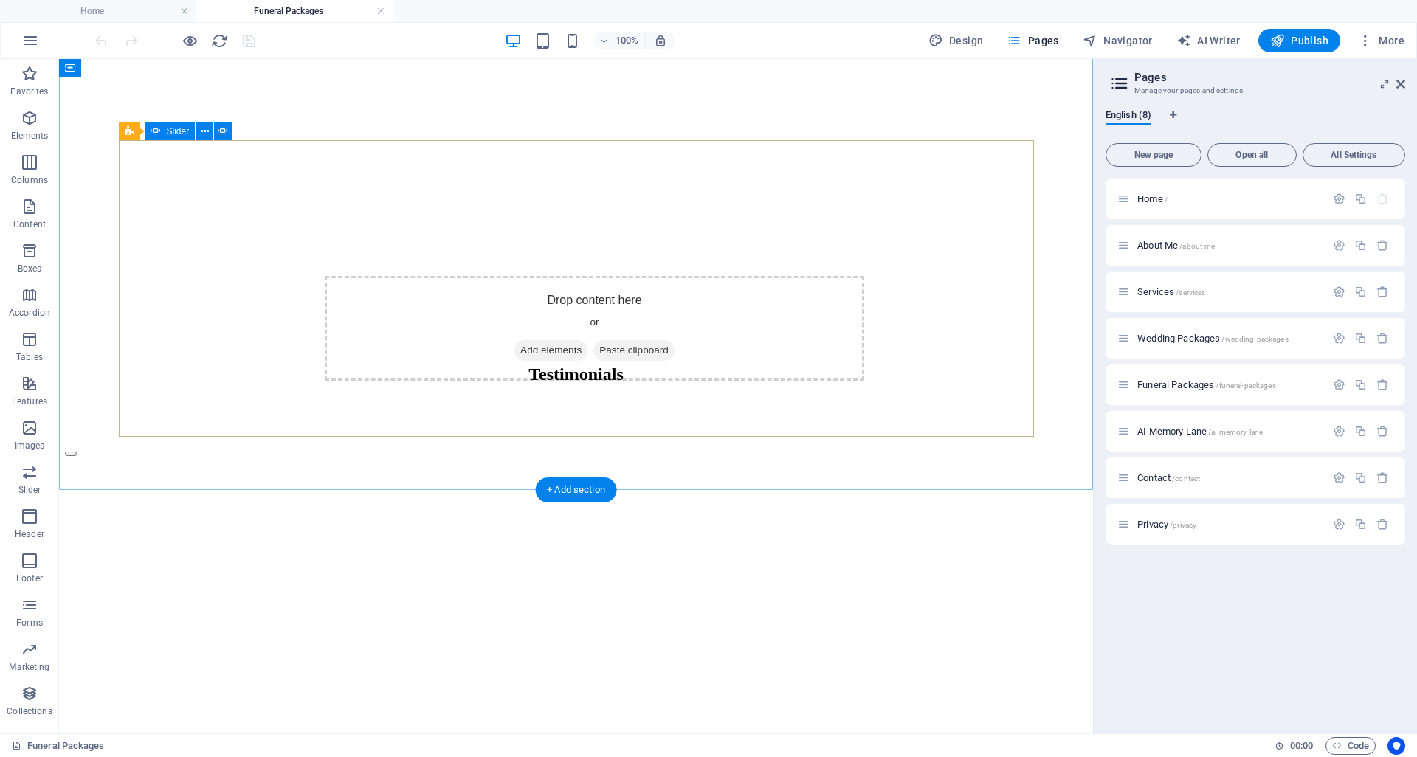
click at [77, 756] on button "button" at bounding box center [71, 764] width 12 height 4
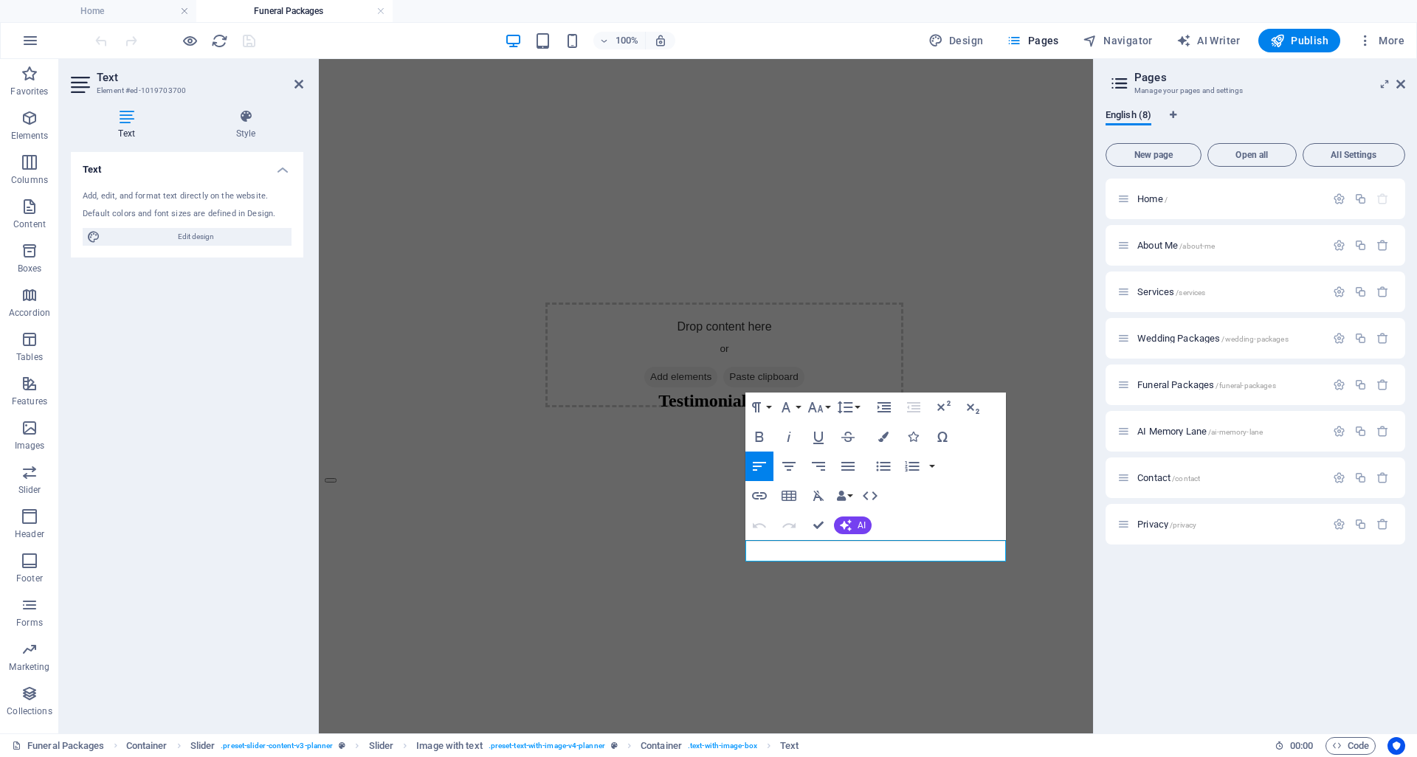
scroll to position [4818, 0]
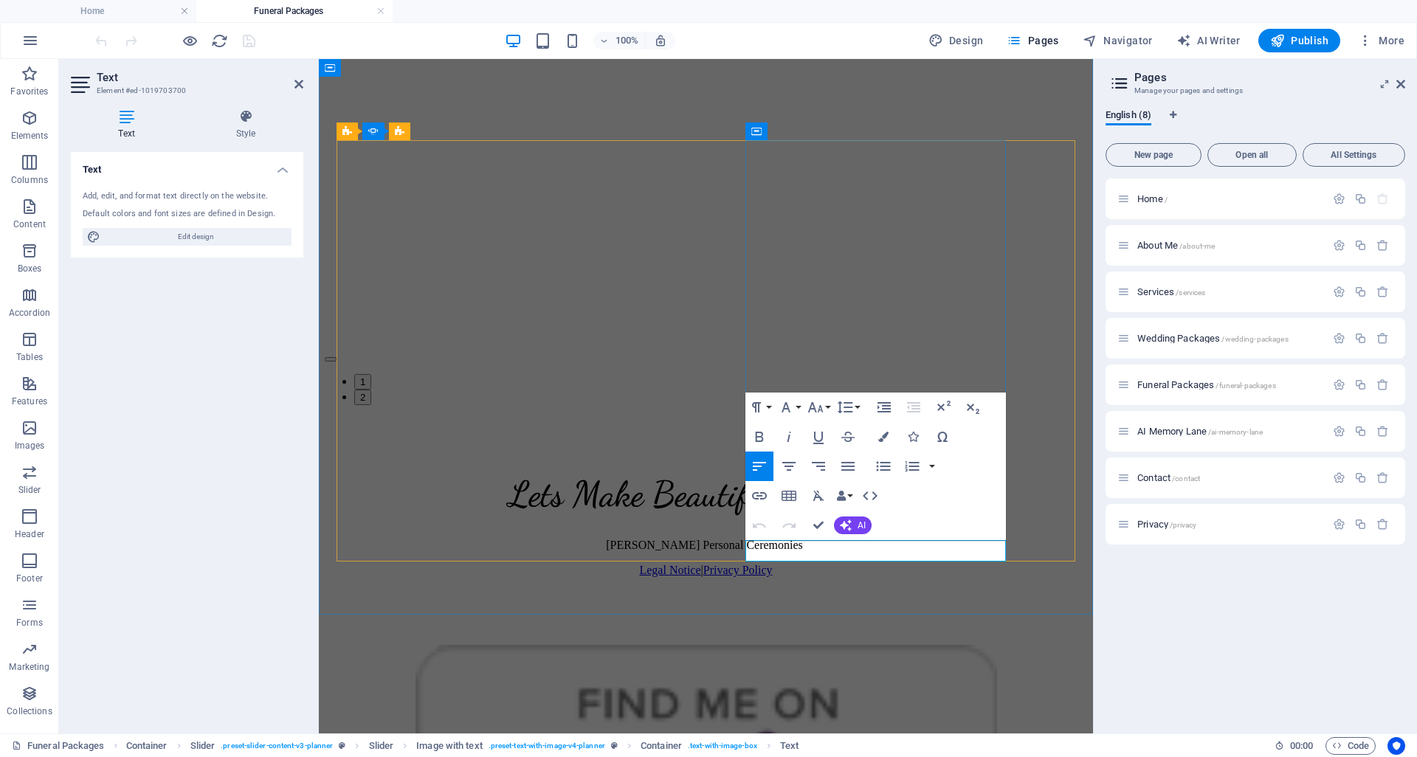
click at [337, 357] on button "button" at bounding box center [331, 359] width 12 height 4
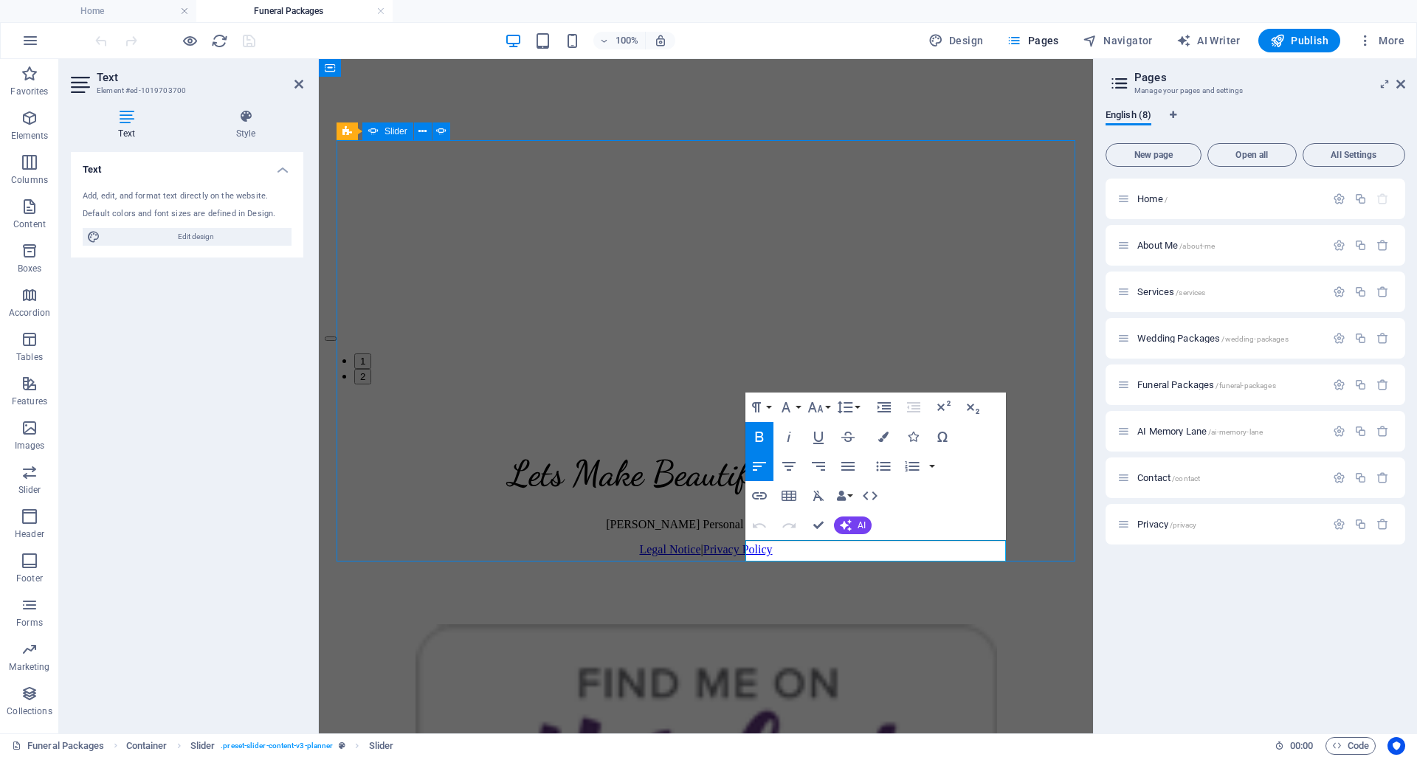
scroll to position [4262, 0]
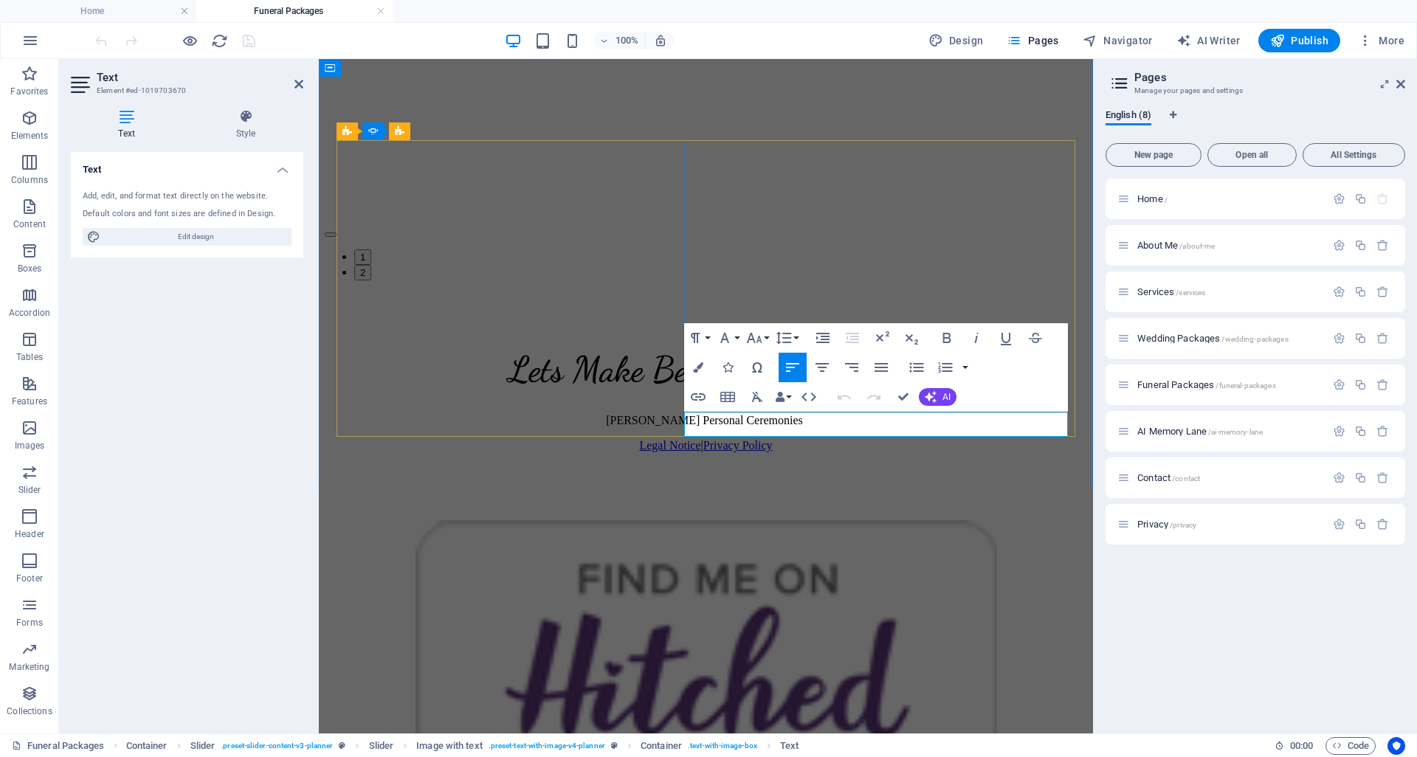
click at [945, 335] on icon "button" at bounding box center [947, 338] width 18 height 18
click at [756, 339] on icon "button" at bounding box center [754, 338] width 18 height 18
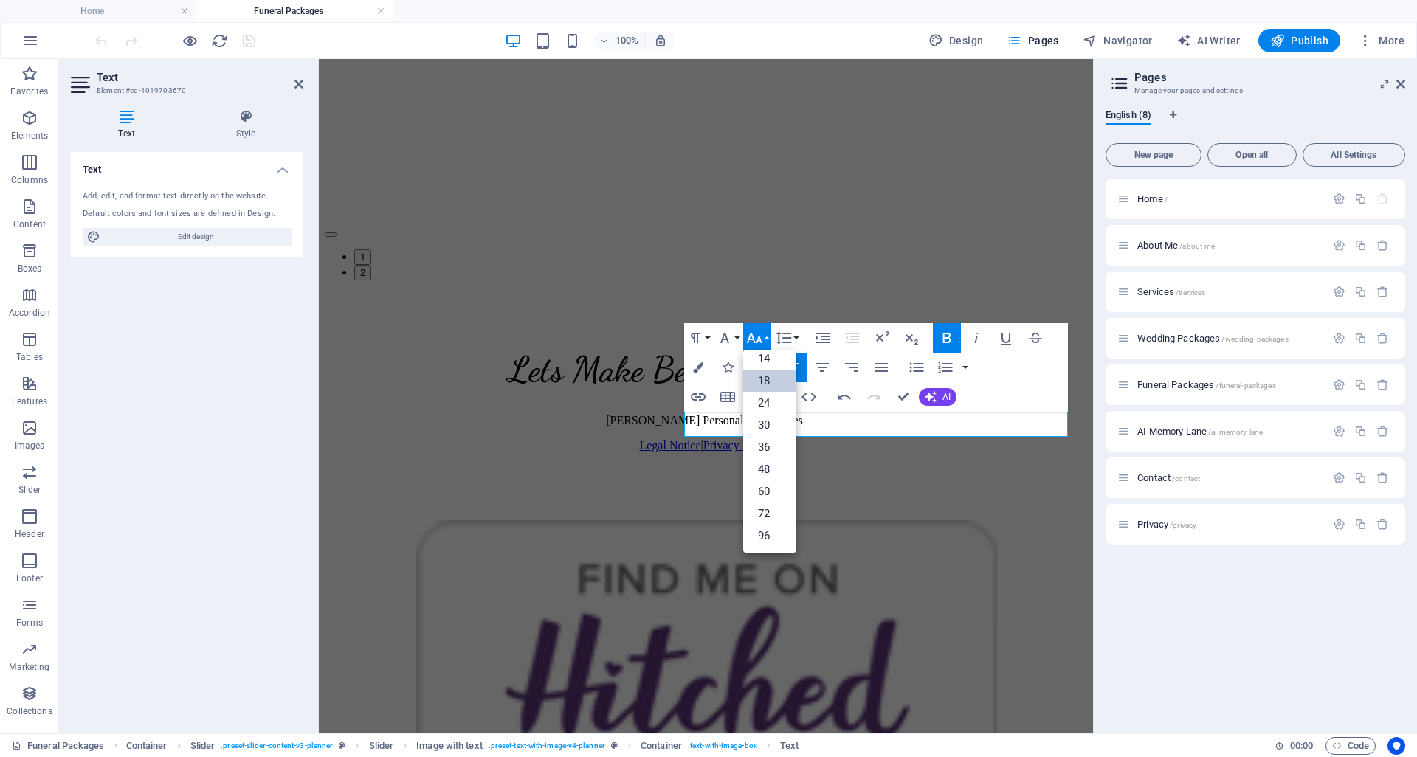
scroll to position [119, 0]
click at [765, 409] on link "24" at bounding box center [769, 403] width 53 height 22
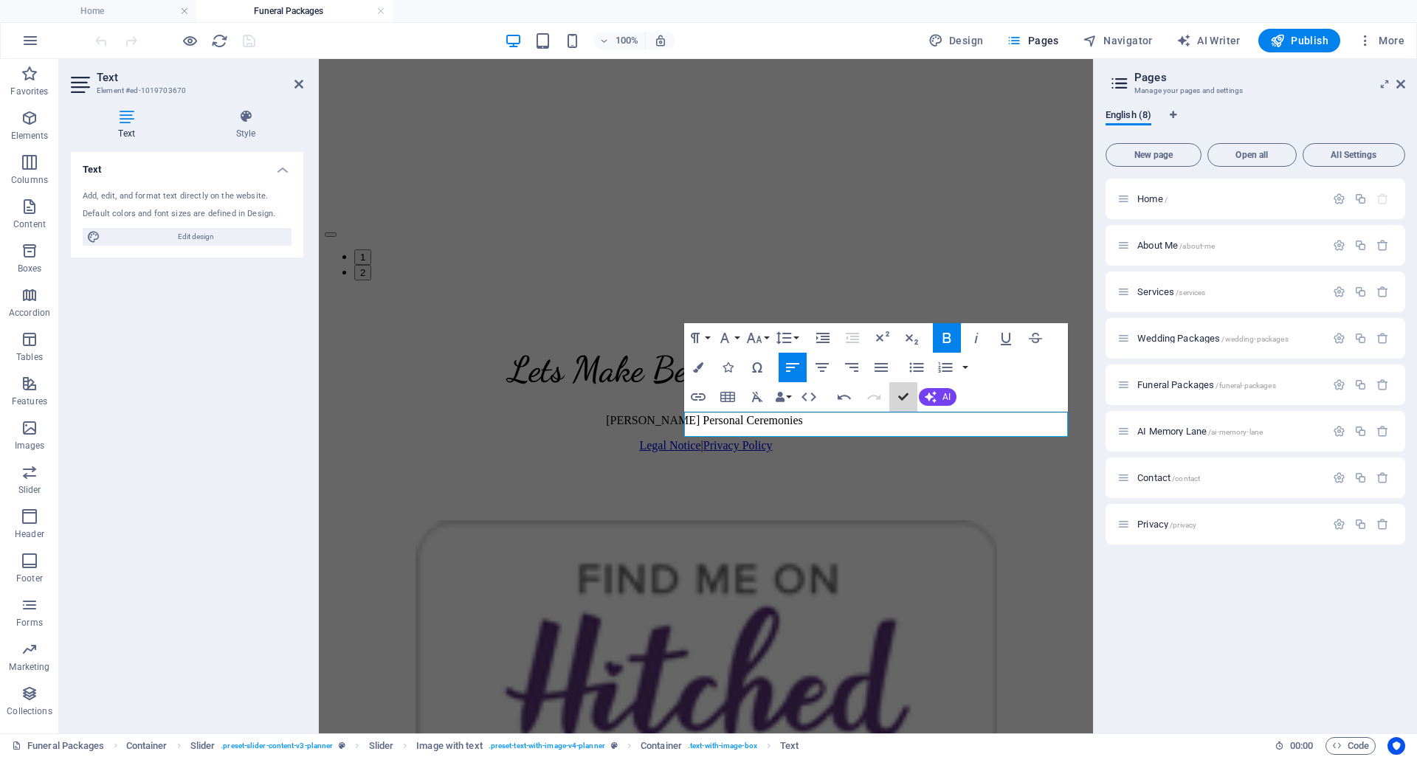
scroll to position [4262, 0]
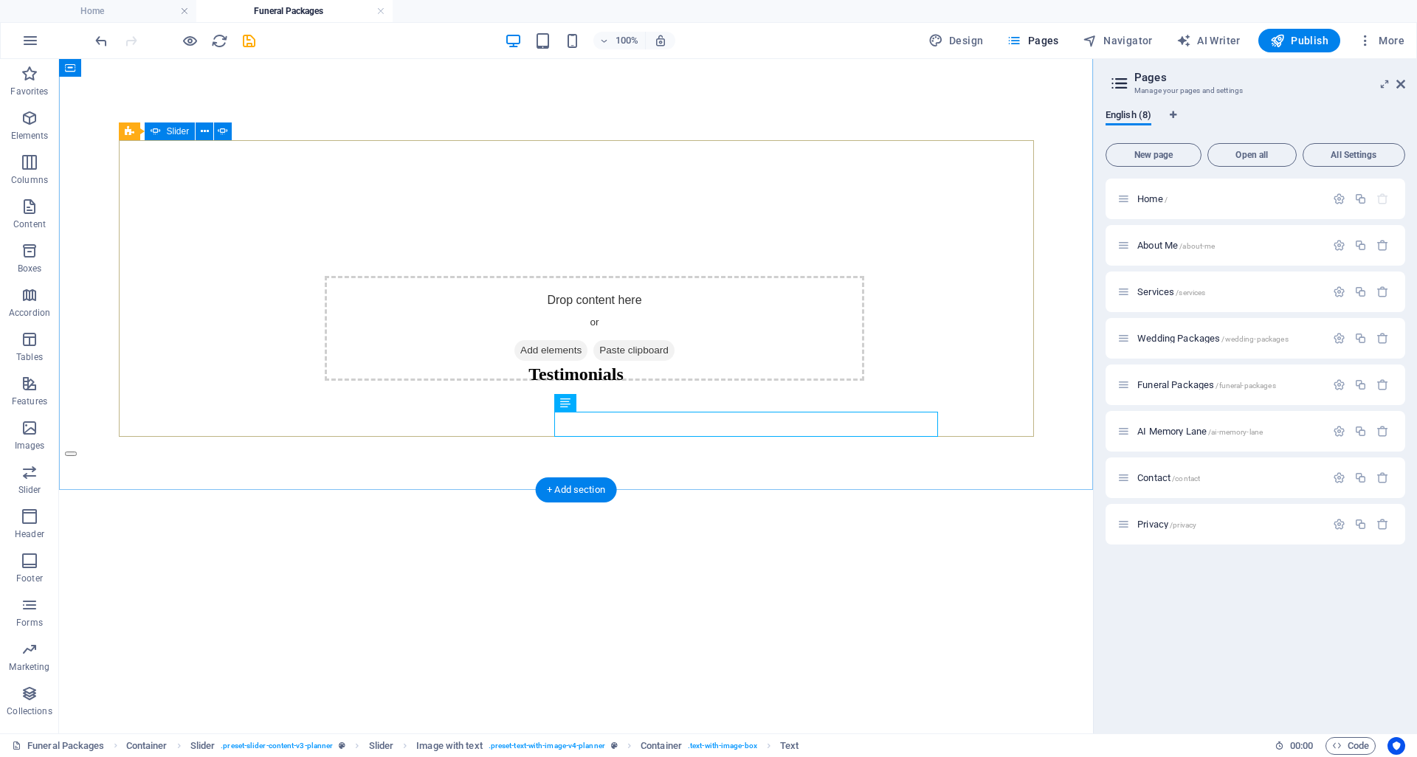
click at [77, 756] on button "button" at bounding box center [71, 764] width 12 height 4
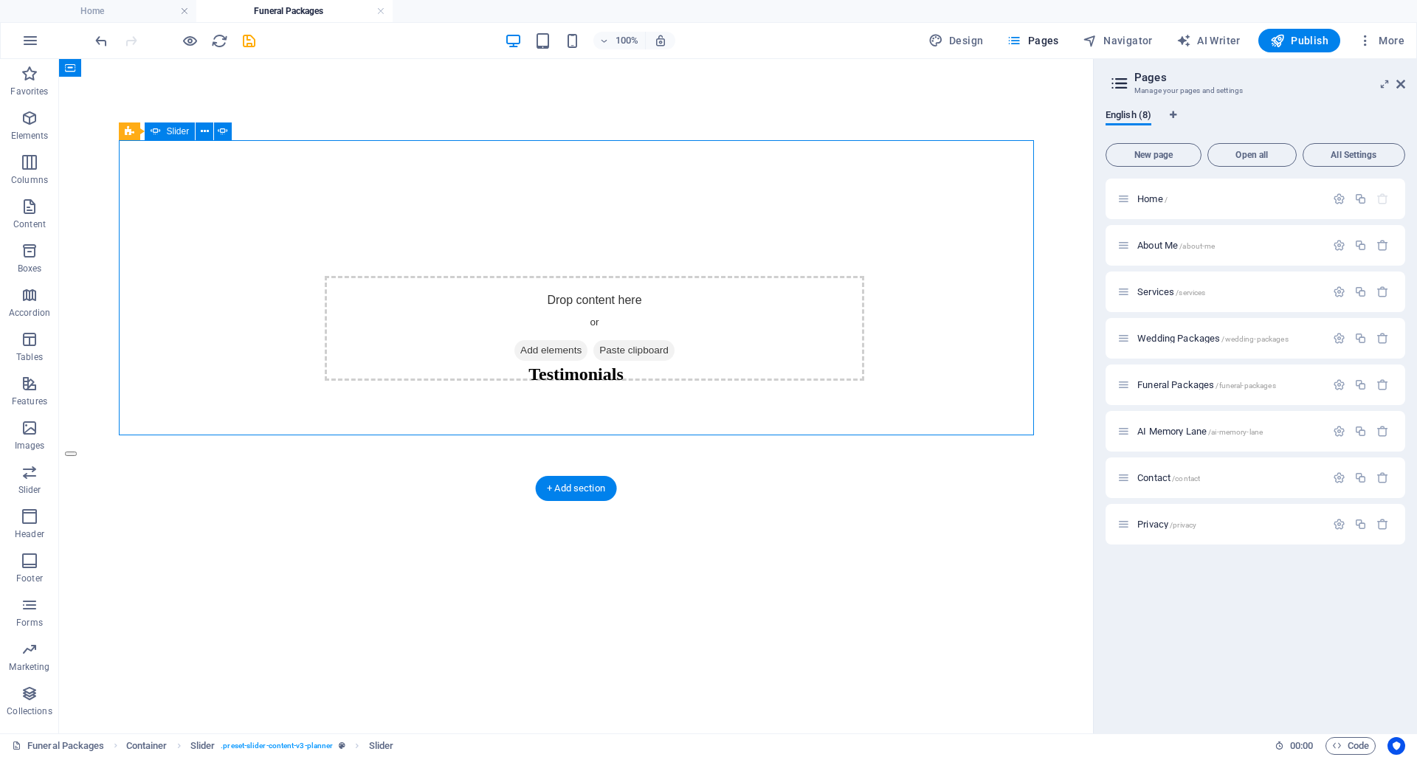
click at [77, 756] on button "button" at bounding box center [71, 762] width 12 height 4
click at [246, 41] on icon "save" at bounding box center [249, 40] width 17 height 17
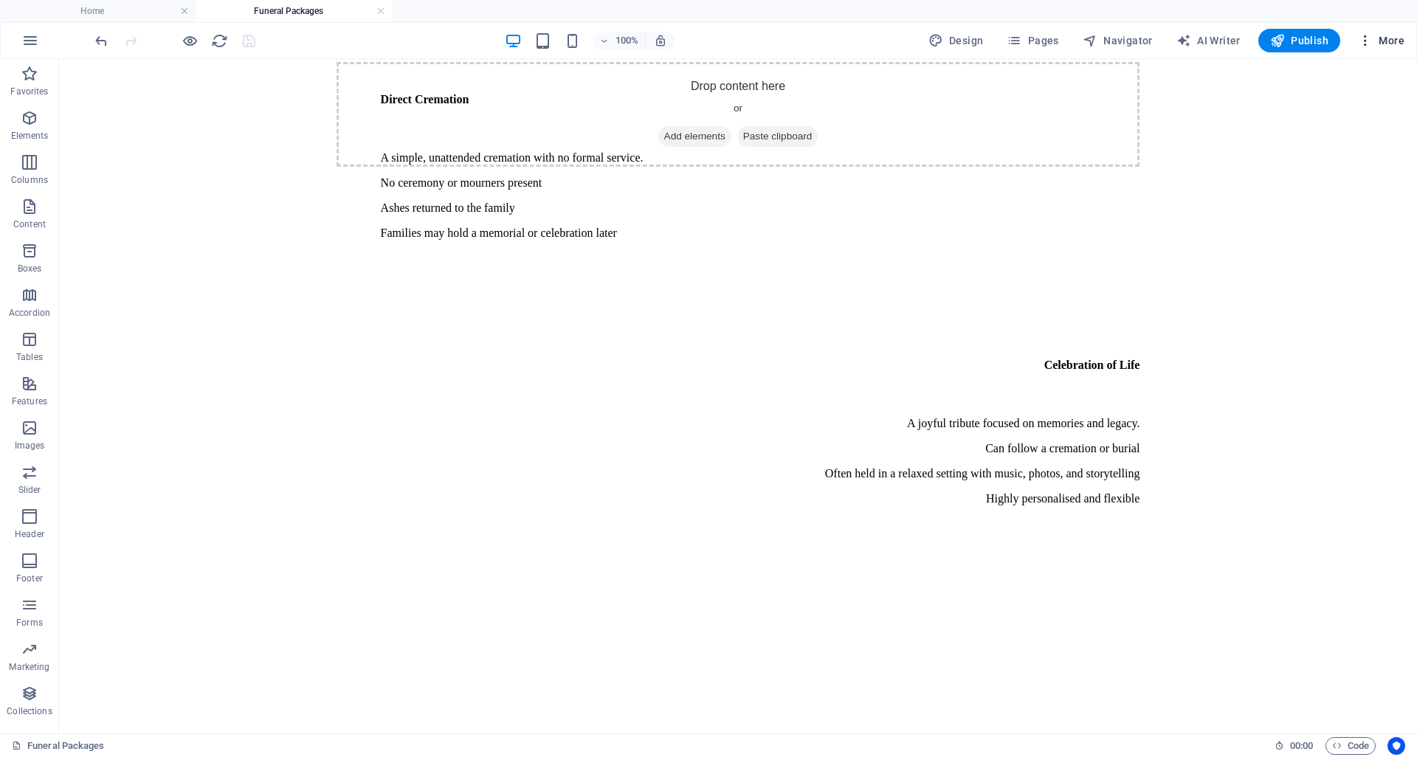
click at [1393, 45] on span "More" at bounding box center [1381, 40] width 46 height 15
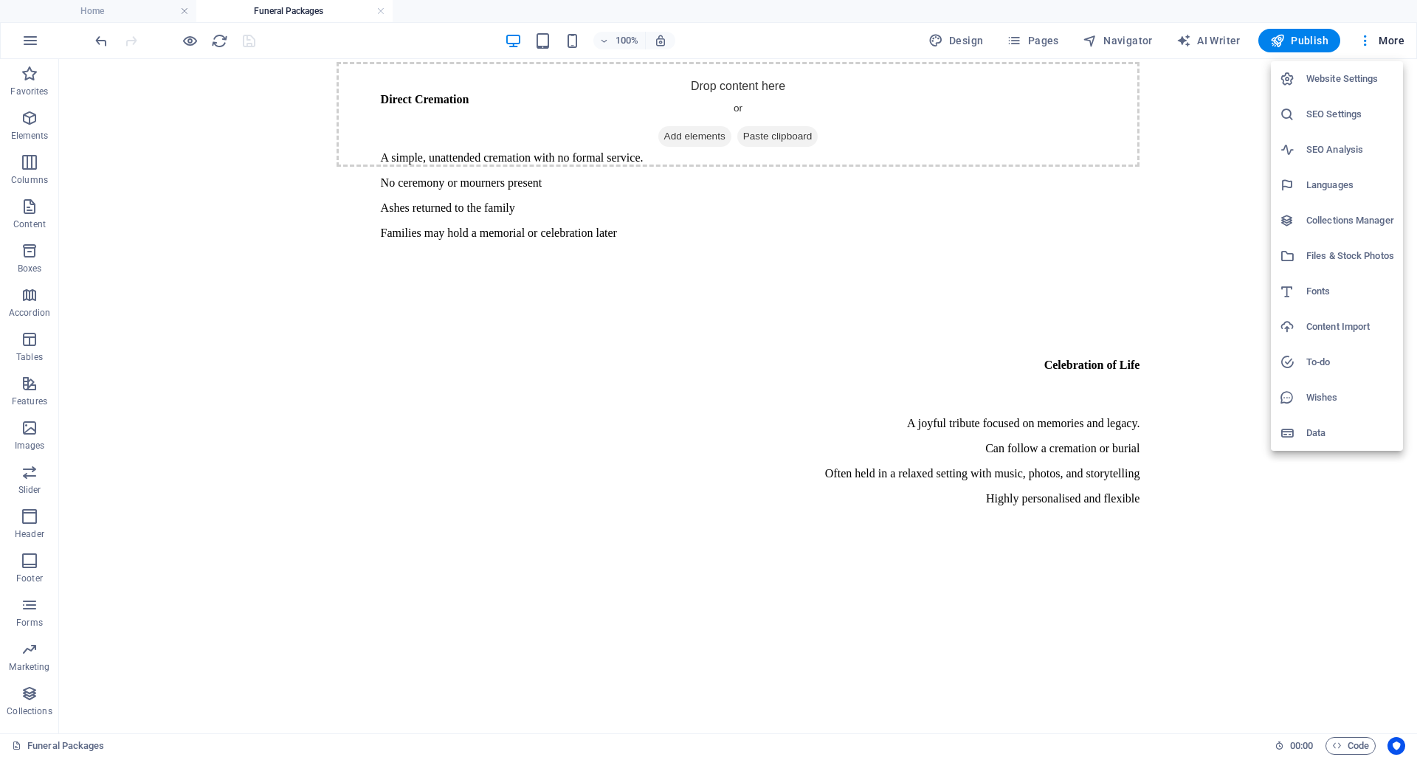
click at [1314, 255] on h6 "Files & Stock Photos" at bounding box center [1350, 256] width 88 height 18
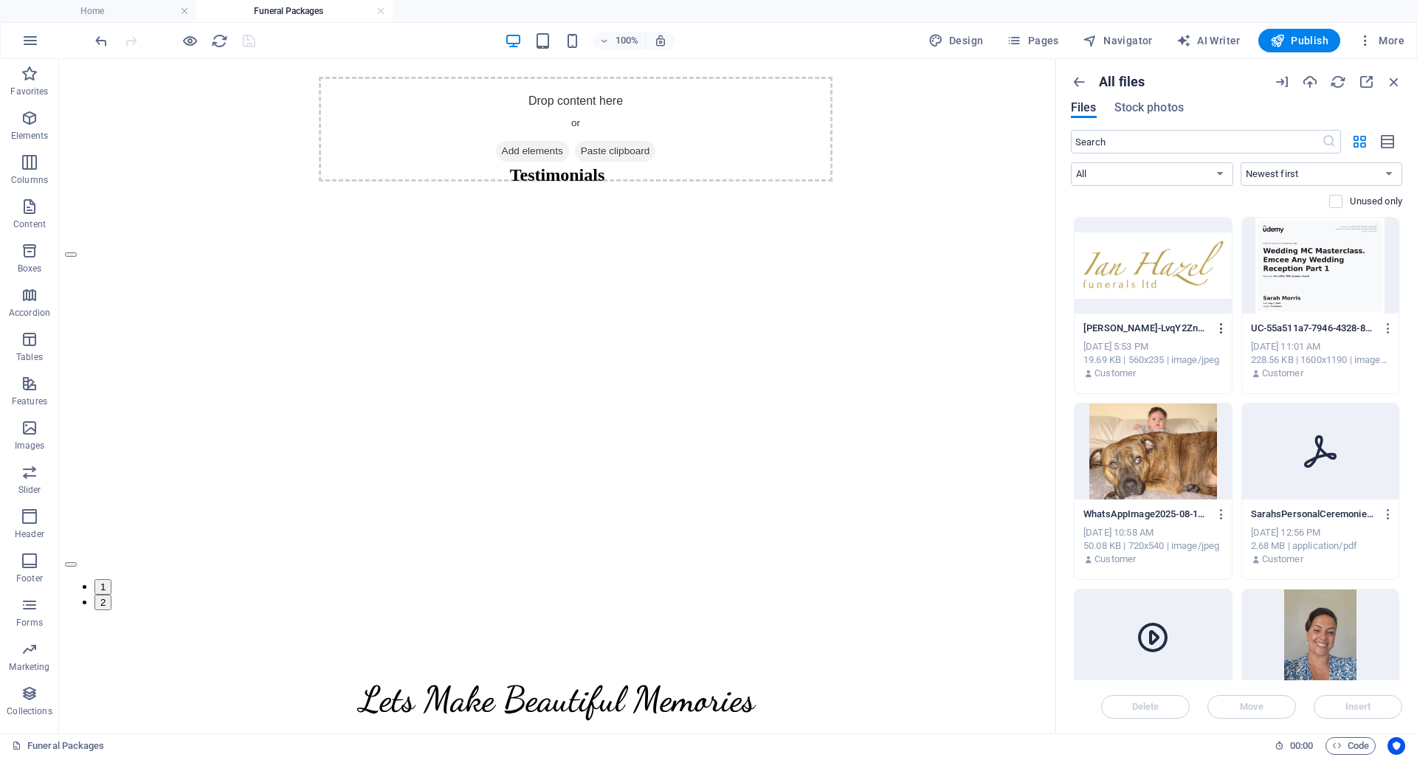
click at [1219, 328] on icon "button" at bounding box center [1222, 328] width 14 height 13
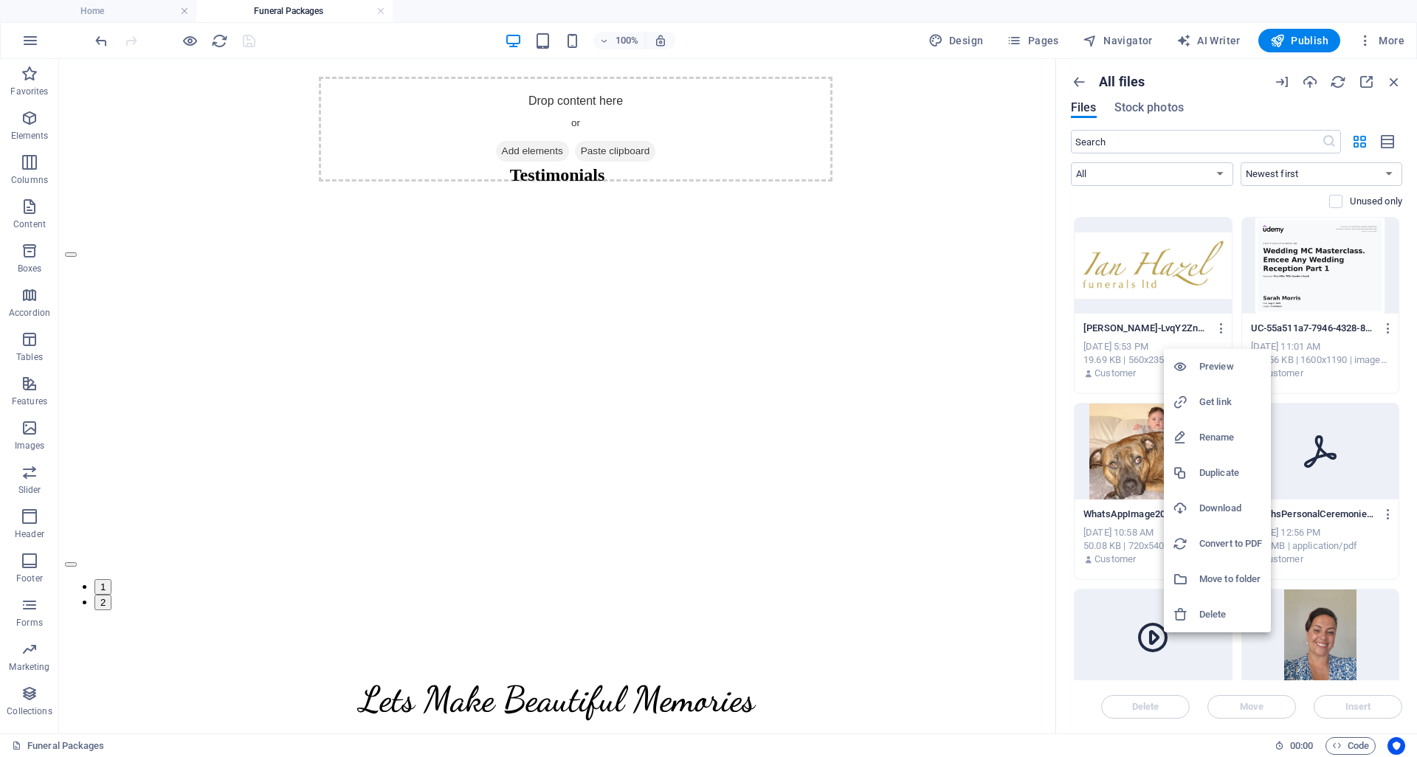
click at [987, 137] on div at bounding box center [708, 378] width 1417 height 757
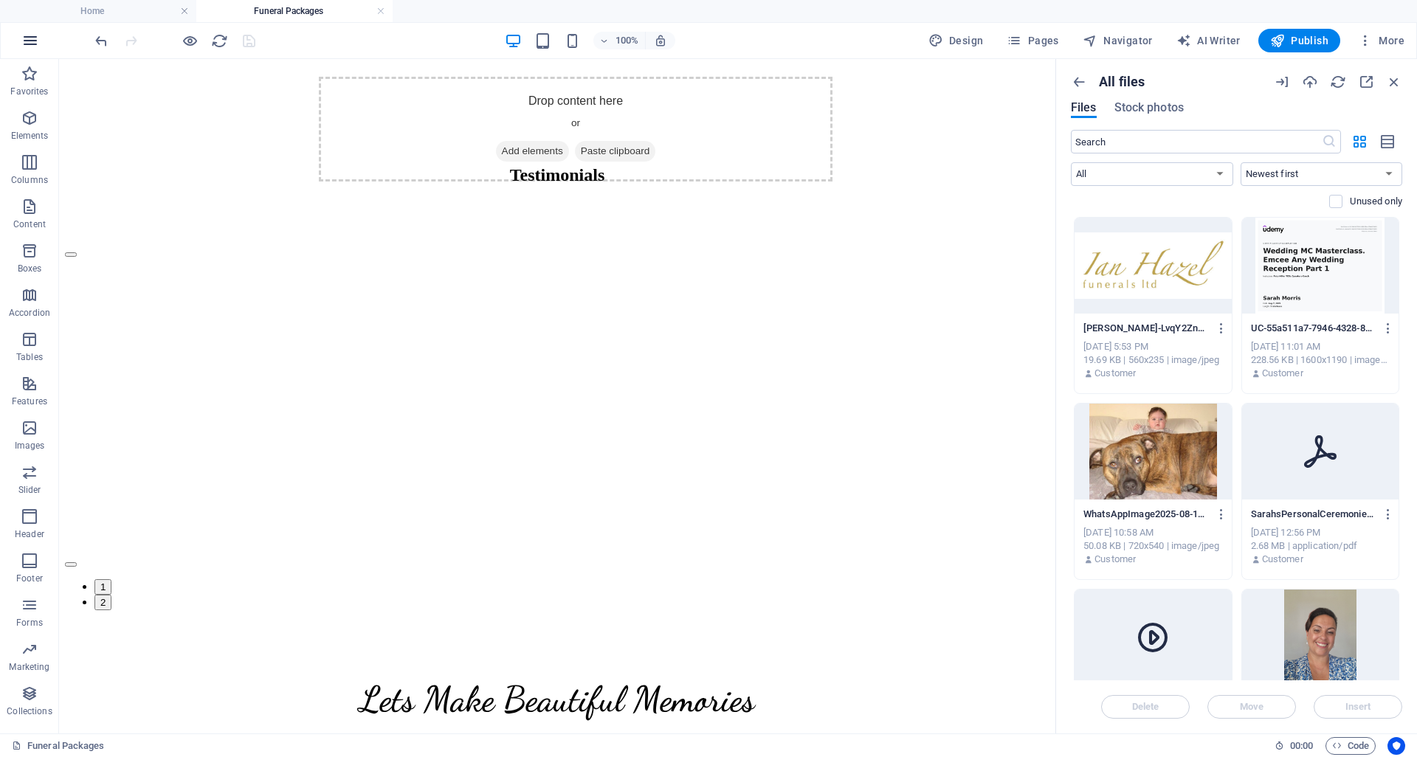
click at [27, 39] on icon "button" at bounding box center [30, 41] width 18 height 18
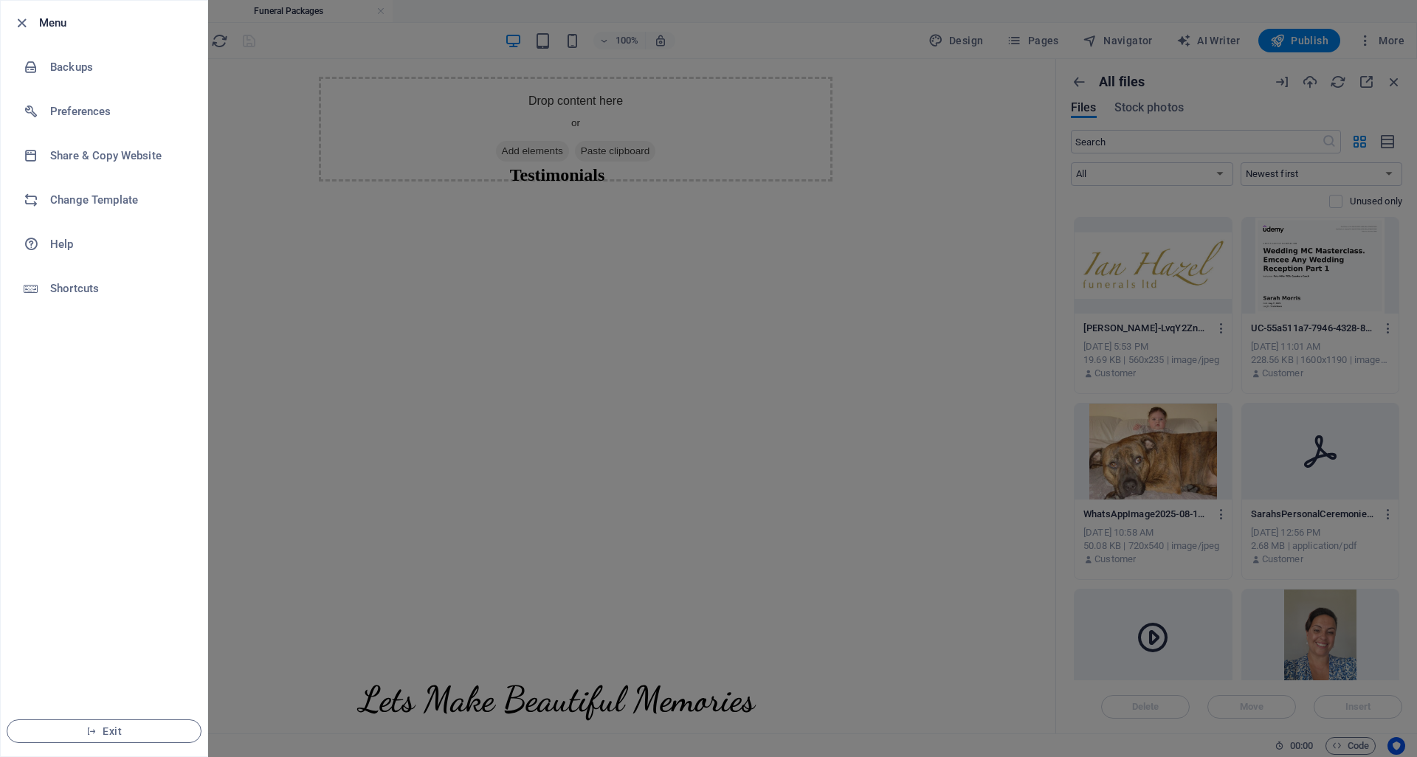
click at [775, 480] on div at bounding box center [708, 378] width 1417 height 757
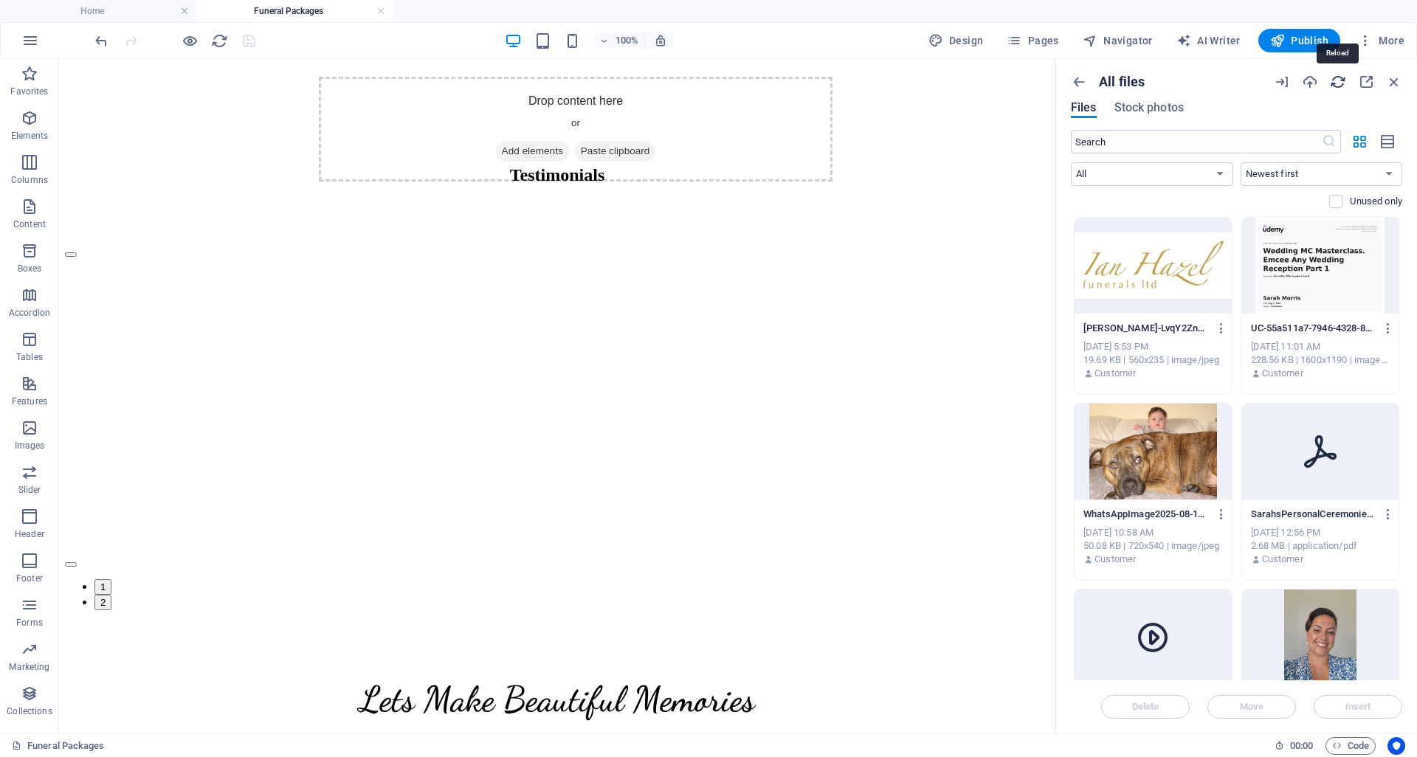
click at [1338, 83] on icon "button" at bounding box center [1338, 82] width 16 height 16
click at [1315, 39] on span "Publish" at bounding box center [1299, 40] width 58 height 15
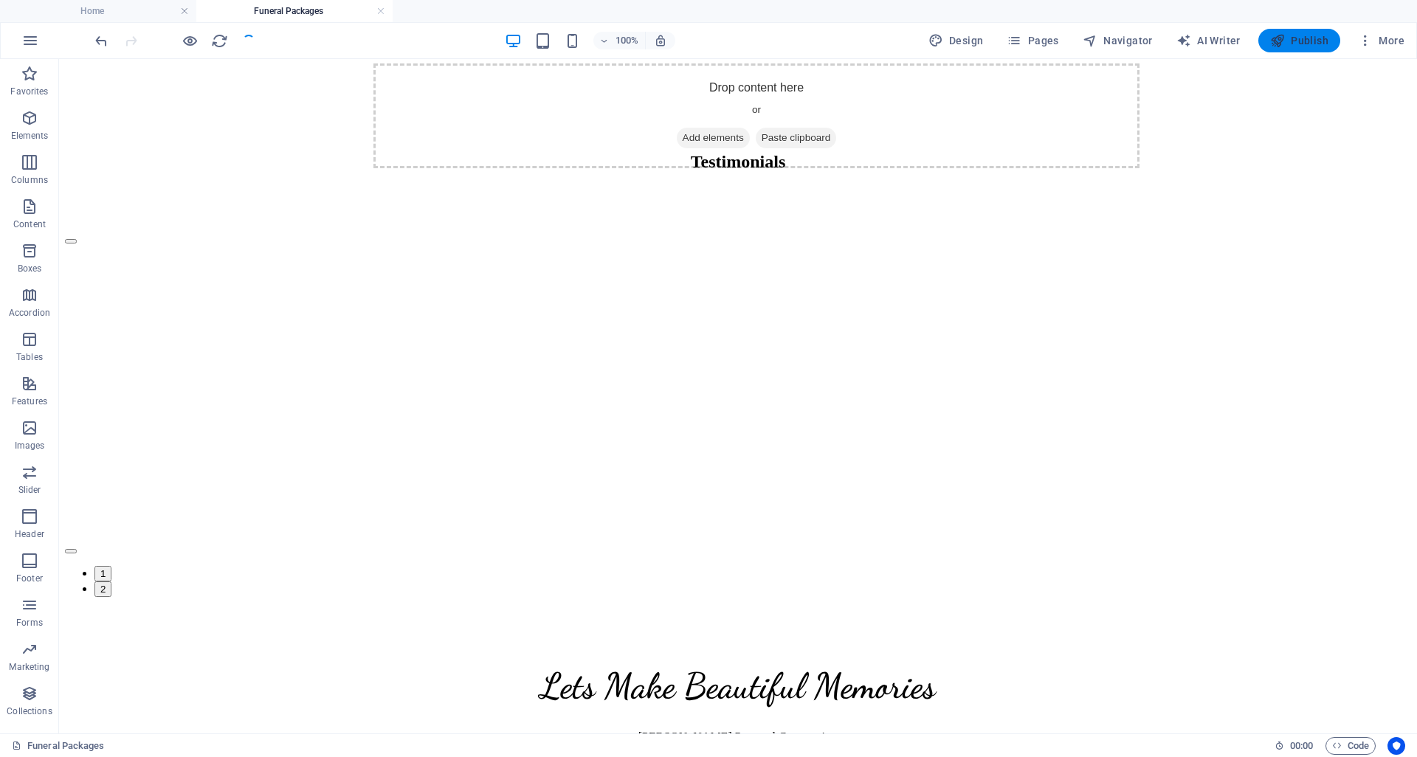
scroll to position [3767, 0]
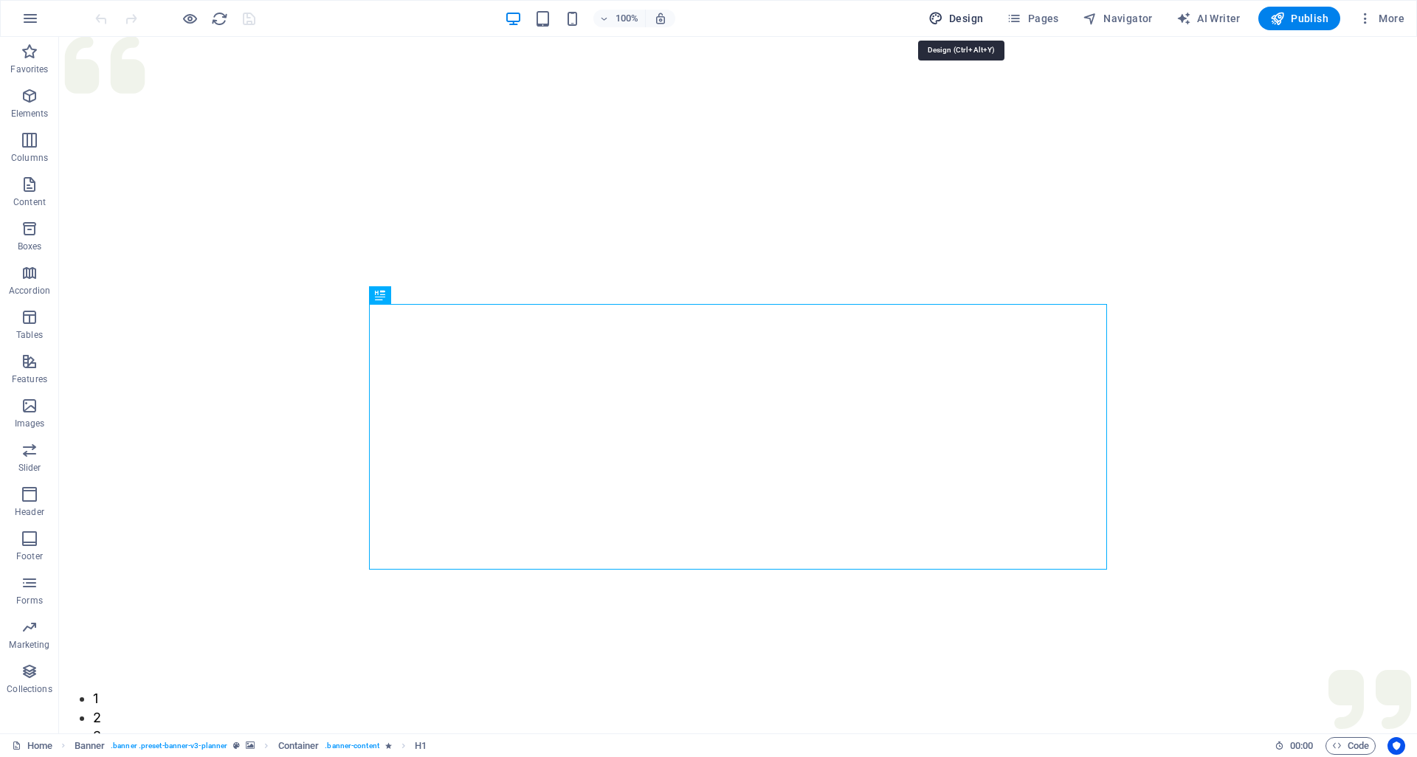
click at [948, 20] on span "Design" at bounding box center [955, 18] width 55 height 15
select select "px"
select select "300"
select select "px"
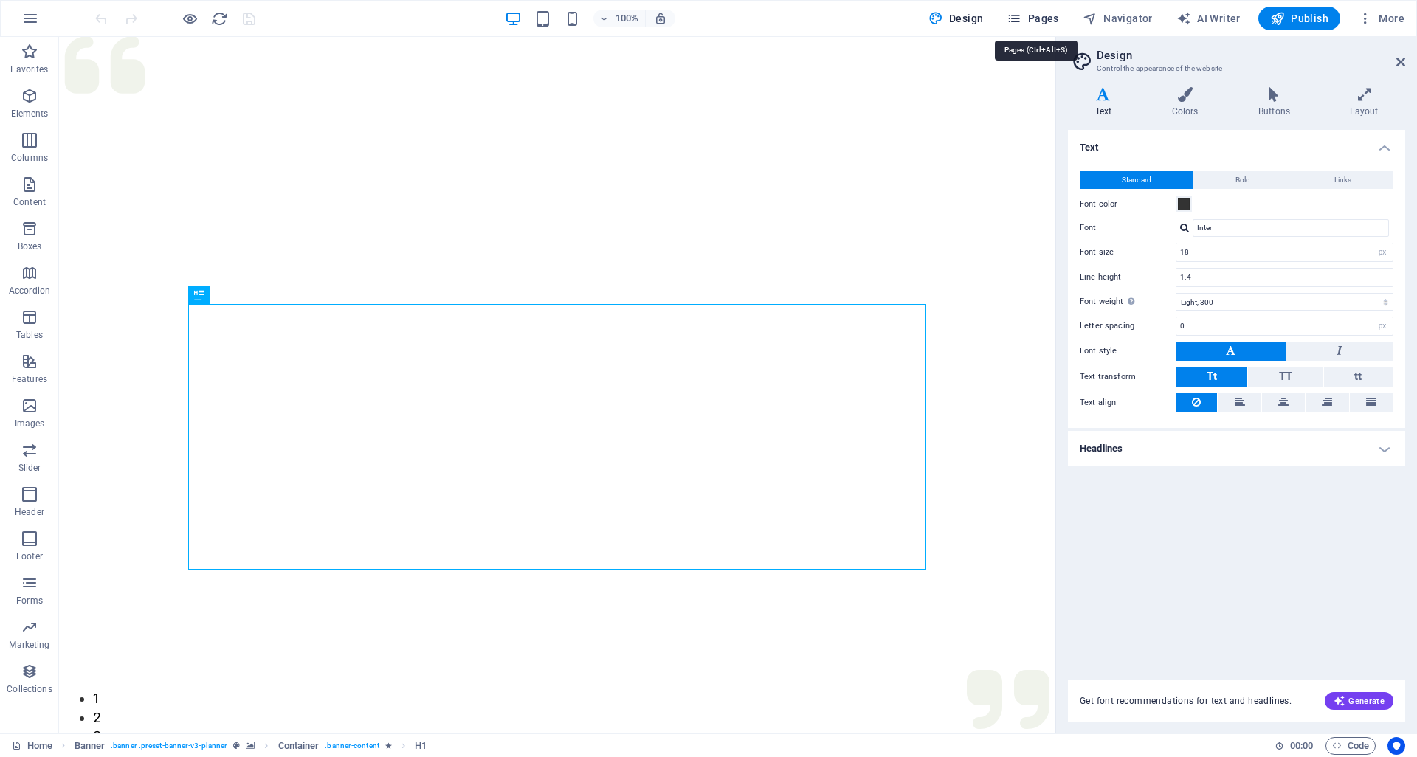
click at [1035, 21] on span "Pages" at bounding box center [1033, 18] width 52 height 15
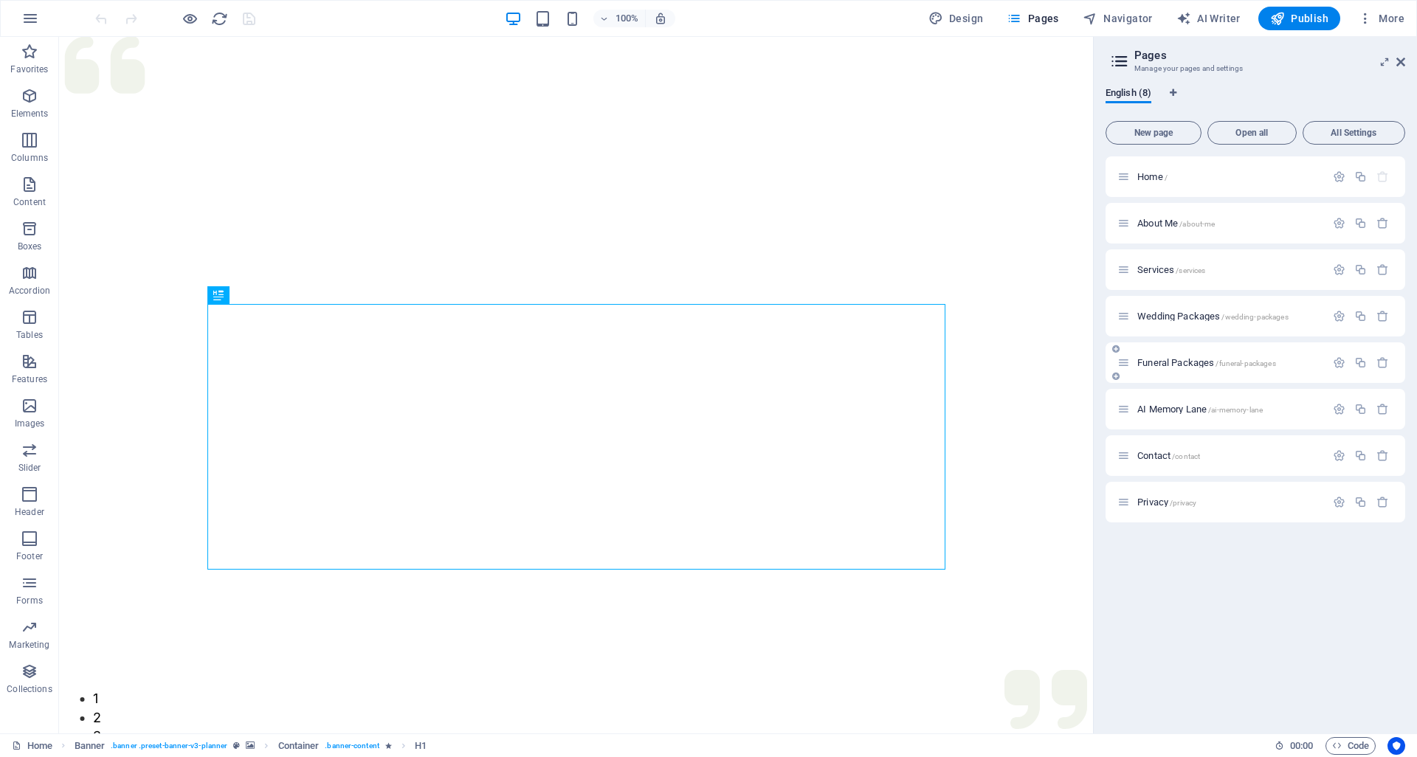
click at [1170, 366] on span "Funeral Packages /funeral-packages" at bounding box center [1206, 362] width 139 height 11
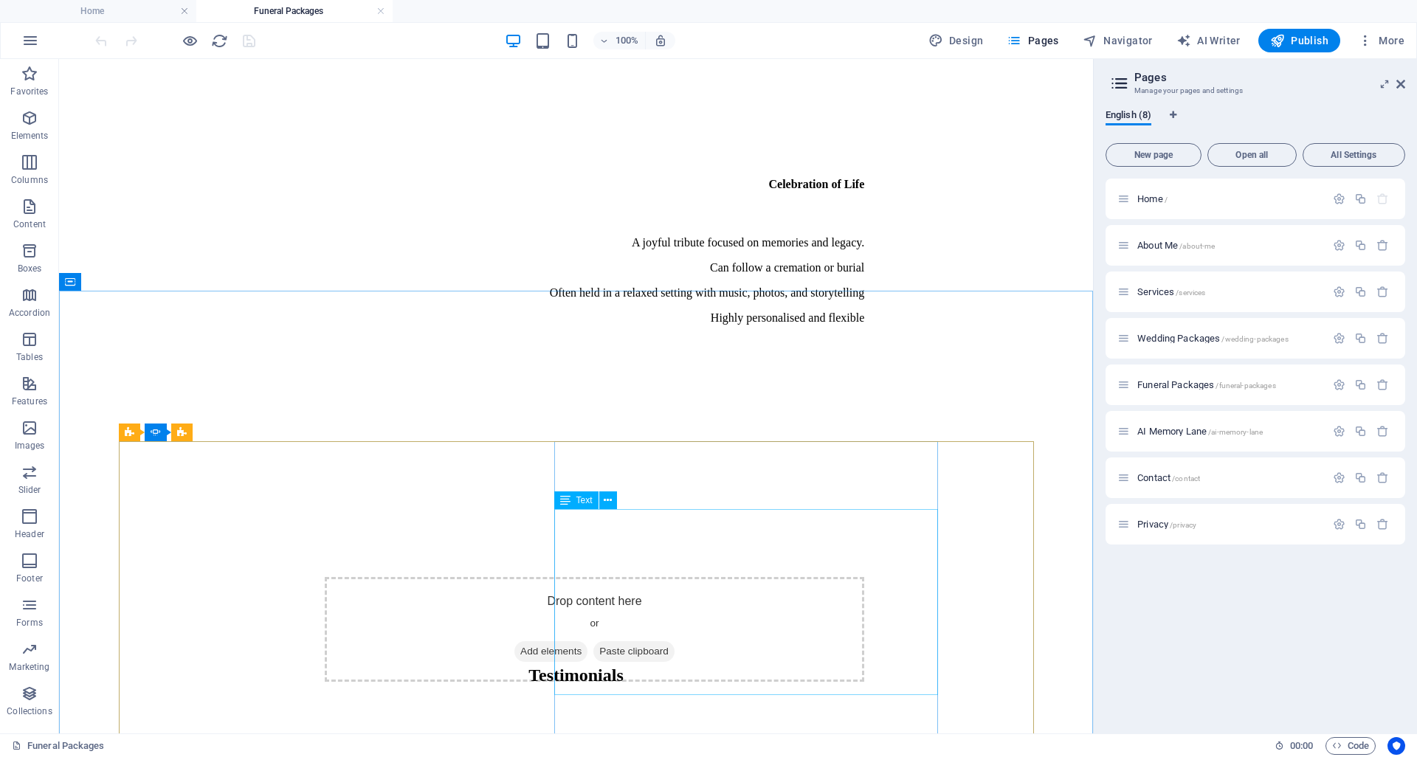
scroll to position [4338, 0]
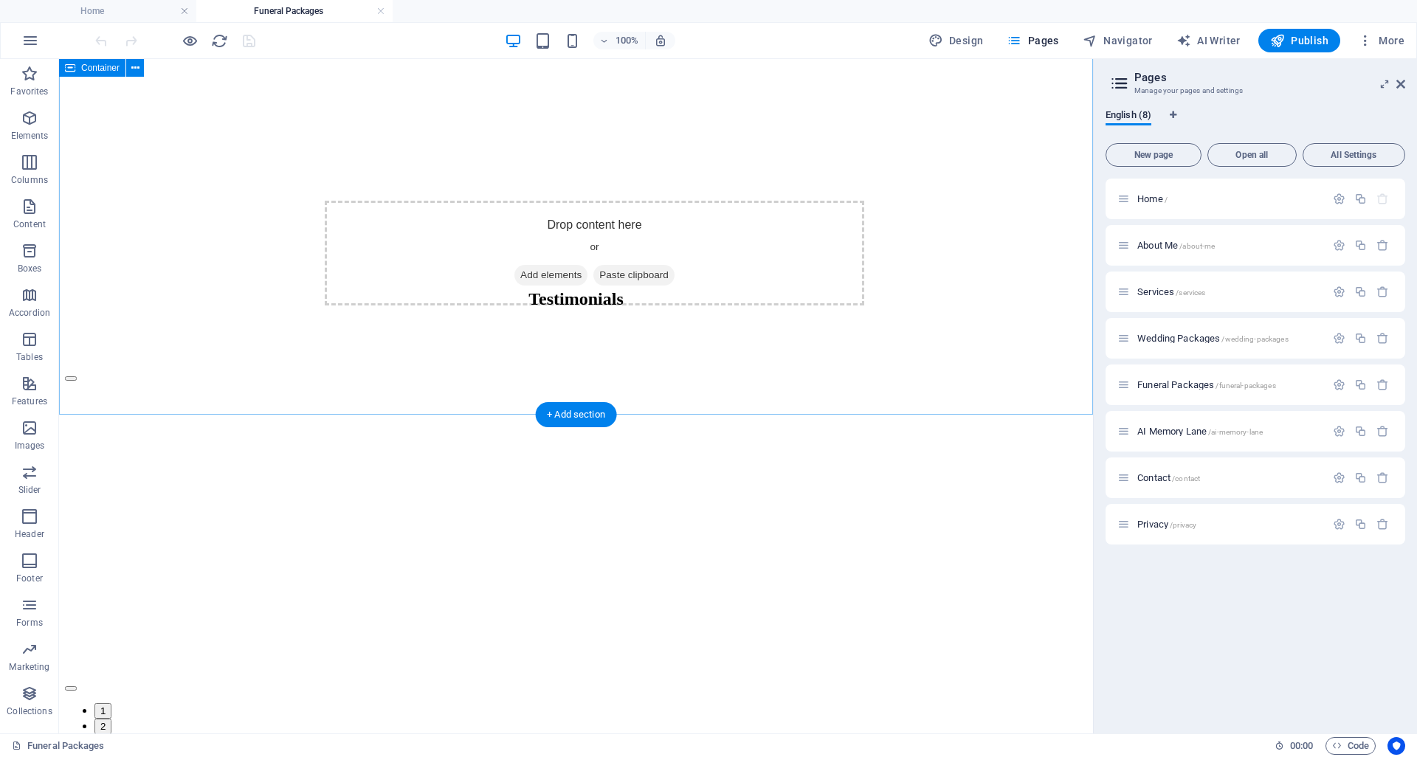
click at [1053, 289] on div "Testimonials Such a thoughtful celebrant "I cannot express enough gratitude to …" at bounding box center [576, 511] width 1022 height 445
click at [77, 686] on button "button" at bounding box center [71, 688] width 12 height 4
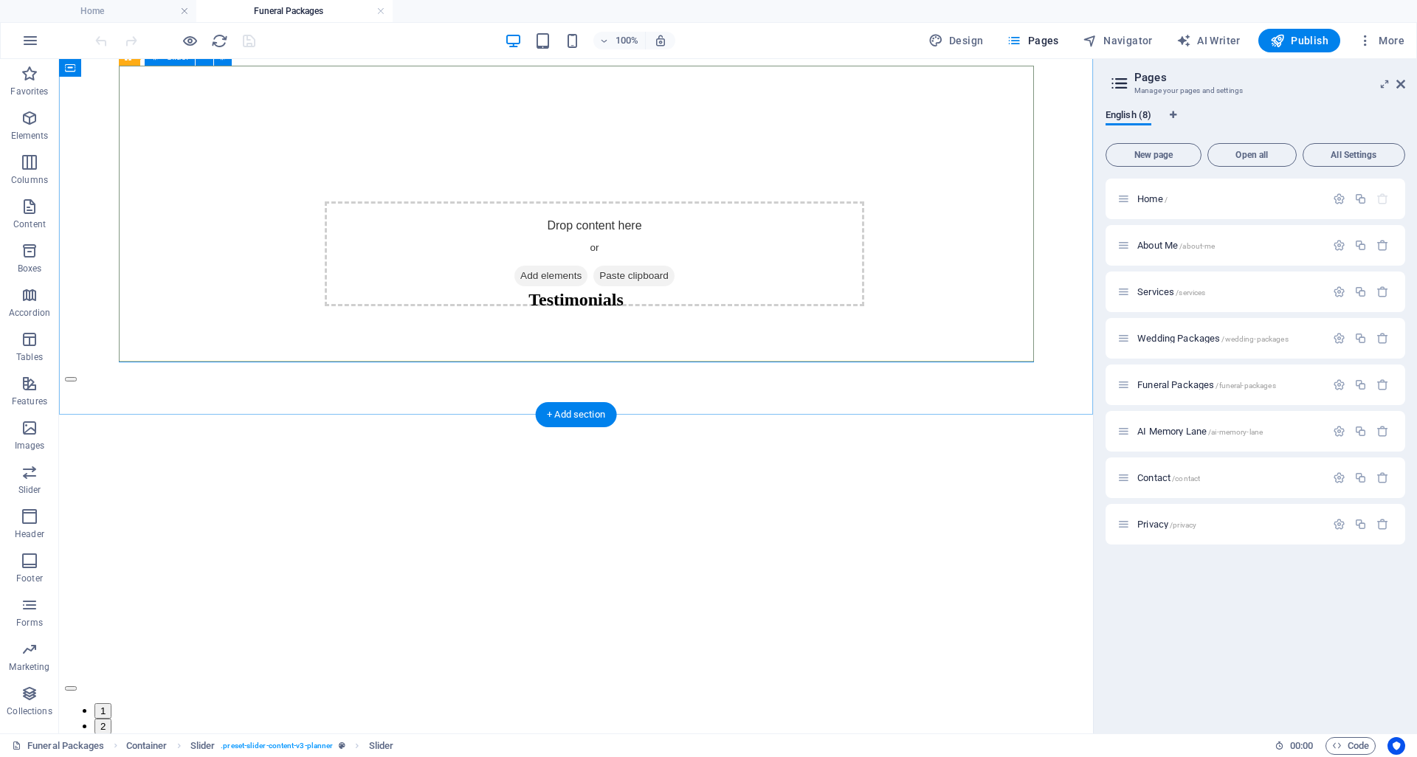
scroll to position [4336, 0]
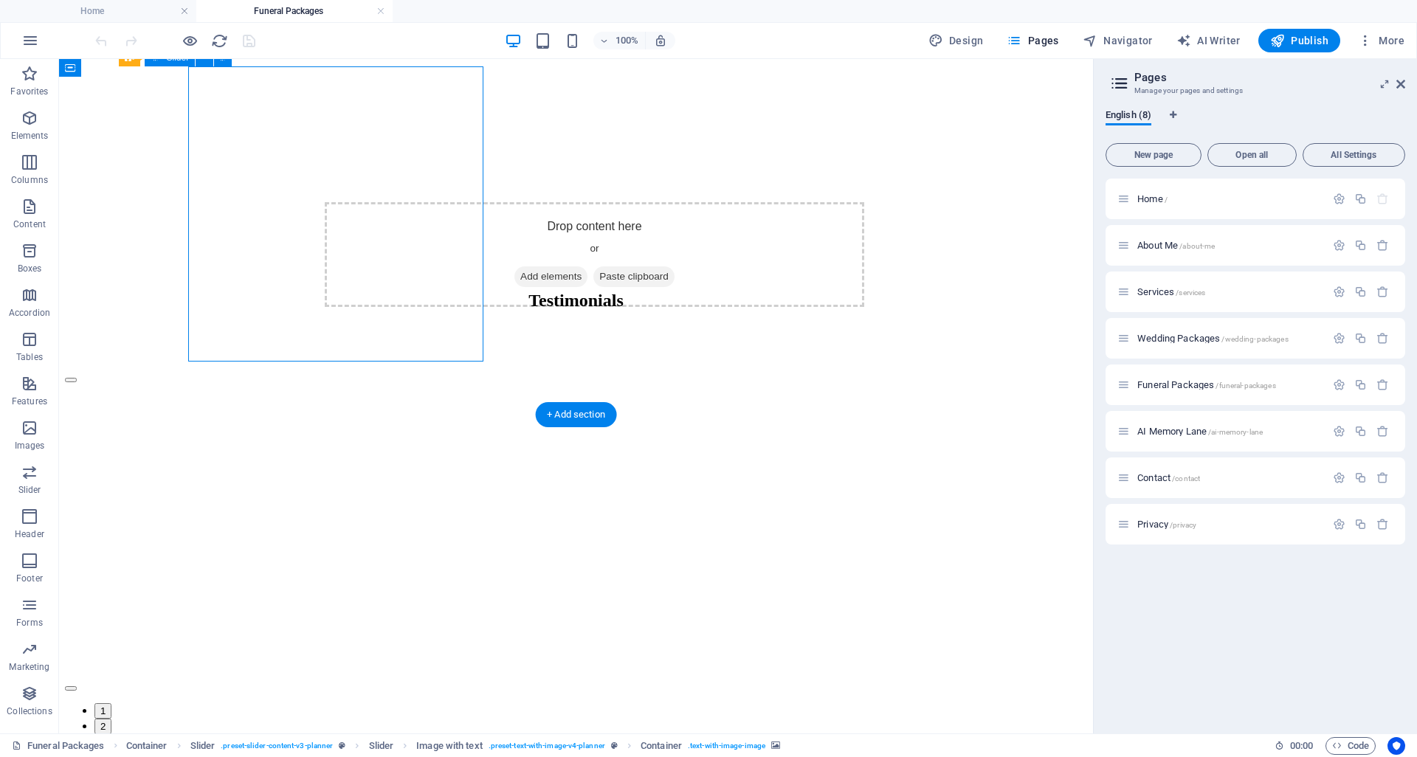
select select "px"
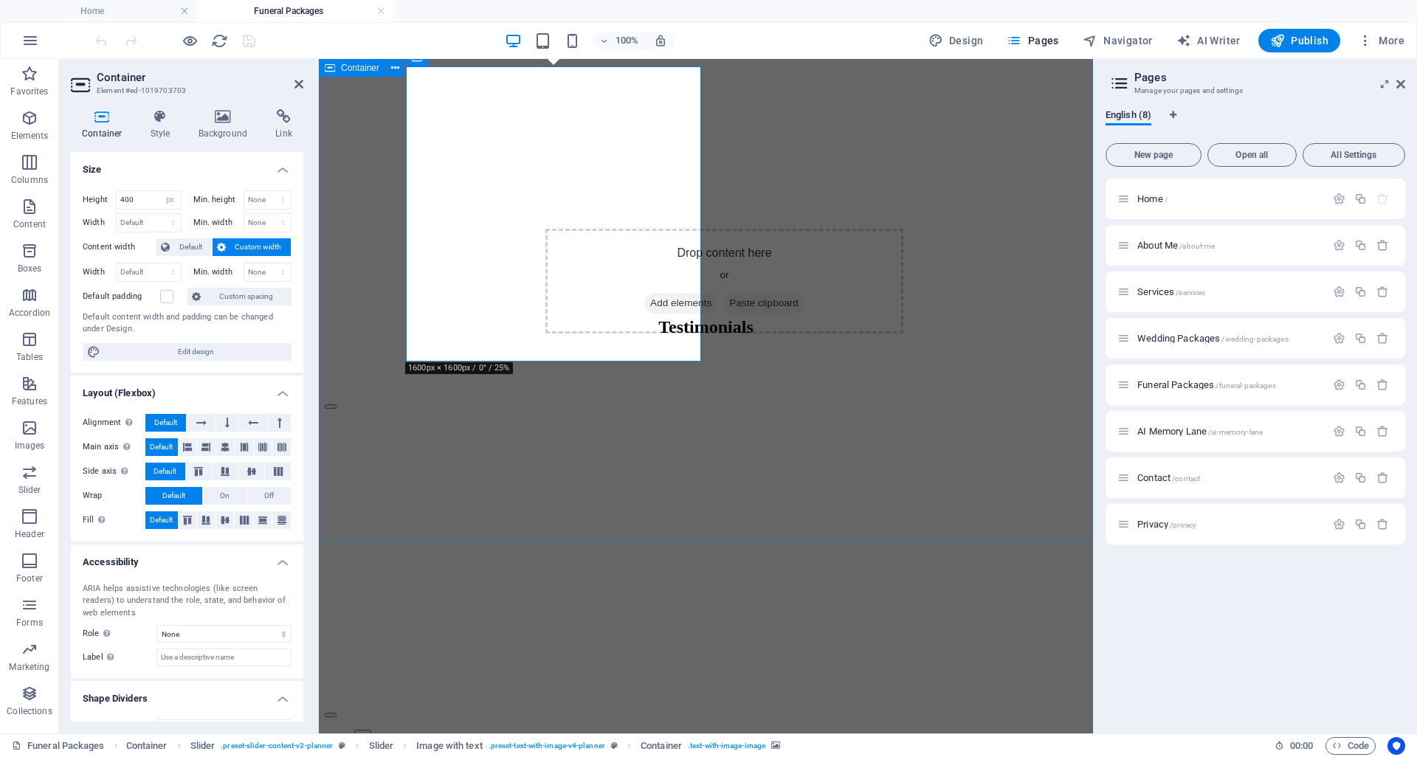
scroll to position [4892, 0]
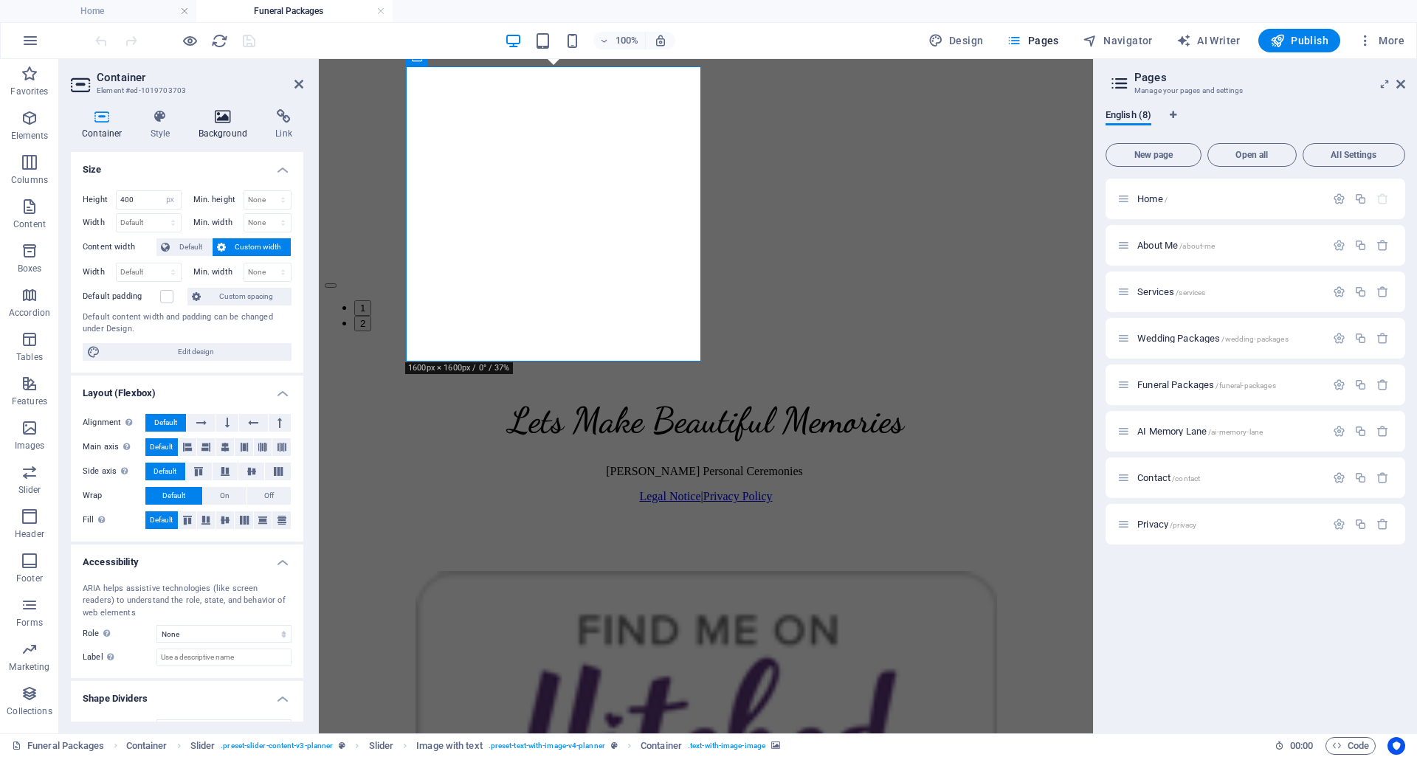
click at [206, 111] on icon at bounding box center [223, 116] width 72 height 15
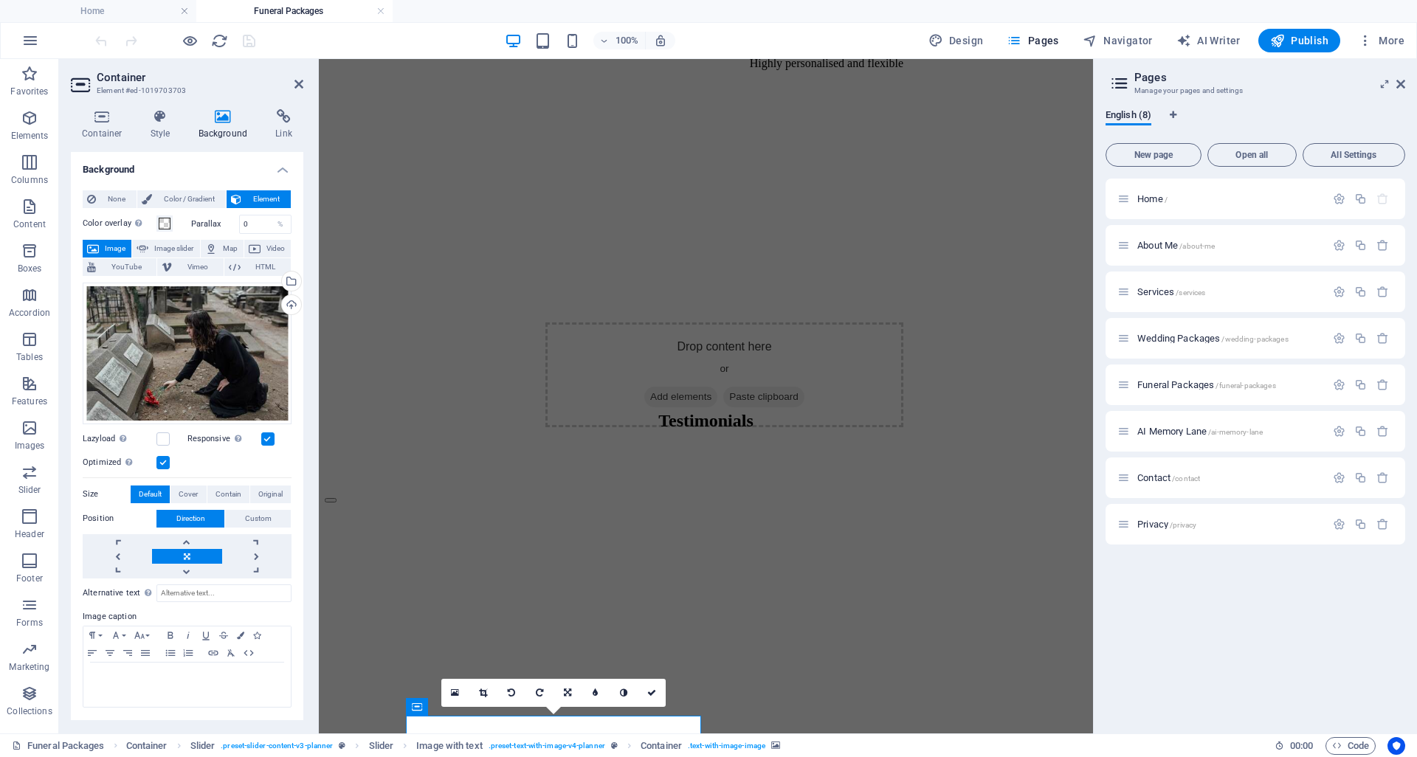
scroll to position [4619, 0]
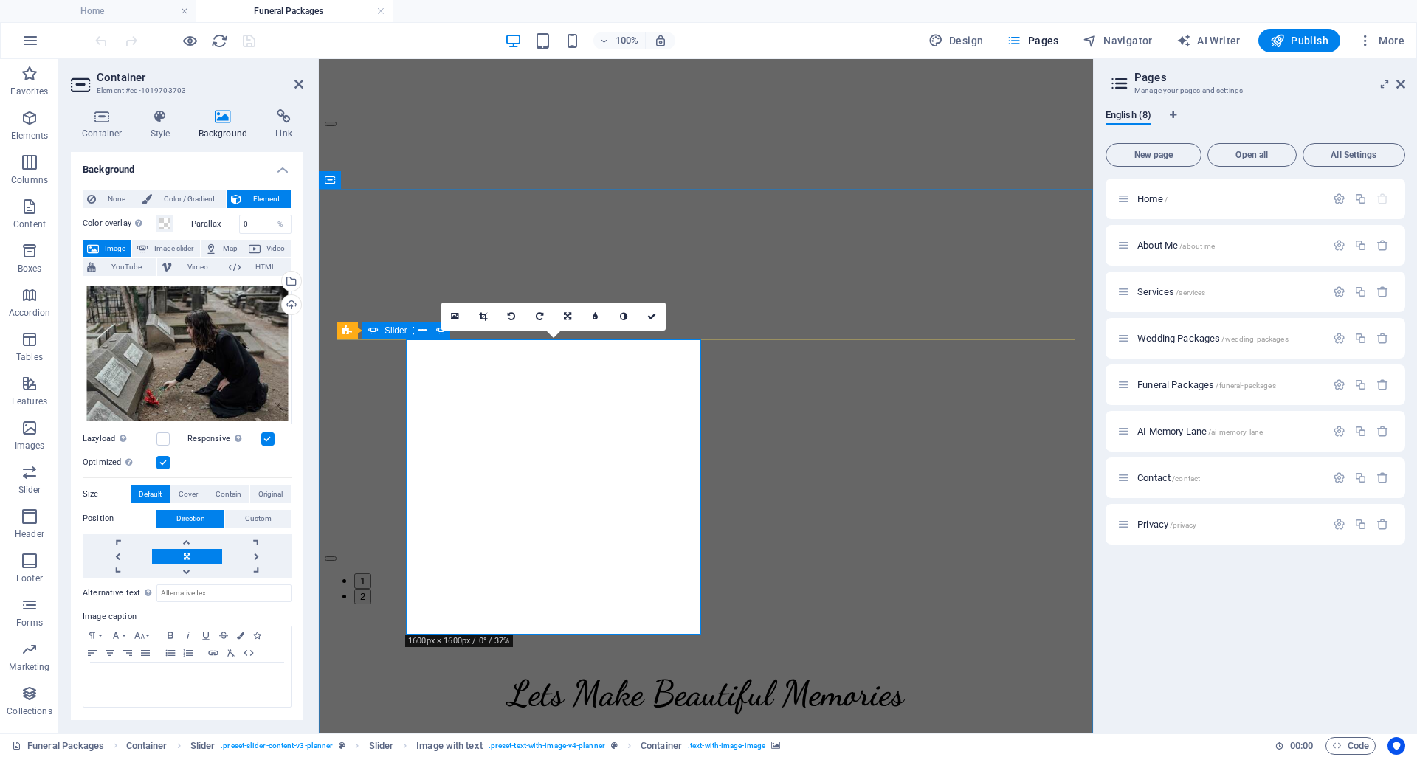
click at [337, 556] on button "button" at bounding box center [331, 558] width 12 height 4
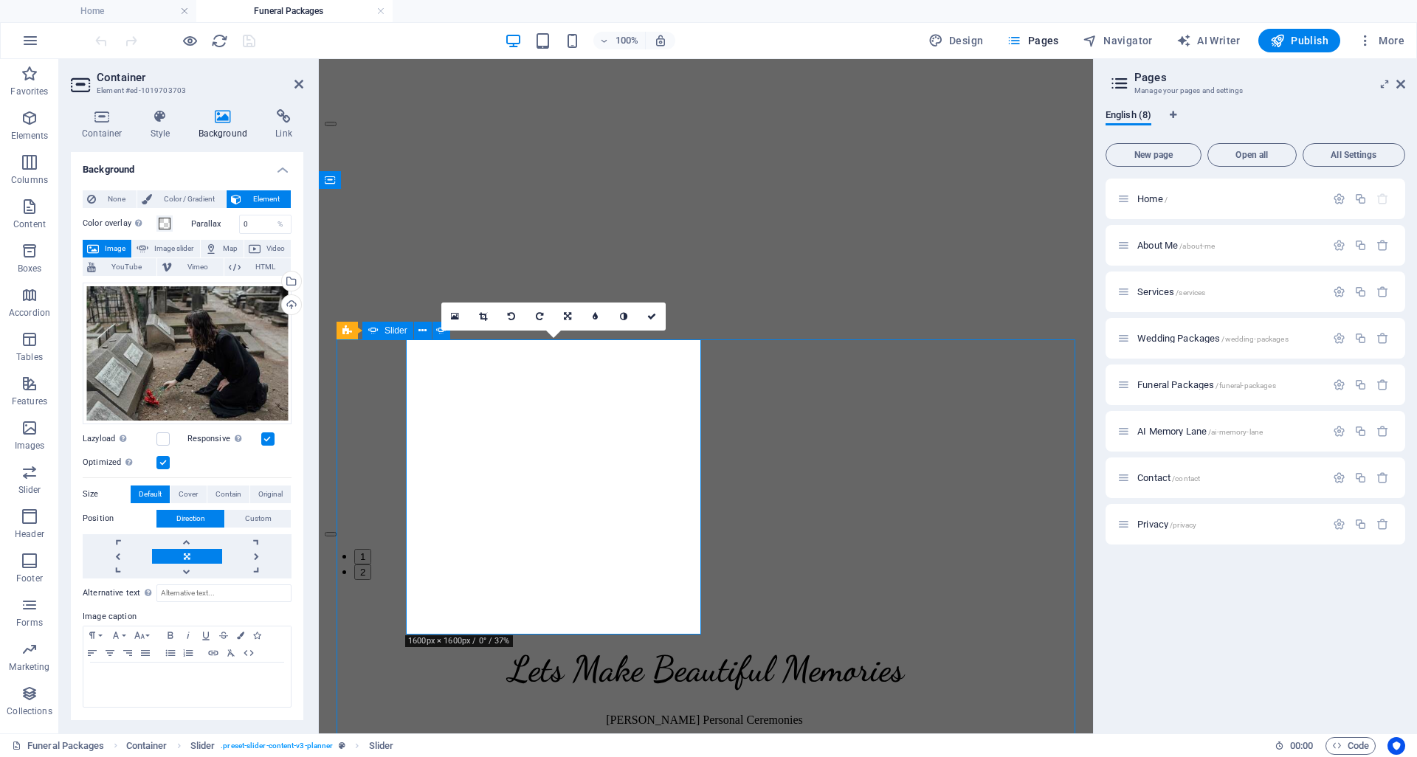
scroll to position [4063, 0]
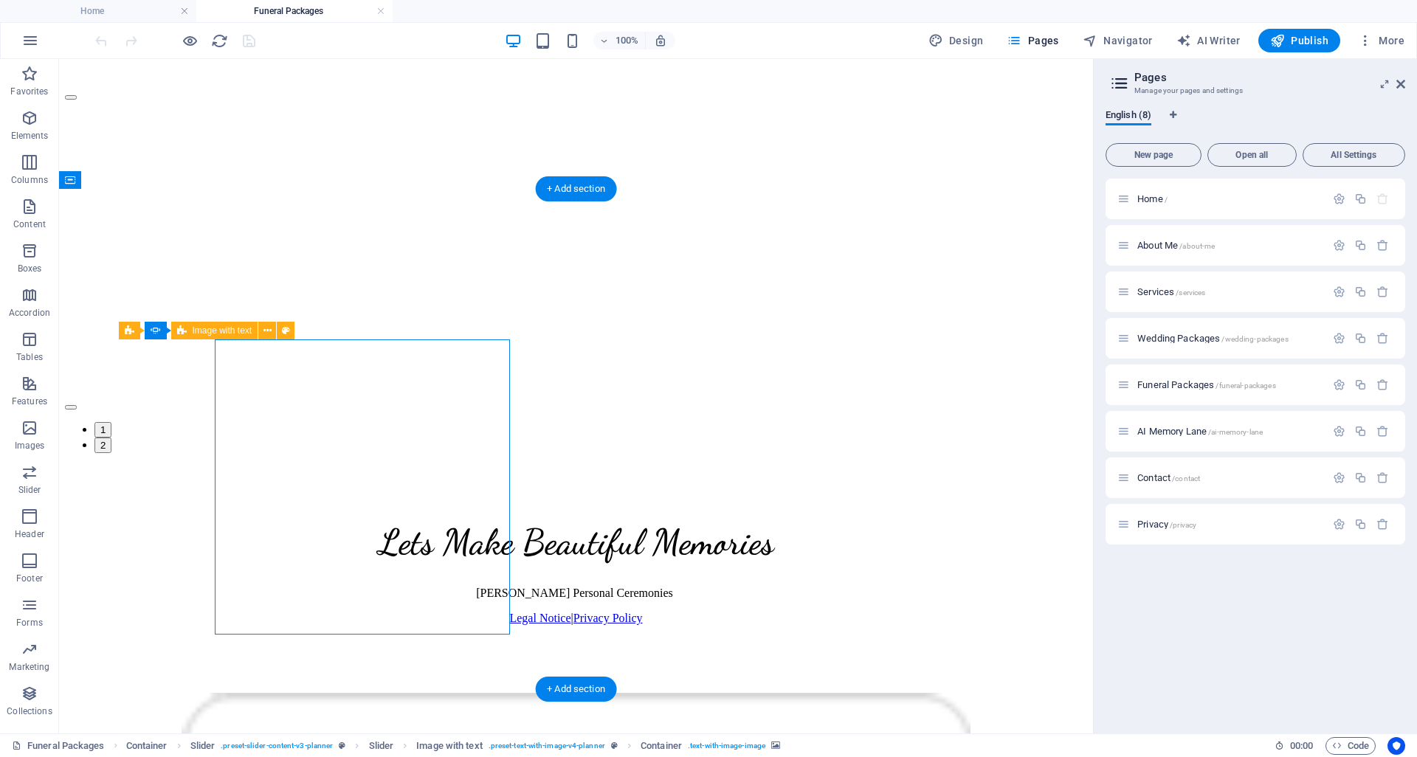
select select "px"
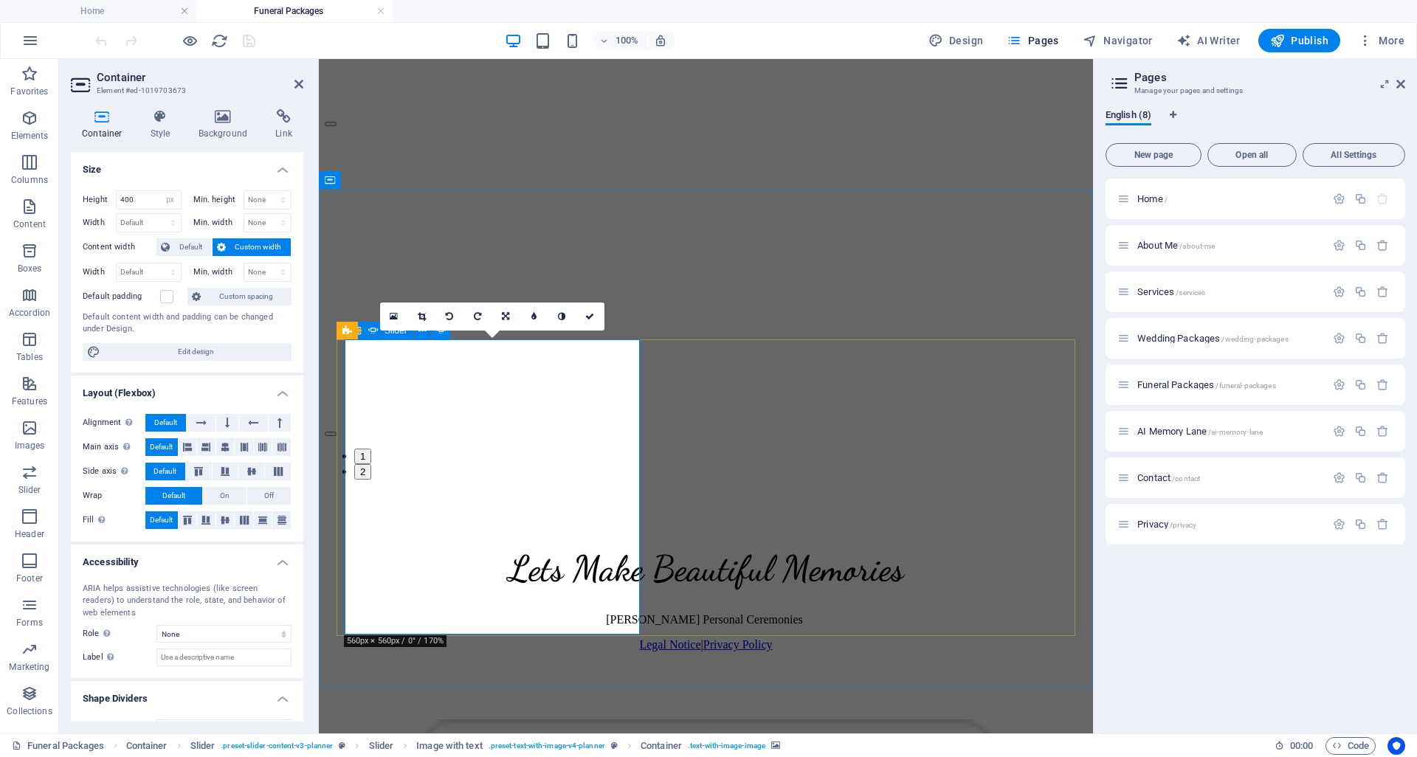
click at [225, 106] on div "Container Style Background Link Size Height 400 Default px rem % vh vw Min. hei…" at bounding box center [187, 415] width 256 height 636
click at [216, 136] on h4 "Background" at bounding box center [225, 124] width 77 height 31
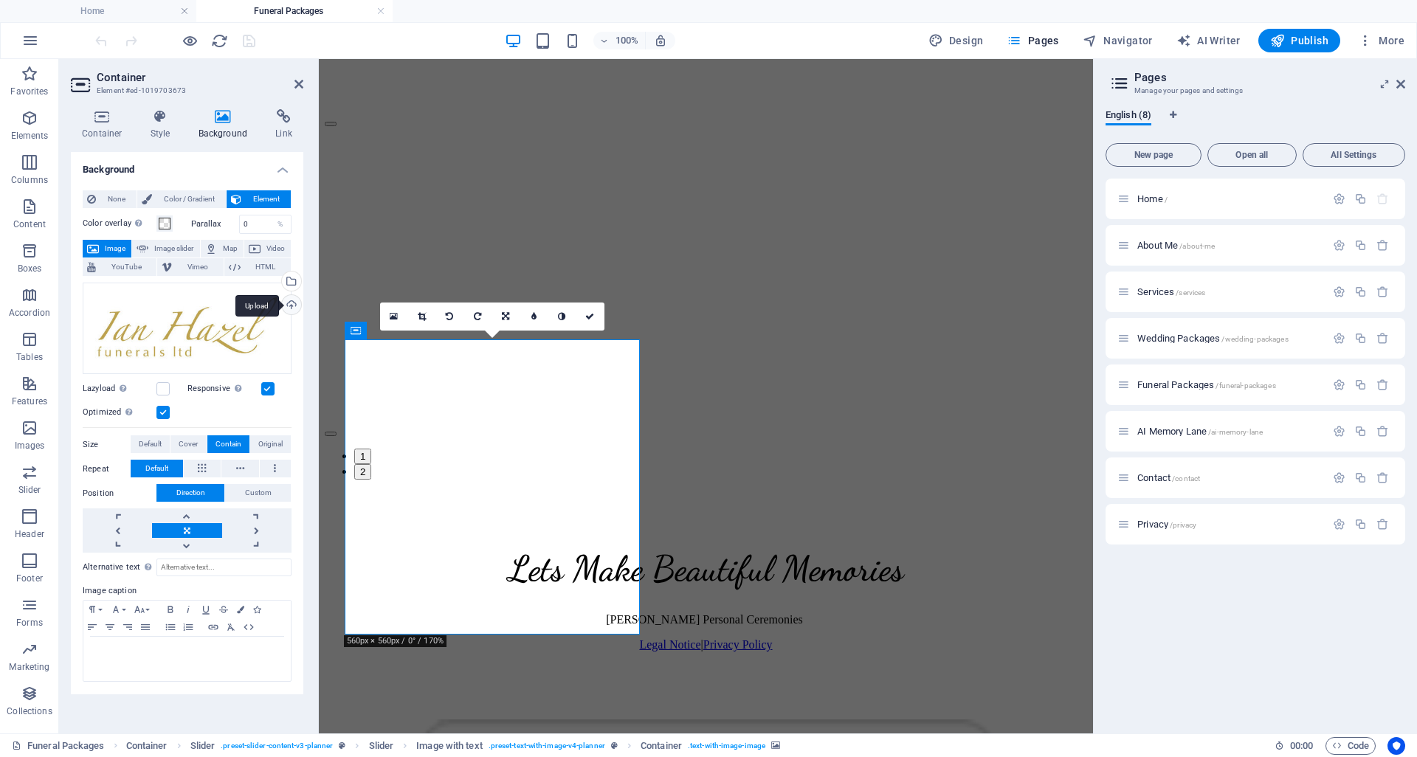
click at [296, 308] on div "Upload" at bounding box center [290, 306] width 22 height 22
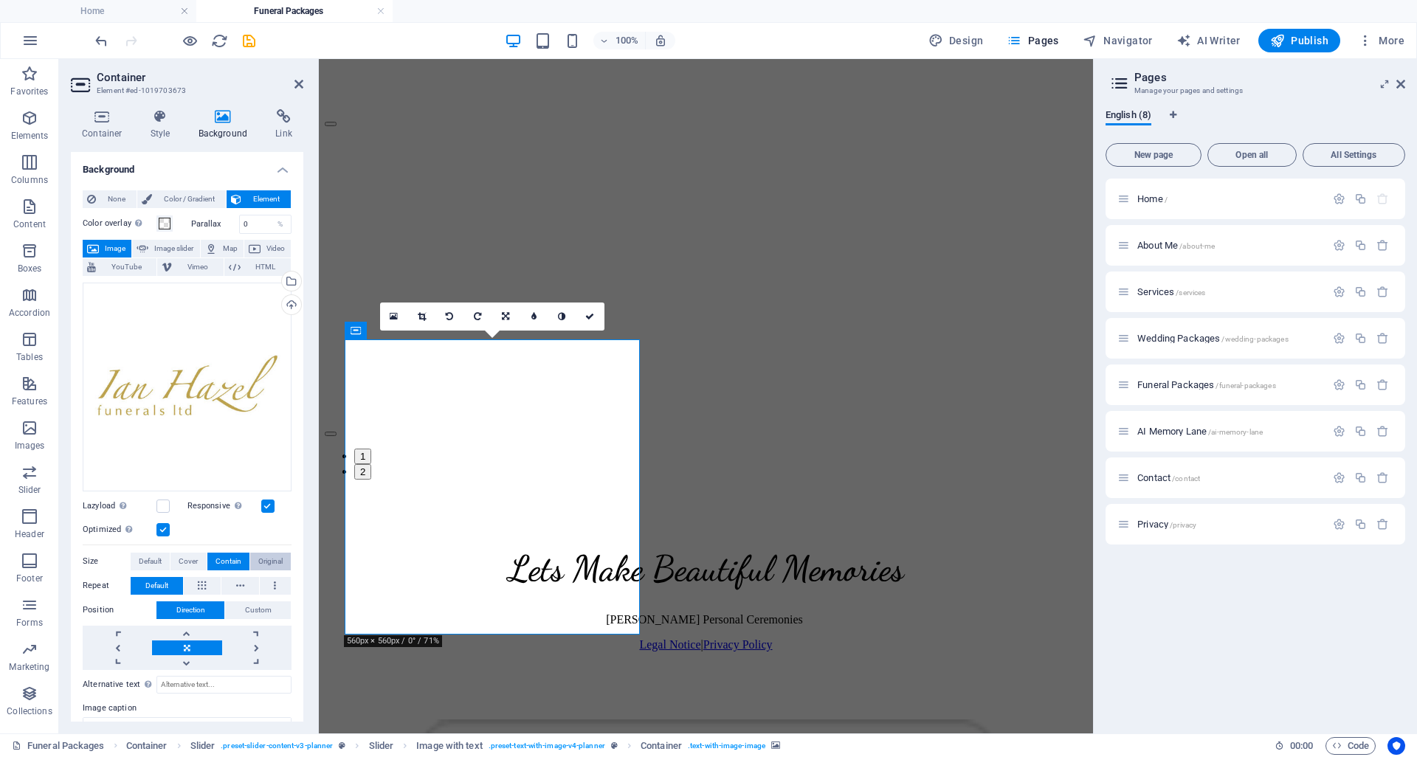
click at [264, 564] on span "Original" at bounding box center [270, 562] width 24 height 18
click at [192, 558] on span "Cover" at bounding box center [188, 562] width 19 height 18
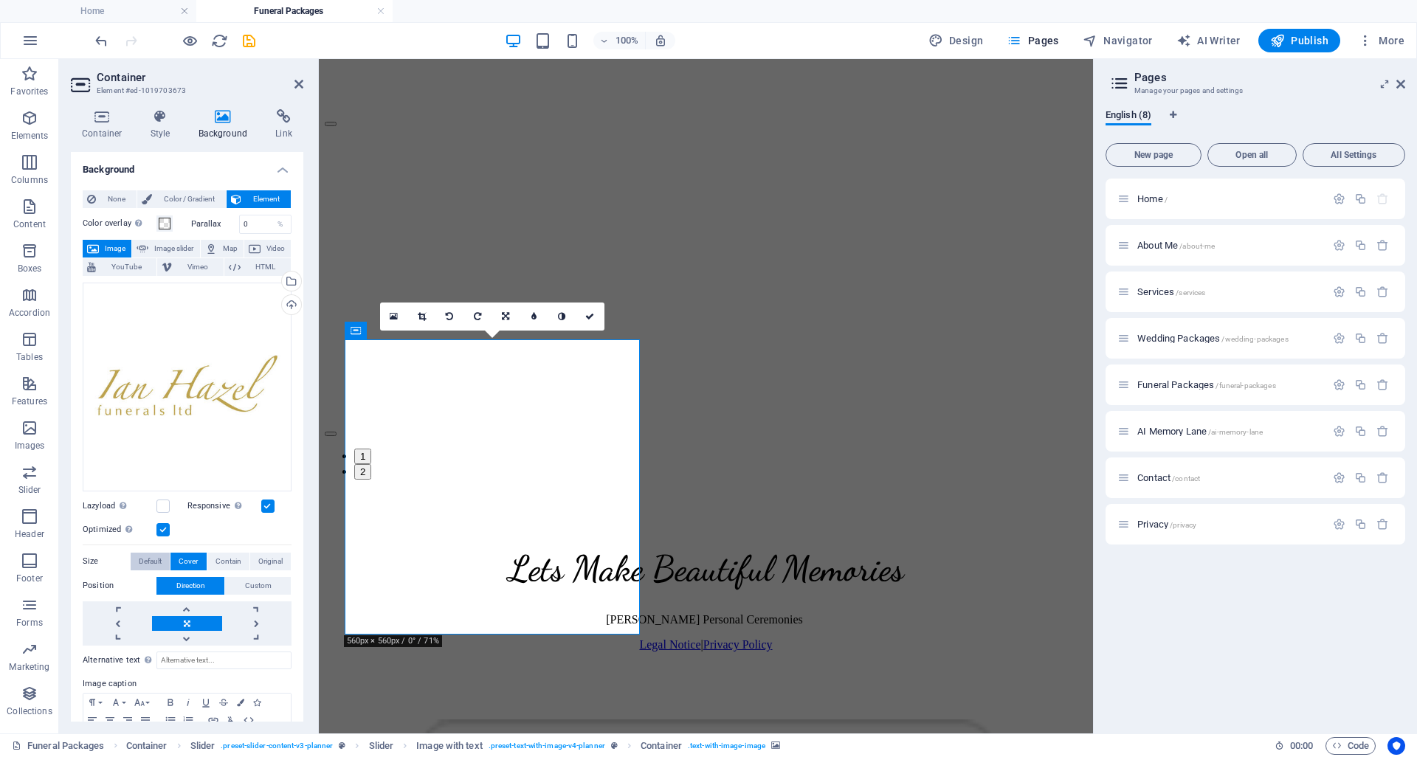
click at [162, 561] on span "Default" at bounding box center [150, 562] width 23 height 18
click at [244, 44] on icon "save" at bounding box center [249, 40] width 17 height 17
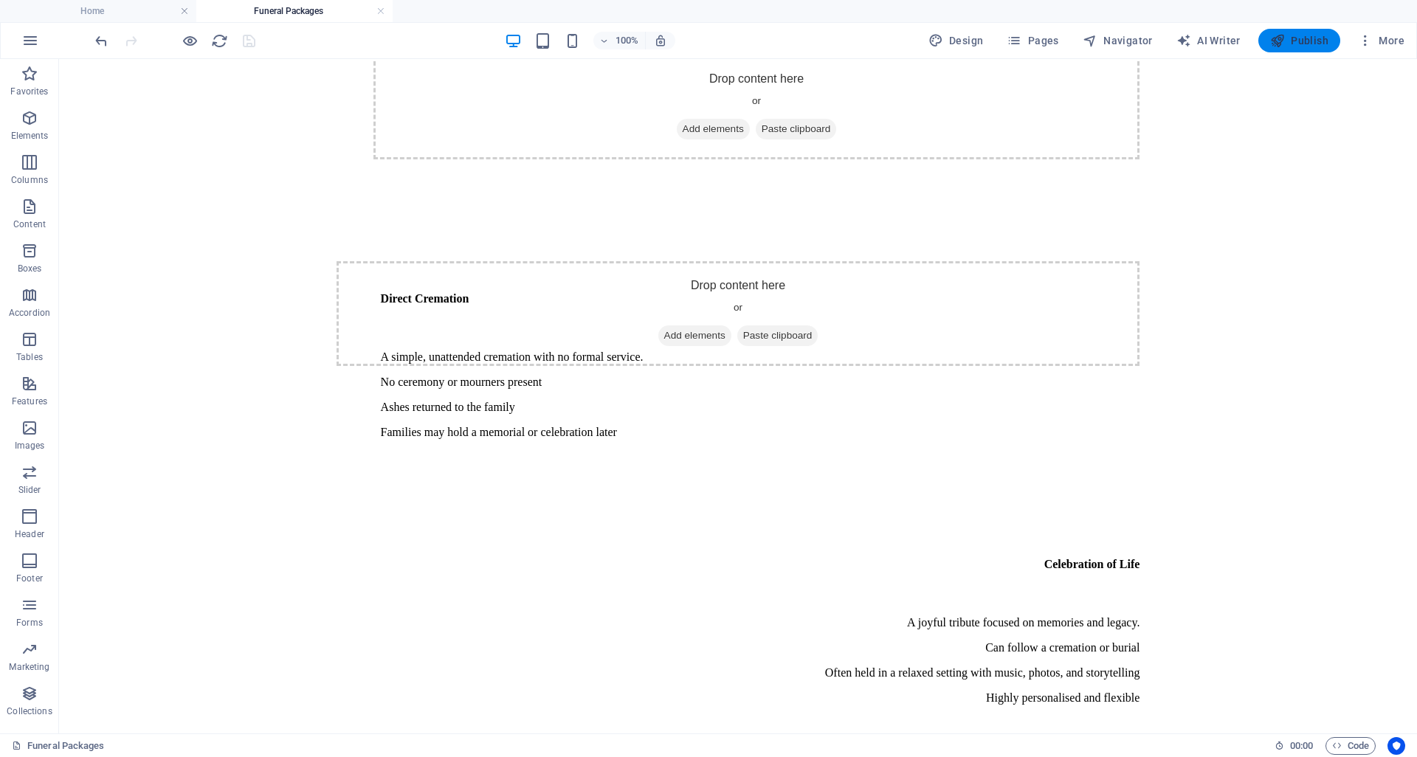
click at [1269, 41] on button "Publish" at bounding box center [1299, 41] width 82 height 24
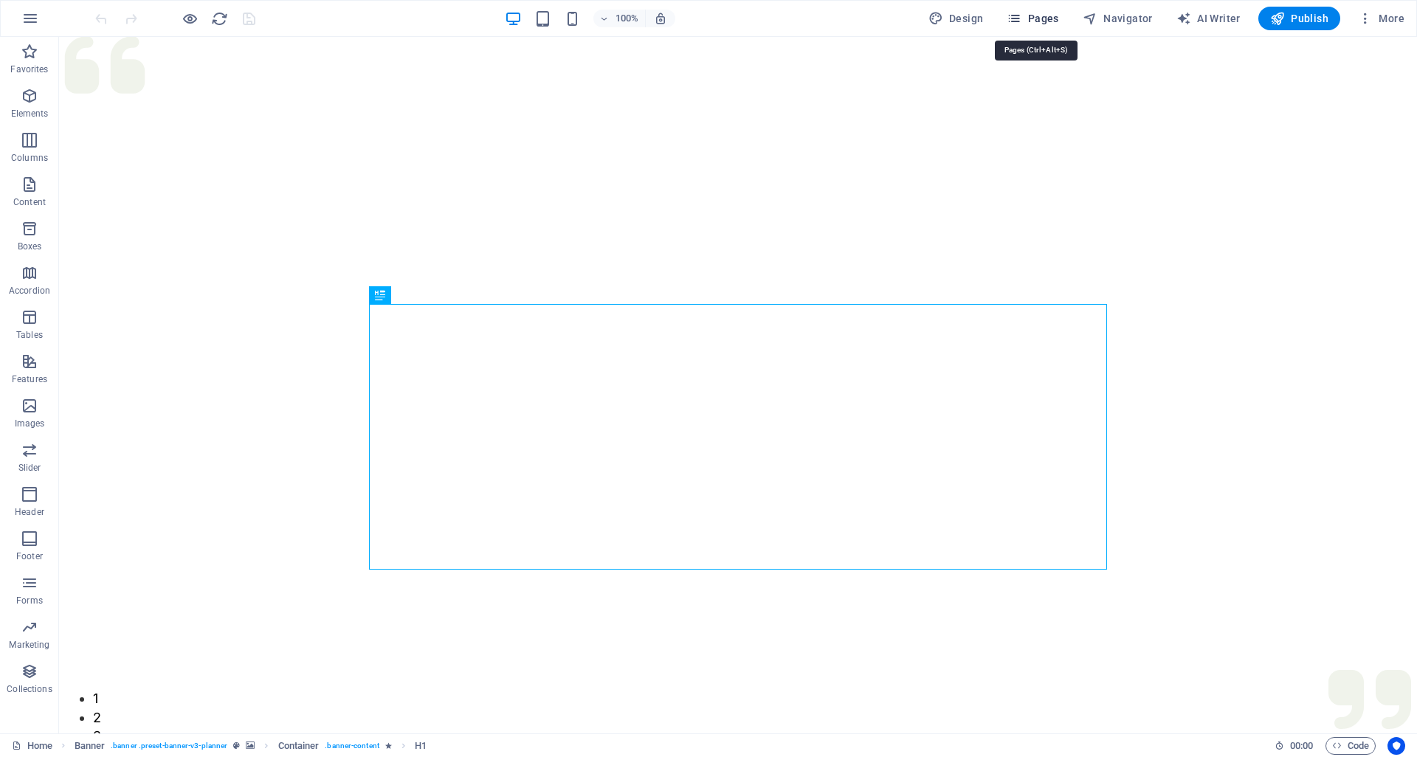
click at [1040, 19] on span "Pages" at bounding box center [1033, 18] width 52 height 15
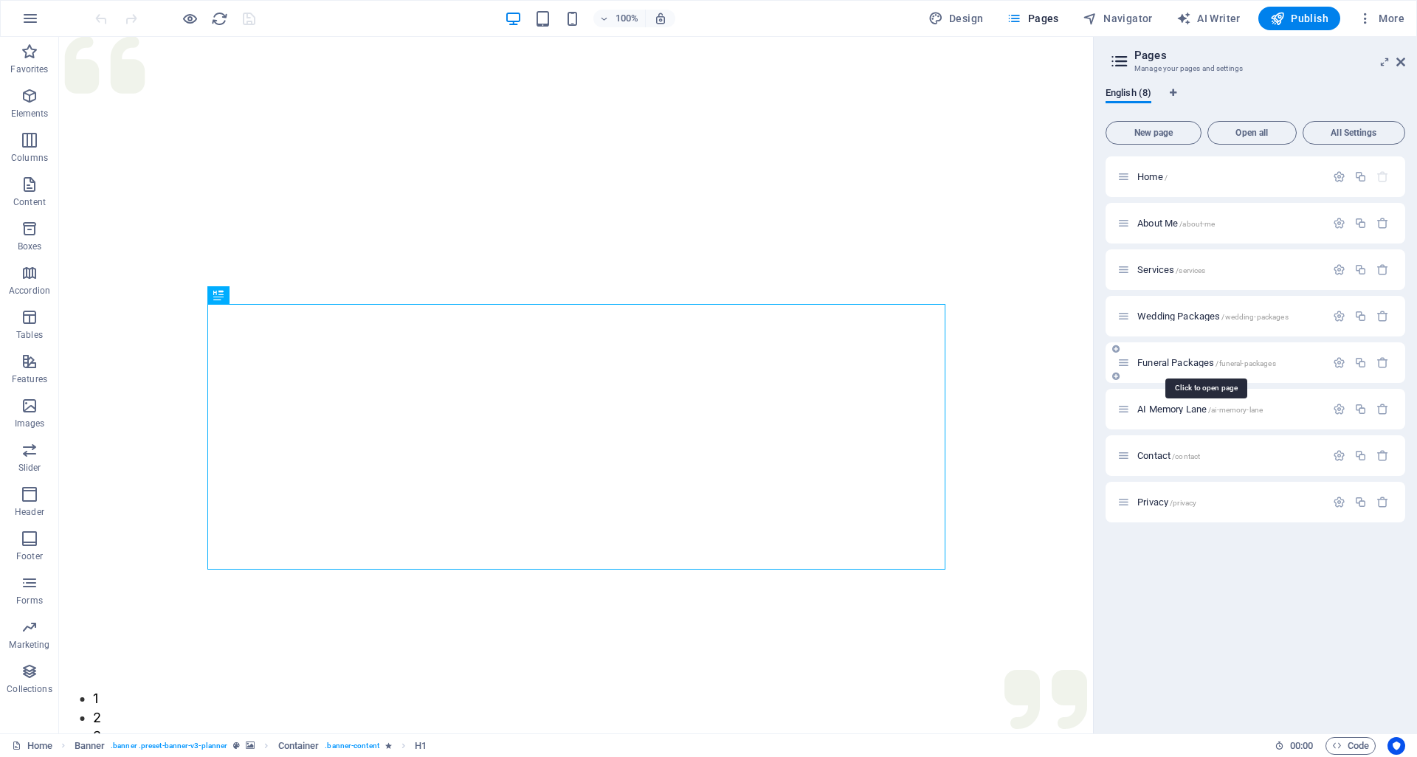
click at [1171, 365] on span "Funeral Packages /funeral-packages" at bounding box center [1206, 362] width 139 height 11
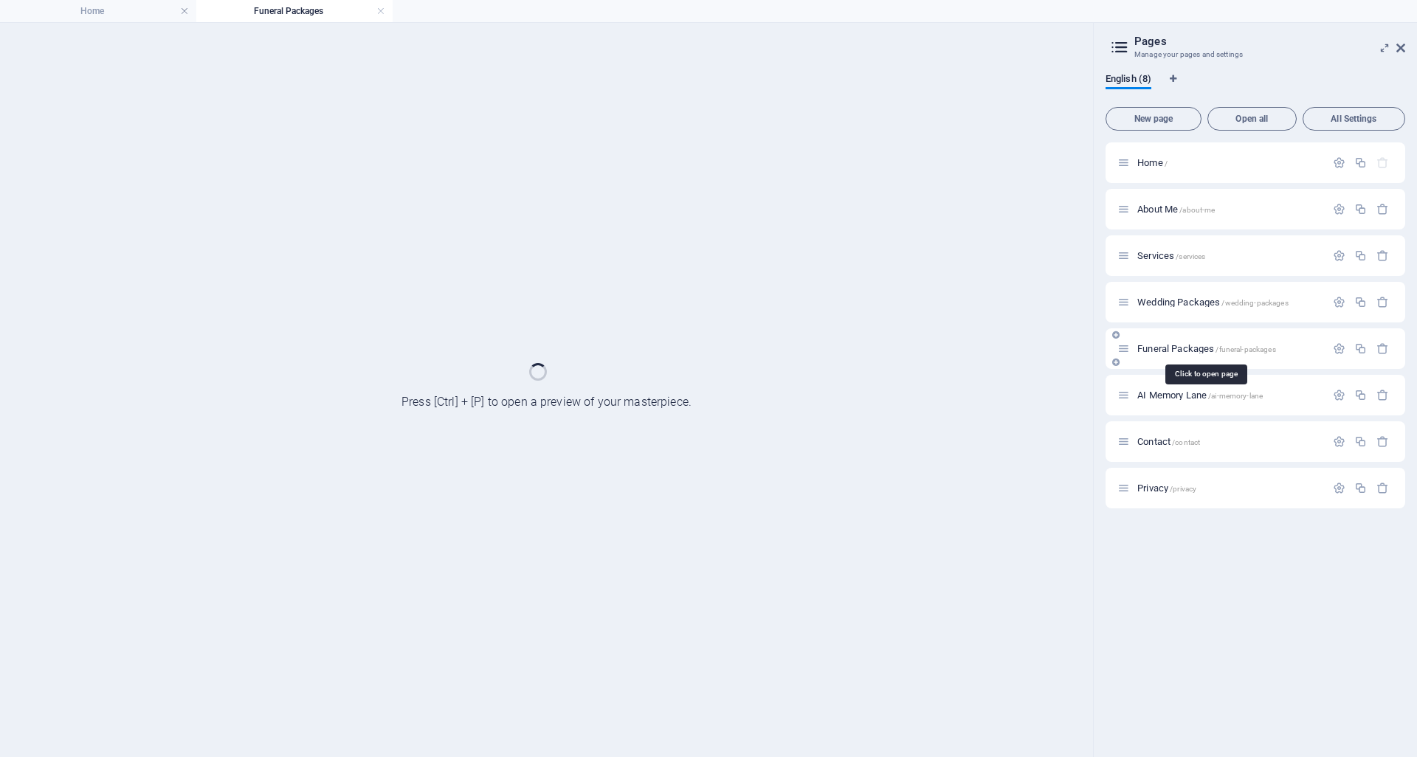
click at [1171, 365] on div "Funeral Packages /funeral-packages" at bounding box center [1255, 348] width 300 height 41
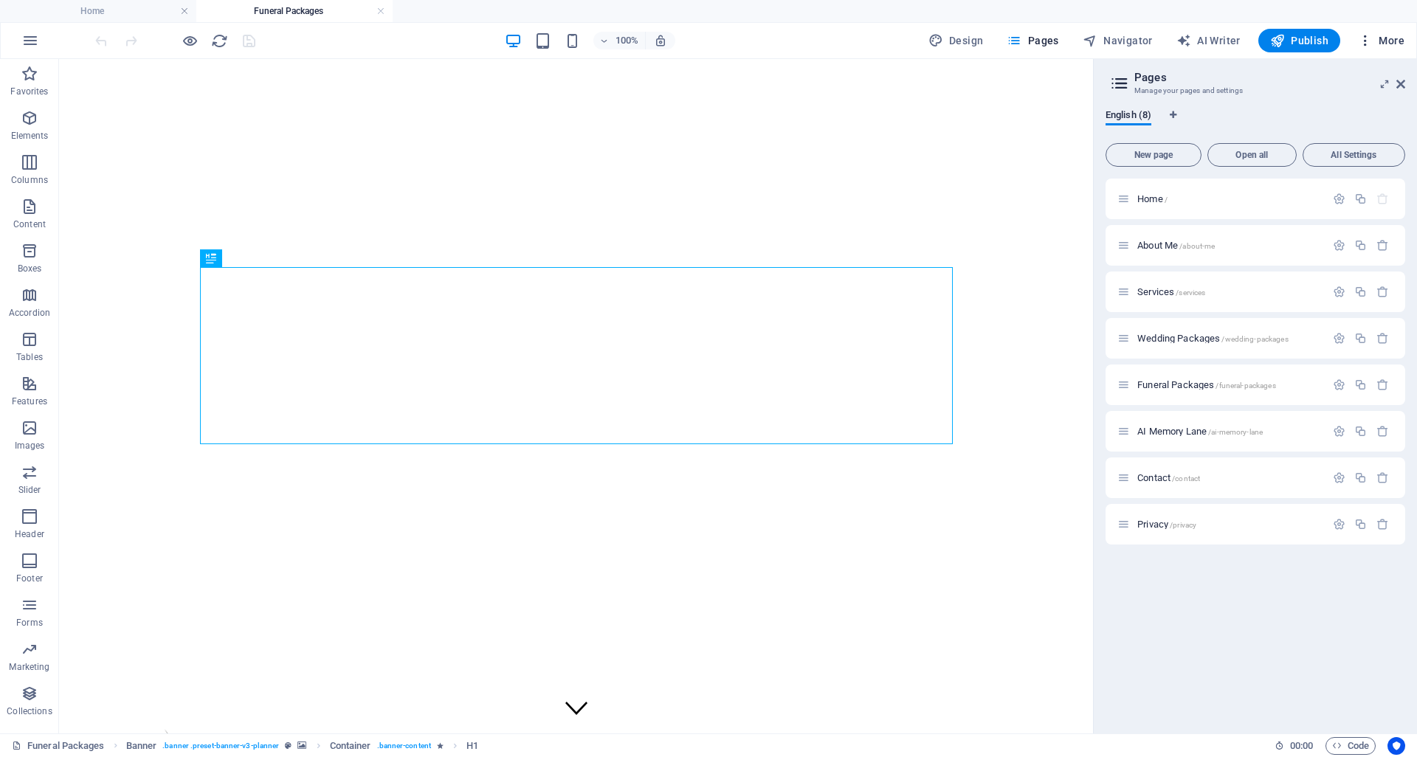
click at [1387, 42] on span "More" at bounding box center [1381, 40] width 46 height 15
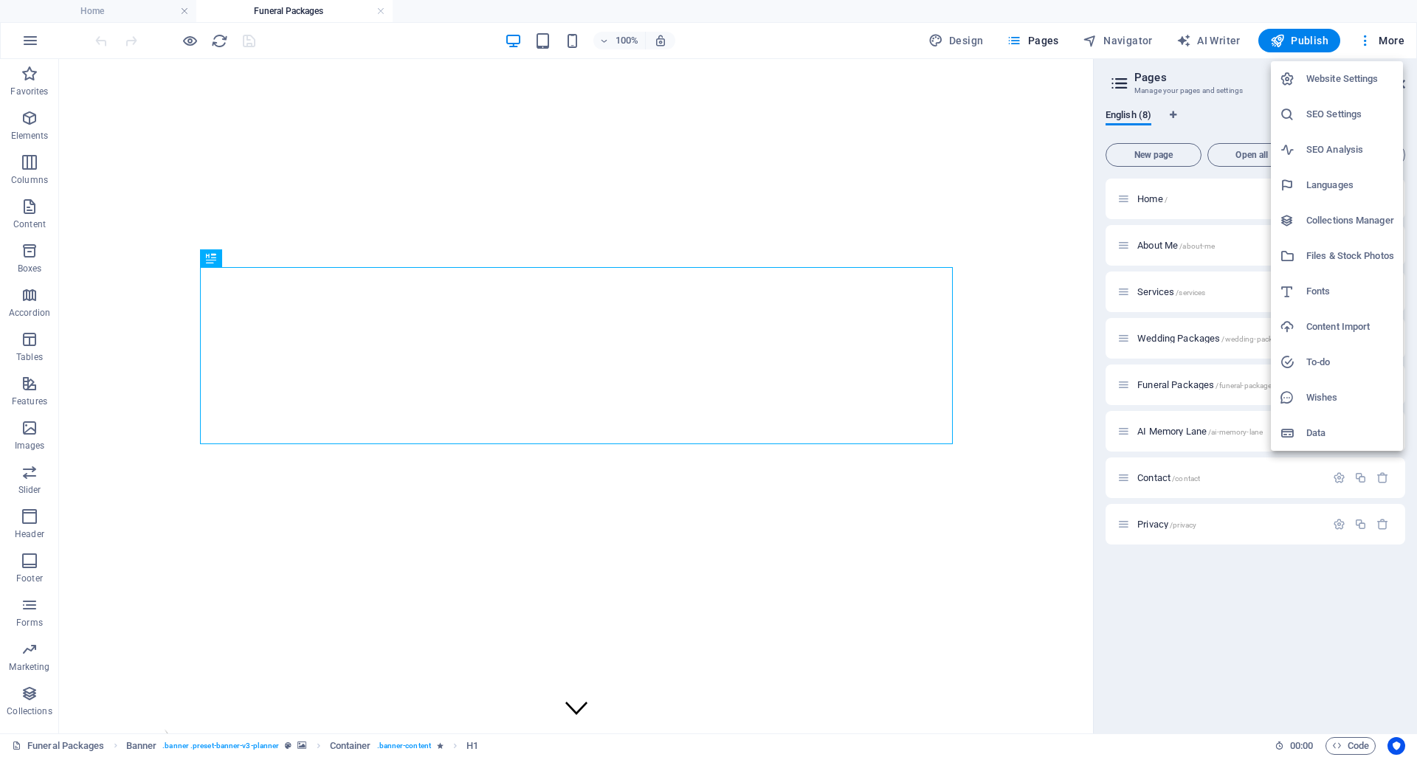
click at [1352, 252] on h6 "Files & Stock Photos" at bounding box center [1350, 256] width 88 height 18
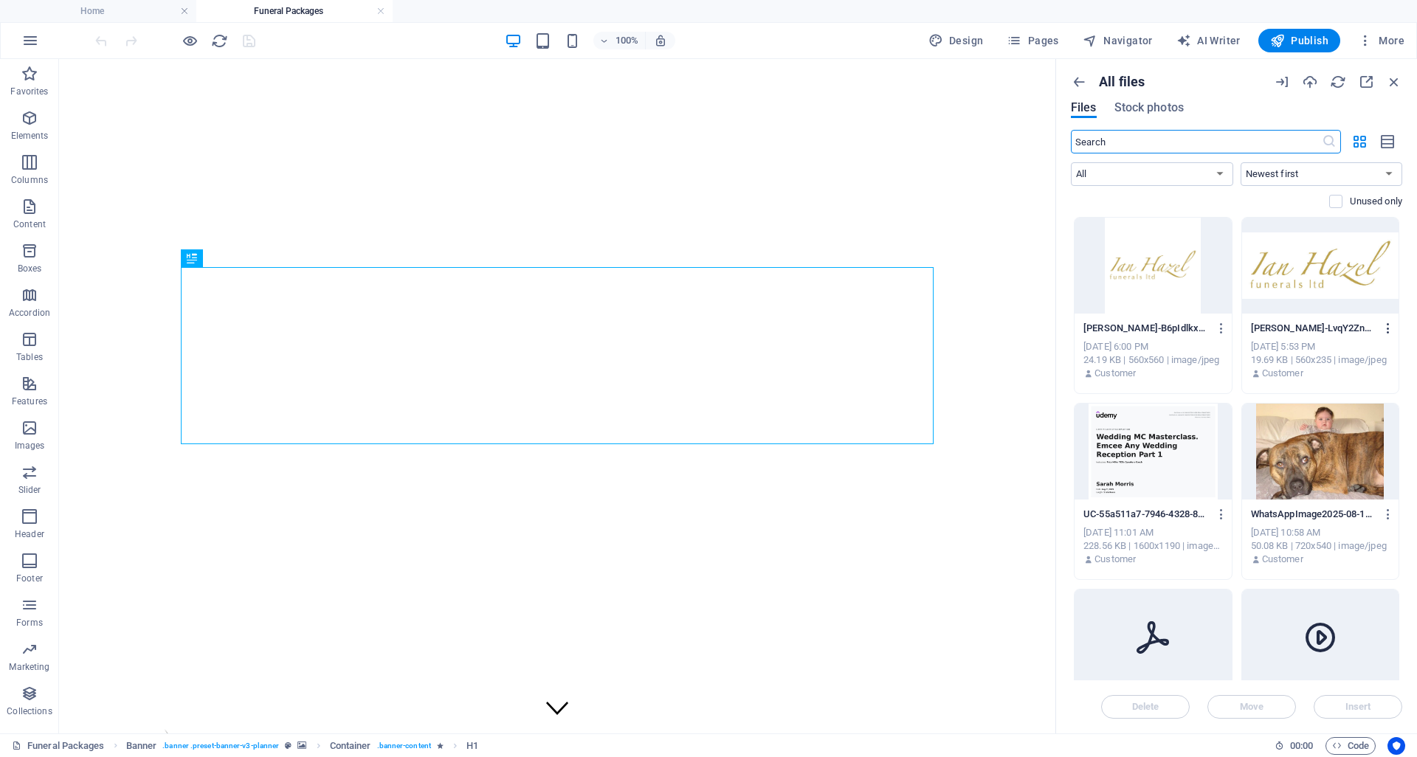
click at [1387, 328] on icon "button" at bounding box center [1388, 328] width 14 height 13
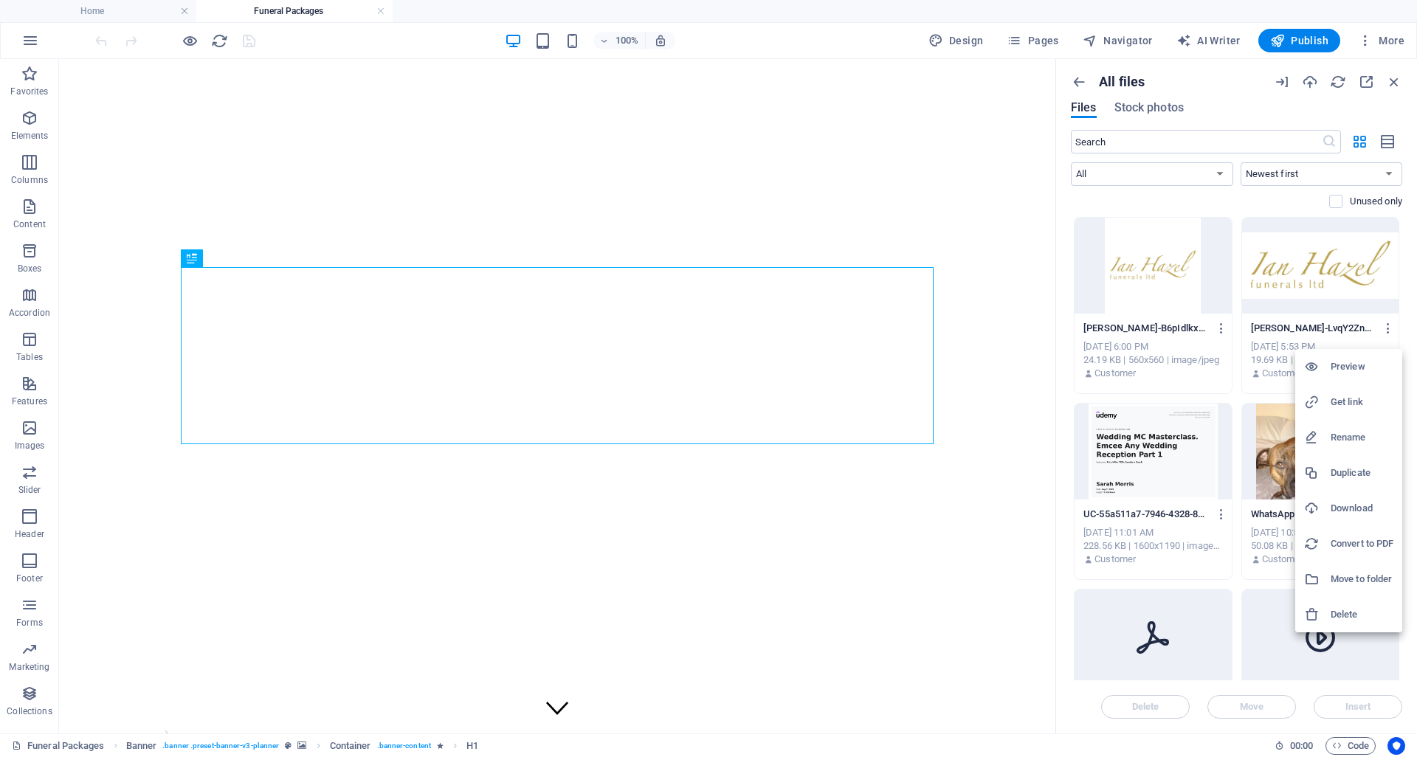
click at [1336, 612] on h6 "Delete" at bounding box center [1362, 615] width 63 height 18
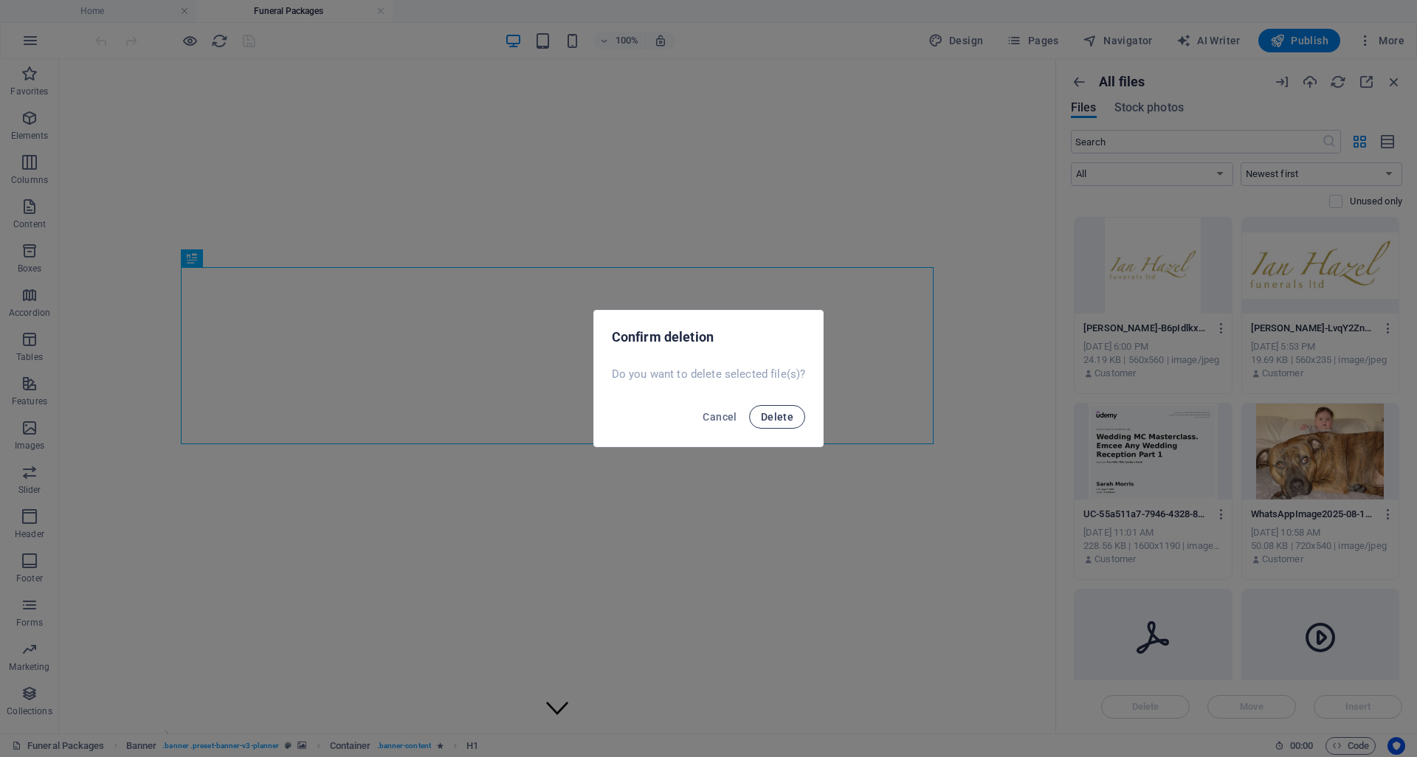
click at [779, 413] on span "Delete" at bounding box center [777, 417] width 32 height 12
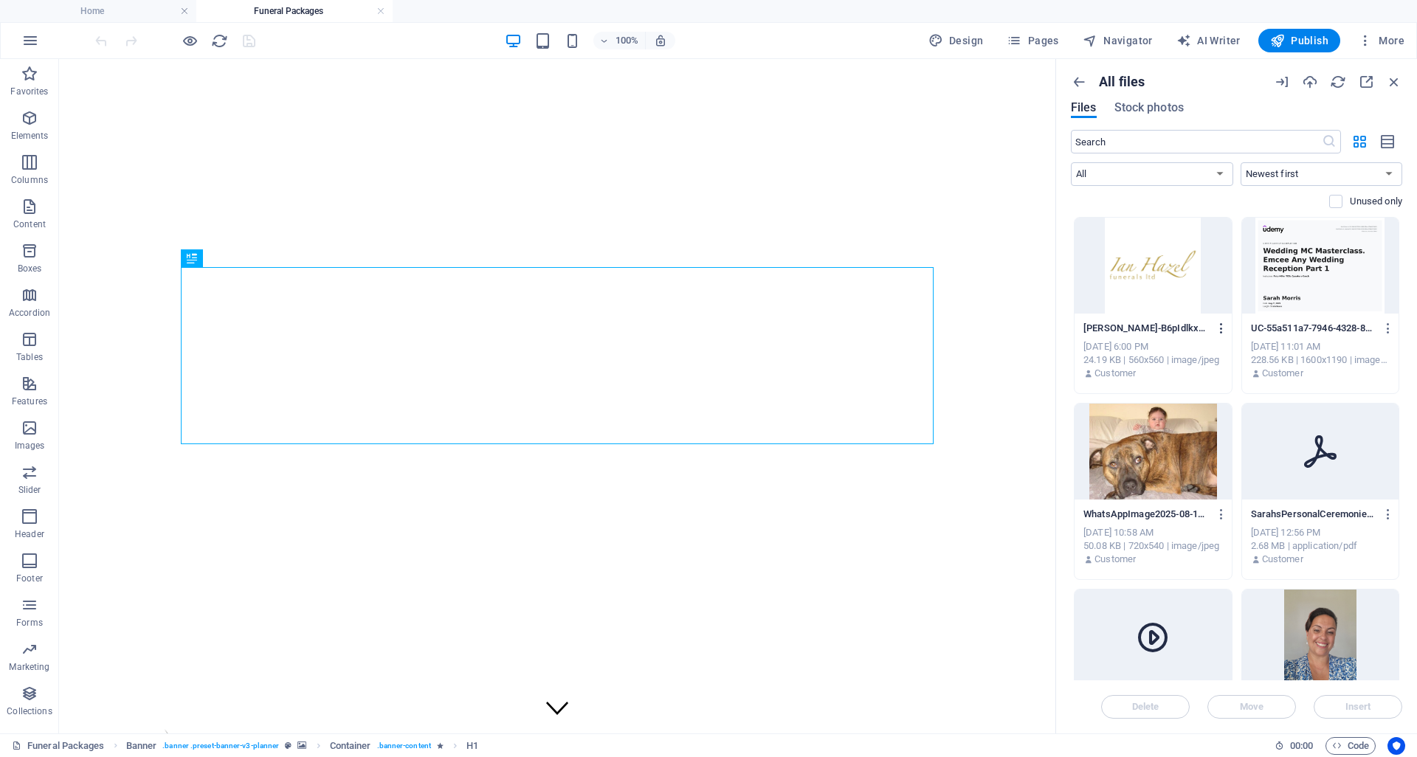
click at [1219, 331] on icon "button" at bounding box center [1222, 328] width 14 height 13
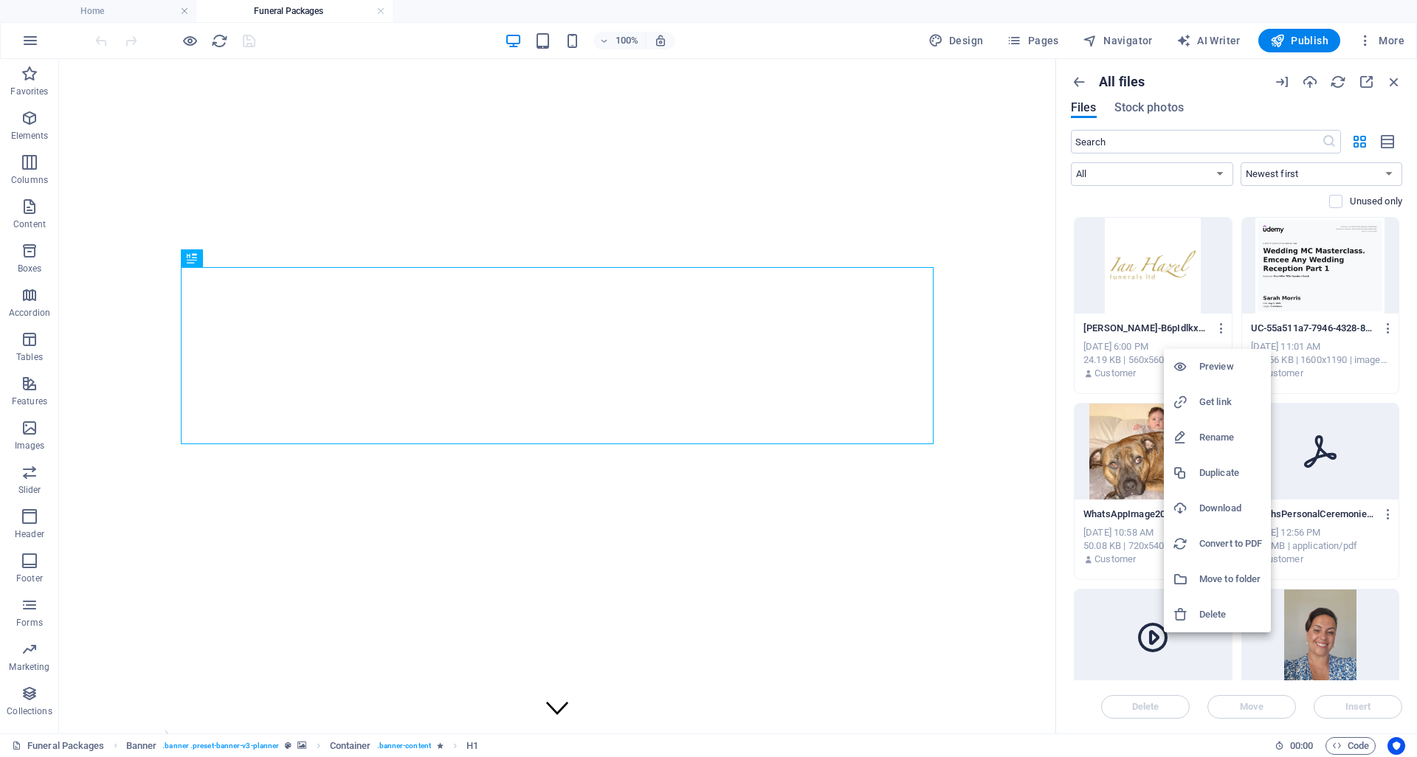
click at [1216, 365] on h6 "Preview" at bounding box center [1230, 367] width 63 height 18
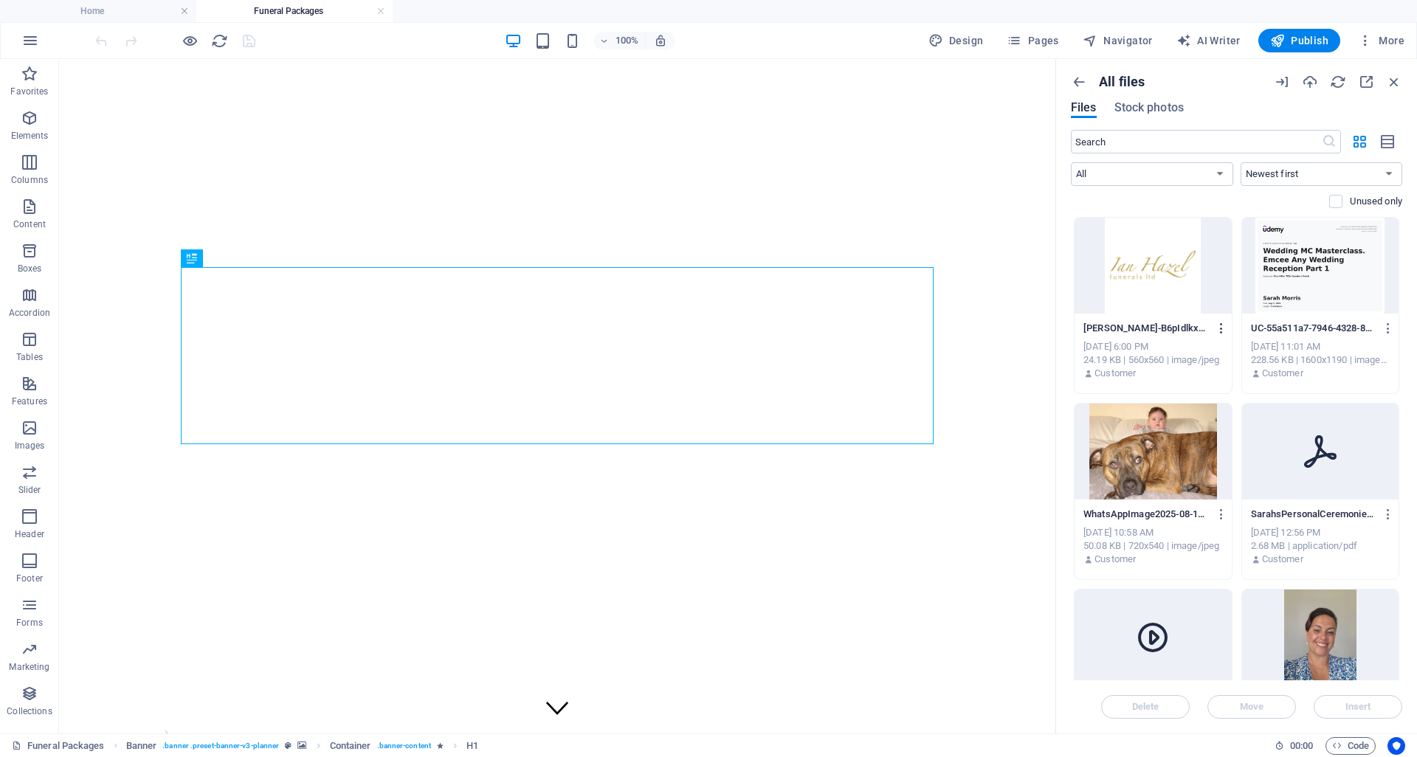
click at [1220, 328] on icon "button" at bounding box center [1222, 328] width 14 height 13
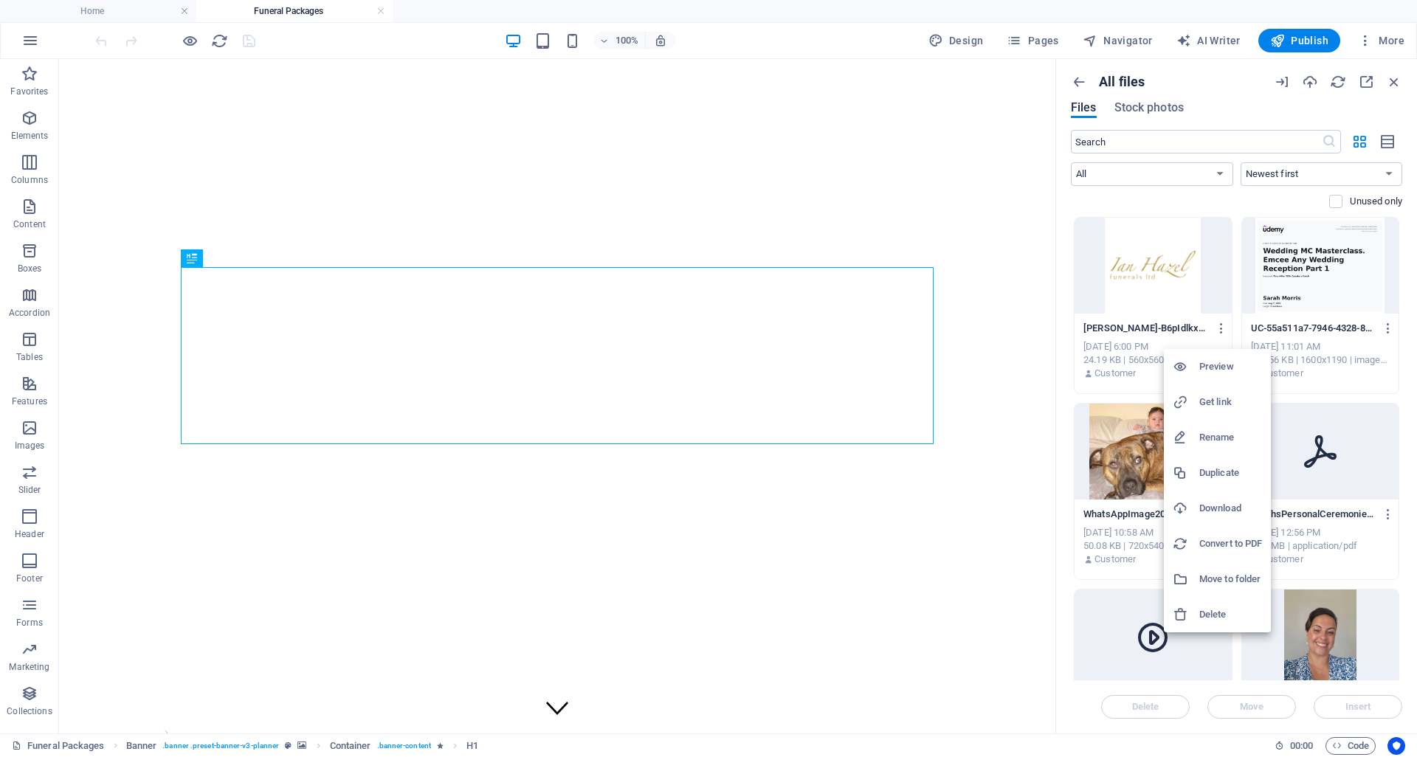
click at [445, 123] on div at bounding box center [708, 378] width 1417 height 757
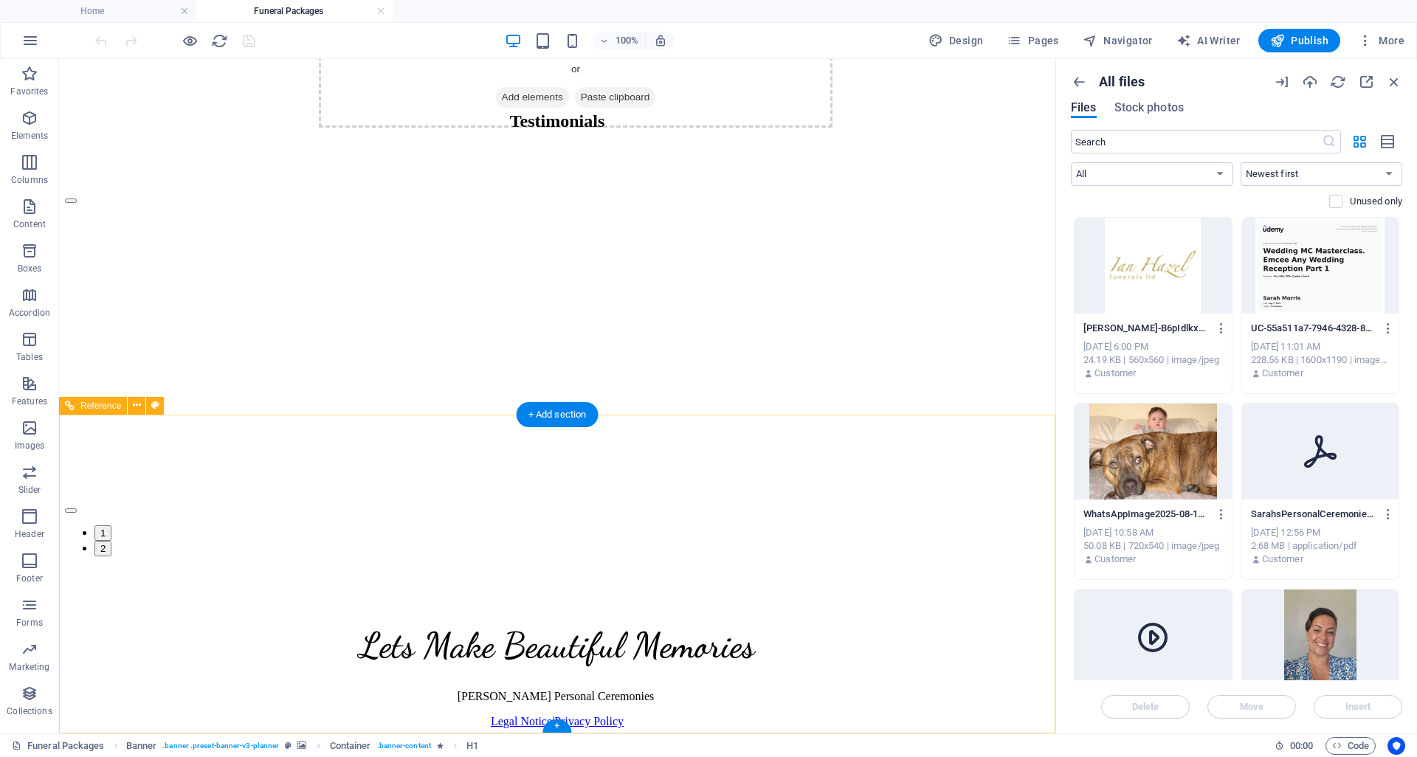
scroll to position [4537, 0]
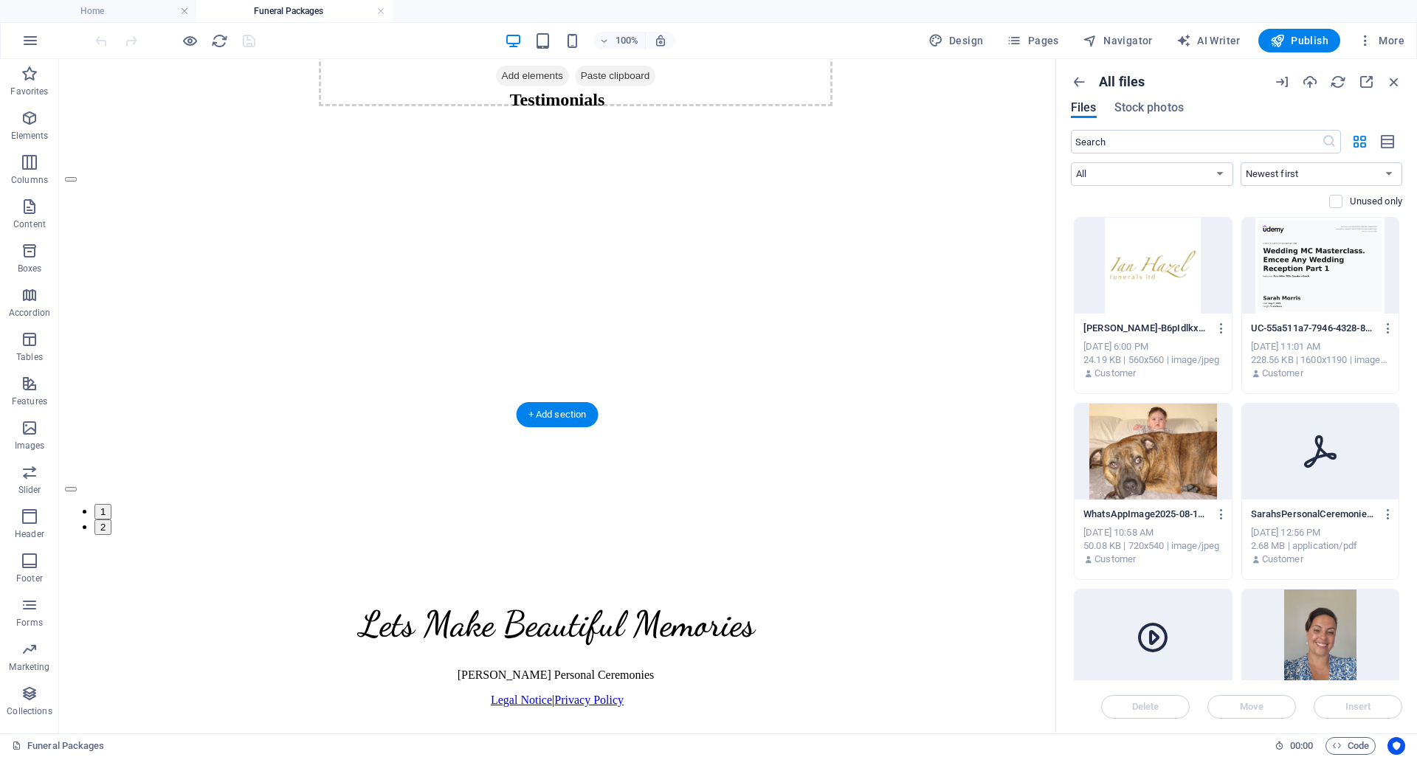
select select "px"
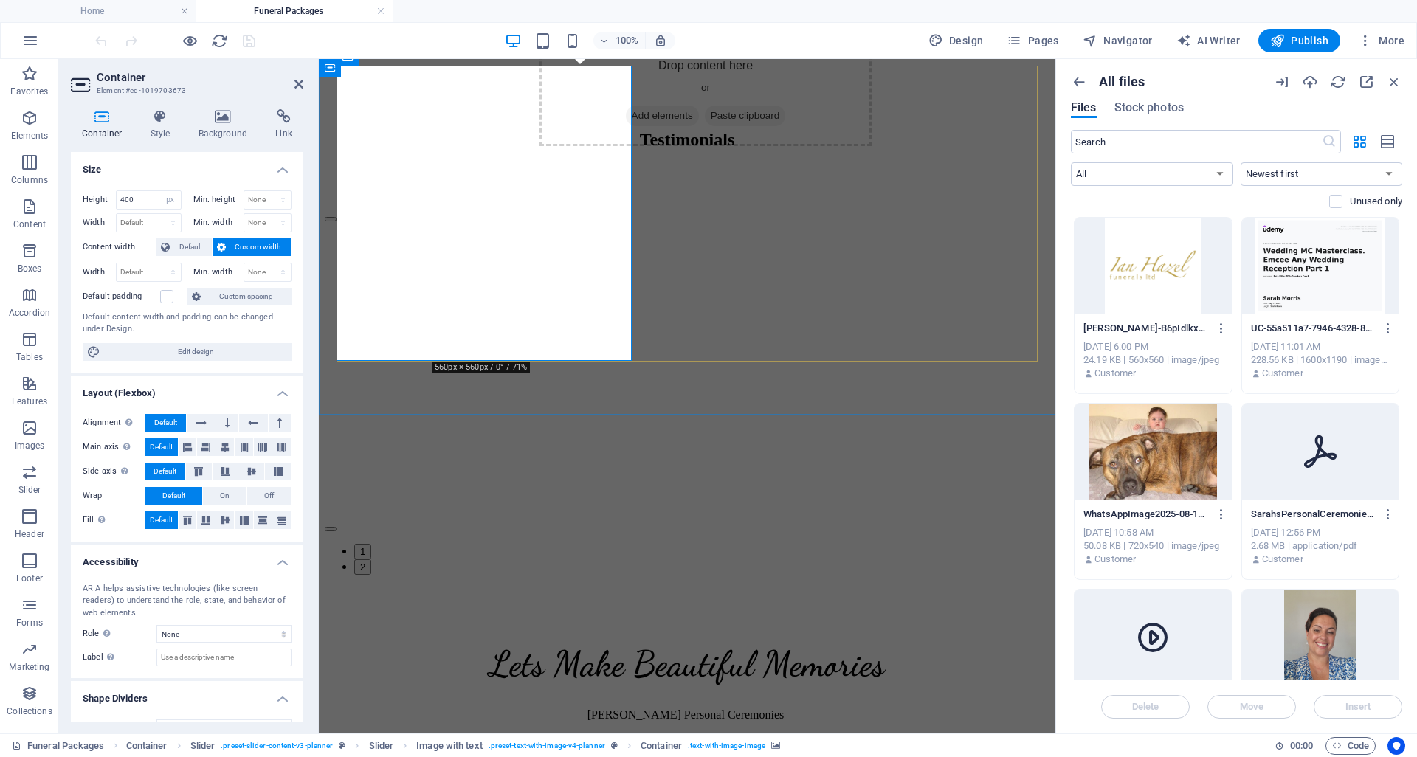
scroll to position [4986, 0]
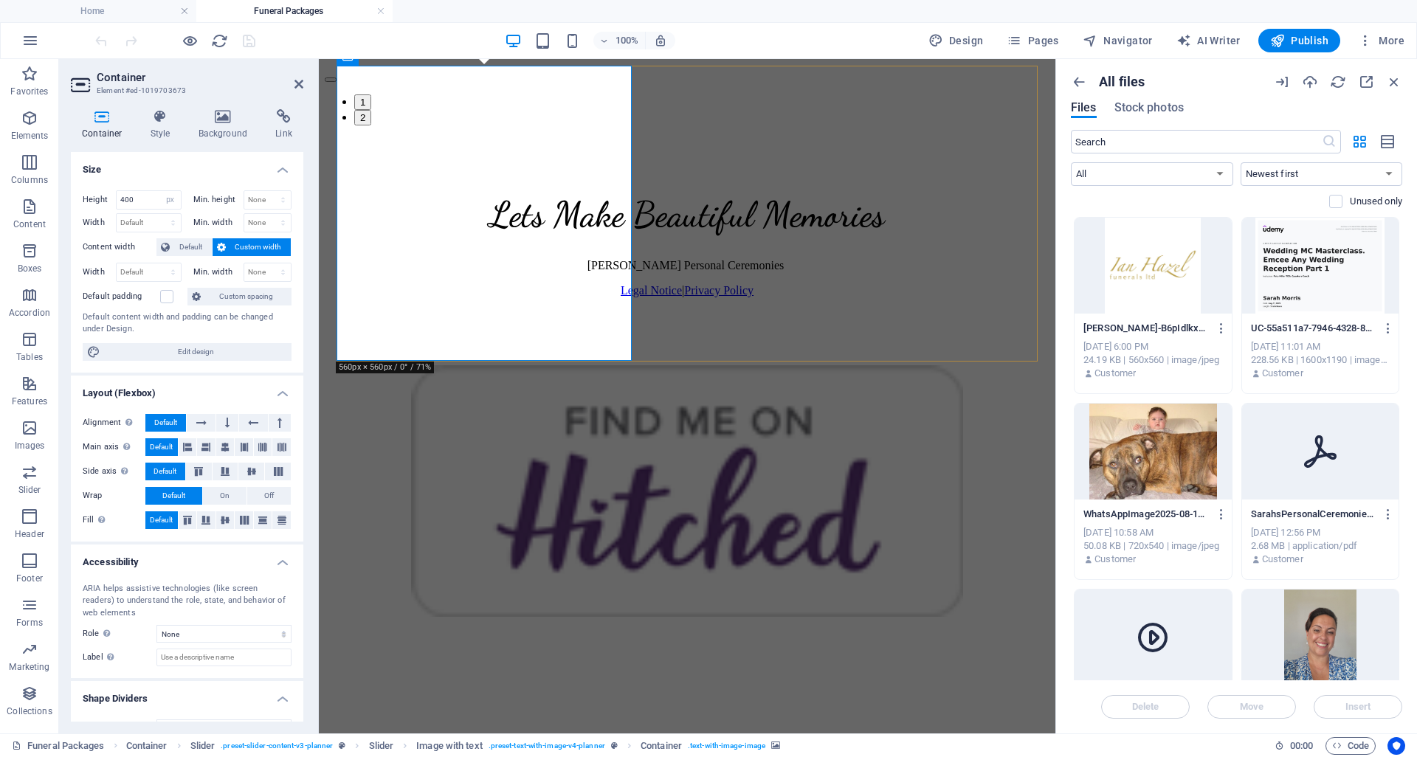
click at [268, 246] on span "Custom width" at bounding box center [258, 247] width 57 height 18
click at [191, 240] on span "Default" at bounding box center [190, 247] width 33 height 18
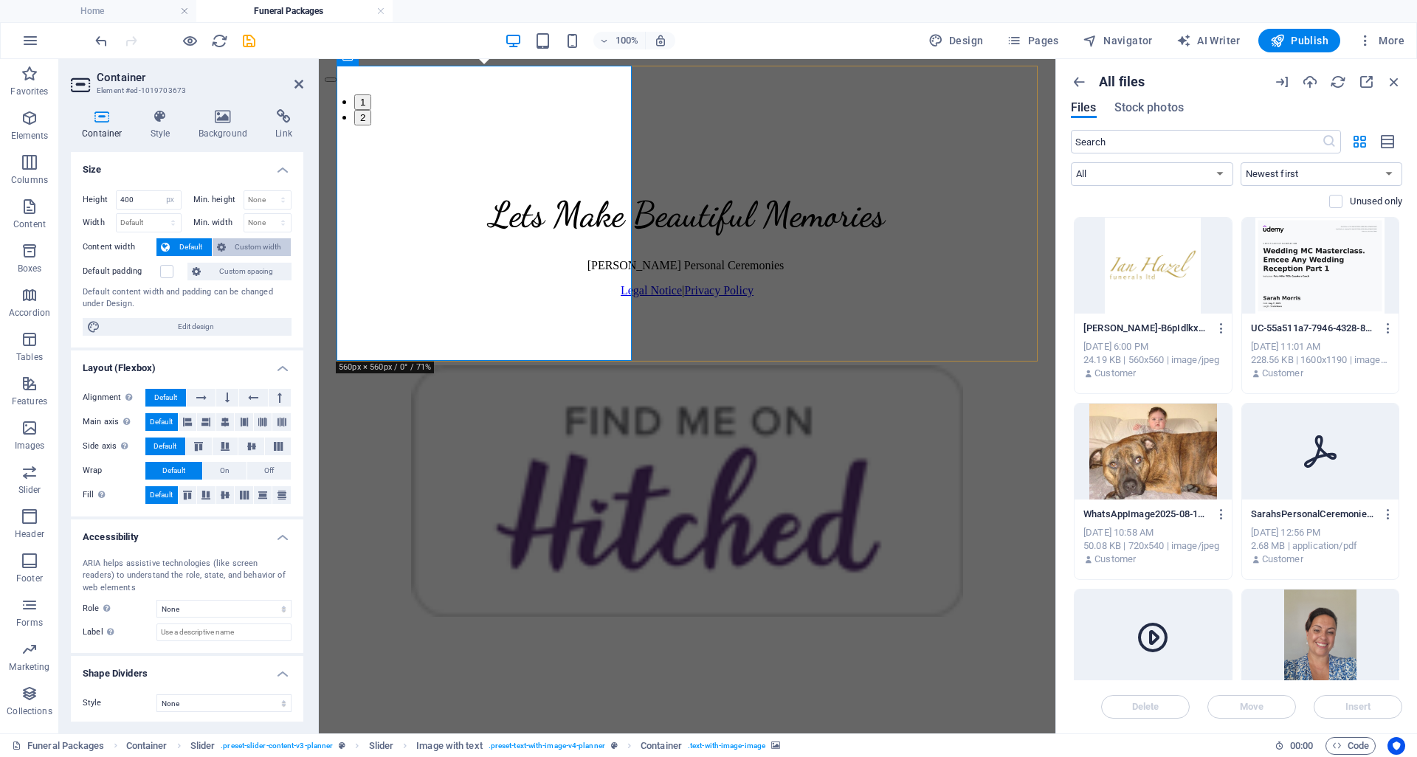
click at [259, 241] on span "Custom width" at bounding box center [258, 247] width 57 height 18
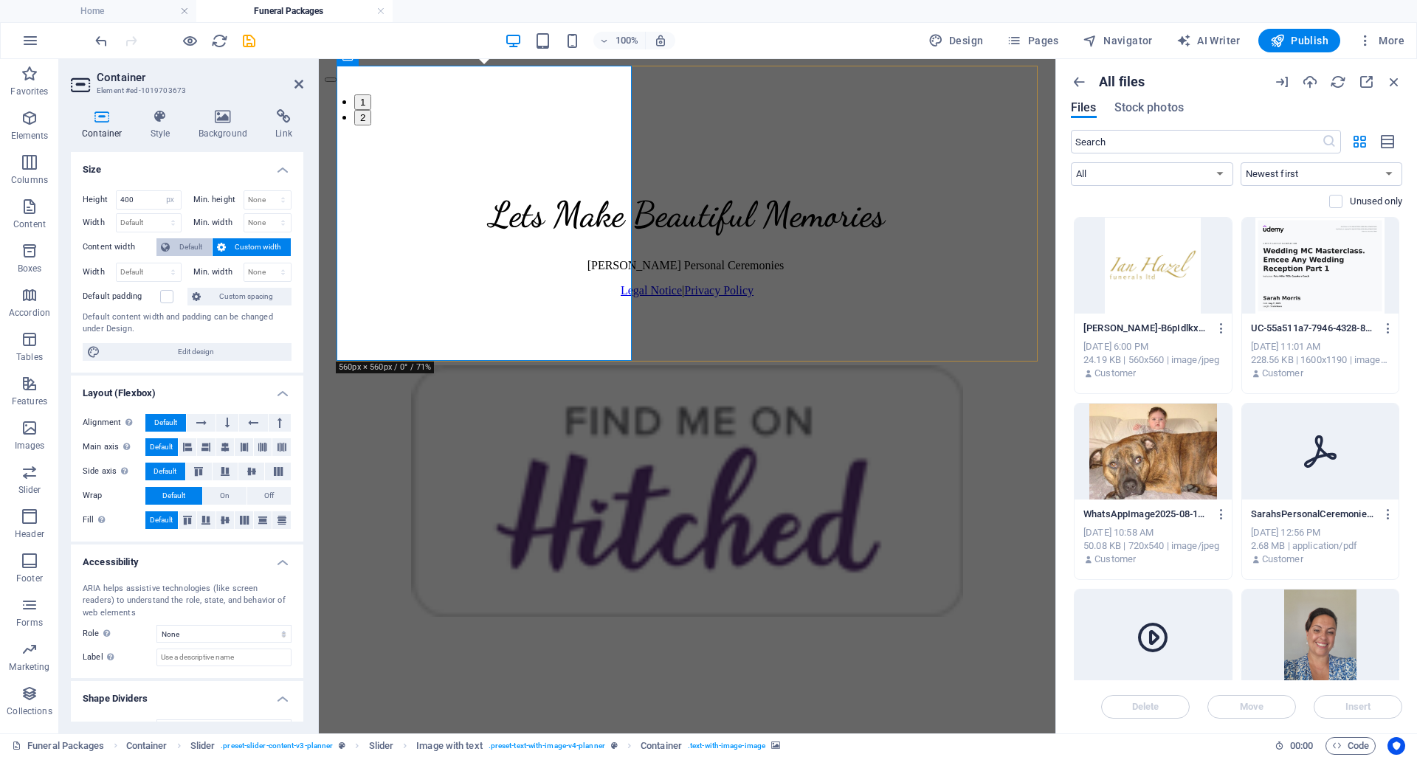
click at [197, 242] on span "Default" at bounding box center [190, 247] width 33 height 18
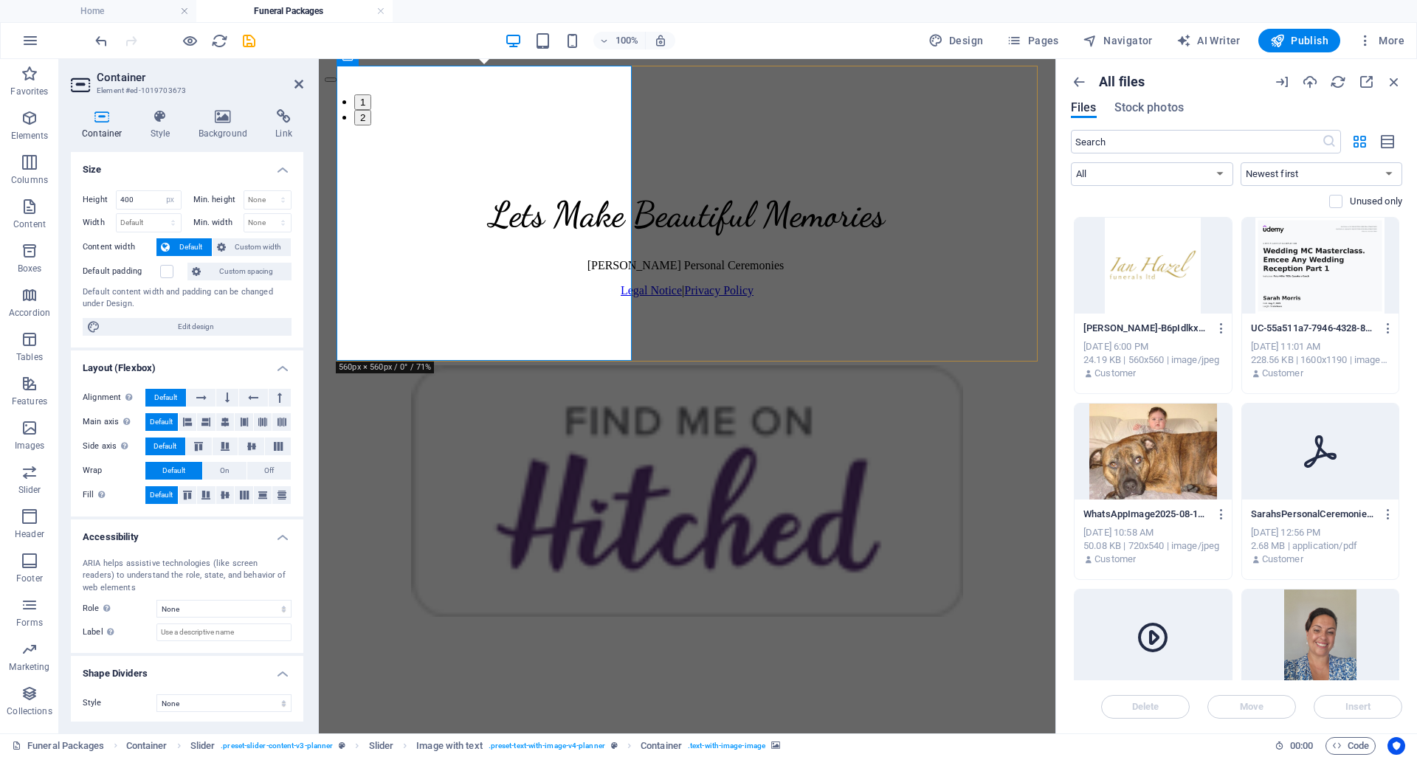
scroll to position [2, 0]
click at [227, 124] on h4 "Background" at bounding box center [225, 124] width 77 height 31
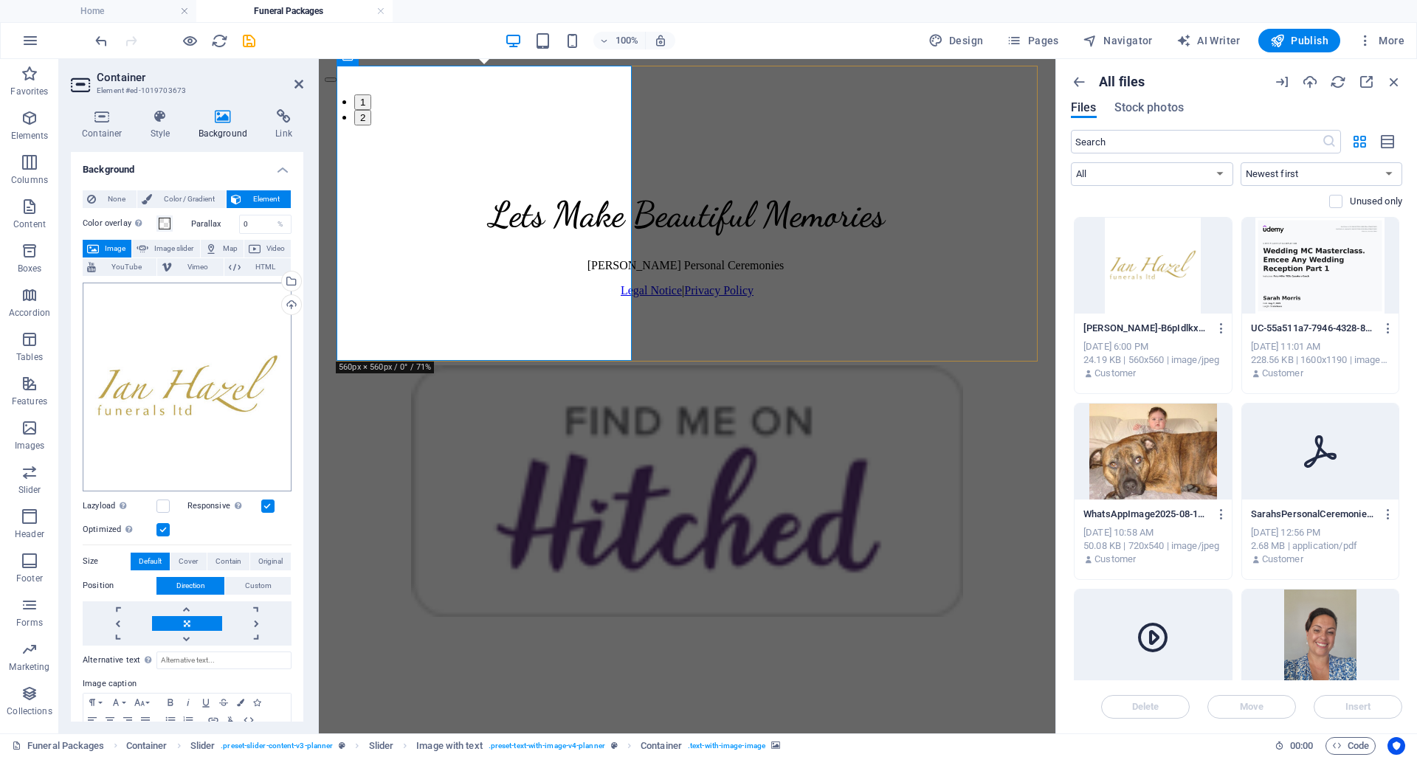
scroll to position [66, 0]
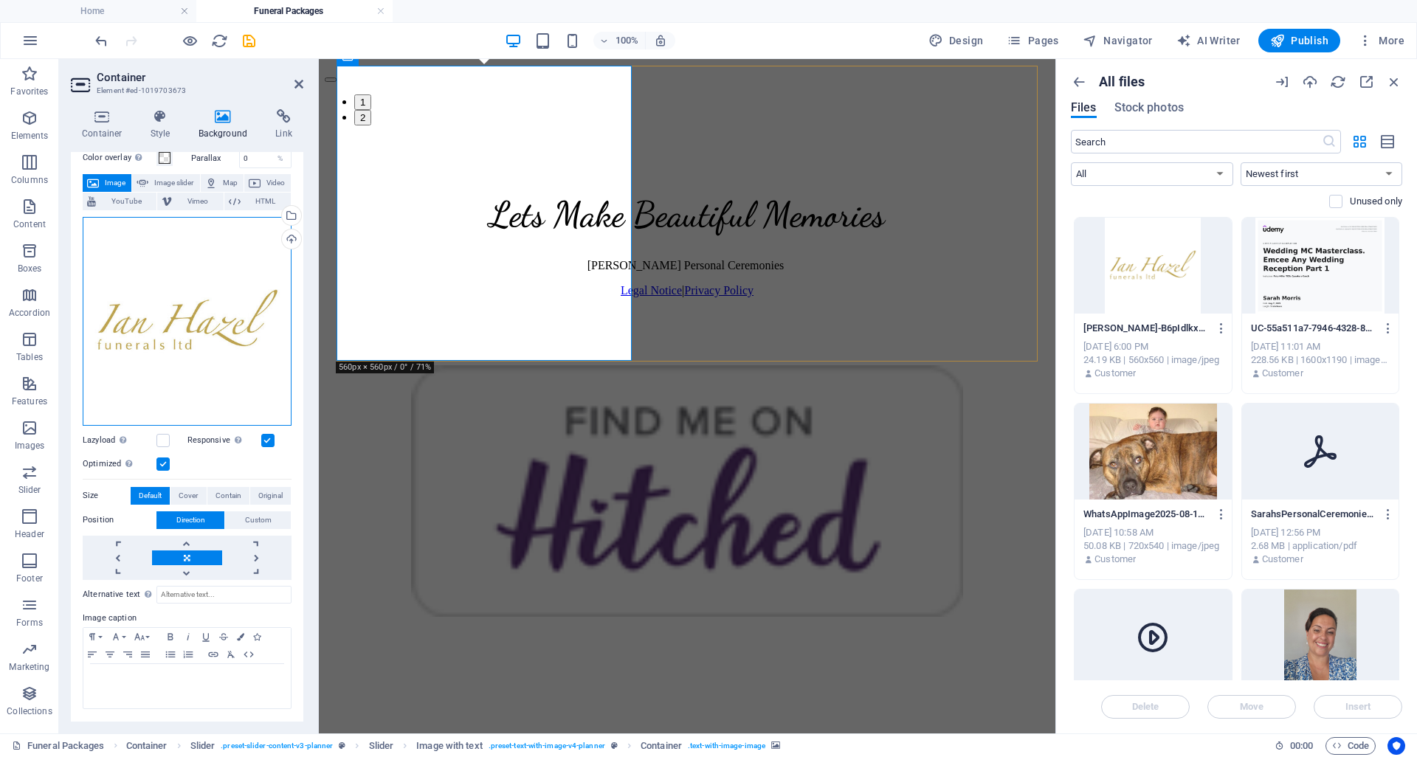
click at [206, 355] on div "Drag files here, click to choose files or select files from Files or our free s…" at bounding box center [187, 321] width 209 height 209
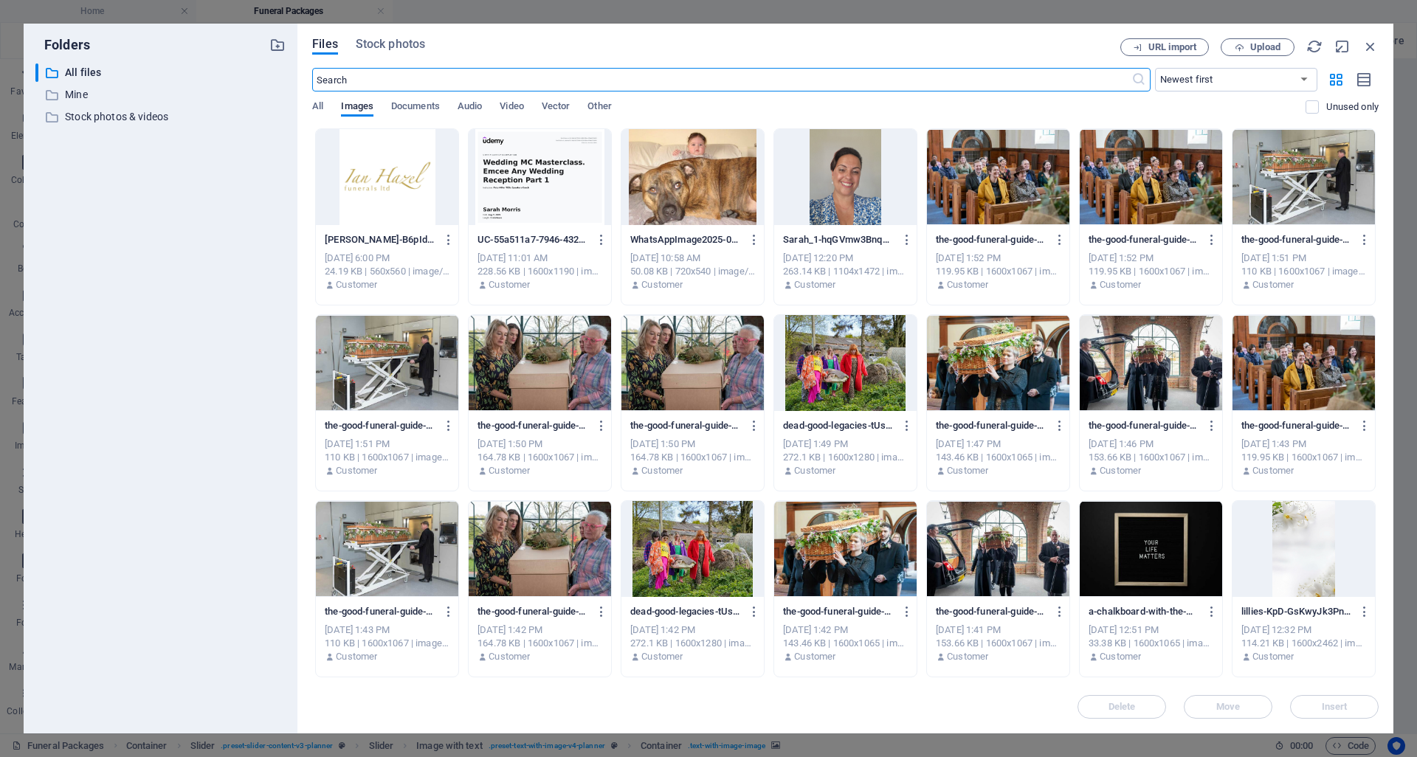
click at [354, 160] on div at bounding box center [387, 177] width 142 height 96
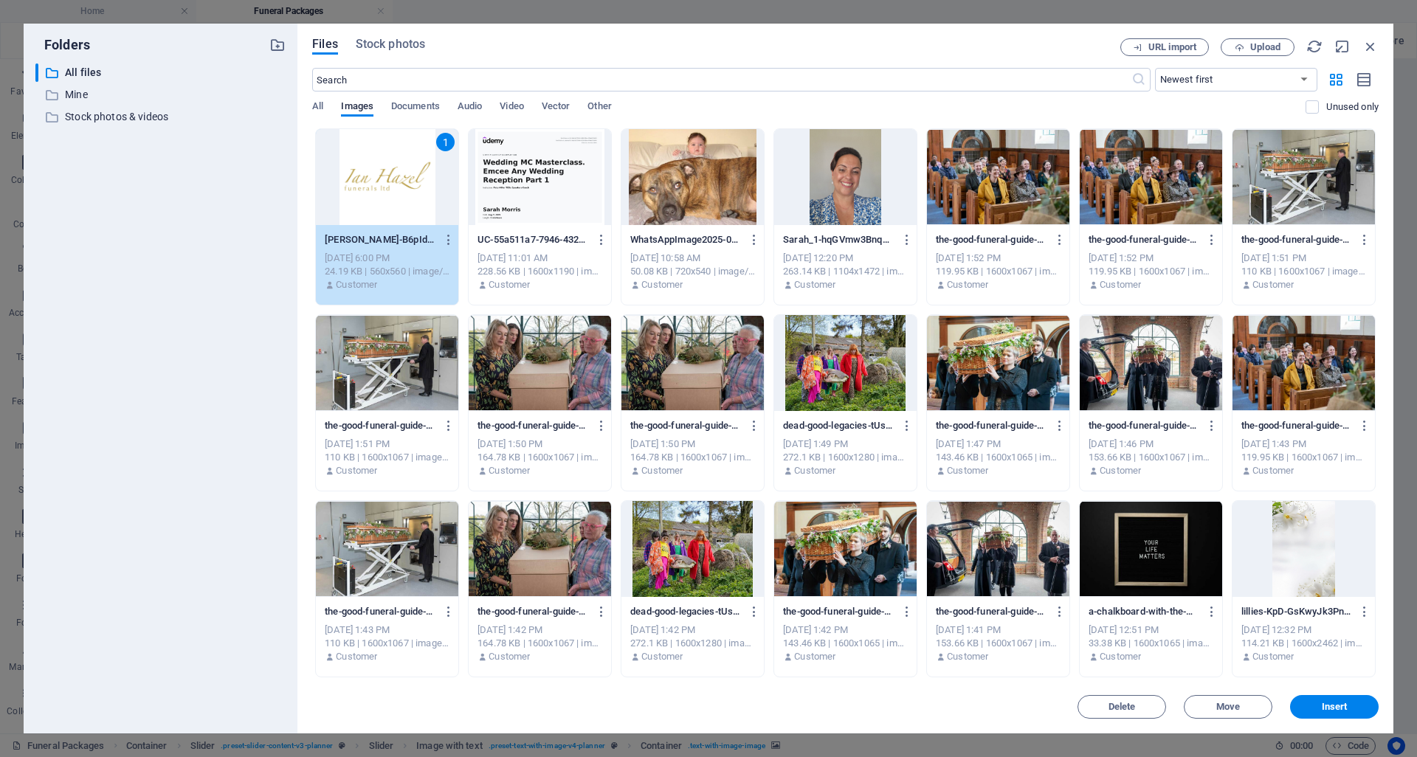
click at [399, 193] on div "1" at bounding box center [387, 177] width 142 height 96
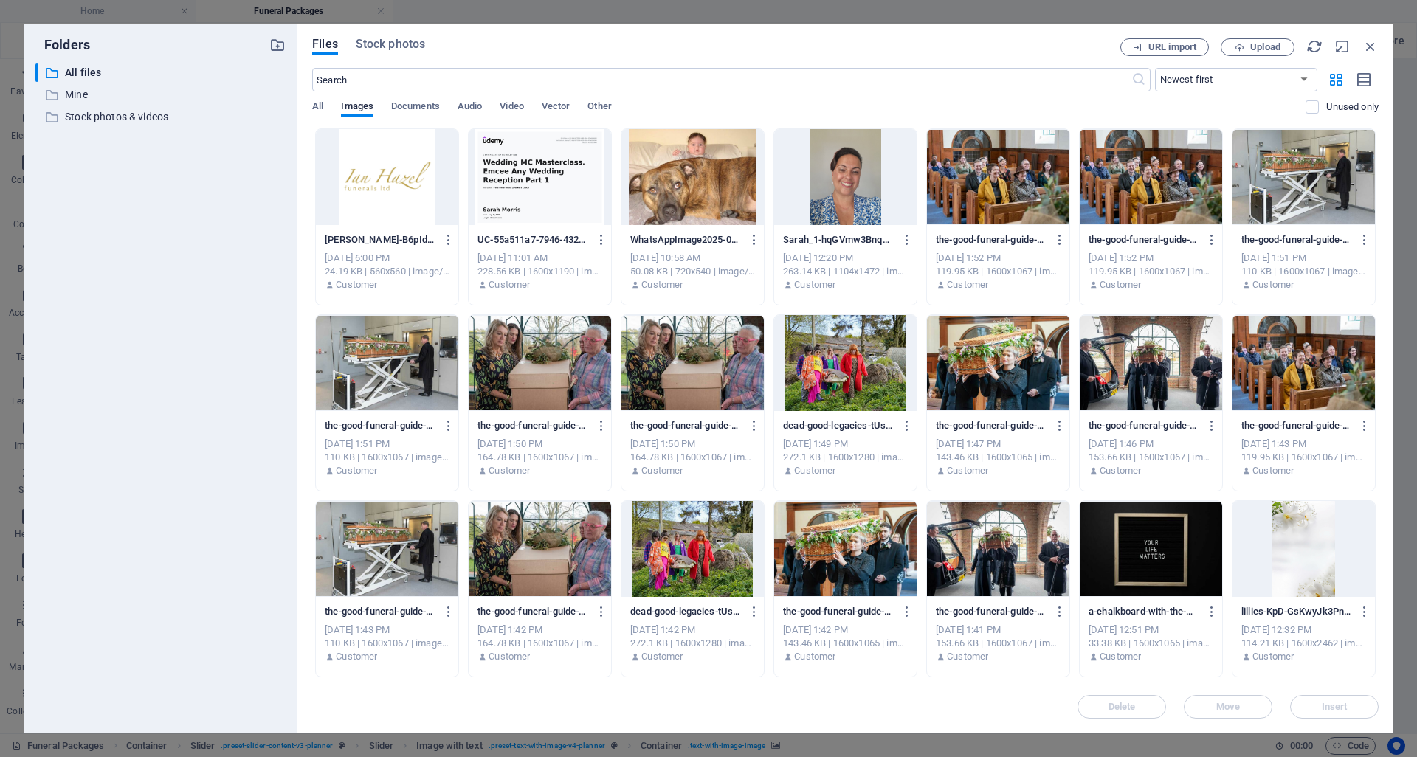
click at [399, 193] on div at bounding box center [387, 177] width 142 height 96
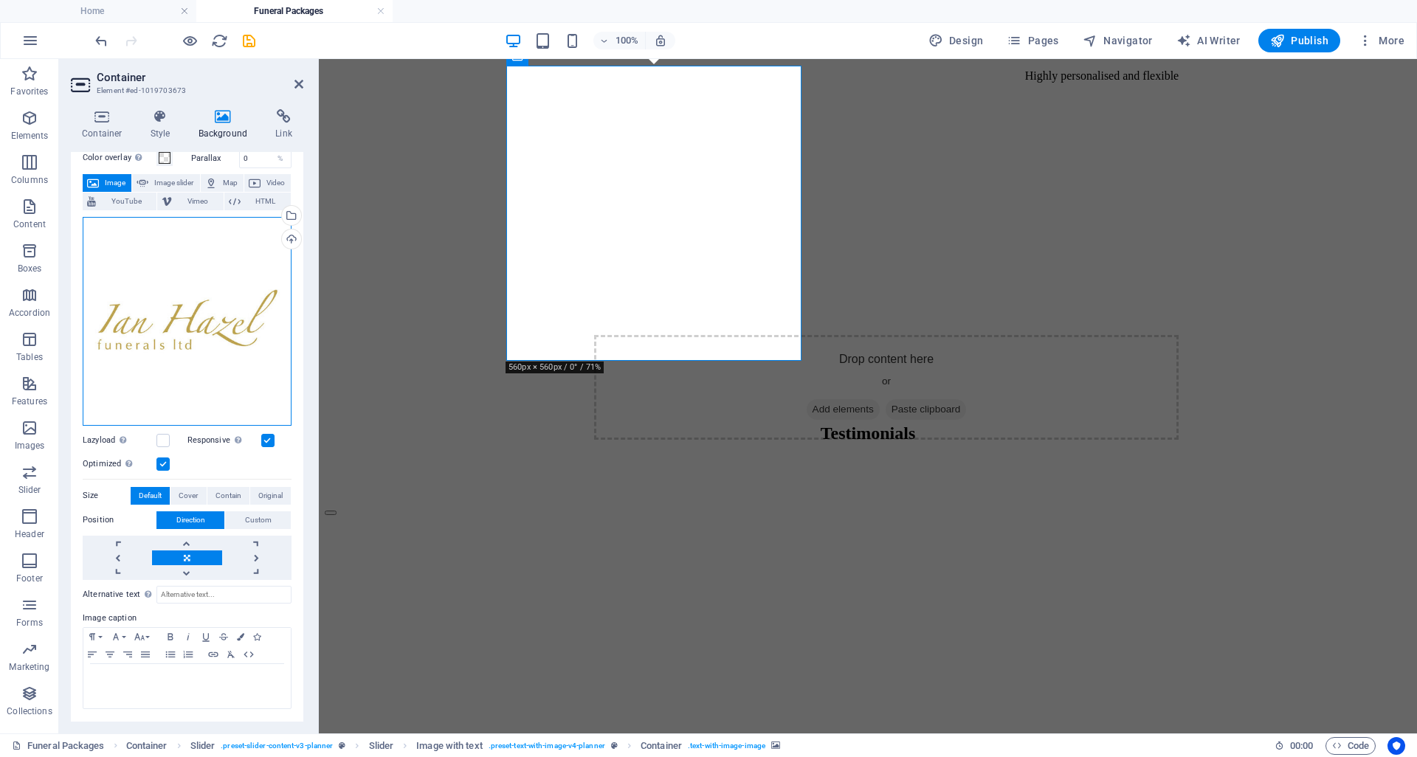
click at [143, 342] on div "Drag files here, click to choose files or select files from Files or our free s…" at bounding box center [187, 321] width 209 height 209
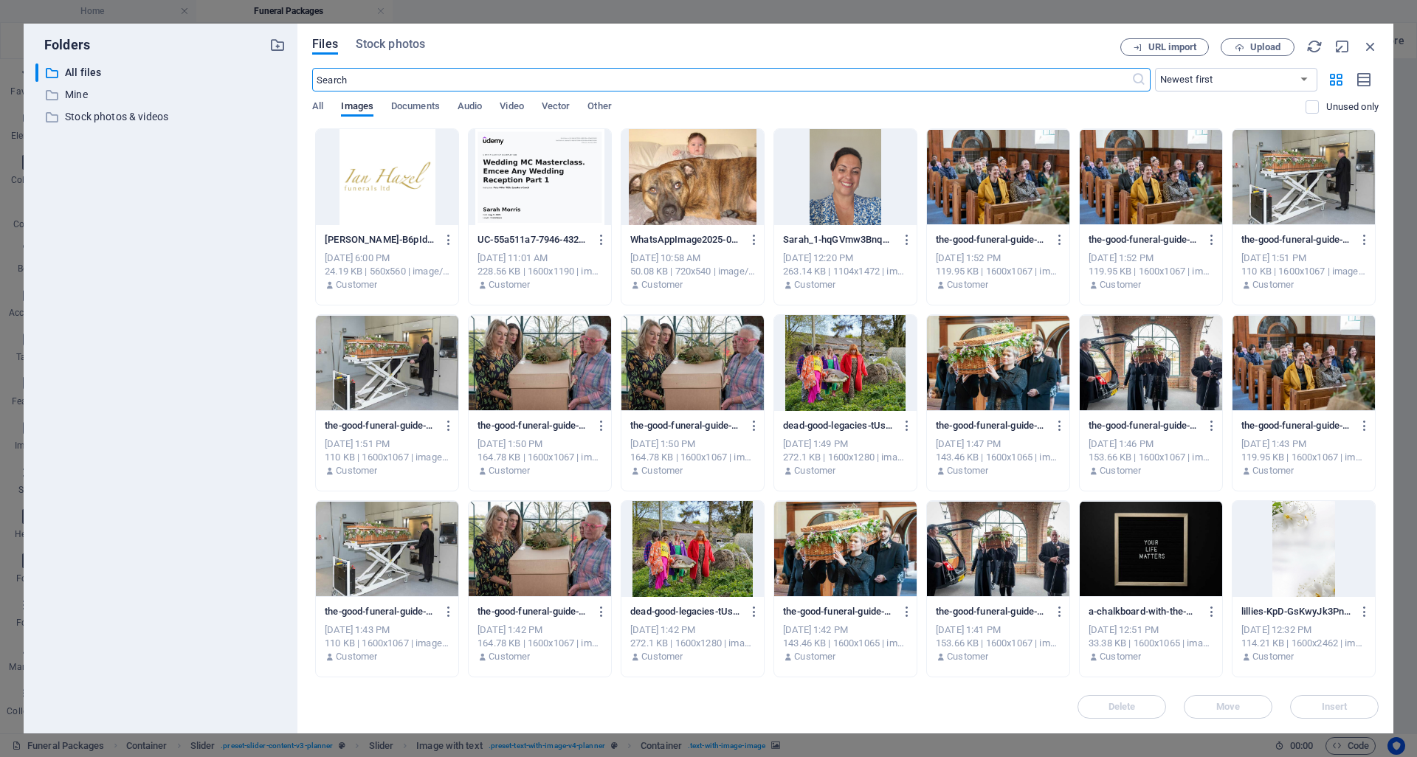
scroll to position [4986, 0]
click at [61, 95] on div "​ Mine Mine" at bounding box center [147, 95] width 224 height 18
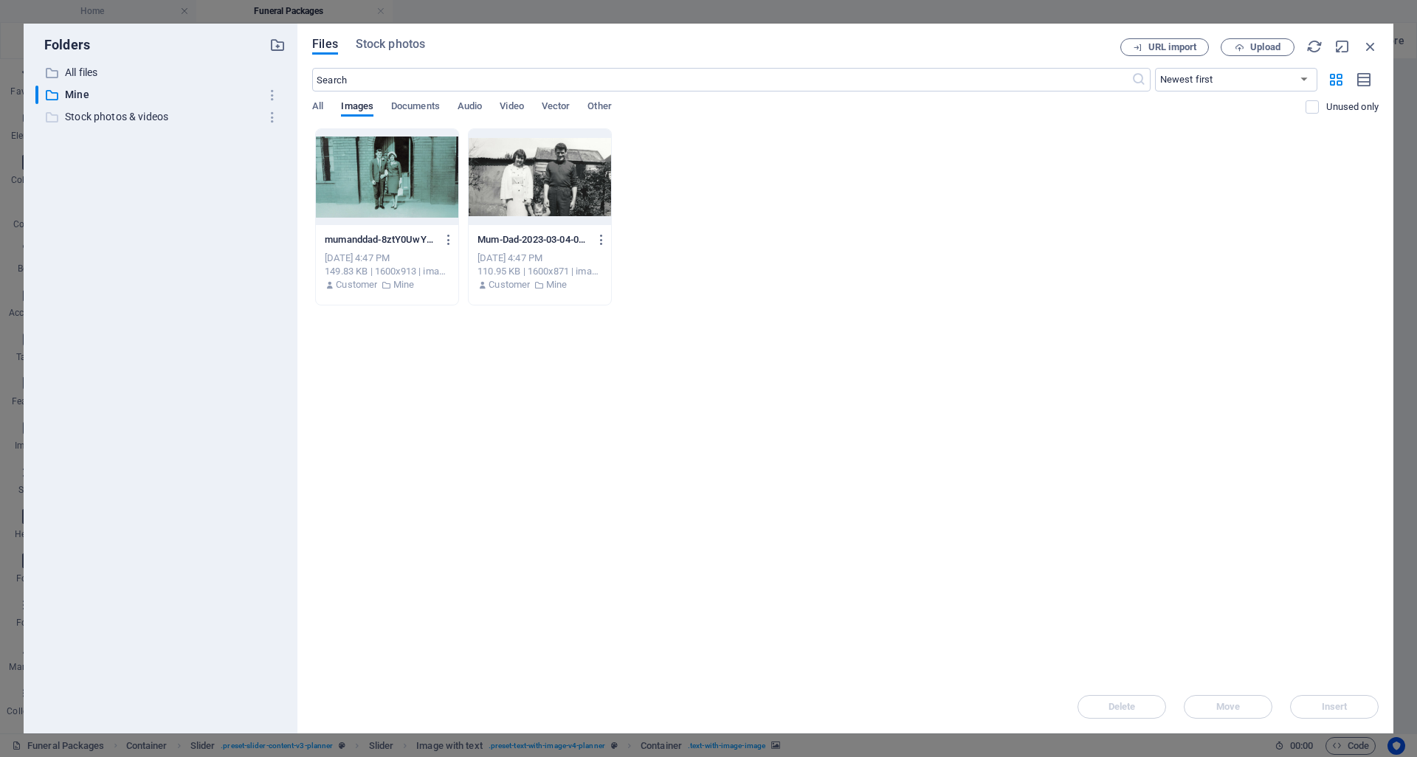
click at [86, 120] on p "Stock photos & videos" at bounding box center [161, 116] width 193 height 17
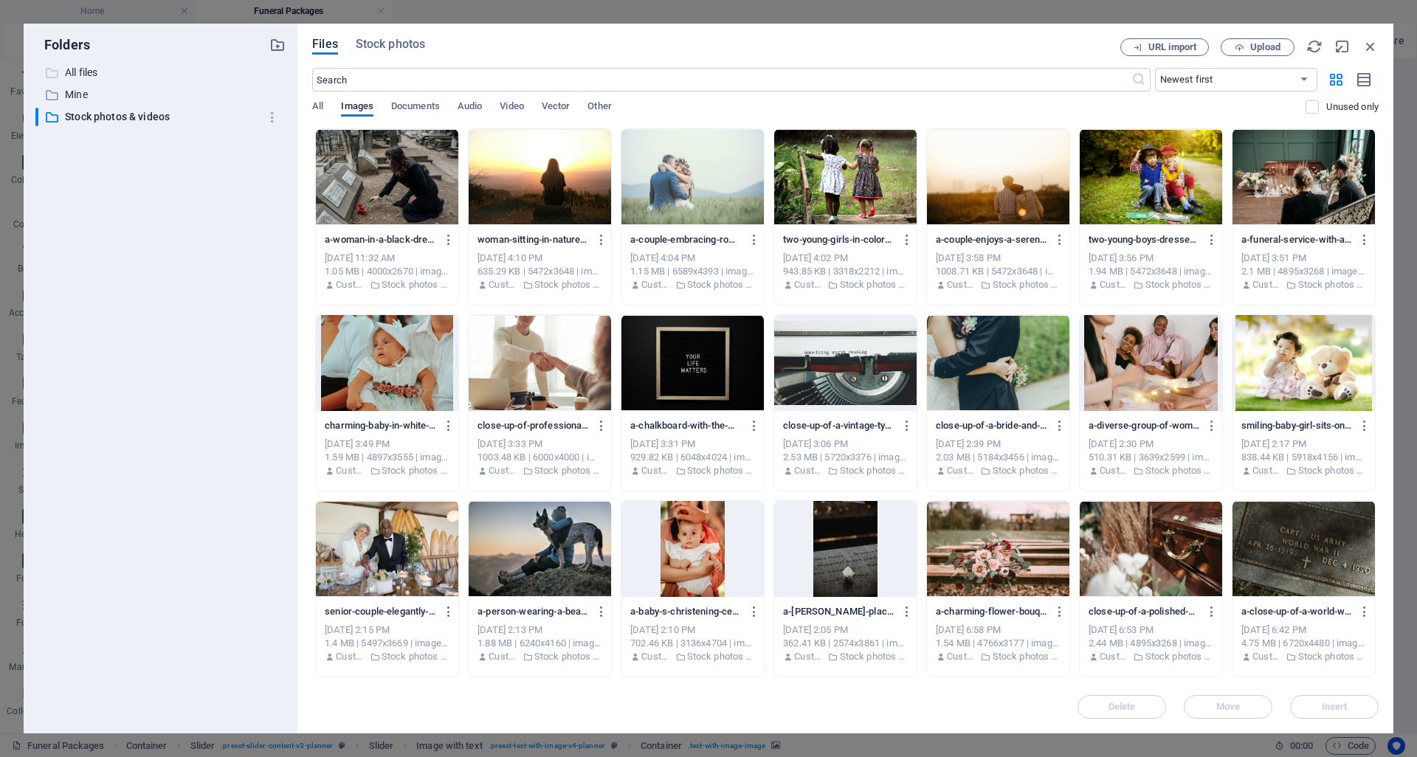
click at [81, 74] on p "All files" at bounding box center [161, 72] width 193 height 17
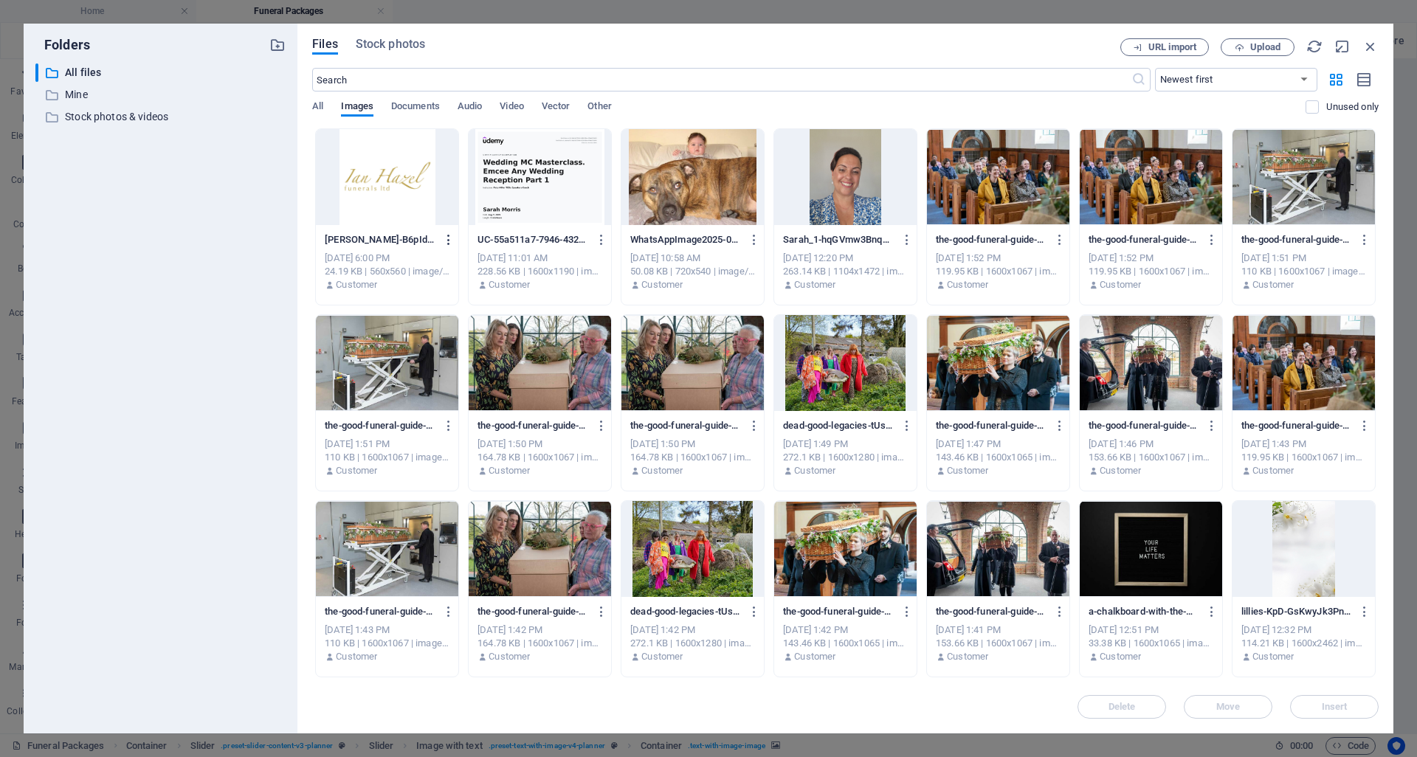
click at [449, 241] on icon "button" at bounding box center [449, 239] width 14 height 13
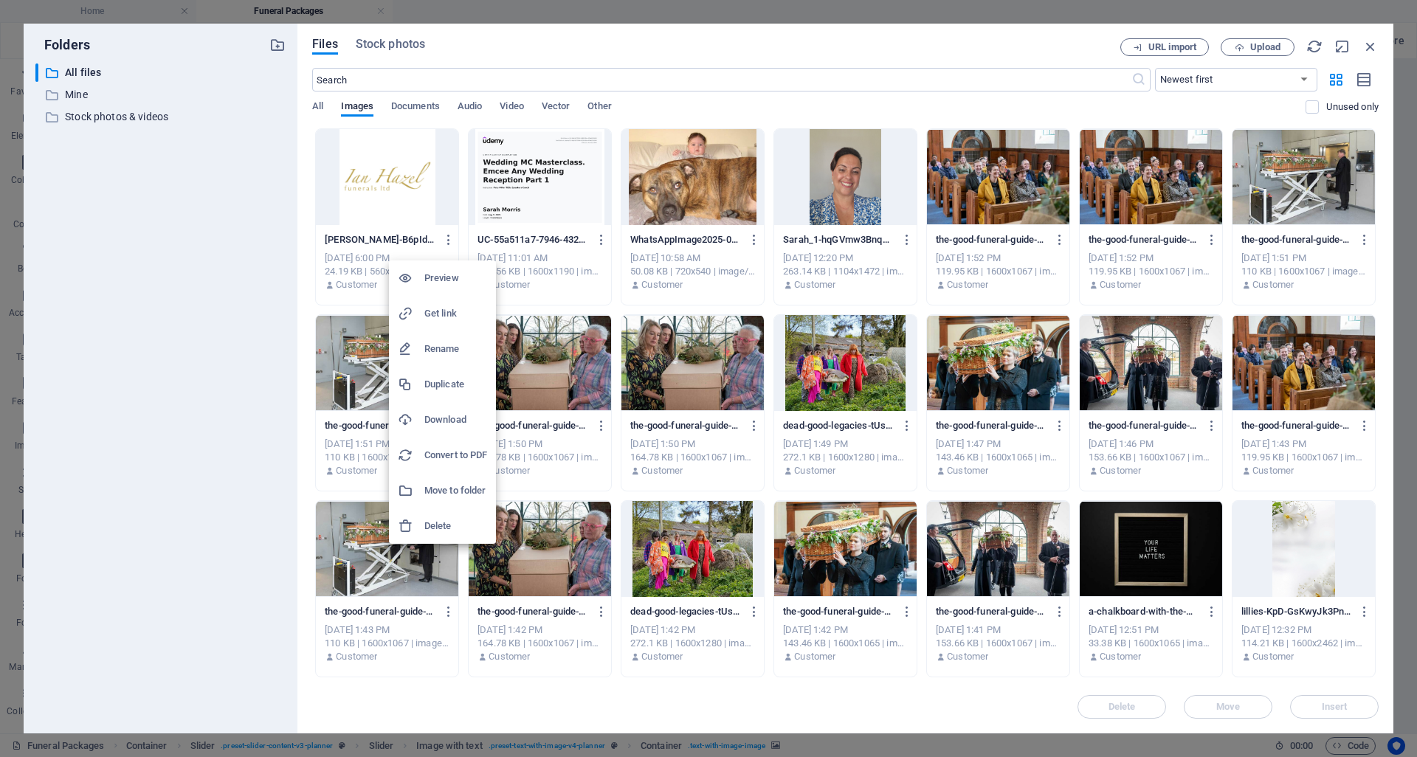
click at [450, 278] on h6 "Preview" at bounding box center [455, 278] width 63 height 18
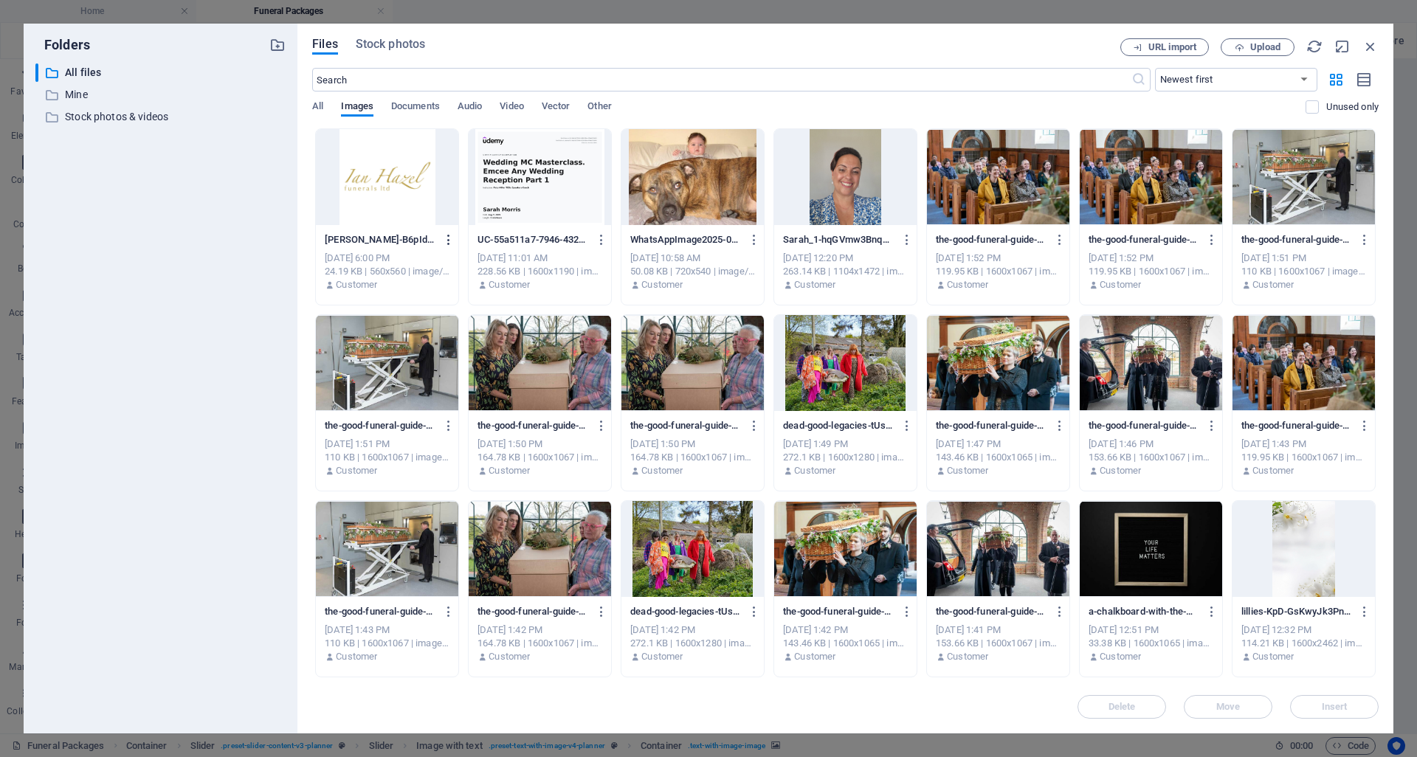
click at [449, 241] on icon "button" at bounding box center [449, 239] width 14 height 13
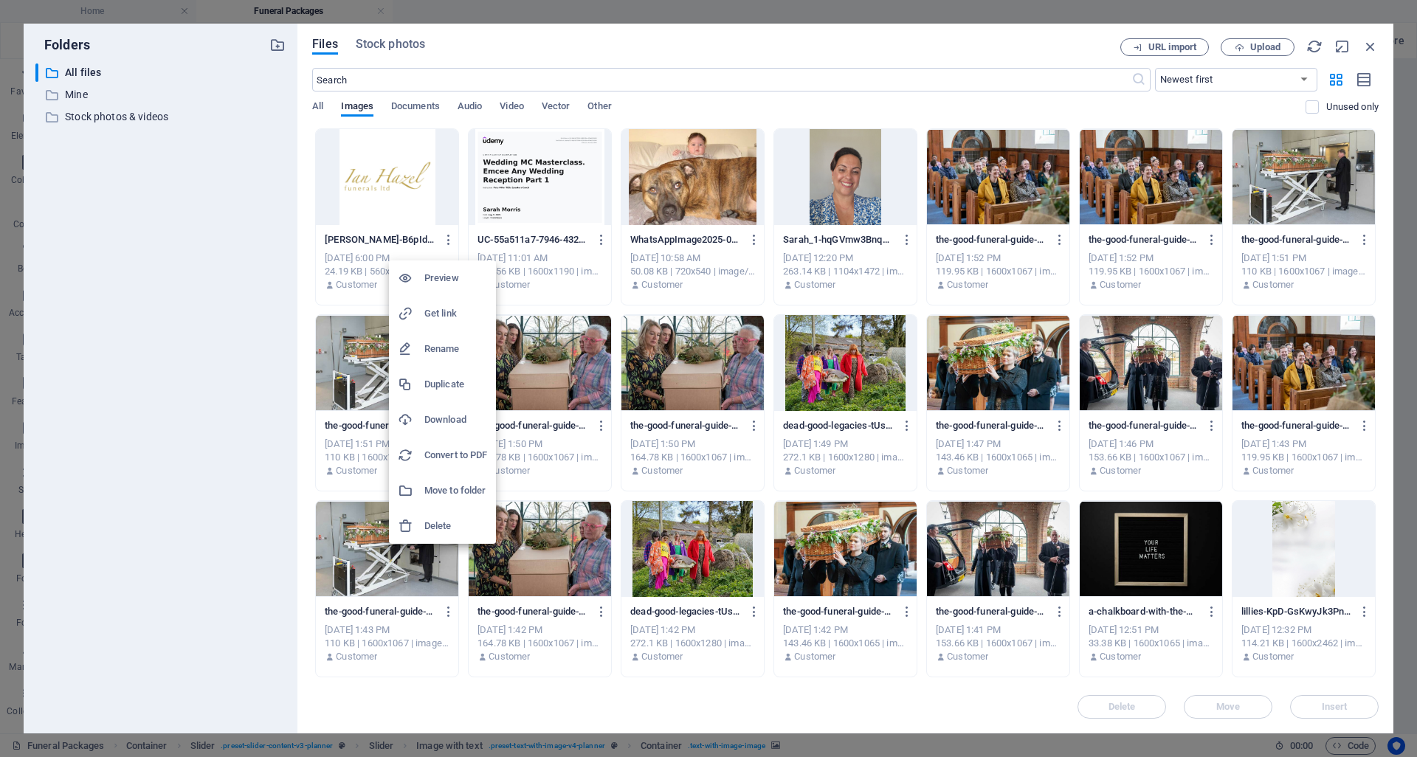
click at [456, 421] on h6 "Download" at bounding box center [455, 420] width 63 height 18
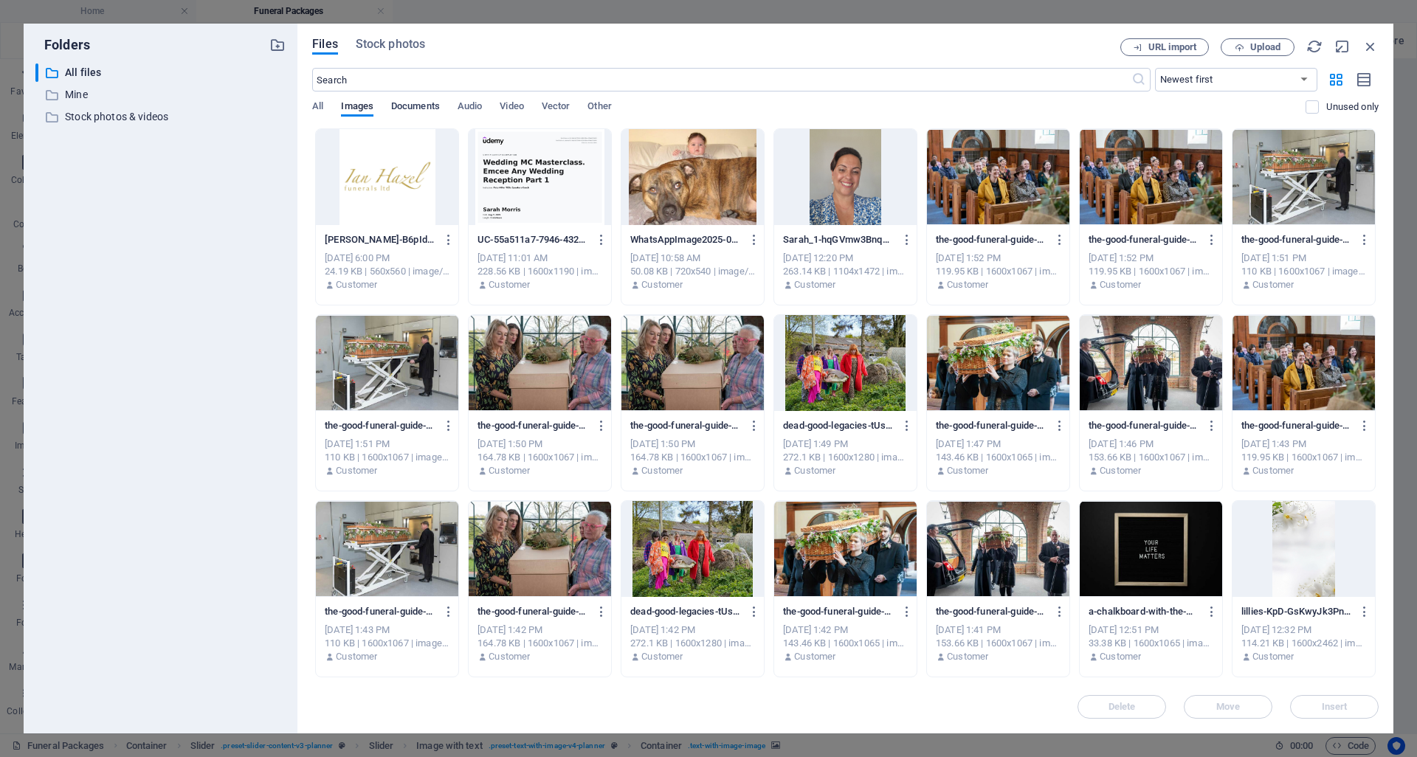
click at [396, 106] on span "Documents" at bounding box center [415, 107] width 49 height 21
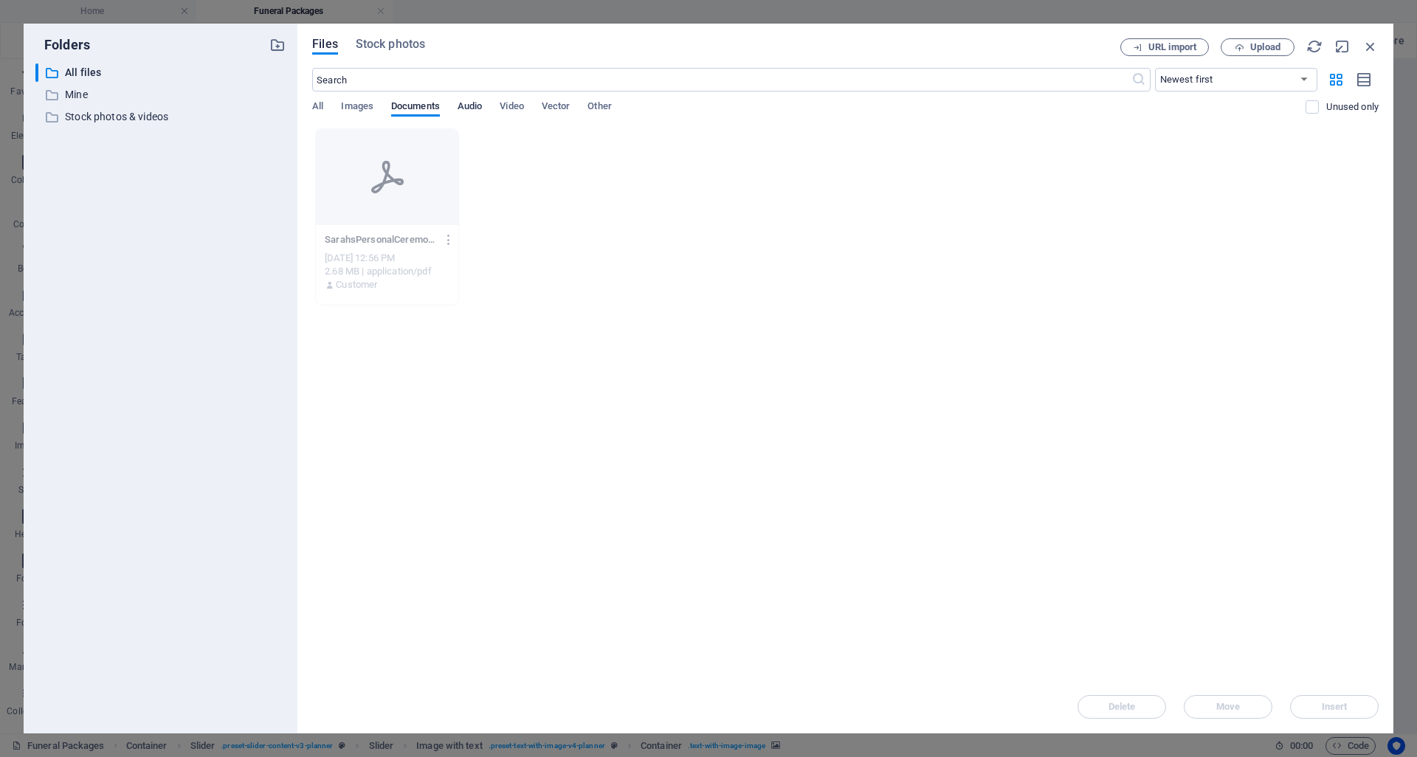
click at [469, 108] on span "Audio" at bounding box center [470, 107] width 24 height 21
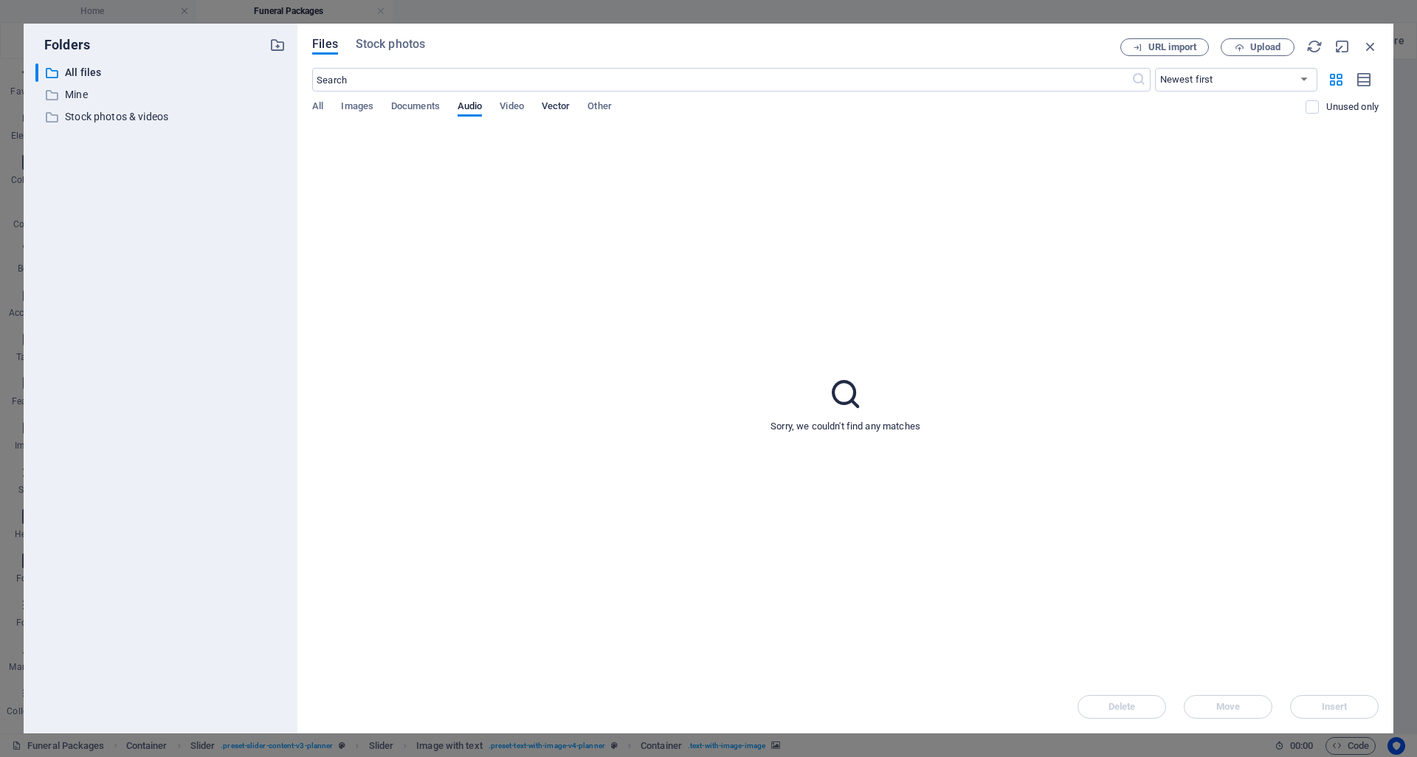
click at [567, 107] on span "Vector" at bounding box center [556, 107] width 29 height 21
click at [598, 107] on span "Other" at bounding box center [599, 107] width 24 height 21
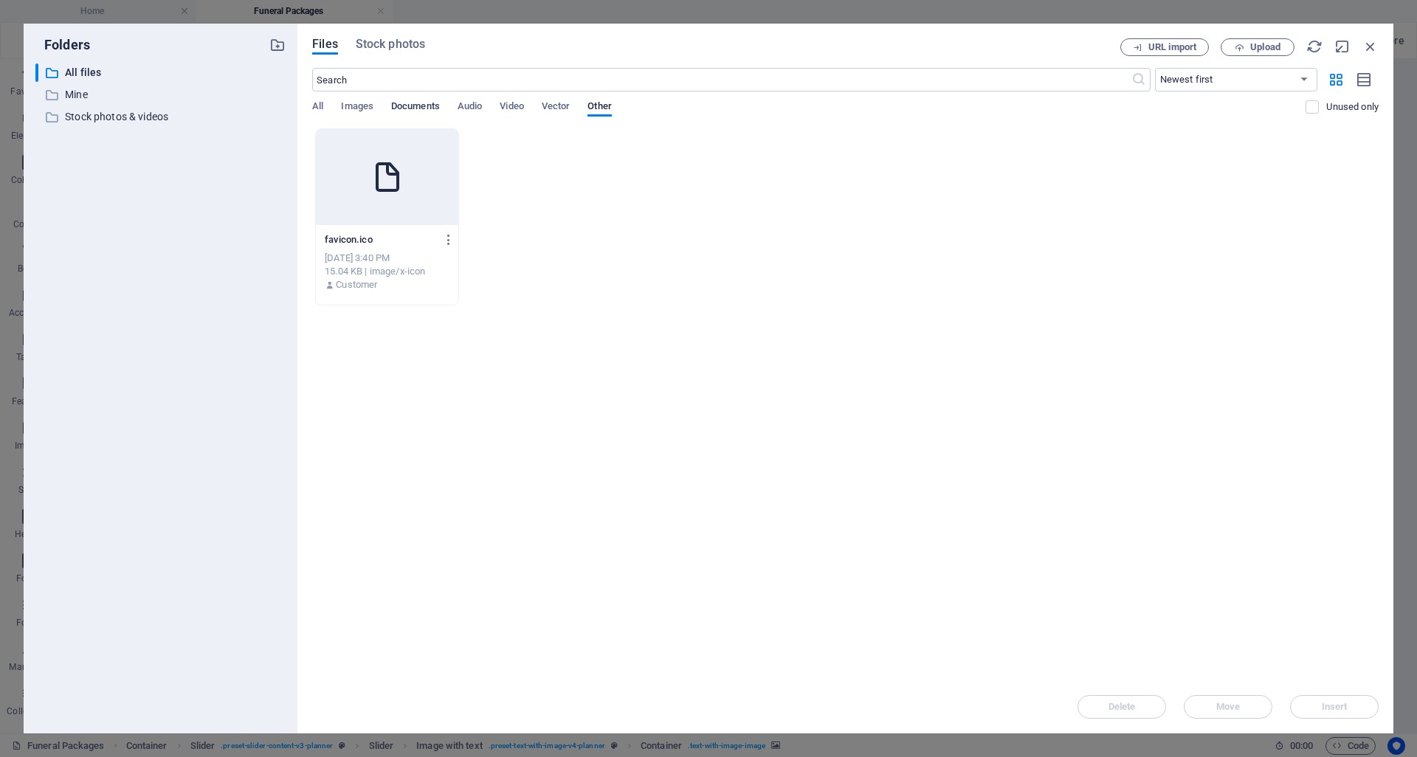
click at [393, 113] on span "Documents" at bounding box center [415, 107] width 49 height 21
click at [342, 111] on span "Images" at bounding box center [357, 107] width 32 height 21
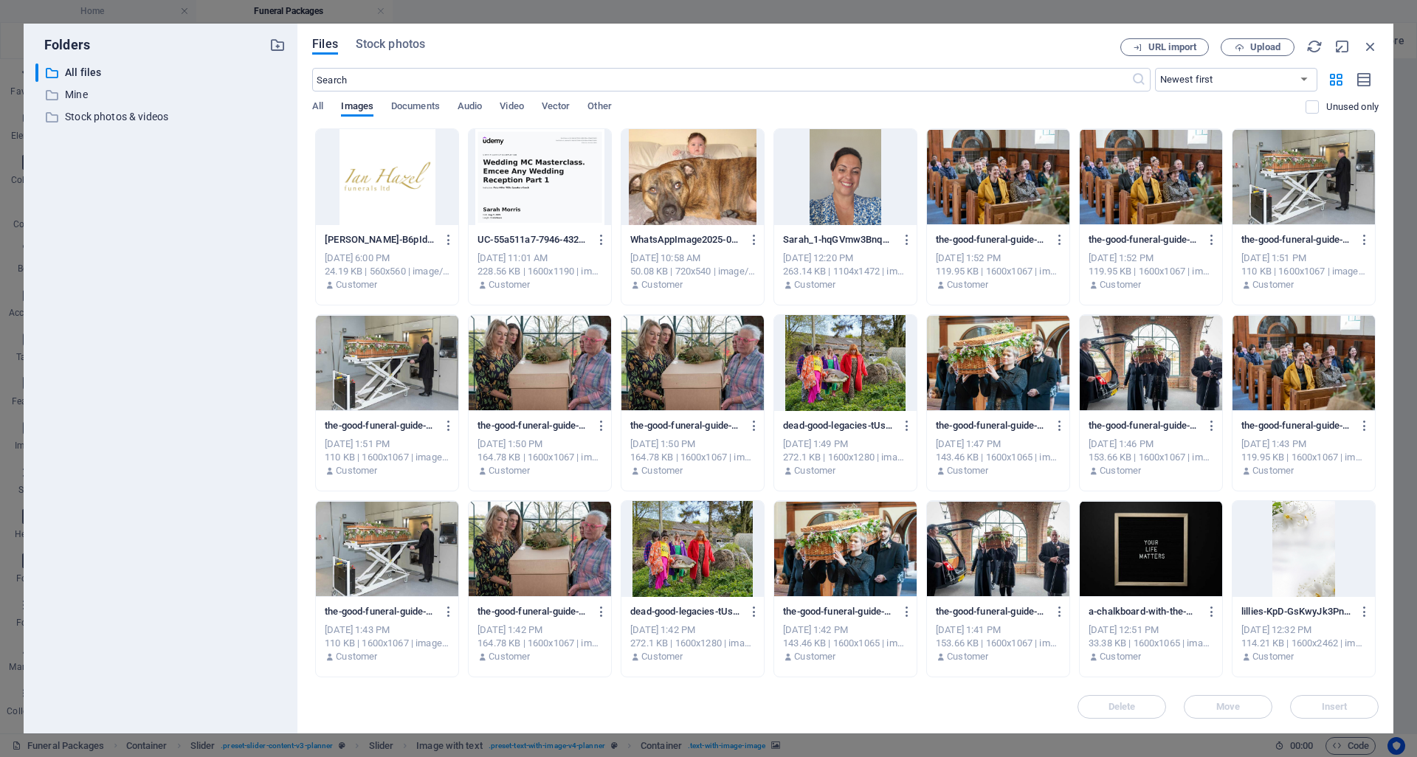
click at [321, 170] on div at bounding box center [387, 177] width 142 height 96
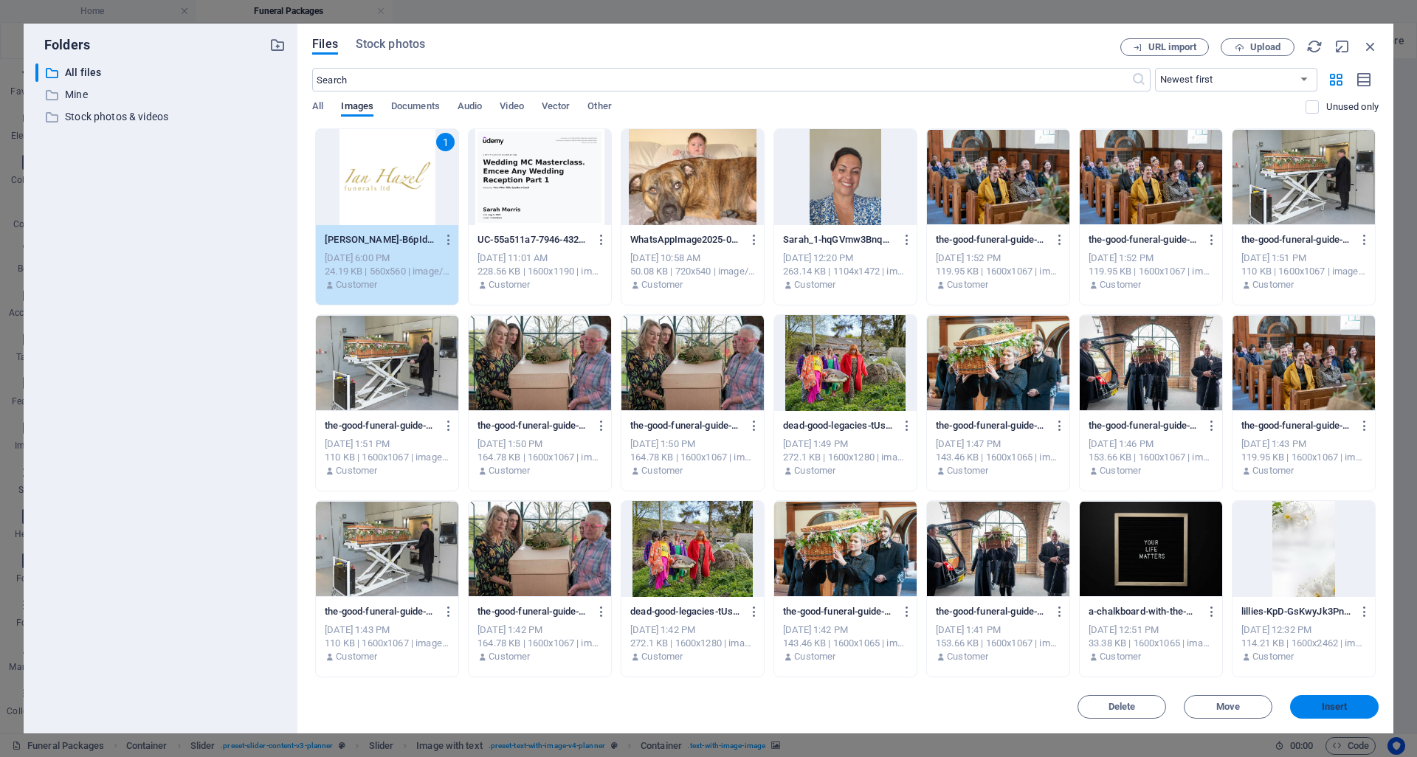
click at [1342, 706] on span "Insert" at bounding box center [1335, 707] width 26 height 9
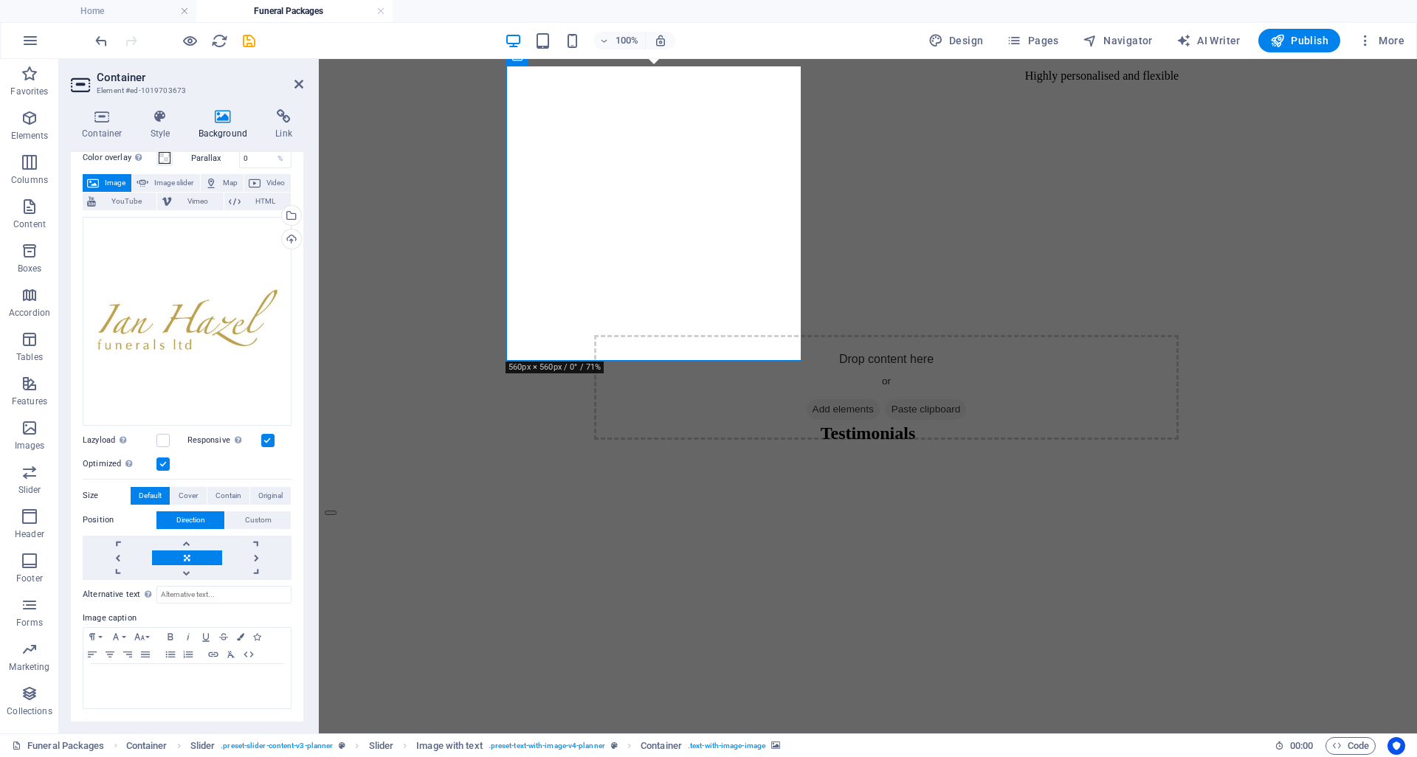
click at [163, 461] on label at bounding box center [162, 464] width 13 height 13
click at [0, 0] on input "Optimized Images are compressed to improve page speed." at bounding box center [0, 0] width 0 height 0
click at [165, 468] on label at bounding box center [162, 464] width 13 height 13
click at [0, 0] on input "Optimized Images are compressed to improve page speed." at bounding box center [0, 0] width 0 height 0
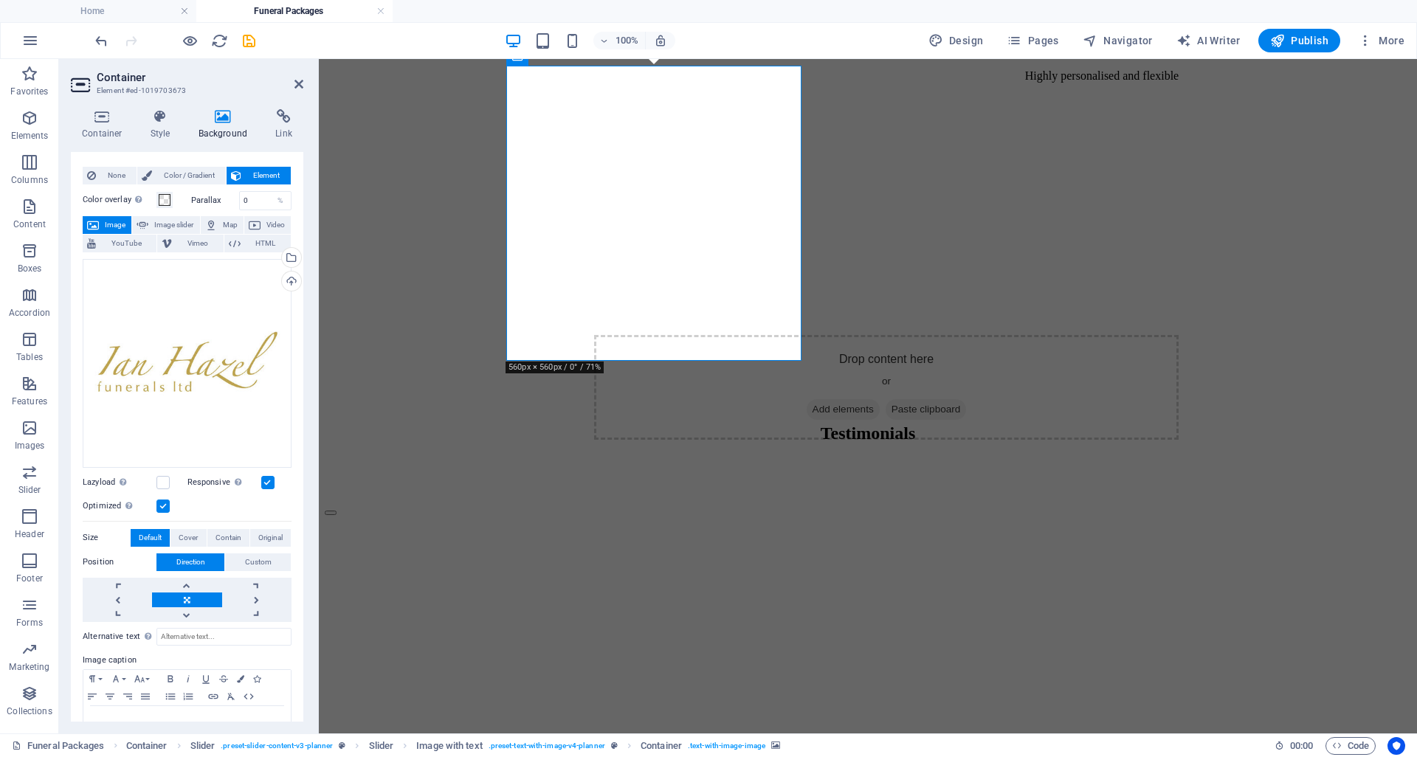
scroll to position [0, 0]
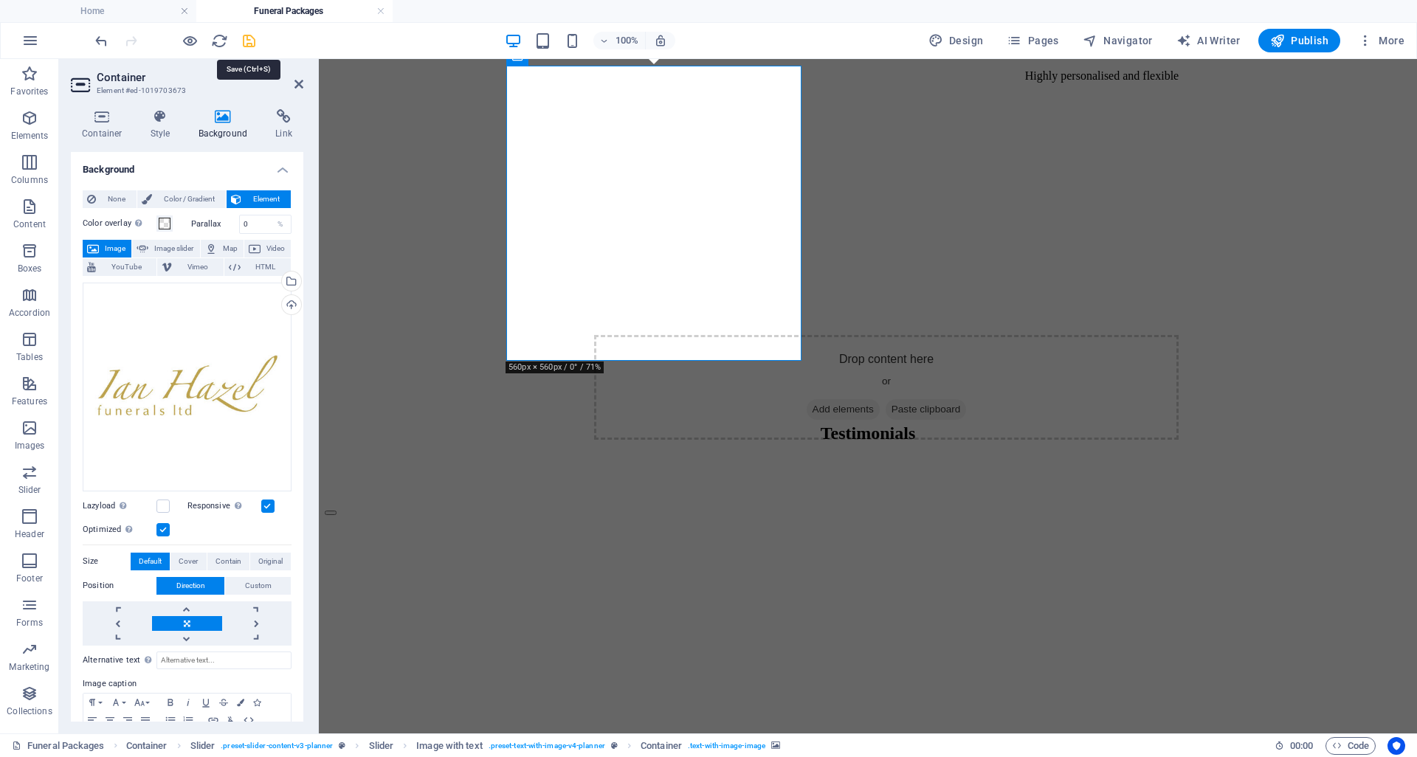
click at [246, 40] on icon "save" at bounding box center [249, 40] width 17 height 17
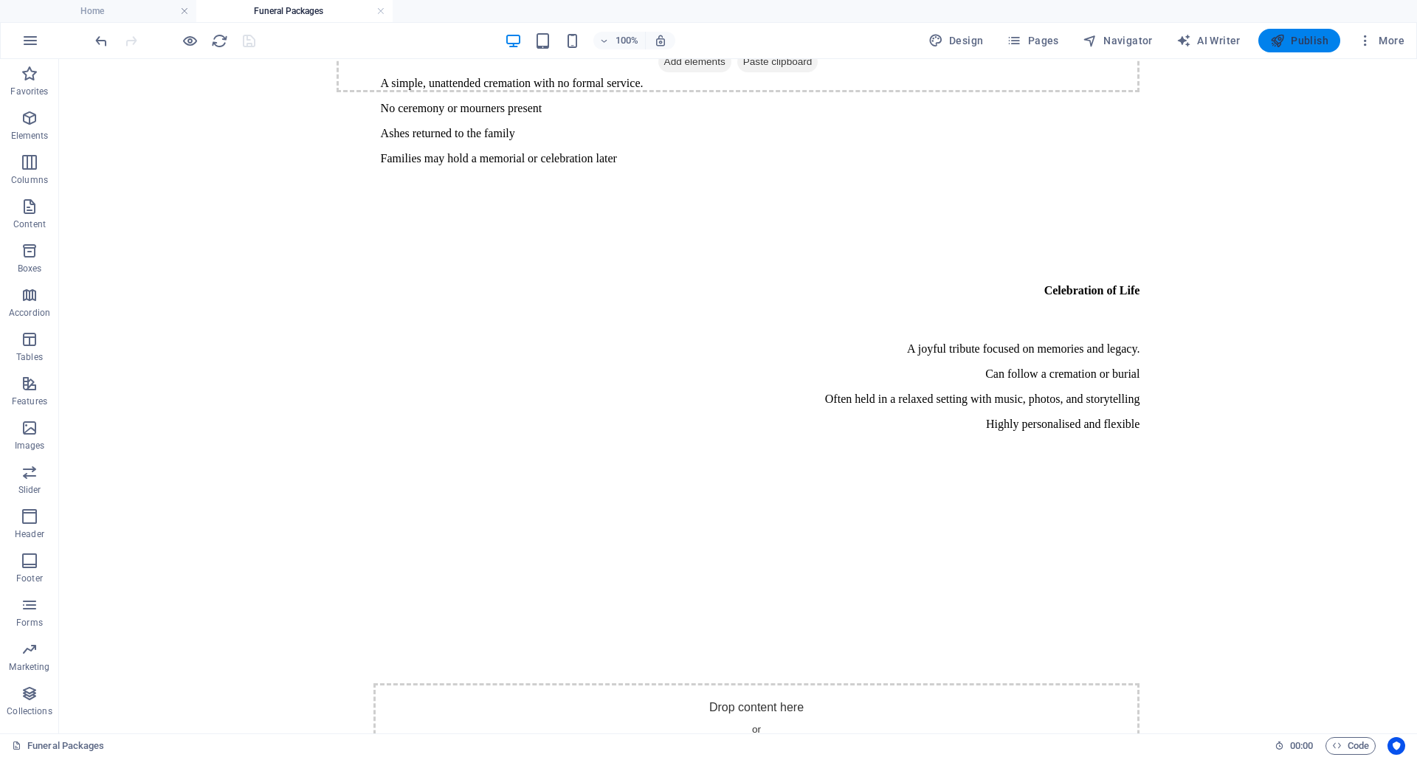
click at [1294, 38] on span "Publish" at bounding box center [1299, 40] width 58 height 15
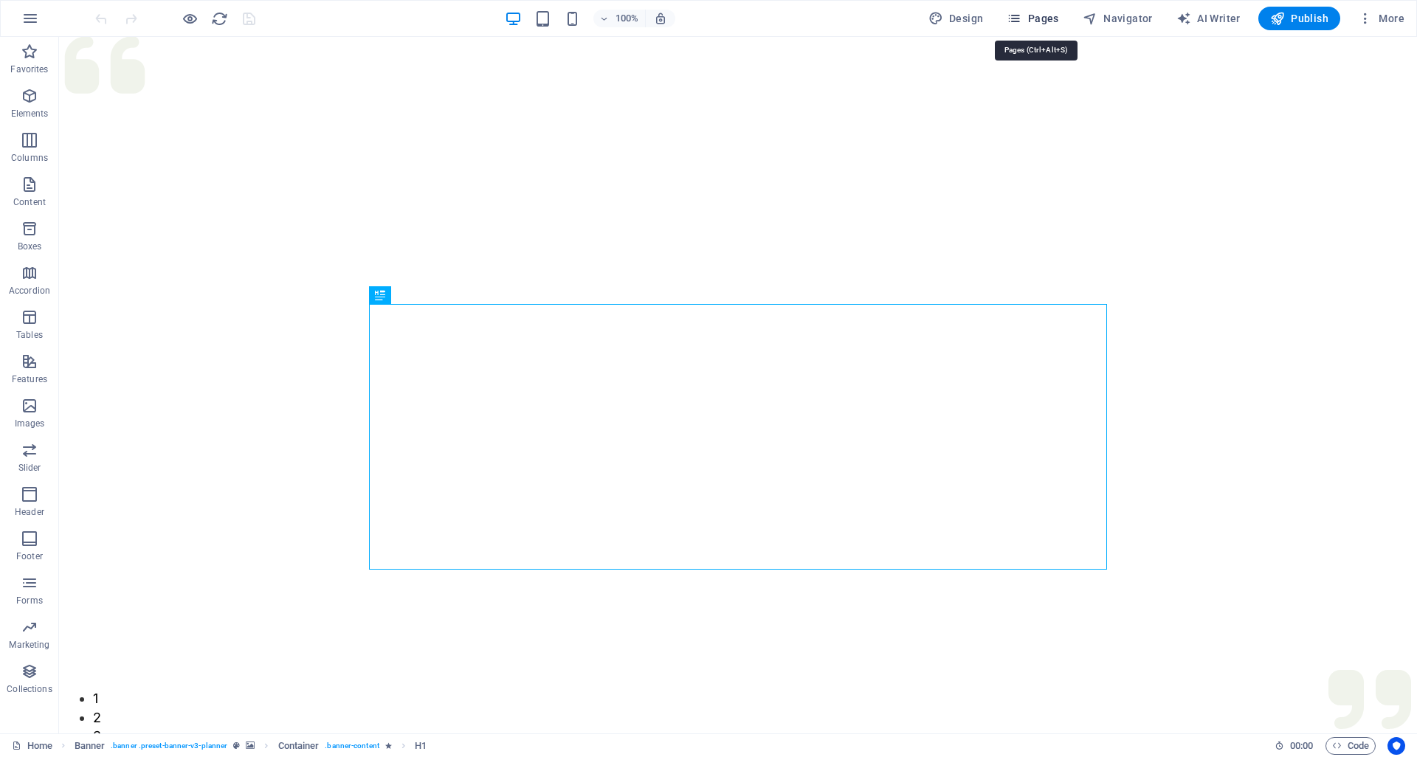
click at [1032, 18] on span "Pages" at bounding box center [1033, 18] width 52 height 15
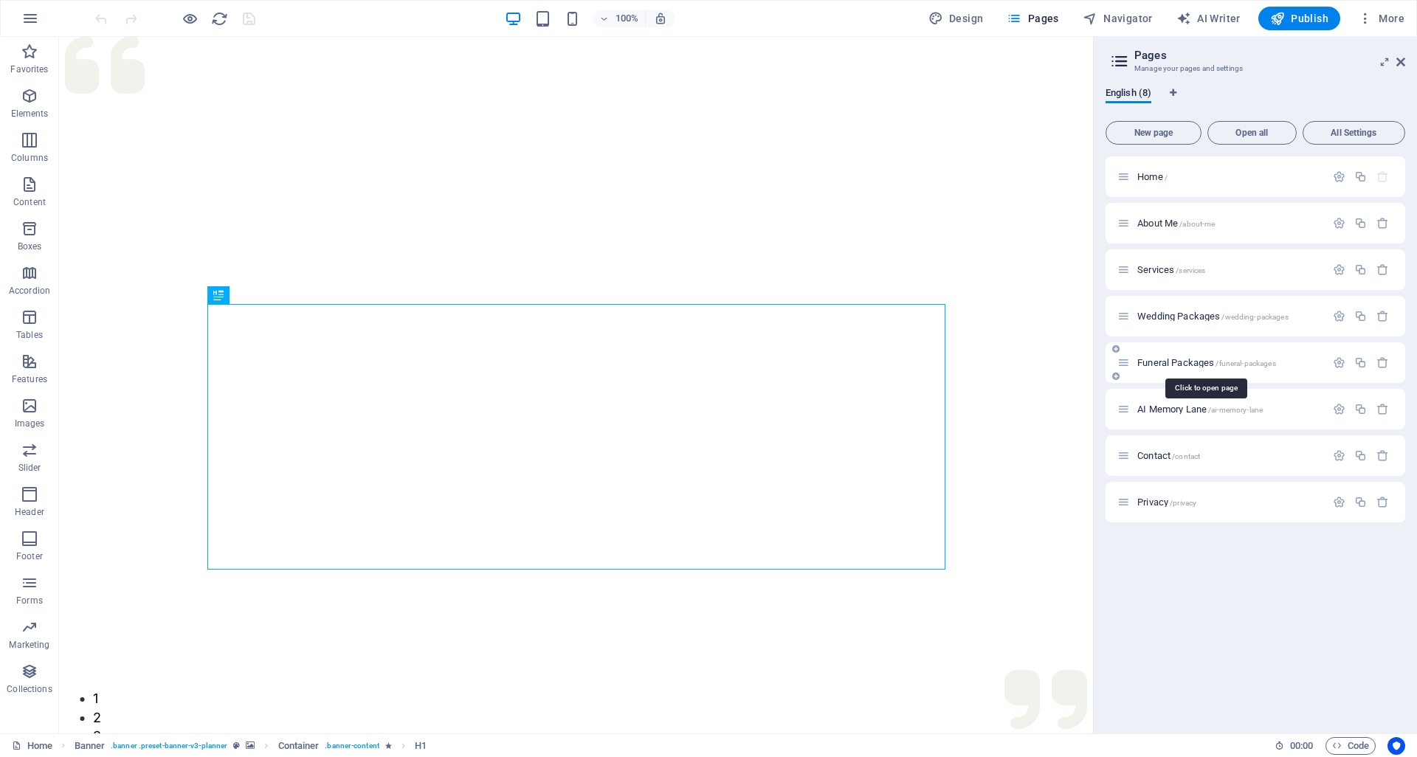
click at [1167, 359] on span "Funeral Packages /funeral-packages" at bounding box center [1206, 362] width 139 height 11
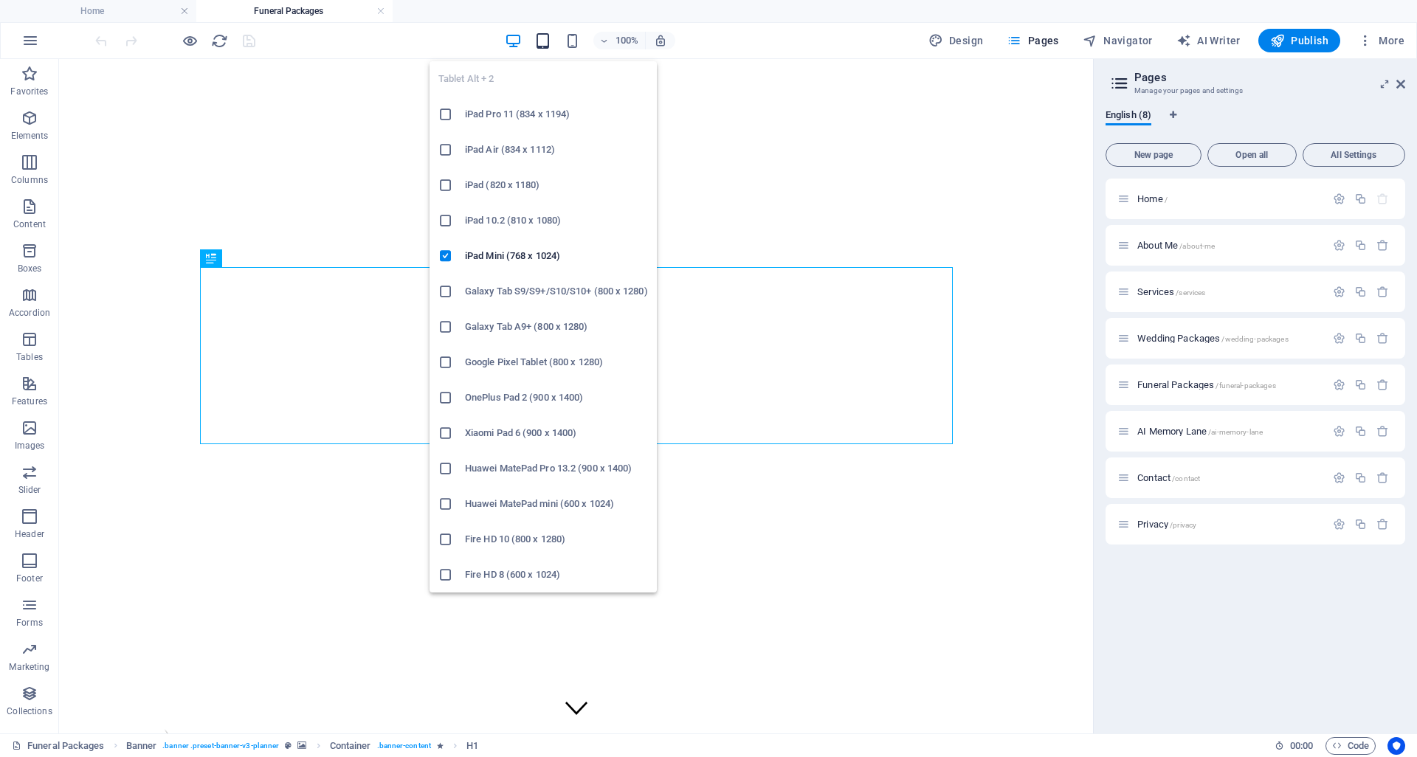
click at [541, 42] on icon "button" at bounding box center [542, 40] width 17 height 17
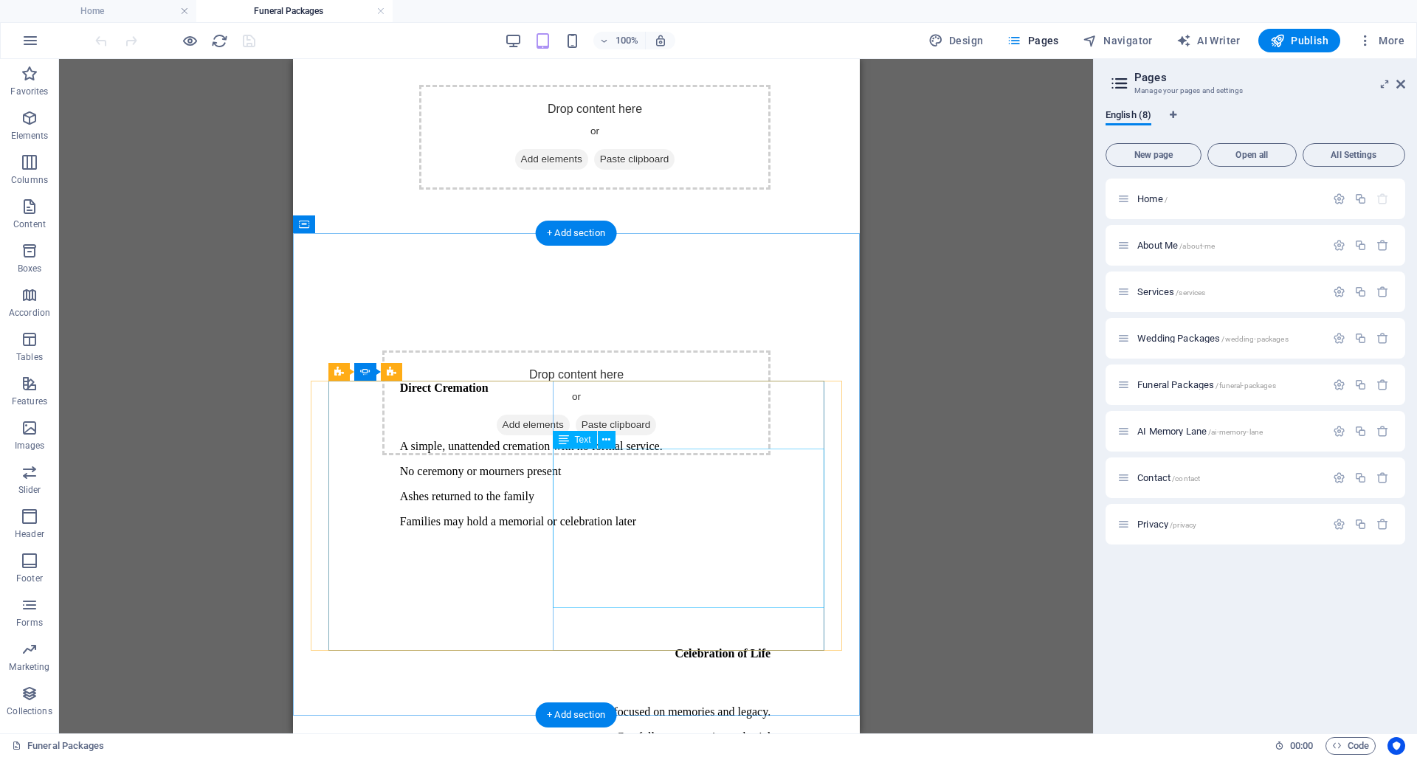
scroll to position [3797, 0]
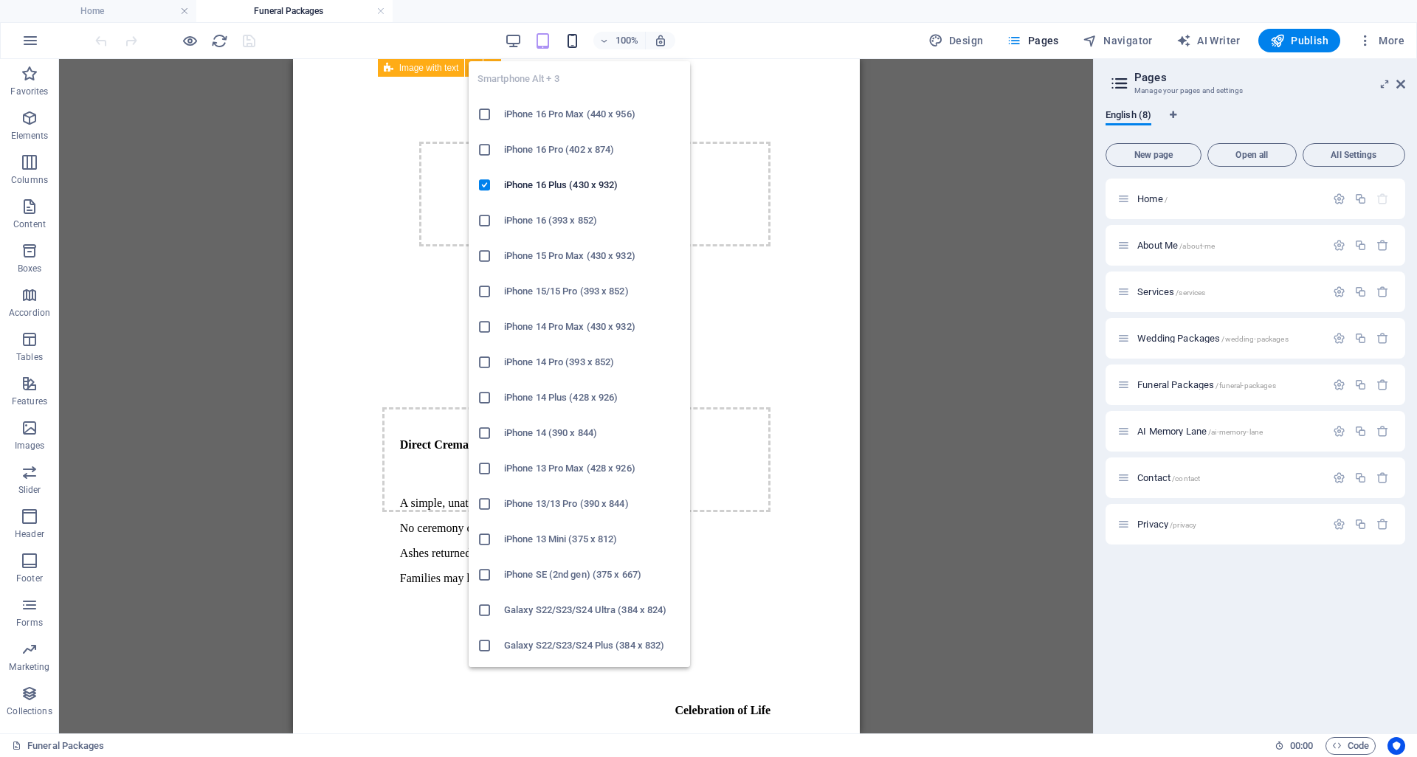
click at [576, 40] on icon "button" at bounding box center [572, 40] width 17 height 17
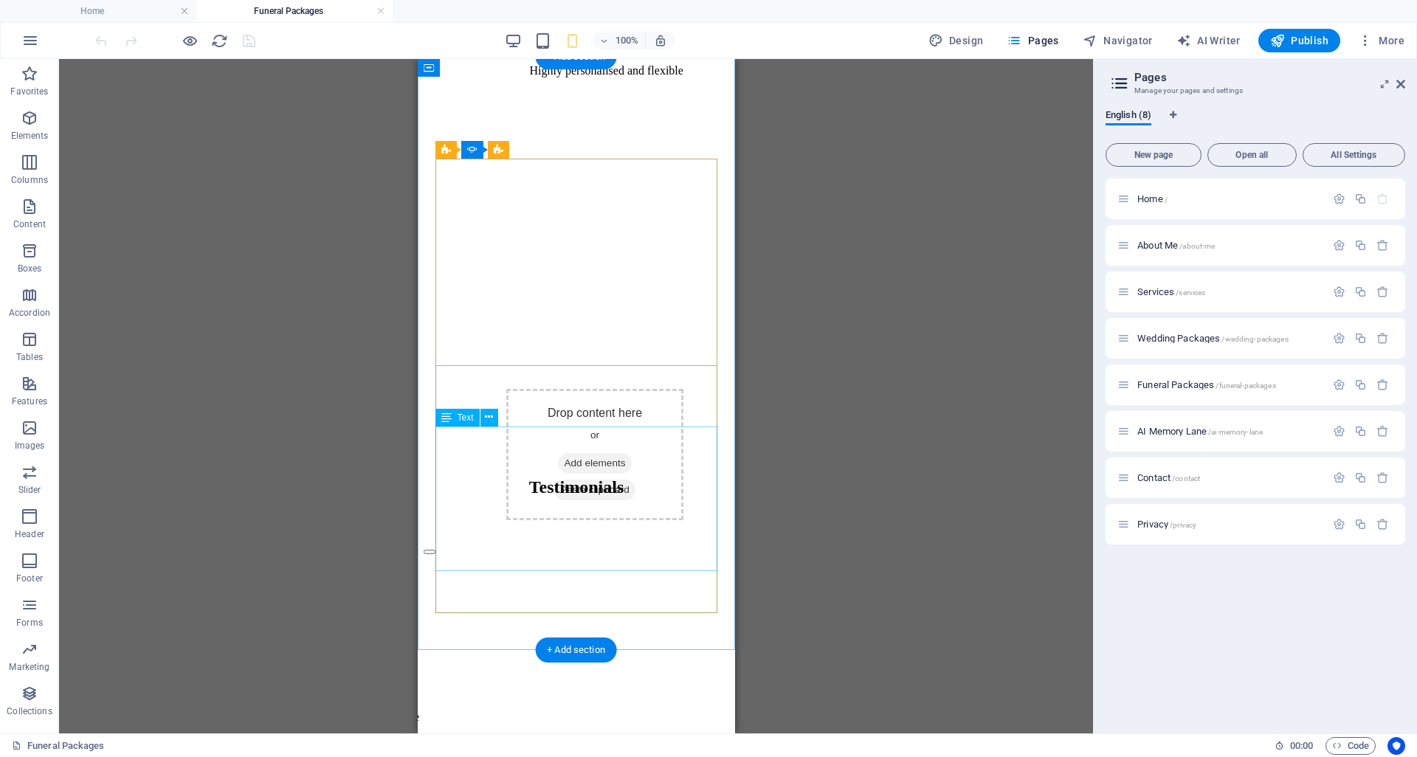
scroll to position [4899, 0]
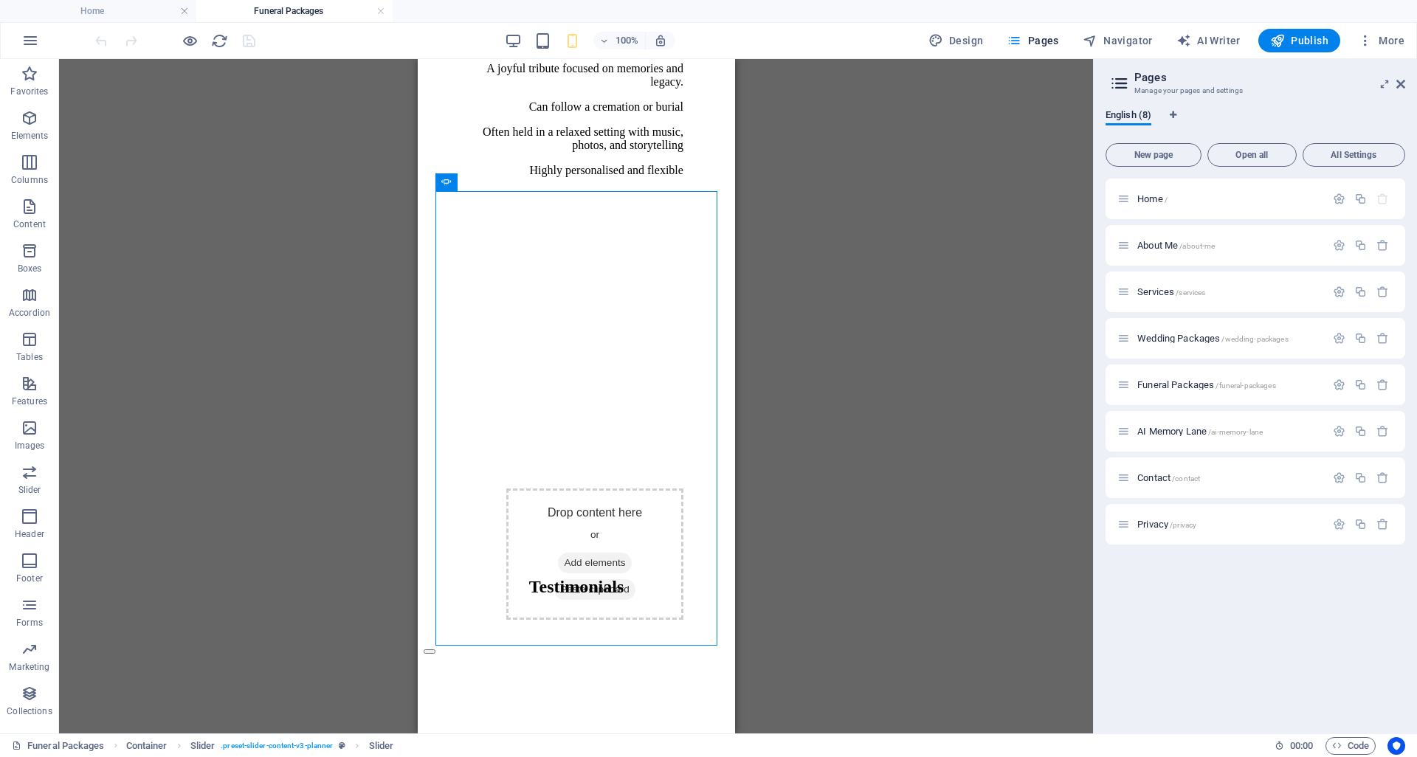
click at [499, 32] on div "100% Design Pages Navigator AI Writer Publish More" at bounding box center [751, 41] width 1318 height 24
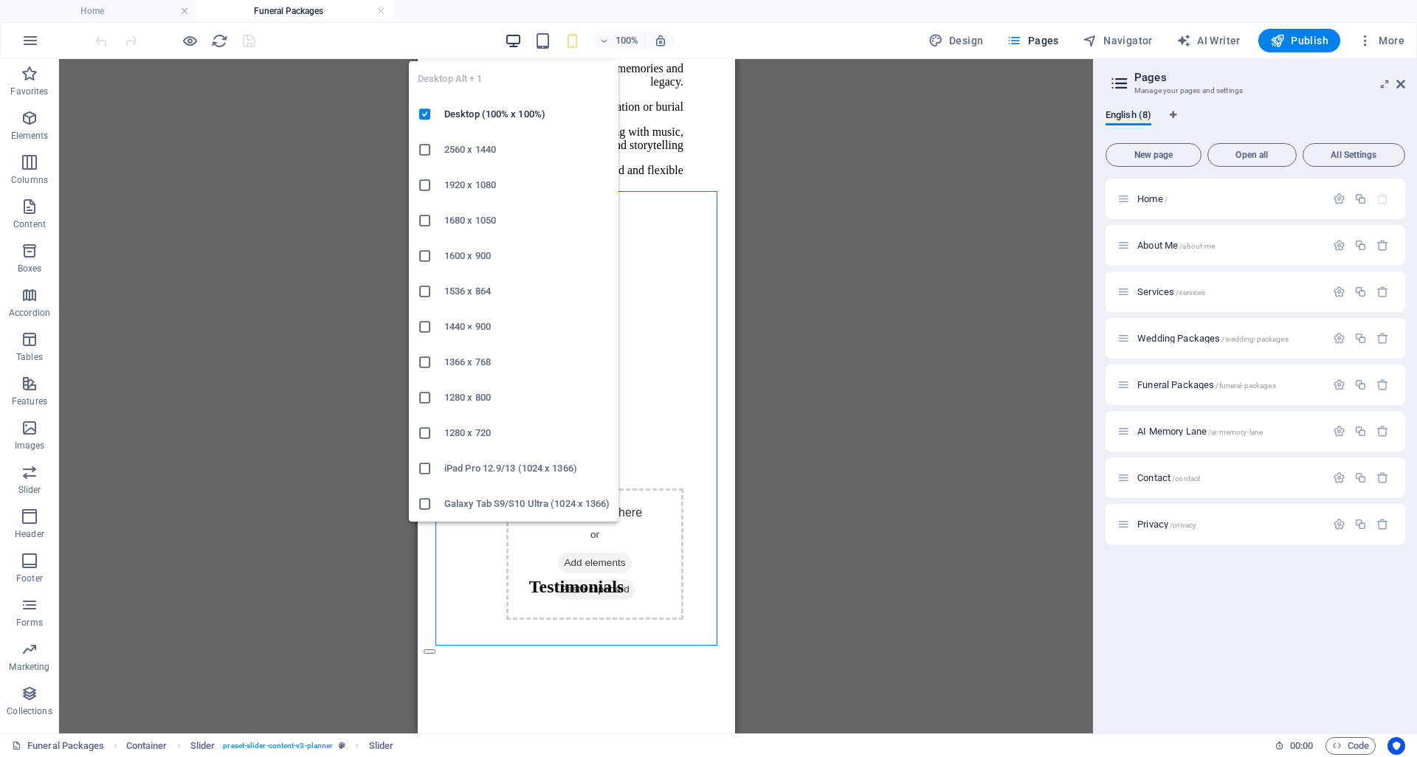
click at [517, 41] on icon "button" at bounding box center [513, 40] width 17 height 17
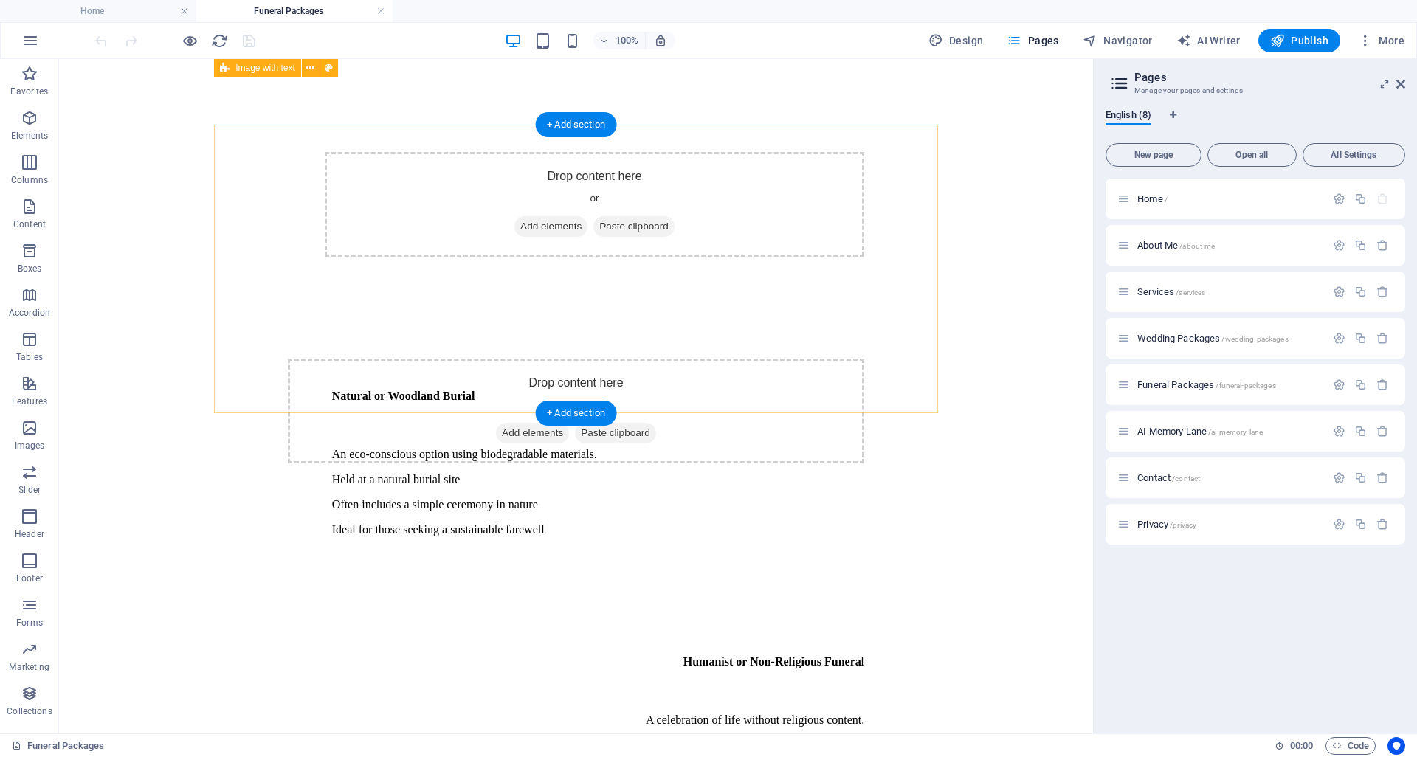
scroll to position [2230, 0]
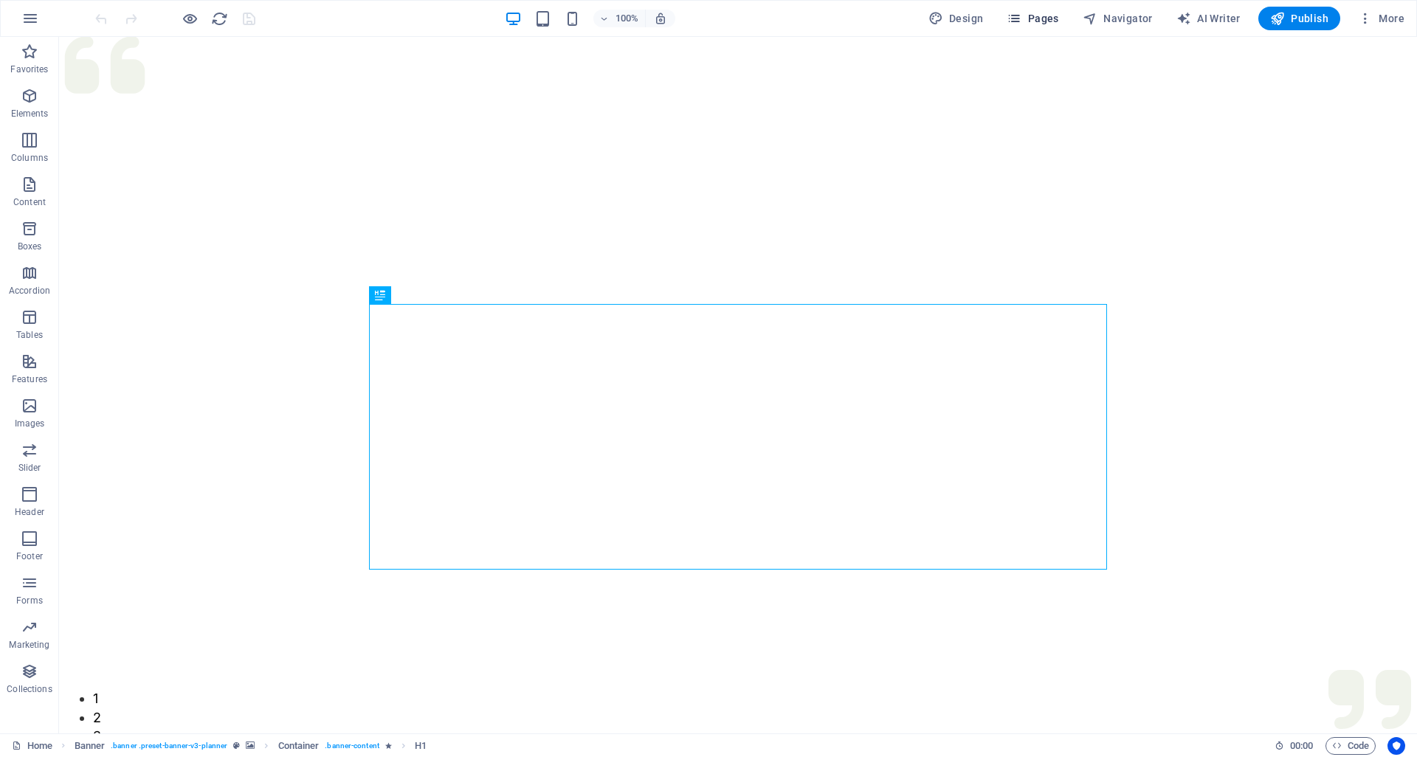
click at [1032, 15] on span "Pages" at bounding box center [1033, 18] width 52 height 15
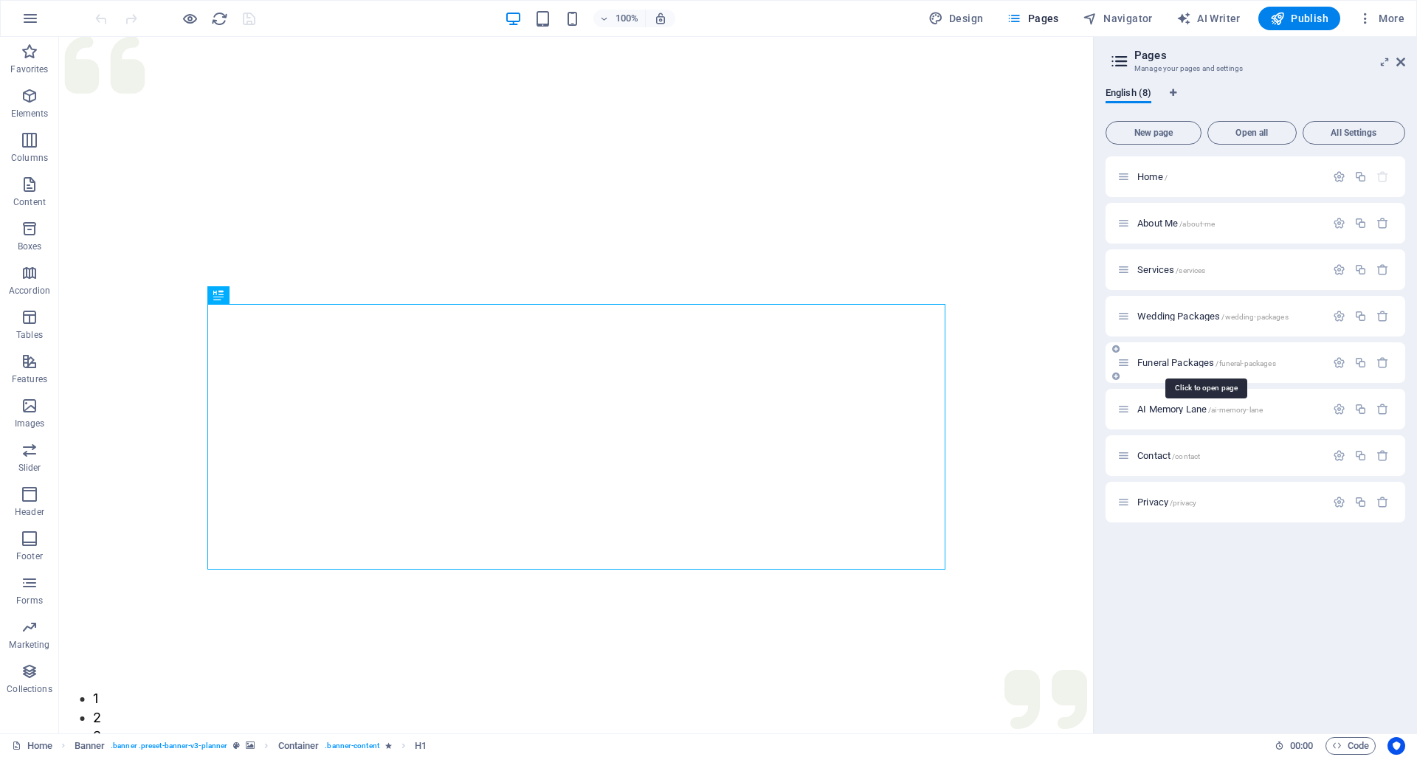
click at [1182, 362] on span "Funeral Packages /funeral-packages" at bounding box center [1206, 362] width 139 height 11
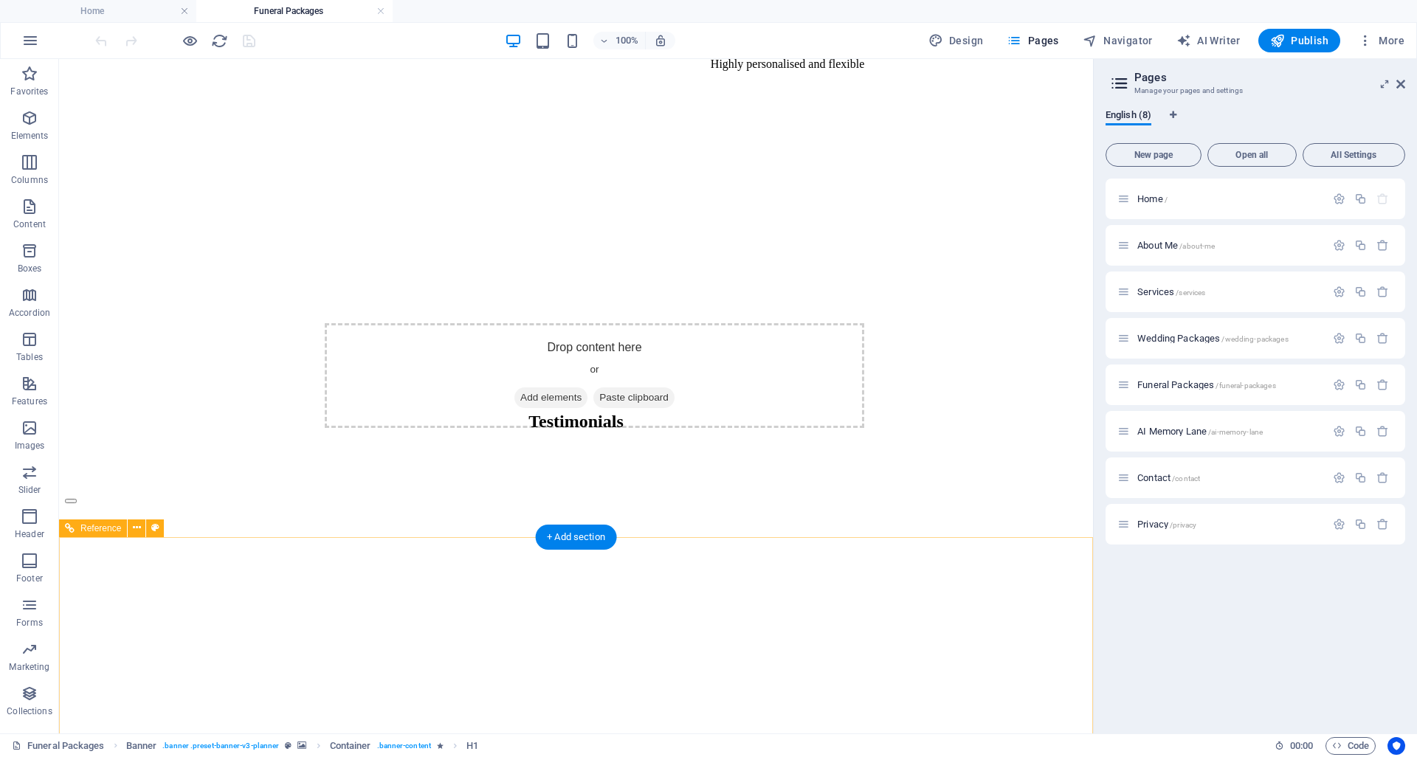
scroll to position [4338, 0]
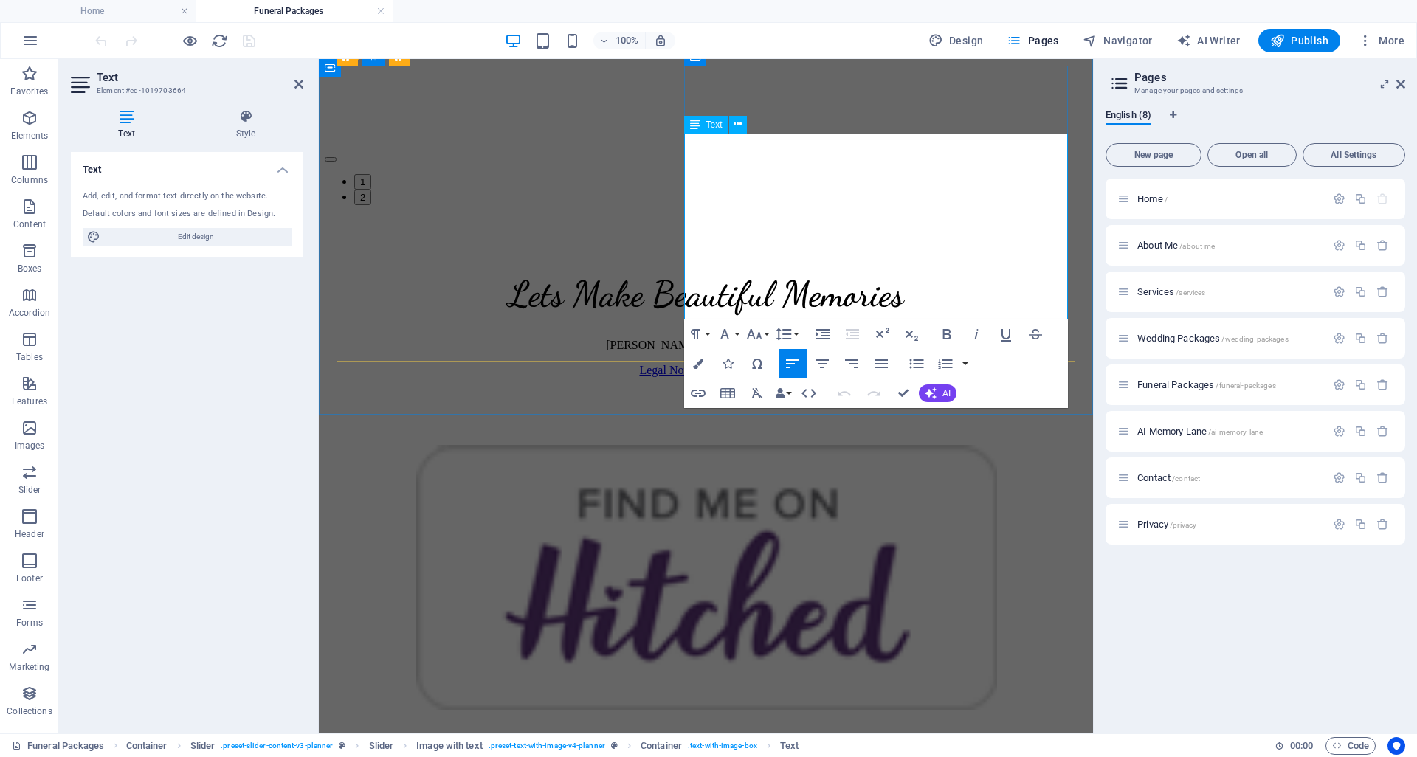
drag, startPoint x: 998, startPoint y: 141, endPoint x: 1046, endPoint y: 142, distance: 48.0
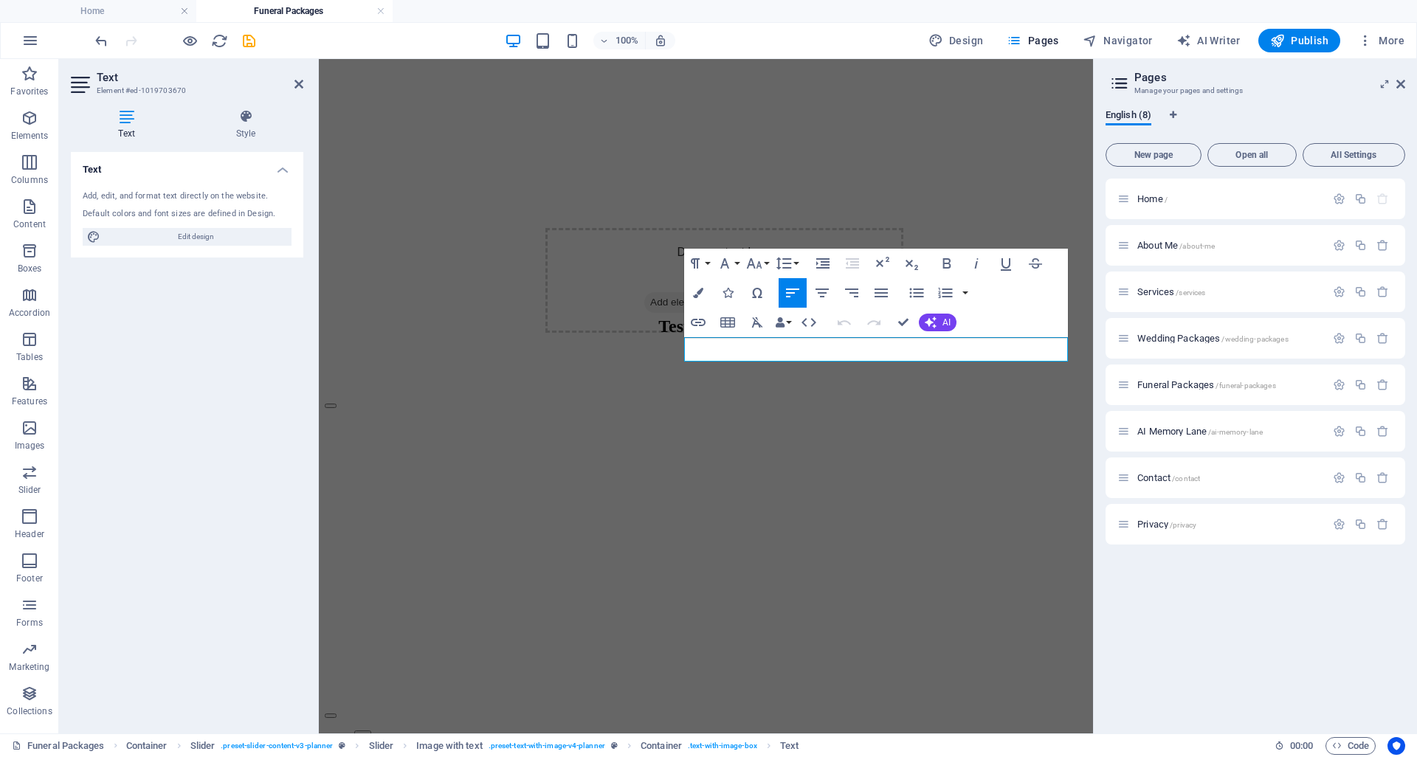
scroll to position [4893, 0]
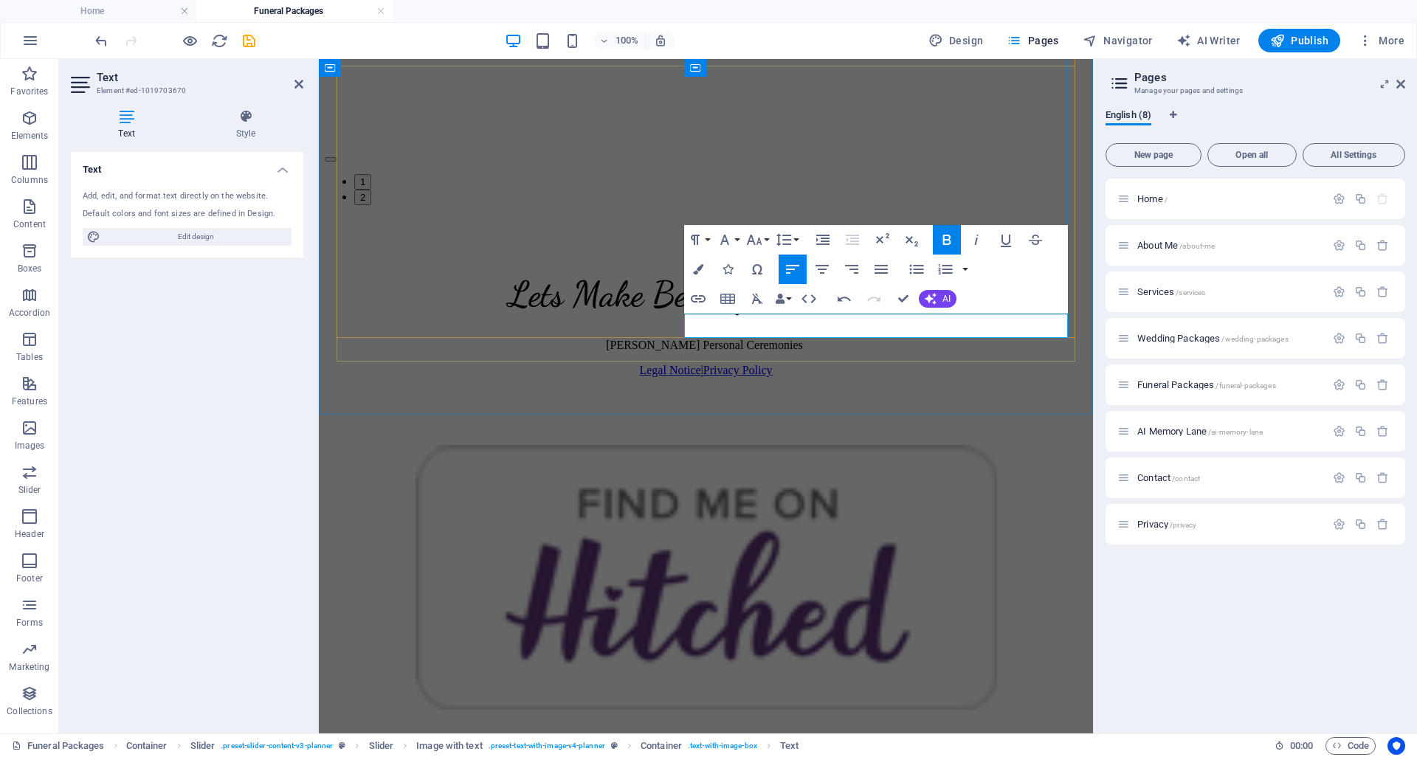
click at [955, 205] on div "Such a thoughtful celebrant "I cannot express enough gratitude to Sarah Morris …" at bounding box center [706, 22] width 762 height 366
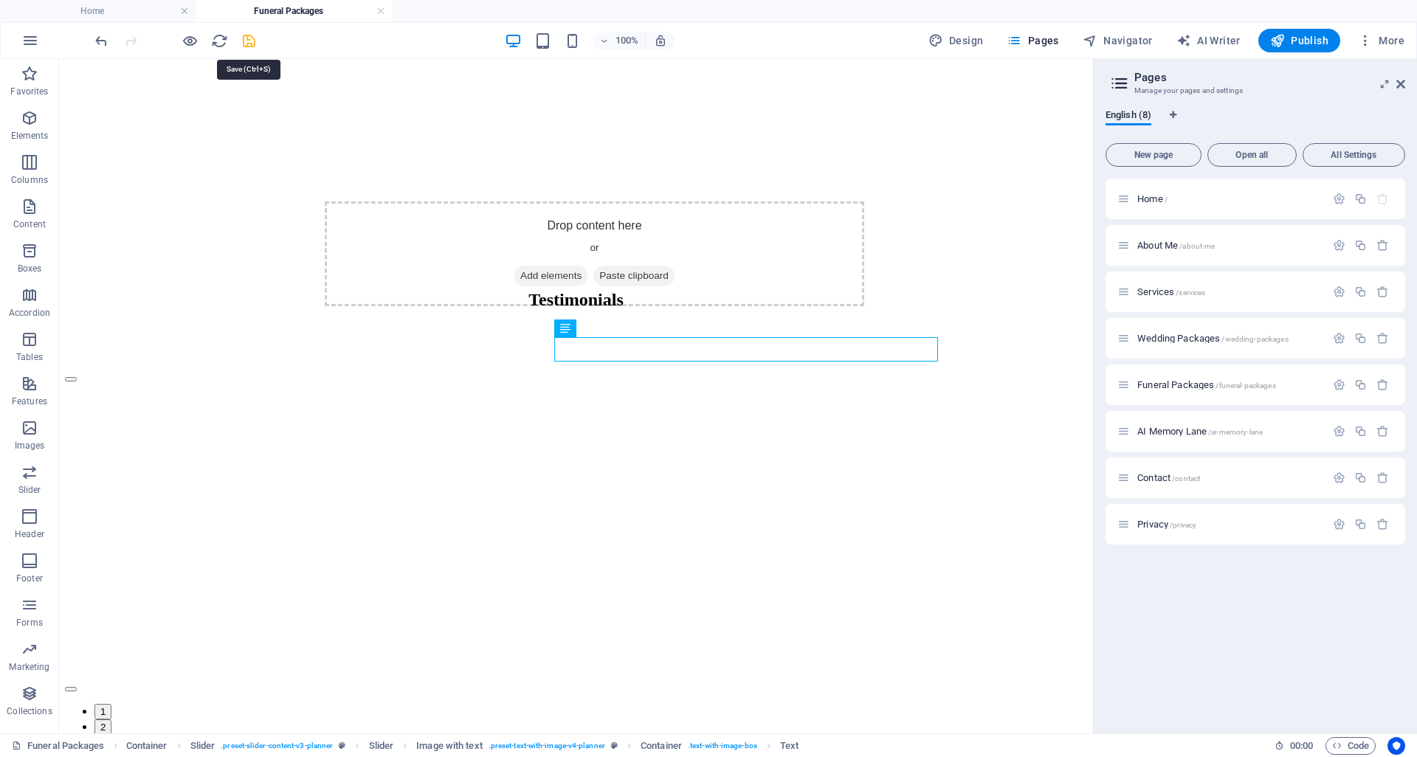
click at [249, 38] on icon "save" at bounding box center [249, 40] width 17 height 17
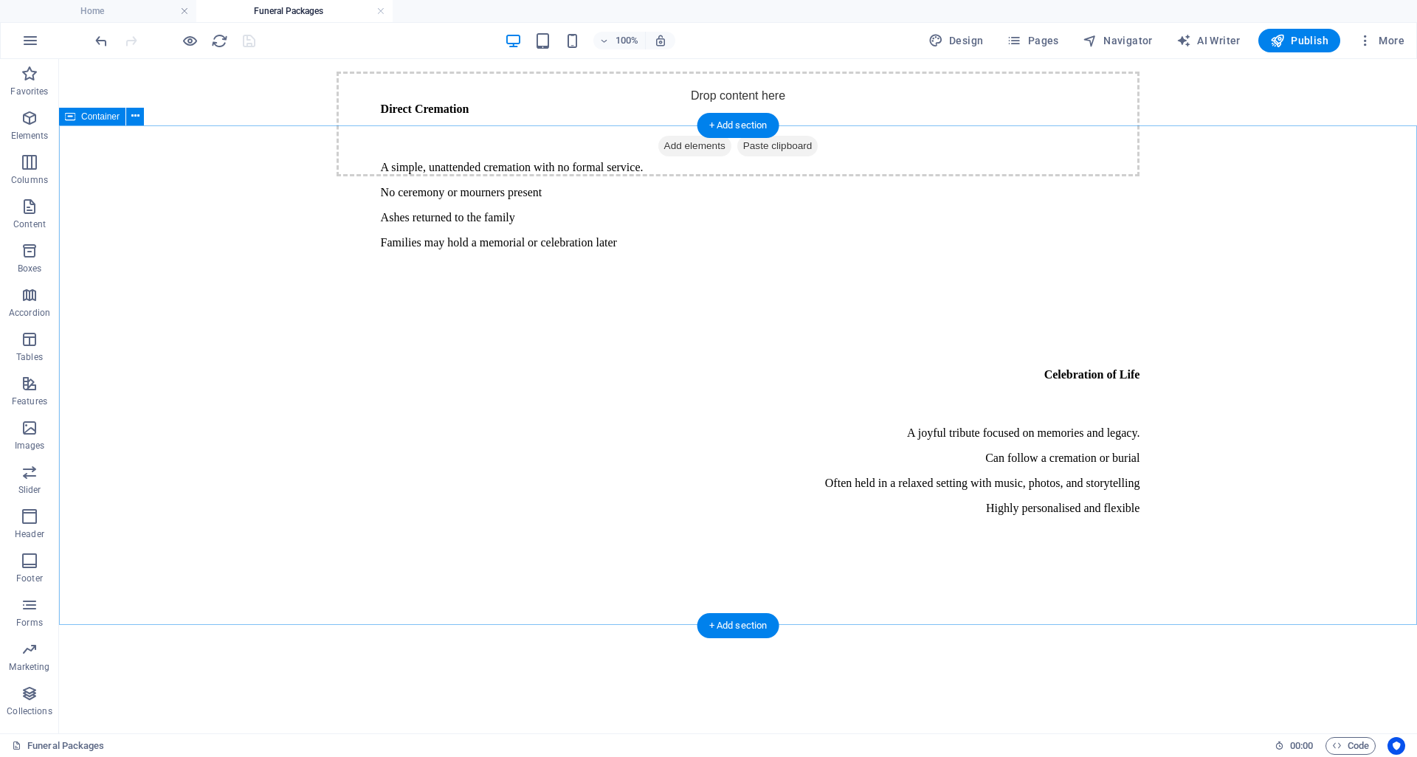
scroll to position [3616, 0]
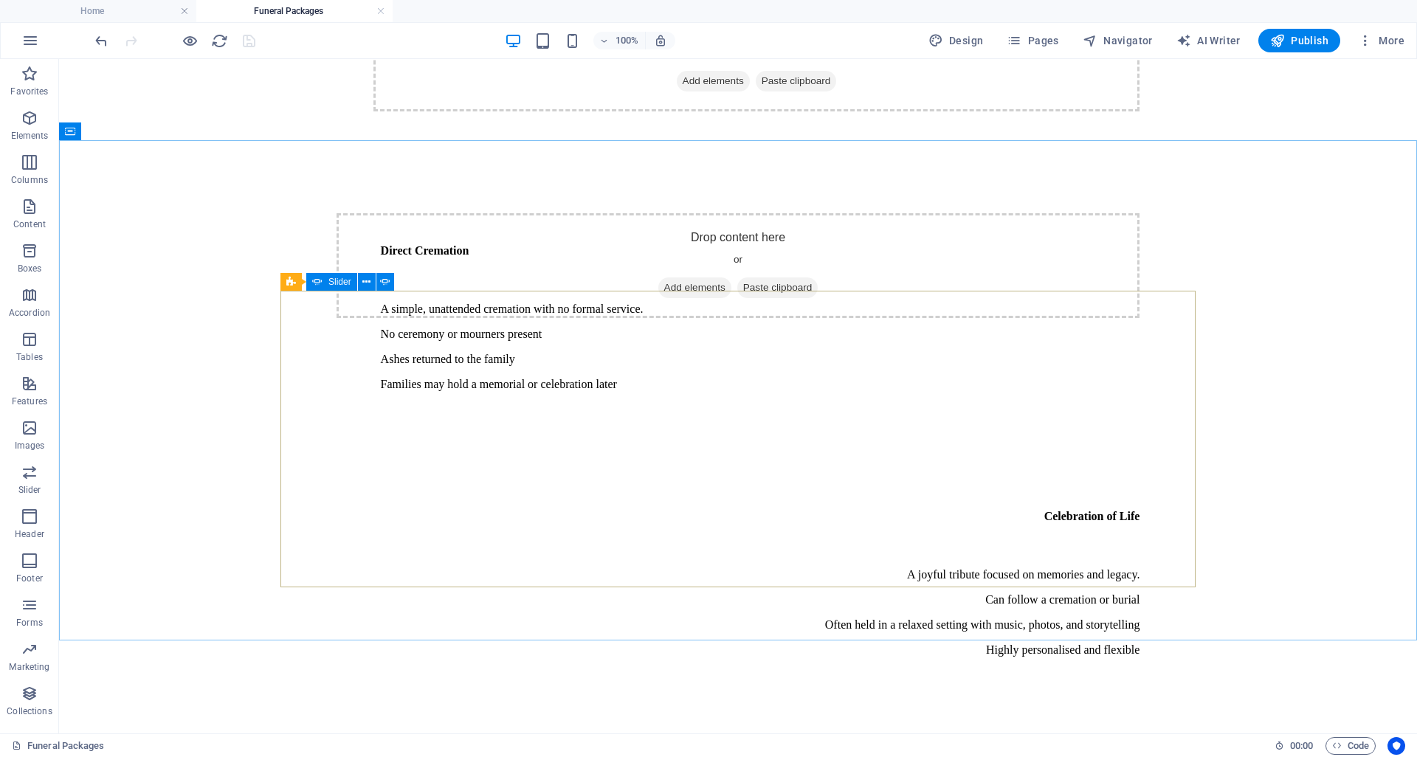
click at [324, 289] on div "Slider" at bounding box center [331, 282] width 51 height 18
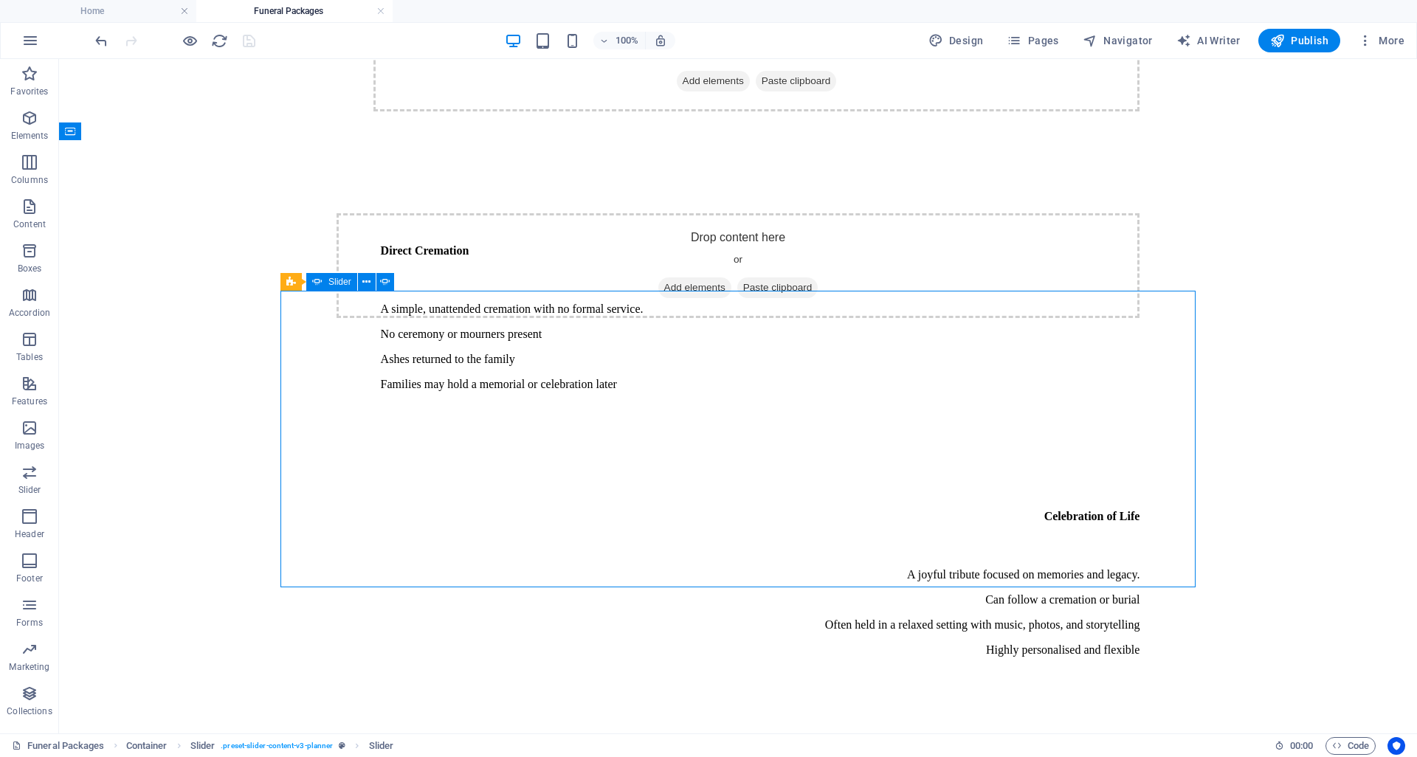
click at [324, 289] on div "Slider" at bounding box center [331, 282] width 51 height 18
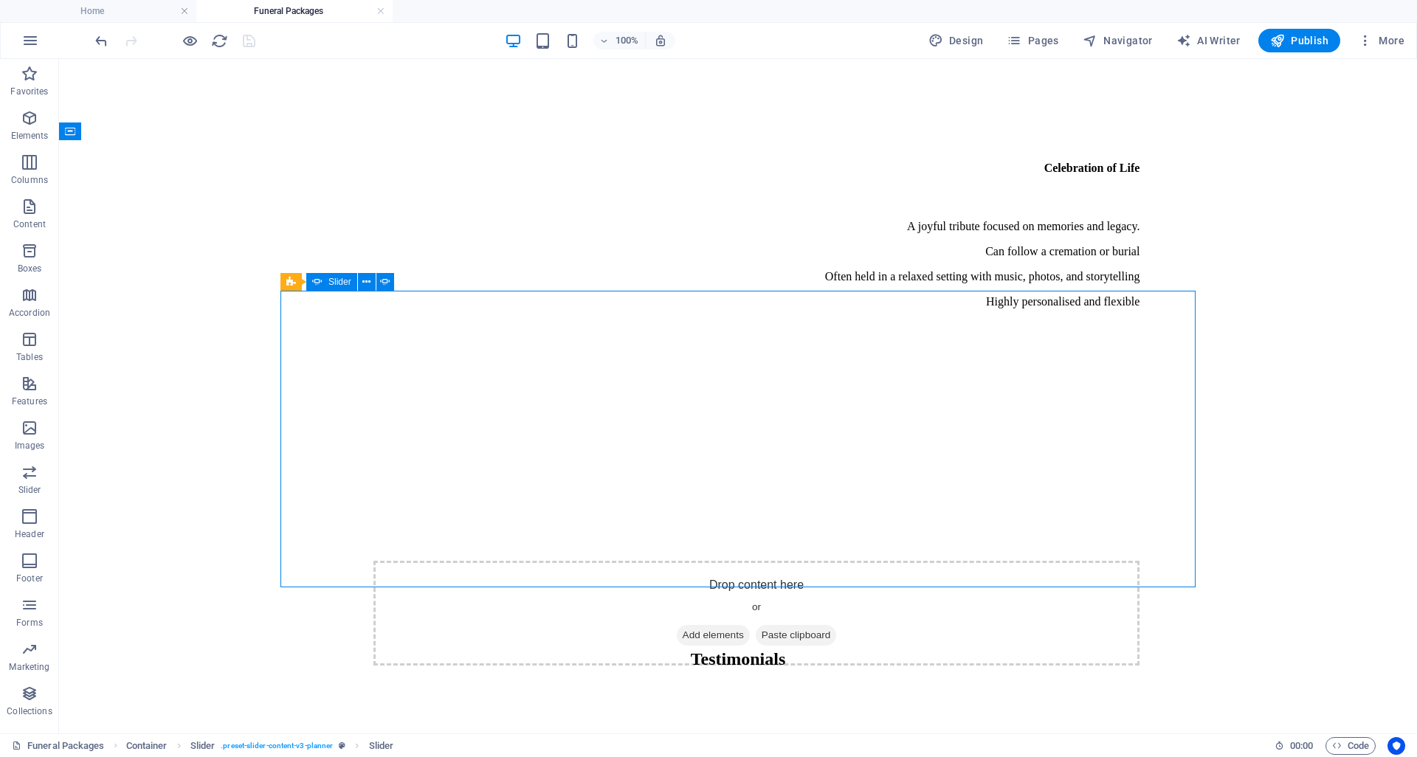
select select "ms"
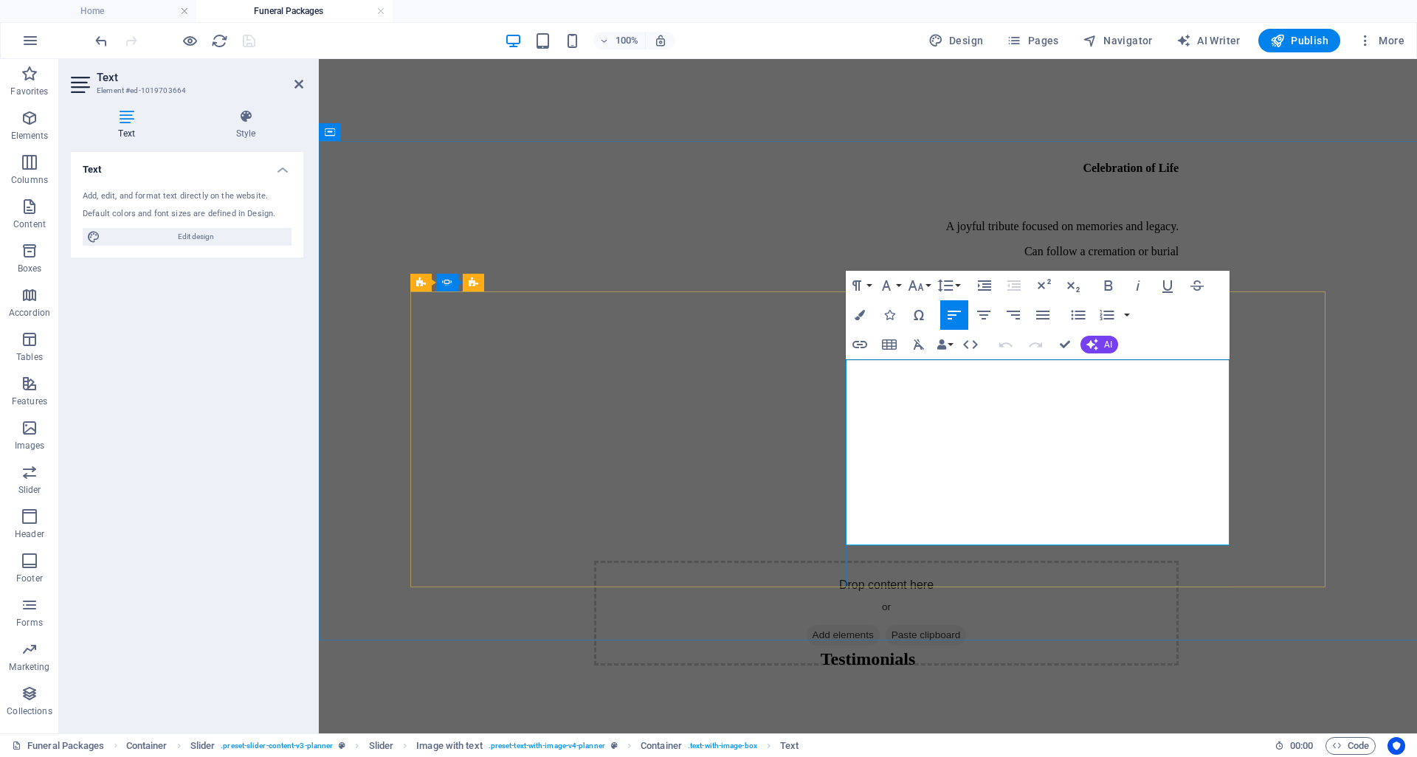
copy div ""[PERSON_NAME] was a pleasure to work with when she took the funeral service fo…"
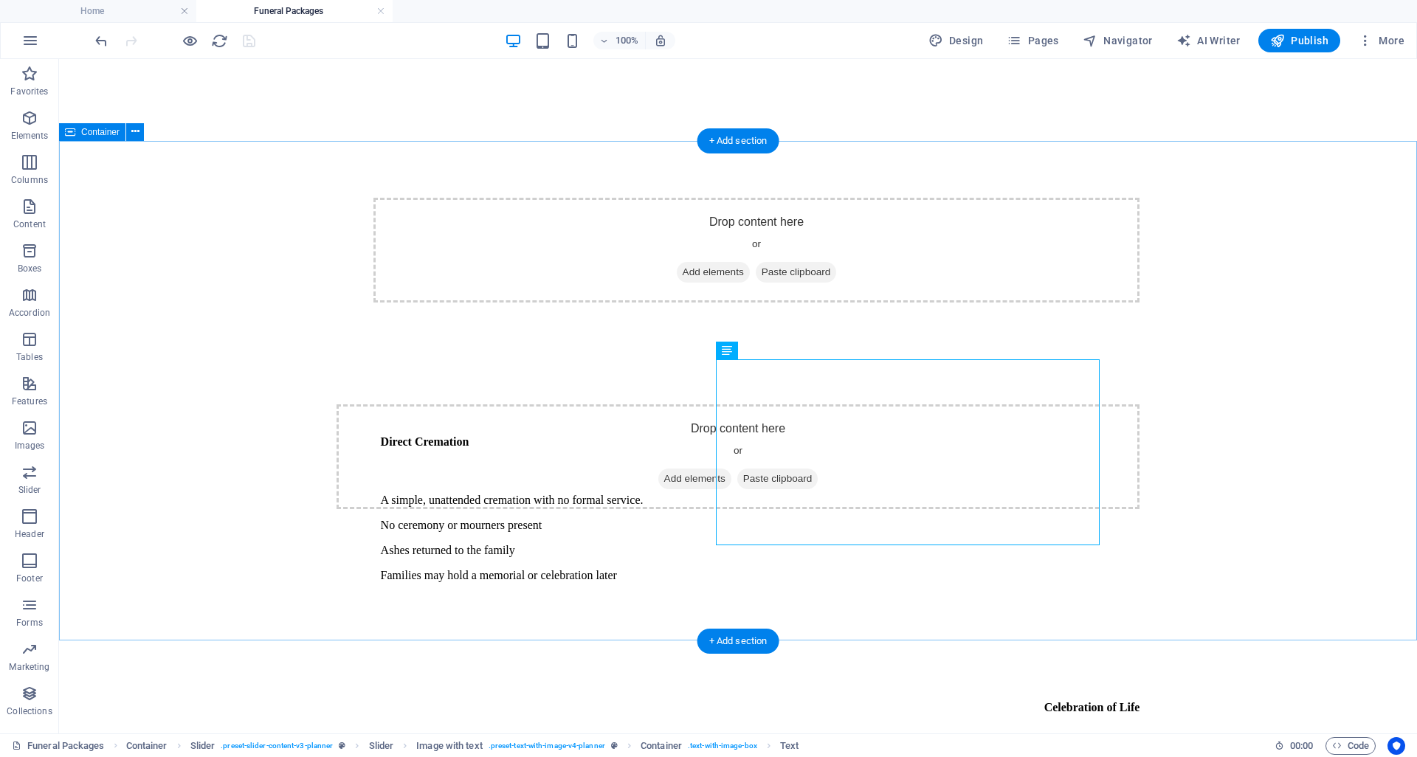
scroll to position [3315, 0]
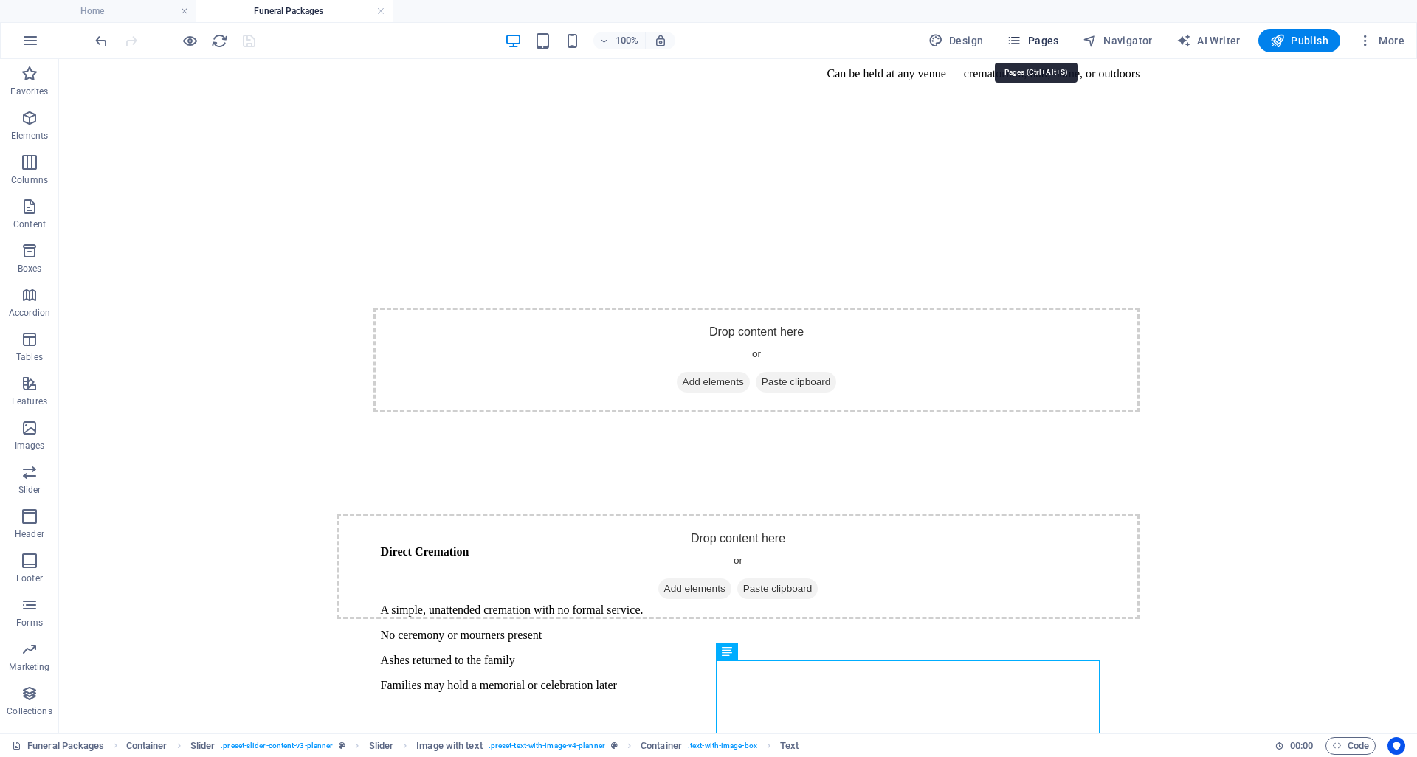
click at [1032, 36] on span "Pages" at bounding box center [1033, 40] width 52 height 15
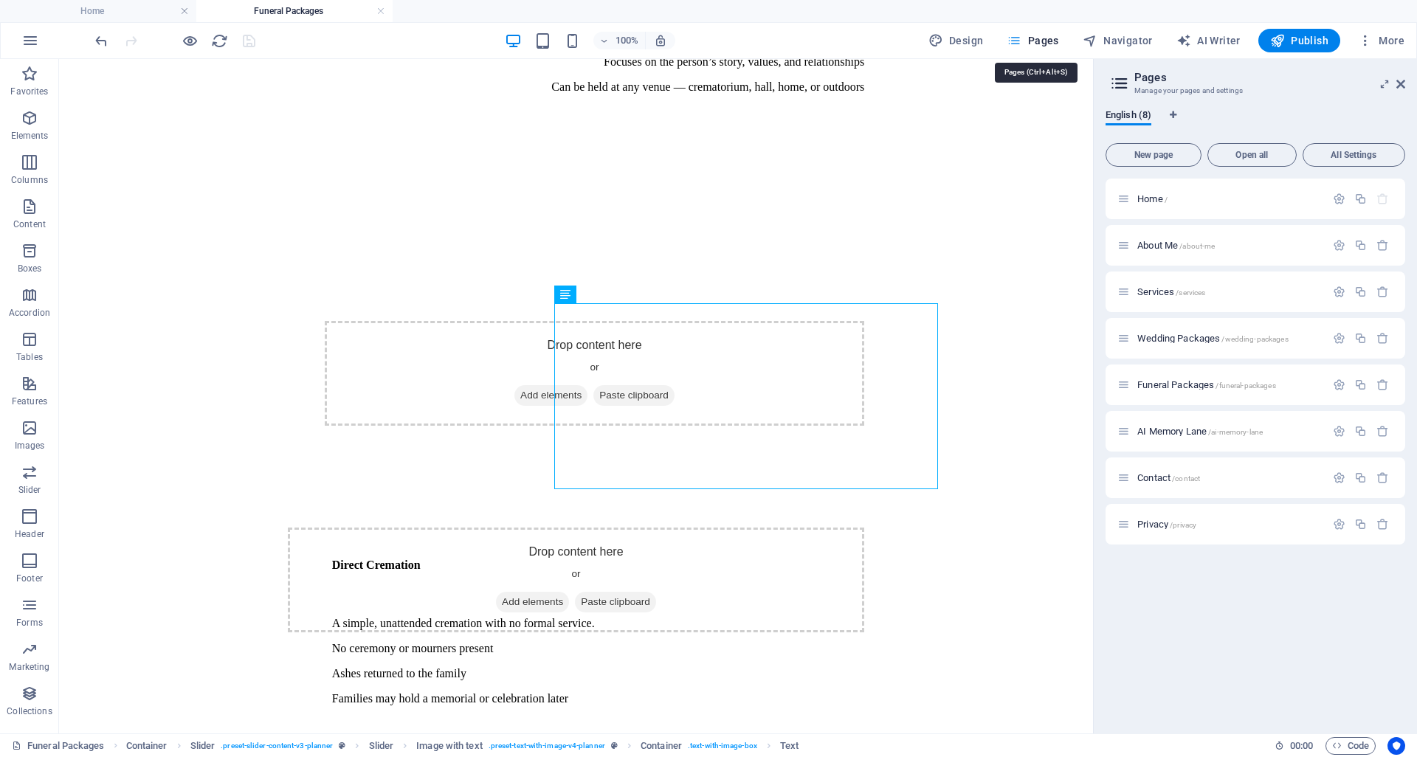
scroll to position [4167, 0]
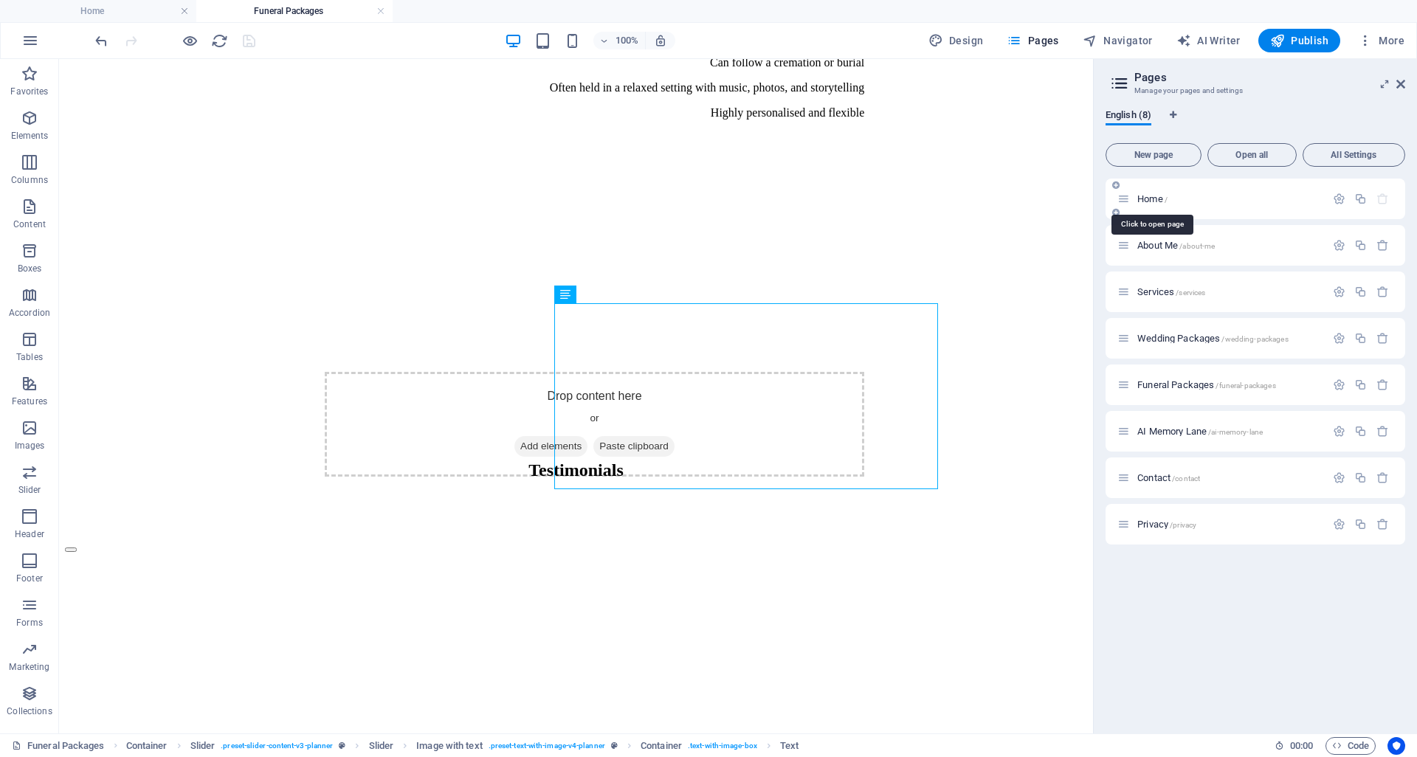
click at [1150, 202] on span "Home /" at bounding box center [1152, 198] width 30 height 11
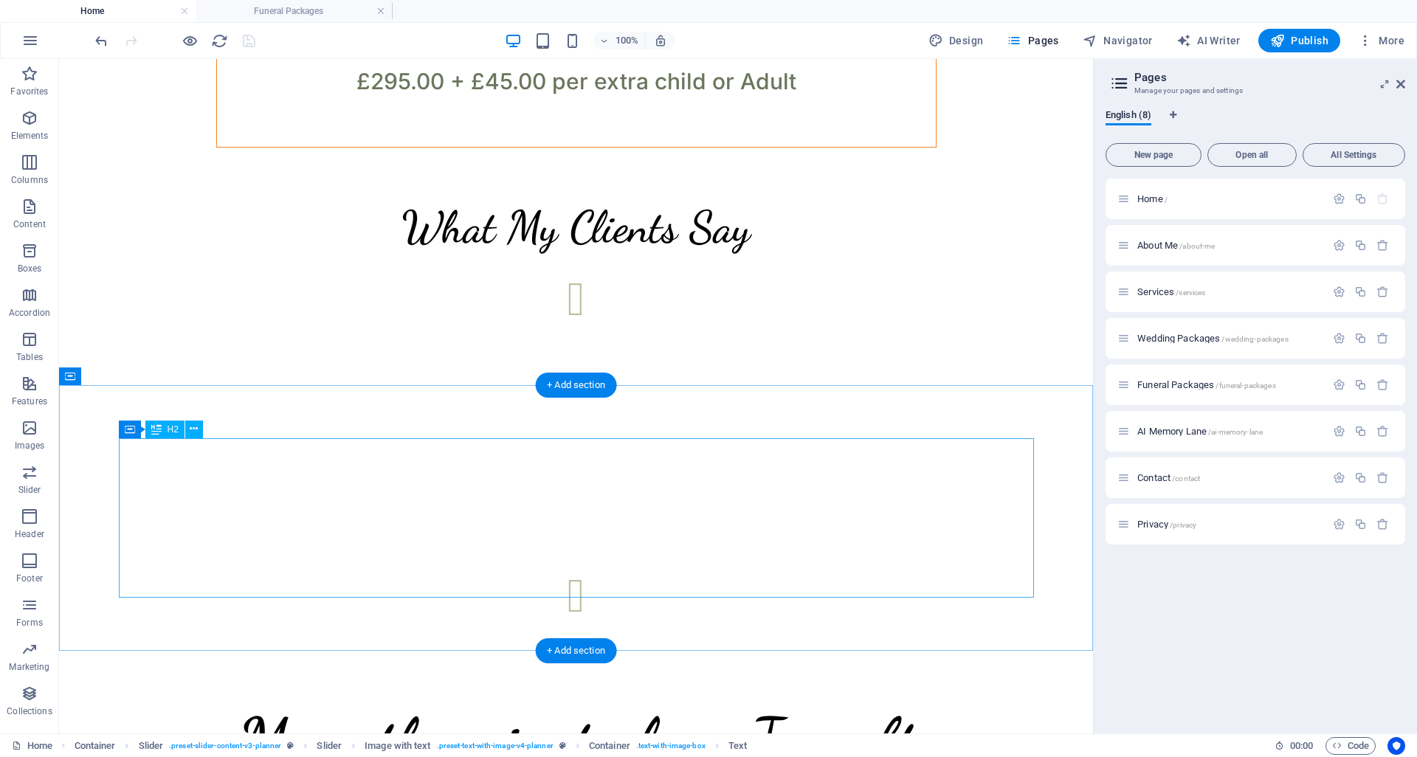
scroll to position [2860, 0]
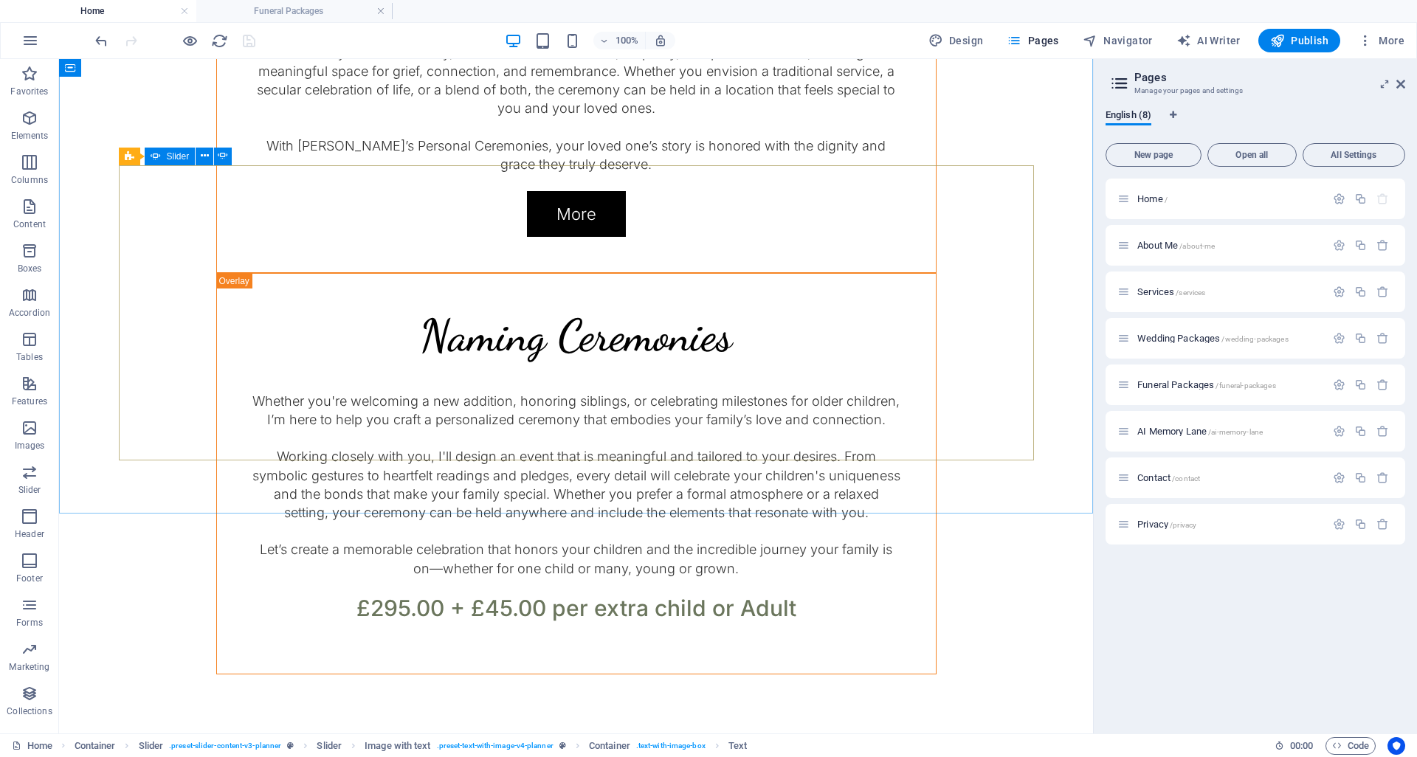
click at [155, 155] on icon at bounding box center [156, 157] width 10 height 18
select select "ms"
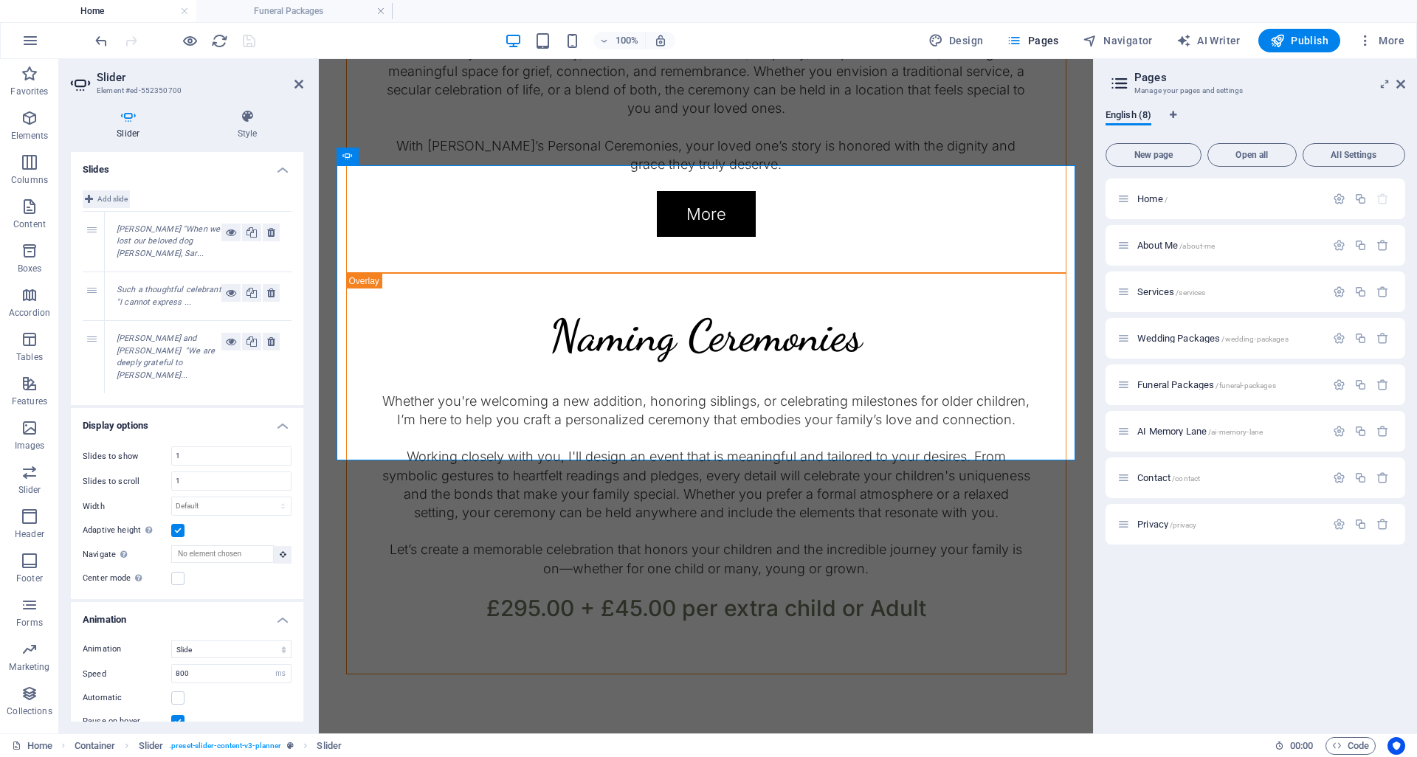
click at [91, 202] on icon at bounding box center [89, 199] width 8 height 18
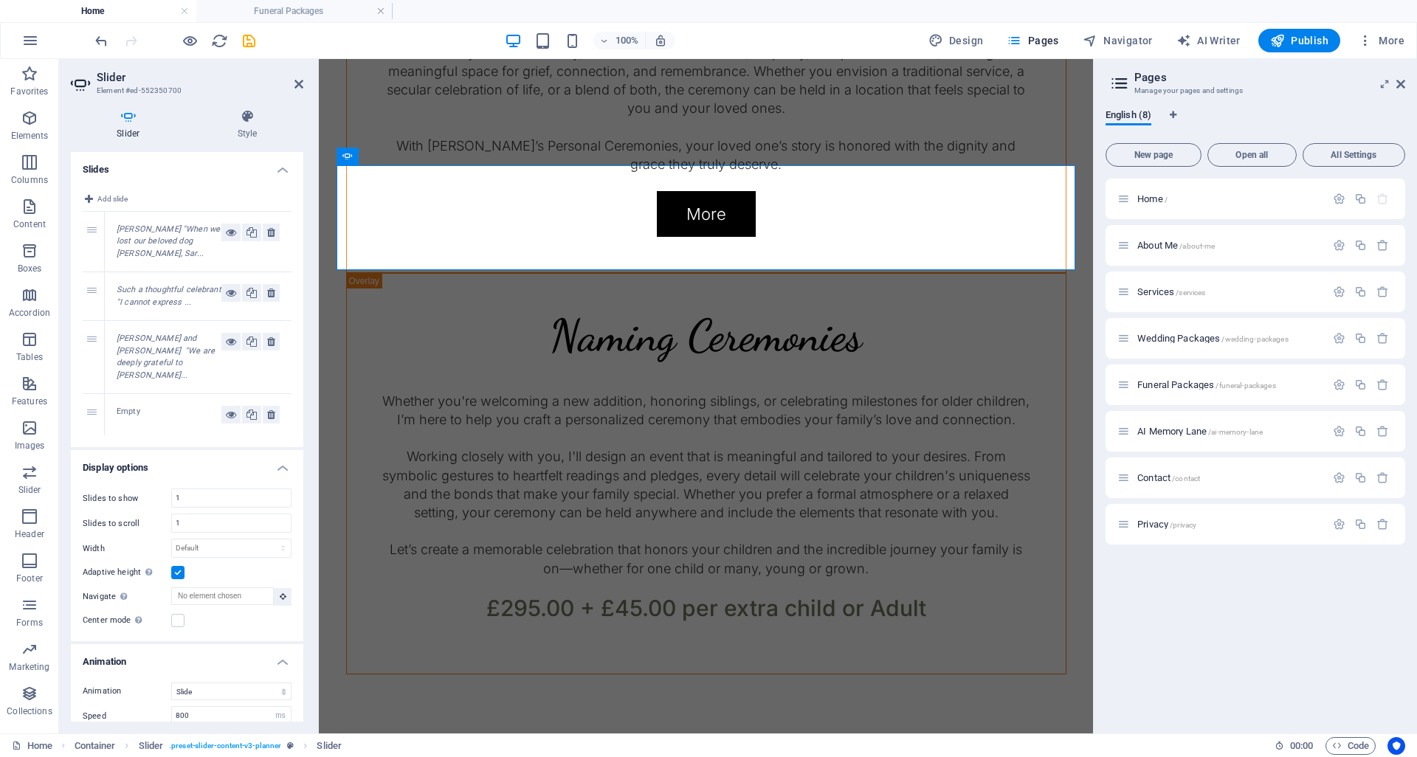
click at [134, 394] on div "Empty" at bounding box center [198, 414] width 187 height 41
click at [134, 406] on div "Empty" at bounding box center [169, 415] width 105 height 18
click at [254, 333] on icon at bounding box center [251, 342] width 10 height 18
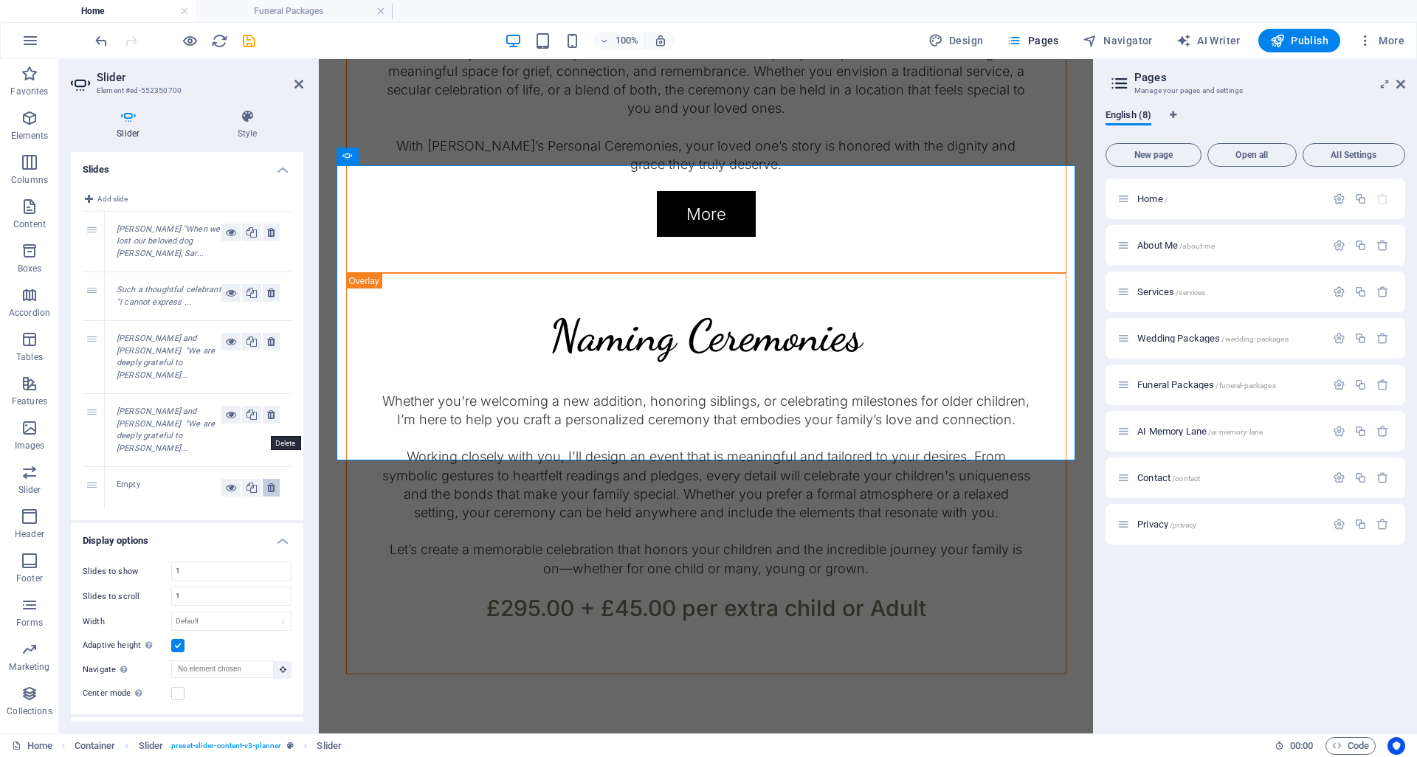
click at [270, 479] on icon at bounding box center [271, 488] width 8 height 18
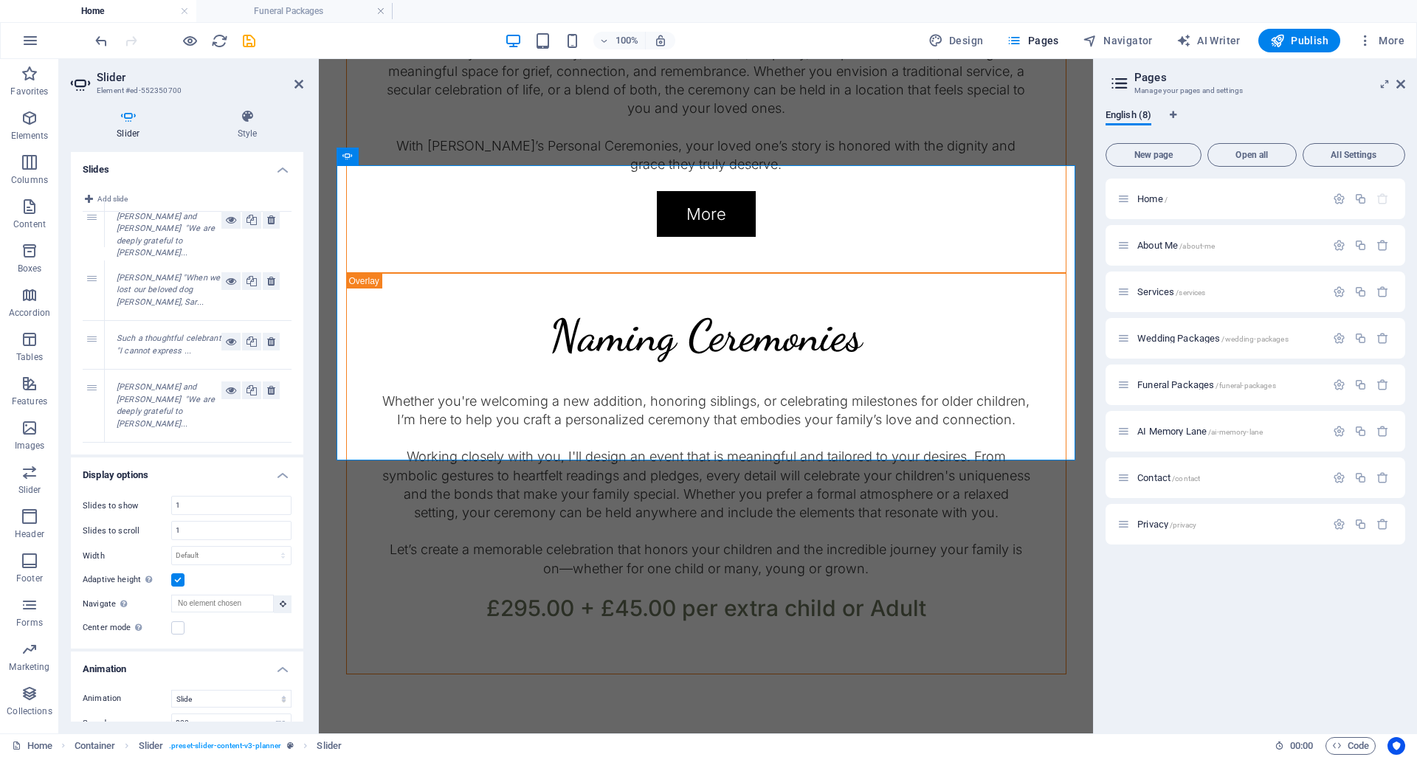
drag, startPoint x: 86, startPoint y: 373, endPoint x: 92, endPoint y: 215, distance: 158.7
click at [92, 215] on div "1 Laura "When we lost our beloved dog Riley, Sar... 2 Such a thoughtful celebra…" at bounding box center [187, 328] width 209 height 232
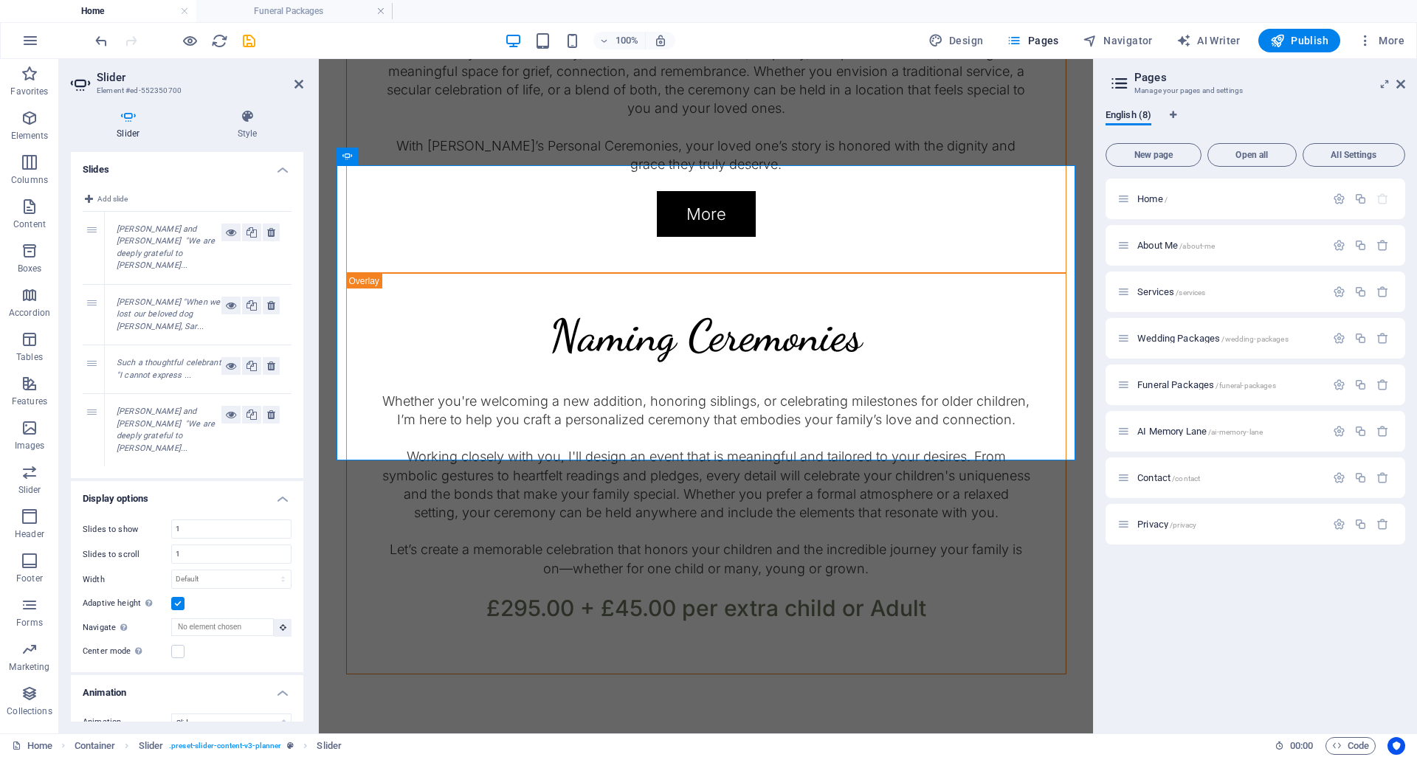
click at [153, 224] on div "Harry and Amy "We are deeply grateful to Sara..." at bounding box center [169, 248] width 105 height 49
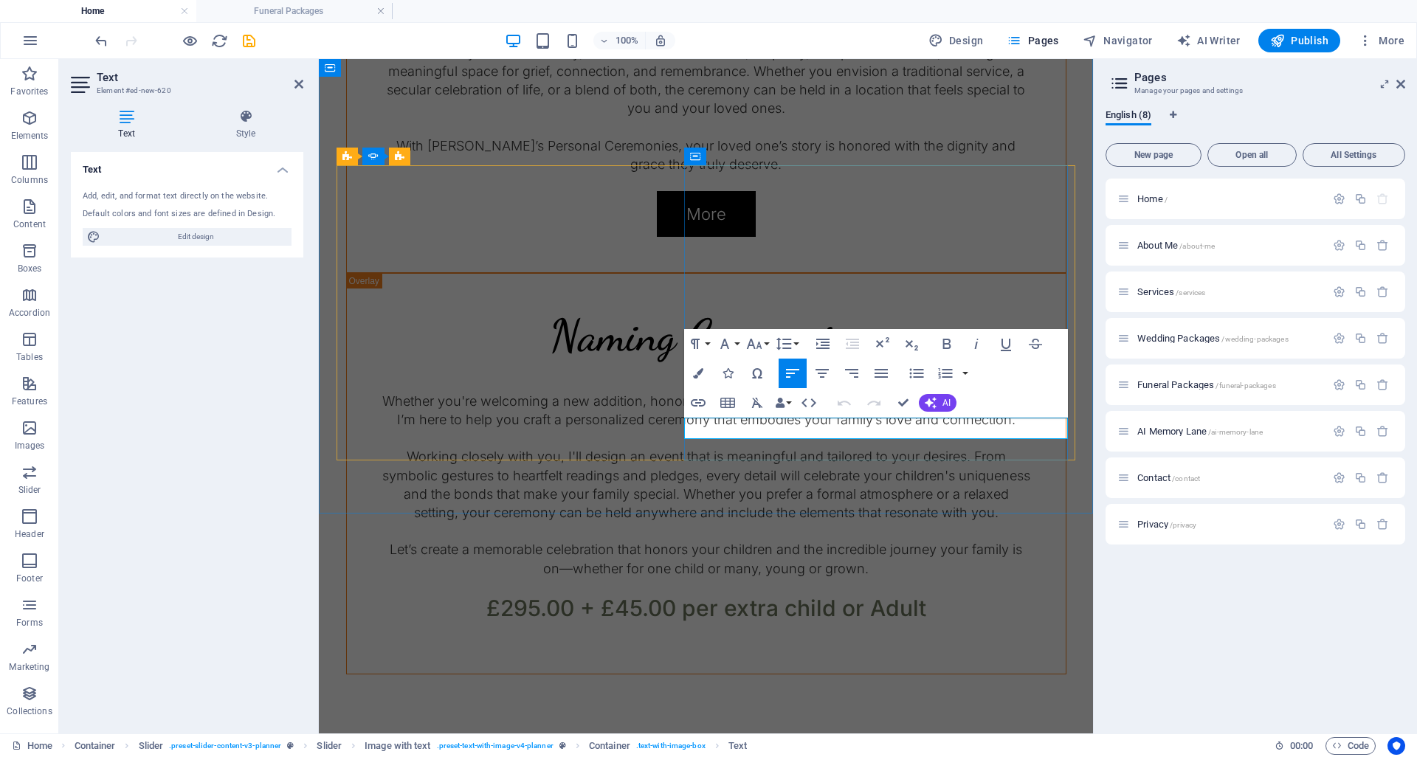
drag, startPoint x: 707, startPoint y: 425, endPoint x: 860, endPoint y: 427, distance: 152.8
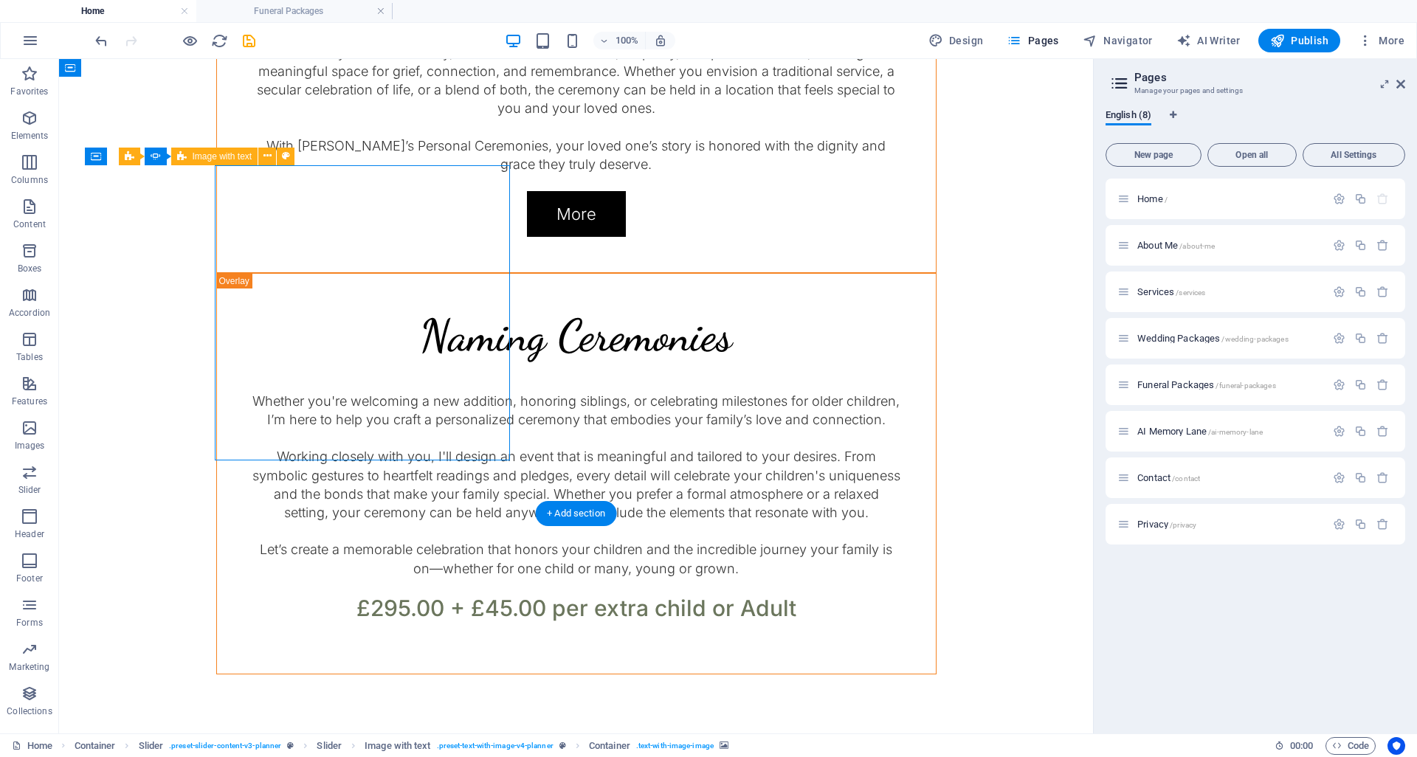
select select "px"
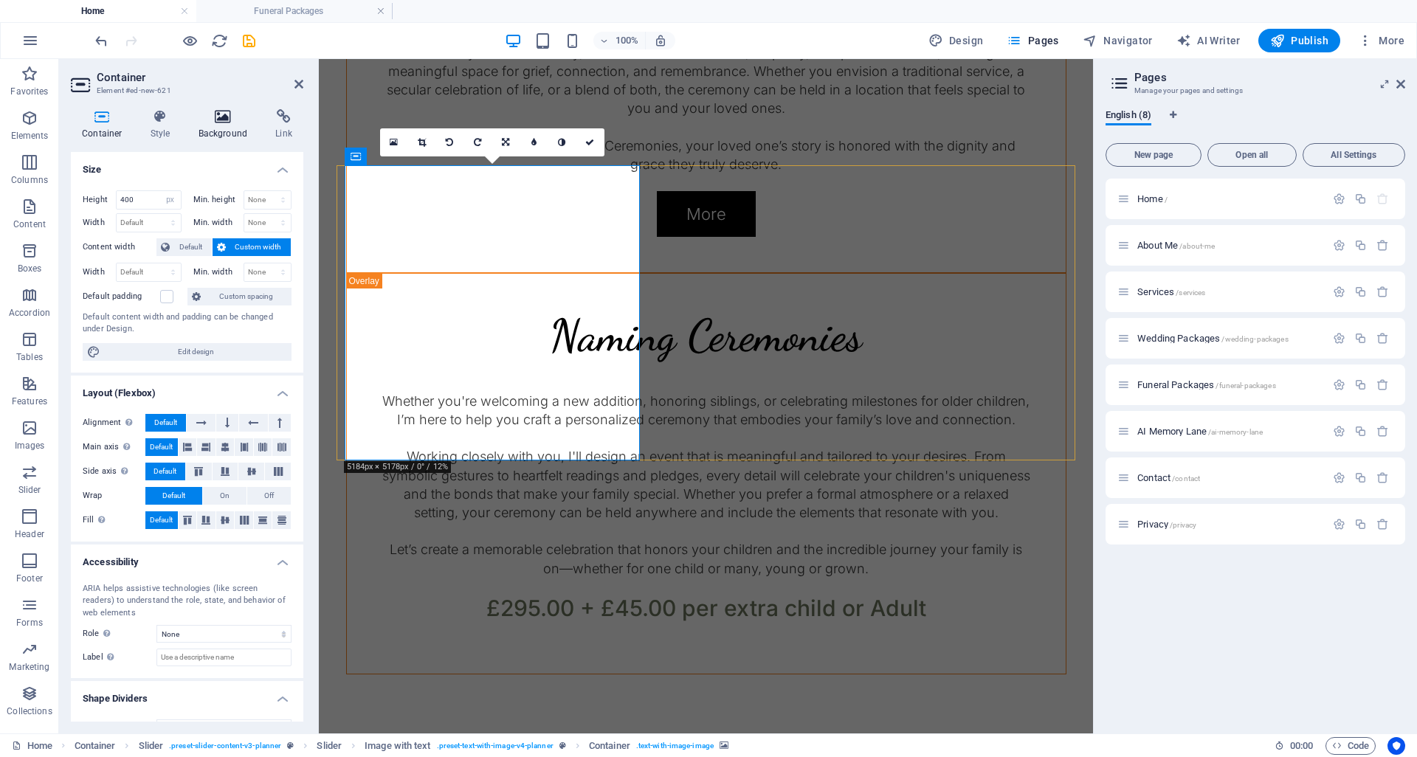
click at [225, 112] on icon at bounding box center [223, 116] width 72 height 15
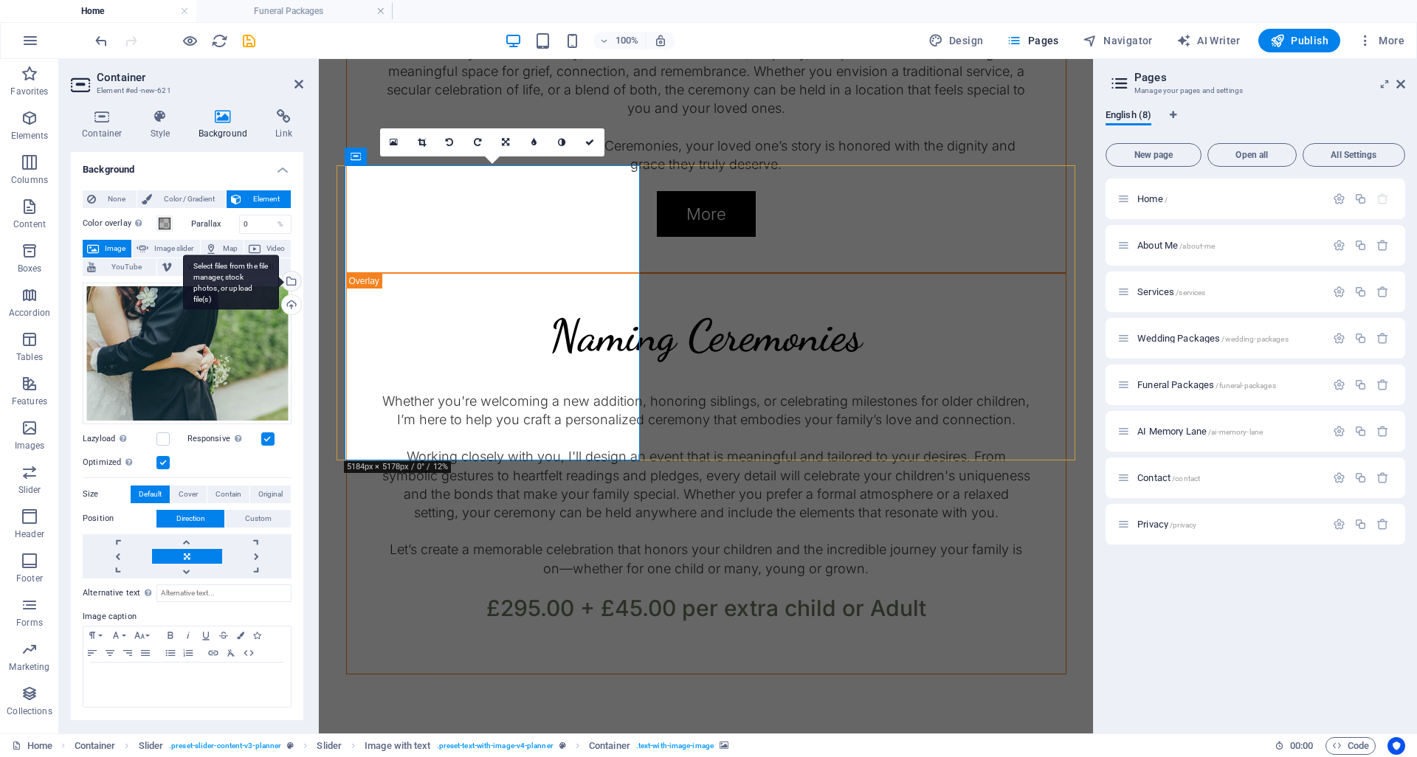
click at [296, 280] on div "Select files from the file manager, stock photos, or upload file(s)" at bounding box center [290, 283] width 22 height 22
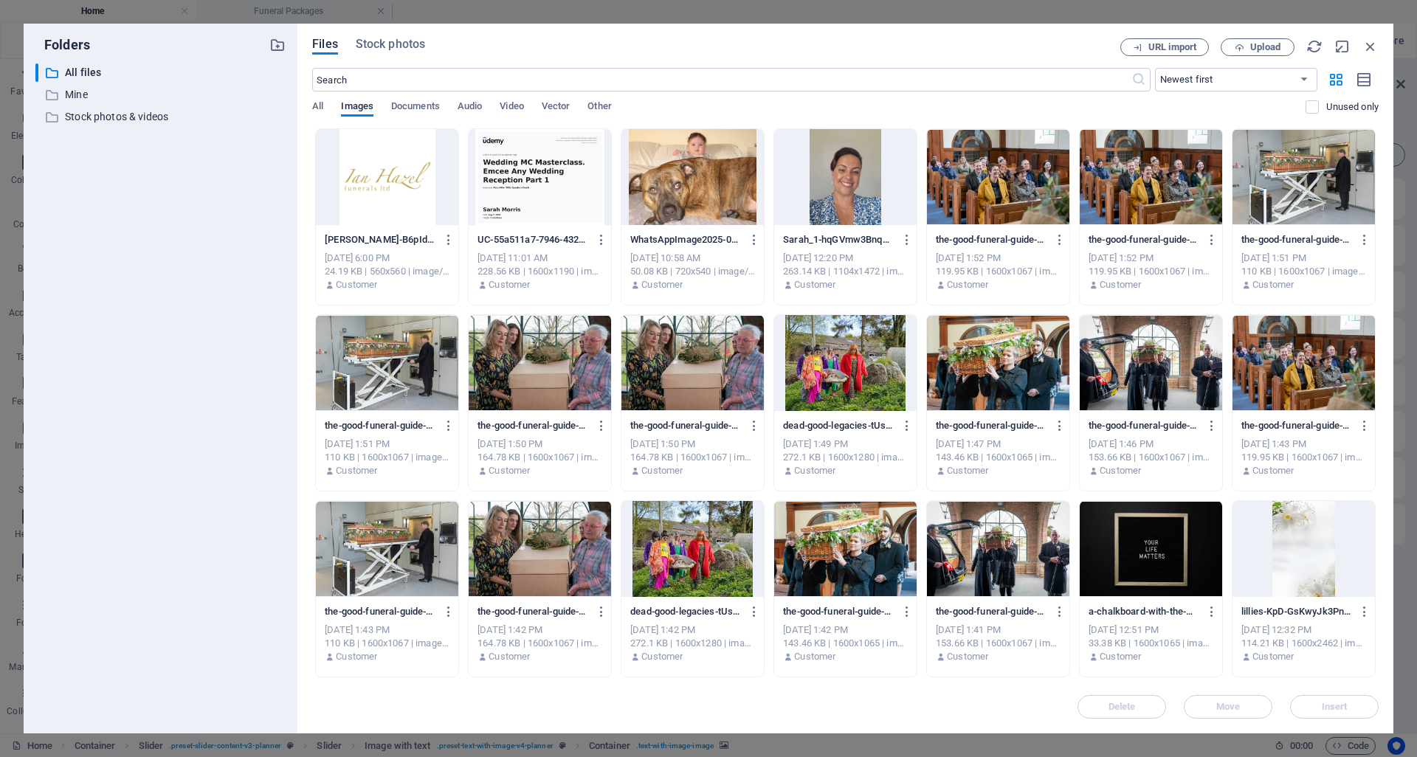
click at [396, 170] on div at bounding box center [387, 177] width 142 height 96
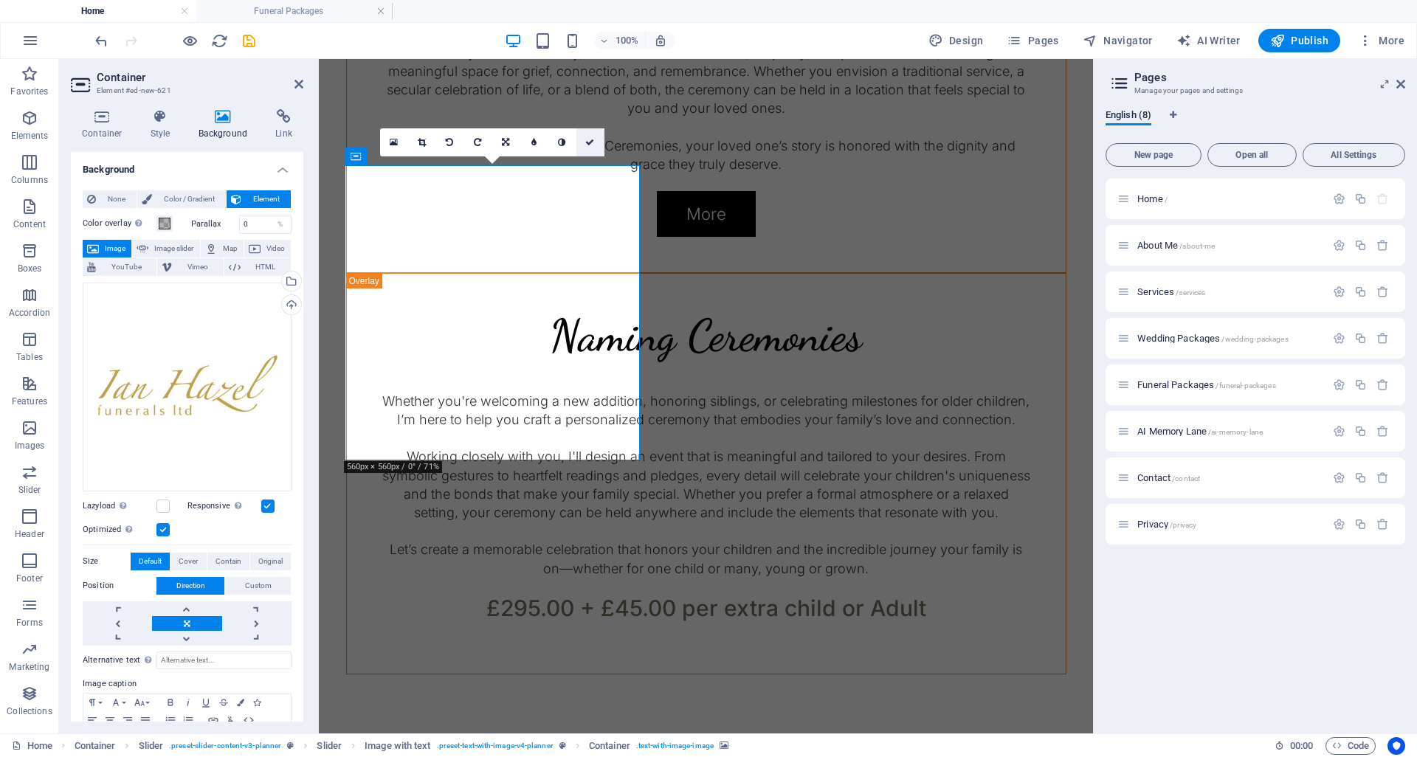
click at [593, 138] on icon at bounding box center [589, 142] width 9 height 9
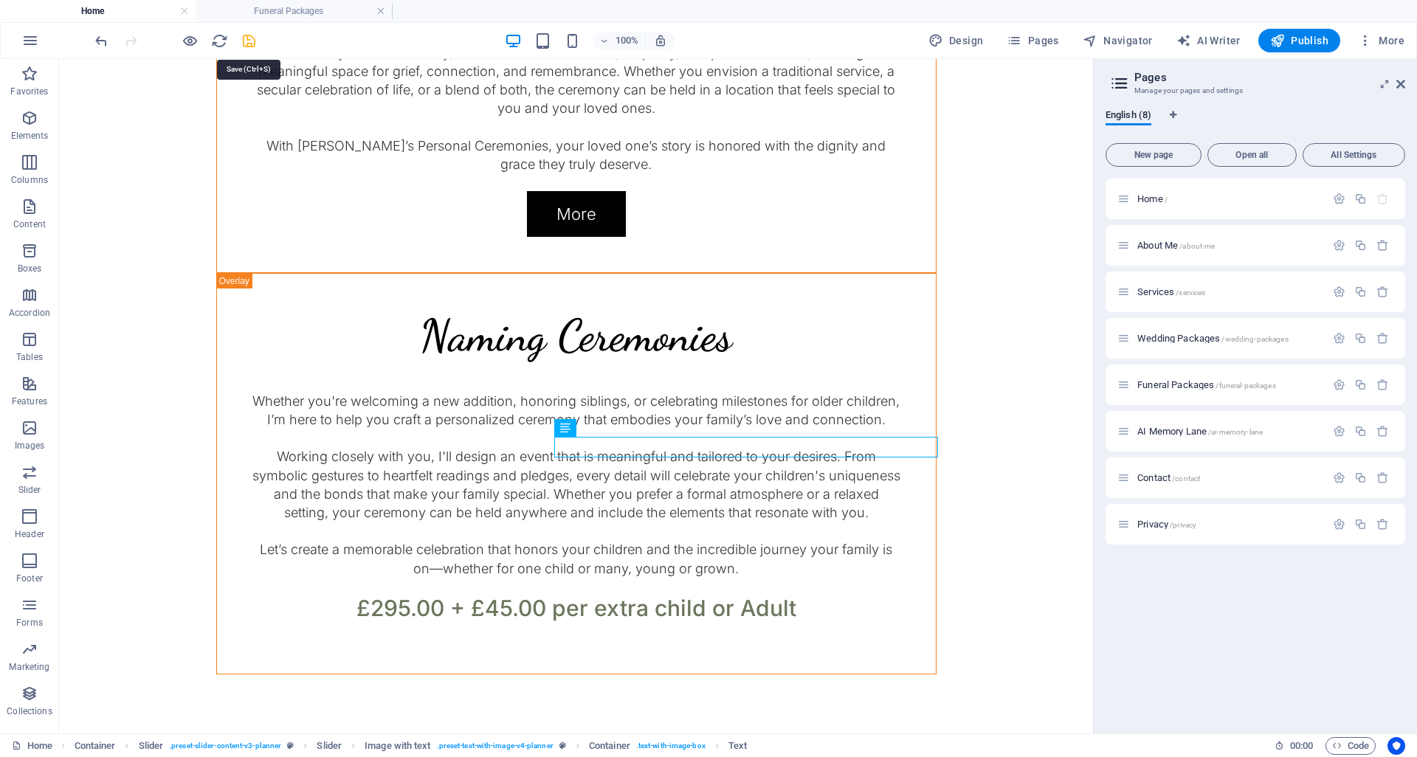
click at [249, 44] on icon "save" at bounding box center [249, 40] width 17 height 17
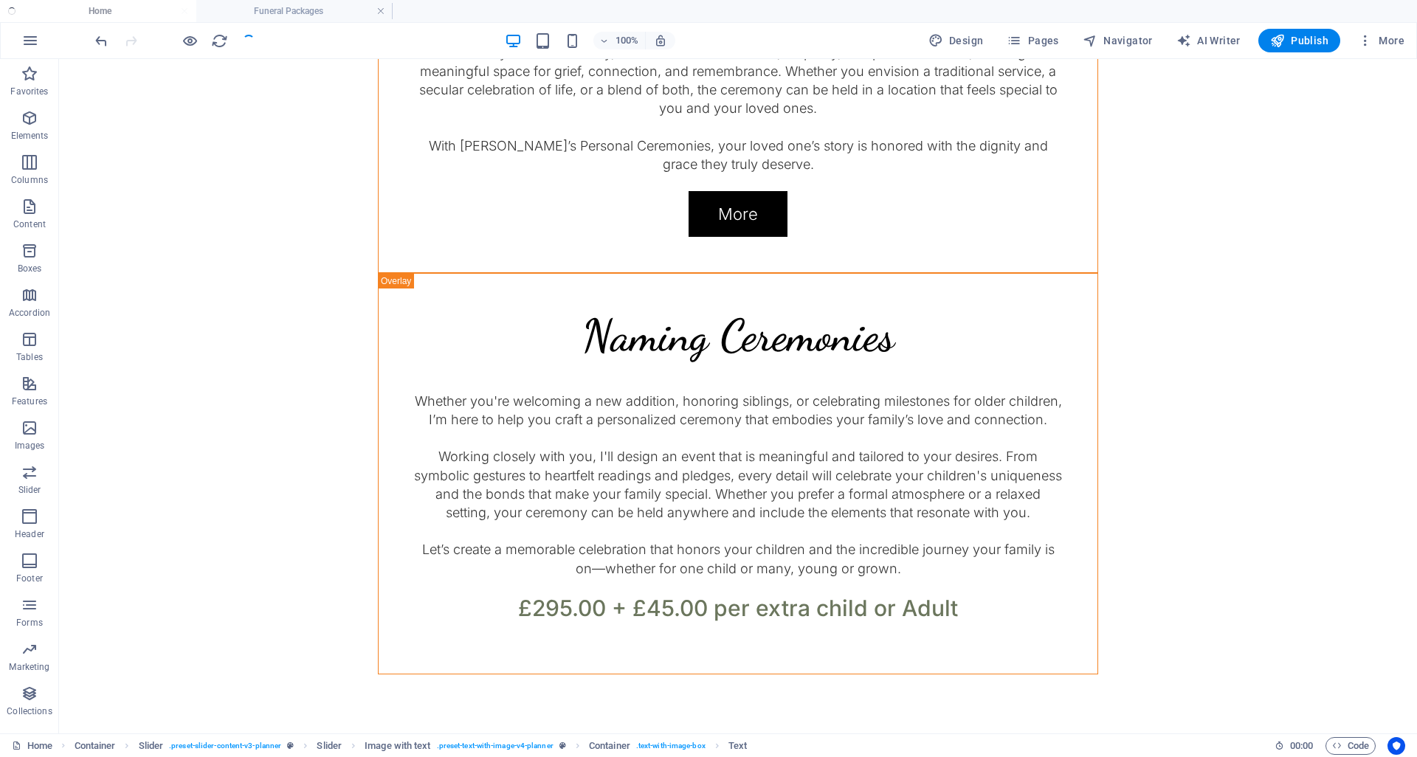
checkbox input "false"
click at [1298, 44] on span "Publish" at bounding box center [1299, 40] width 58 height 15
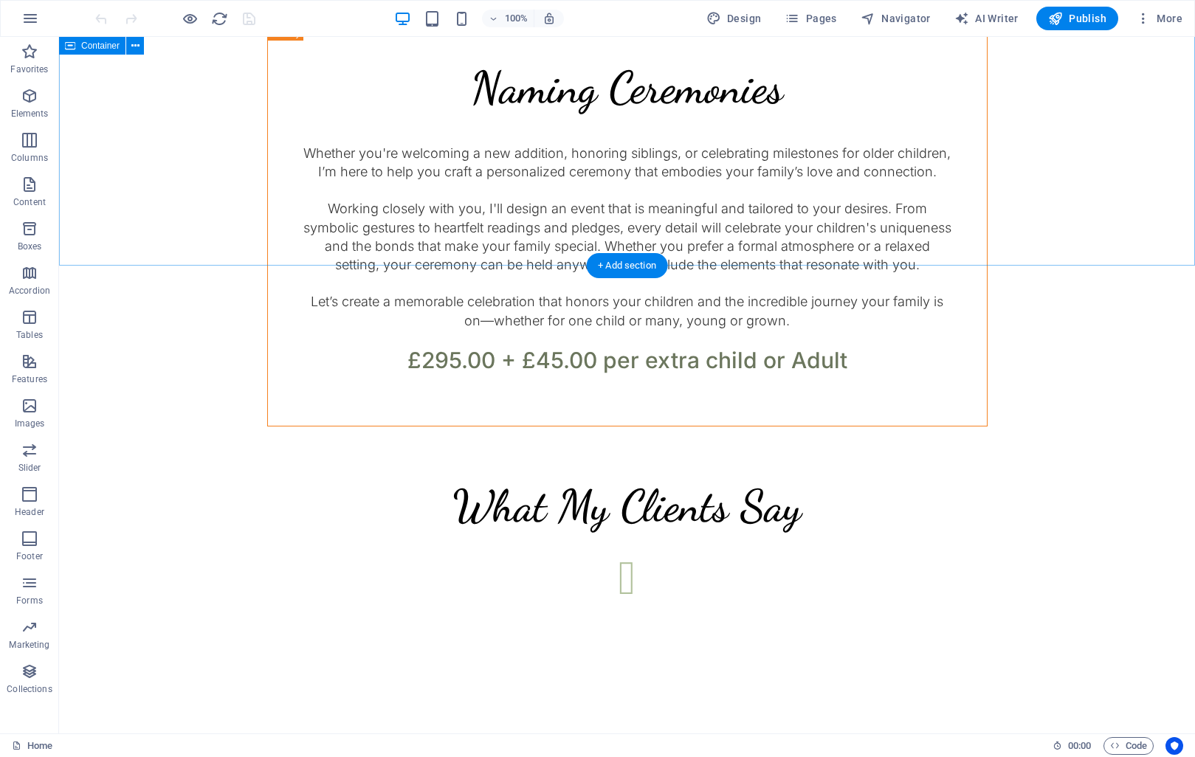
scroll to position [2785, 0]
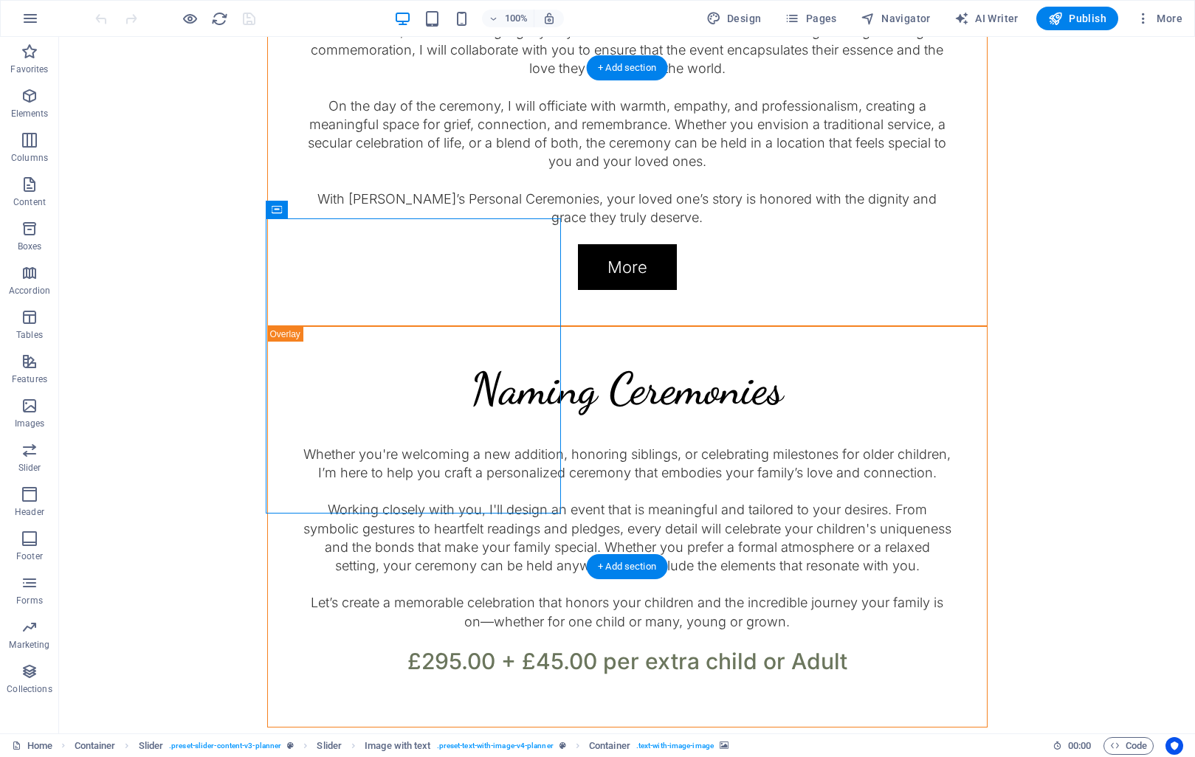
select select "px"
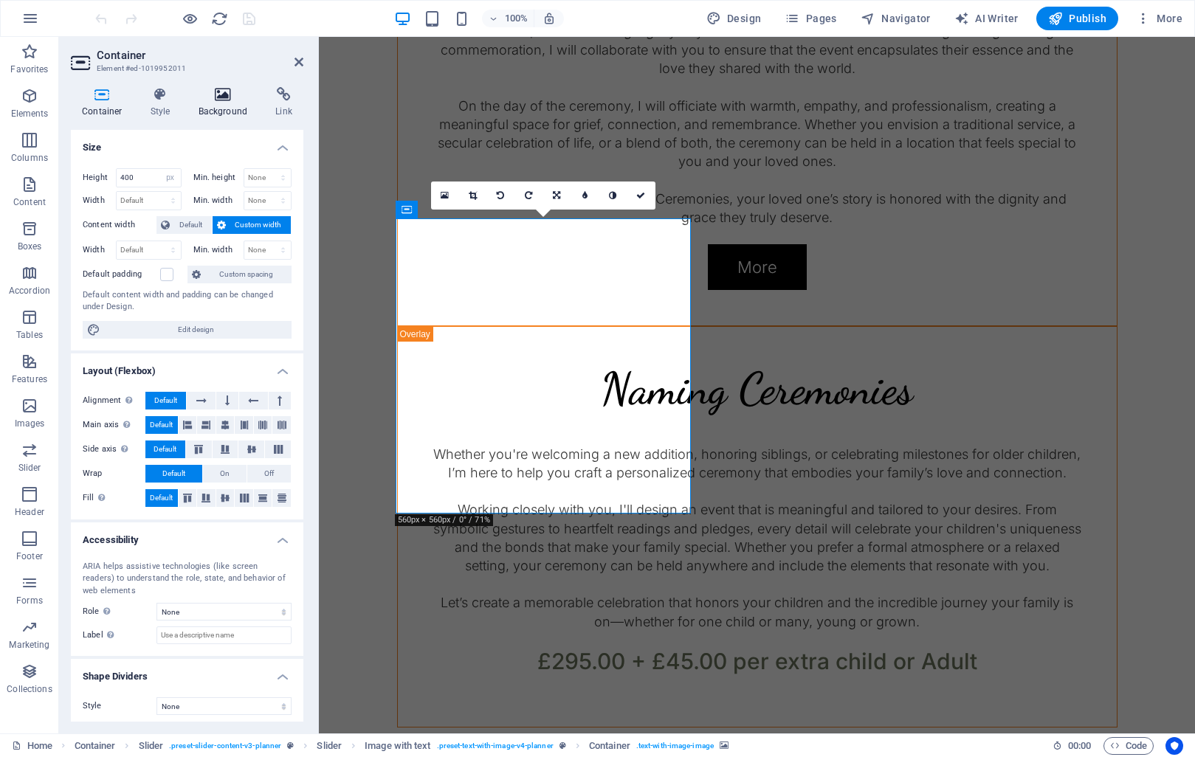
click at [211, 108] on h4 "Background" at bounding box center [225, 102] width 77 height 31
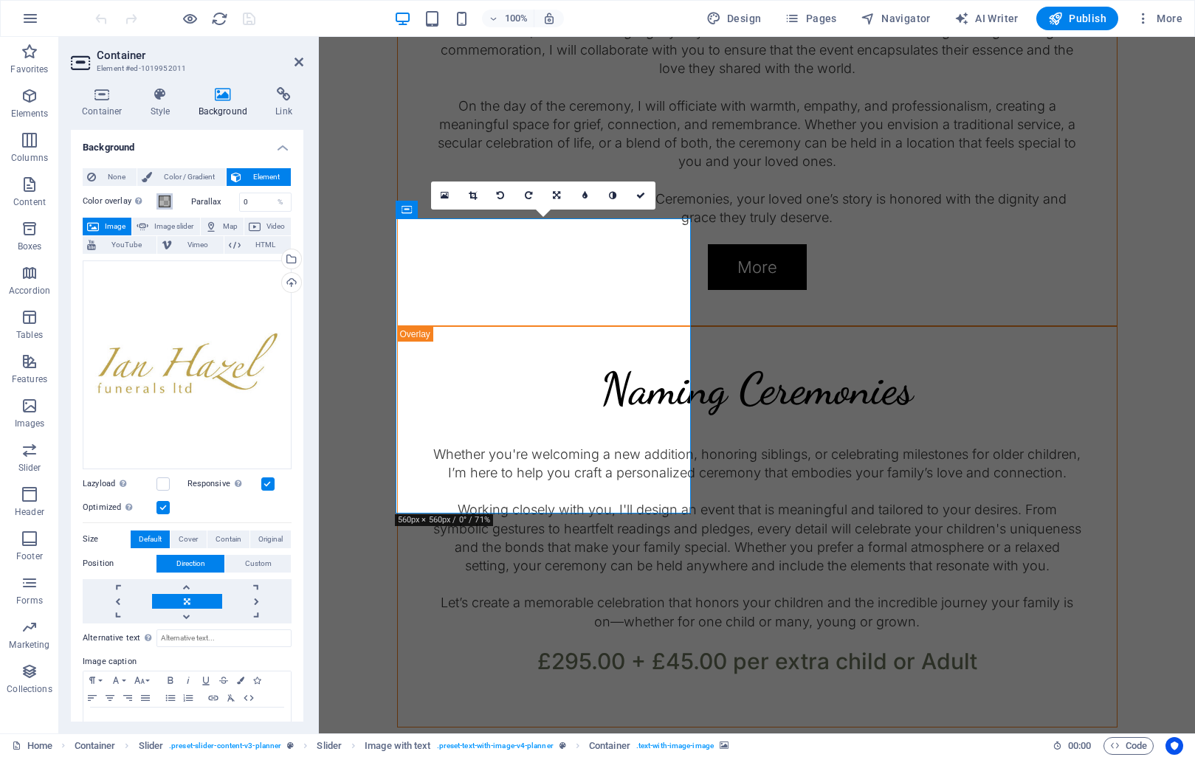
click at [166, 203] on span at bounding box center [165, 202] width 12 height 12
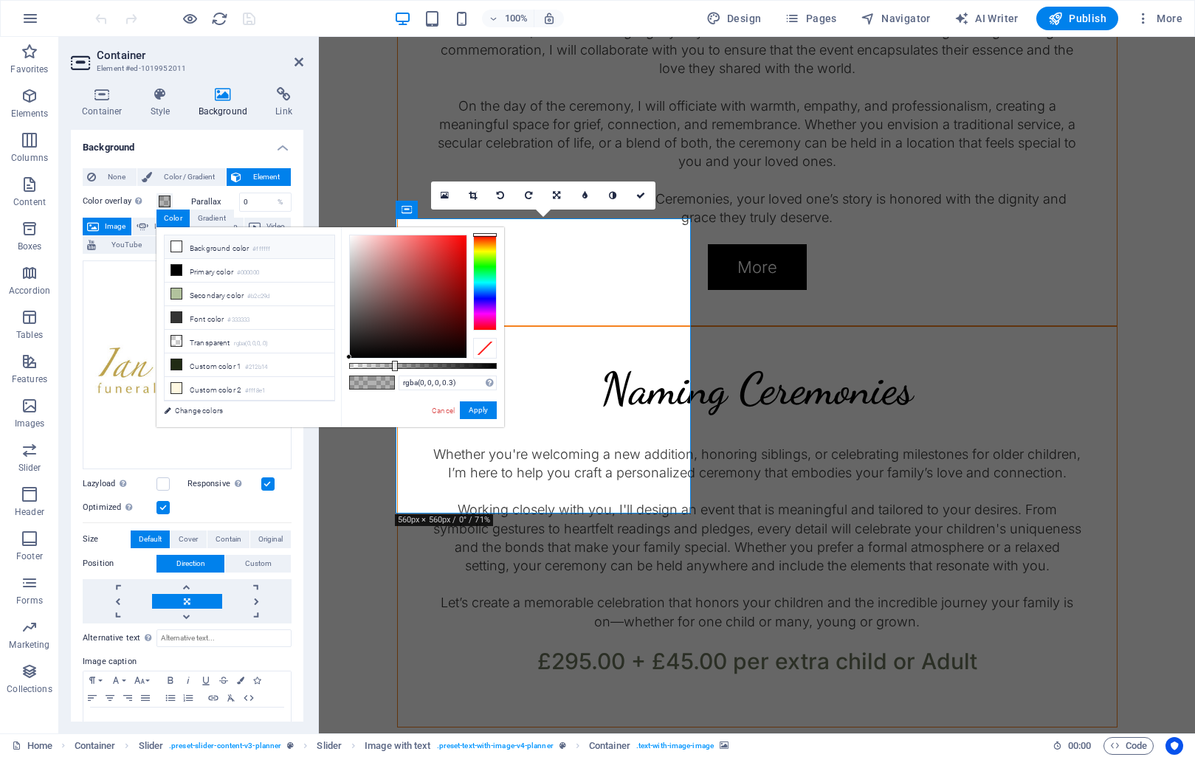
click at [201, 246] on li "Background color #ffffff" at bounding box center [250, 247] width 170 height 24
type input "rgba(255, 255, 255, 0.3)"
click at [489, 410] on button "Apply" at bounding box center [478, 410] width 37 height 18
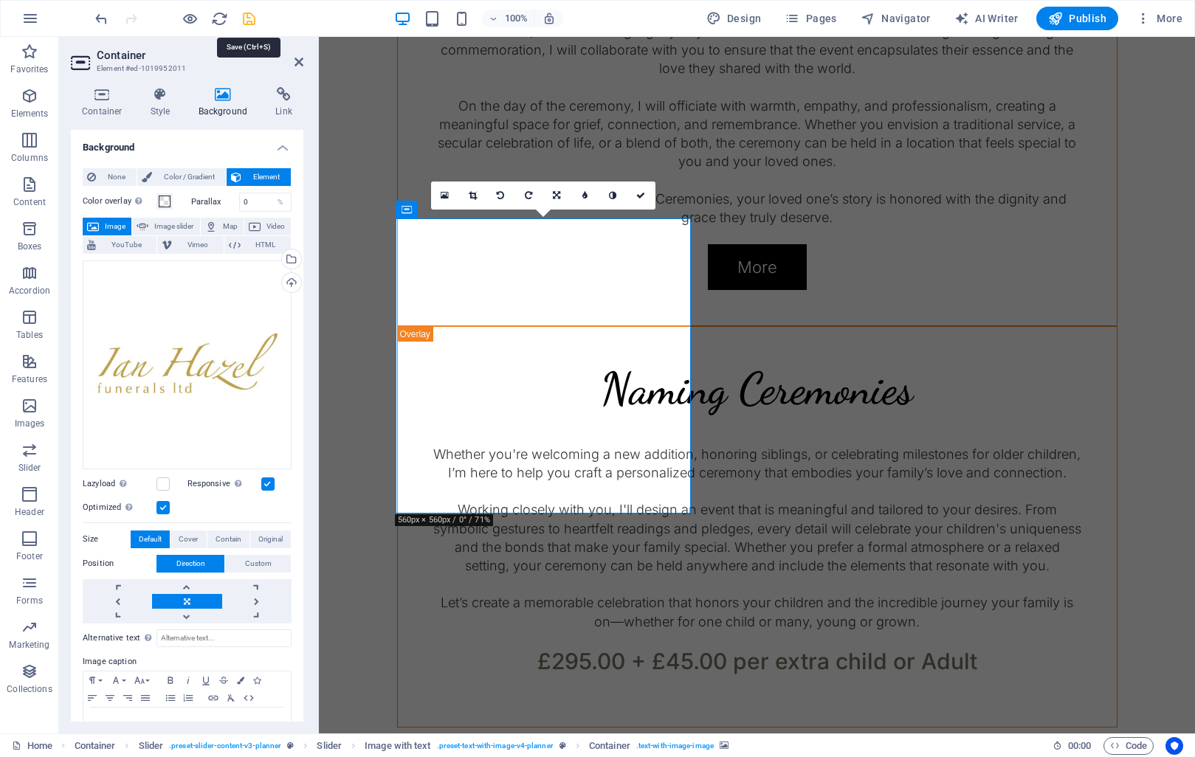
click at [248, 18] on icon "save" at bounding box center [249, 18] width 17 height 17
checkbox input "false"
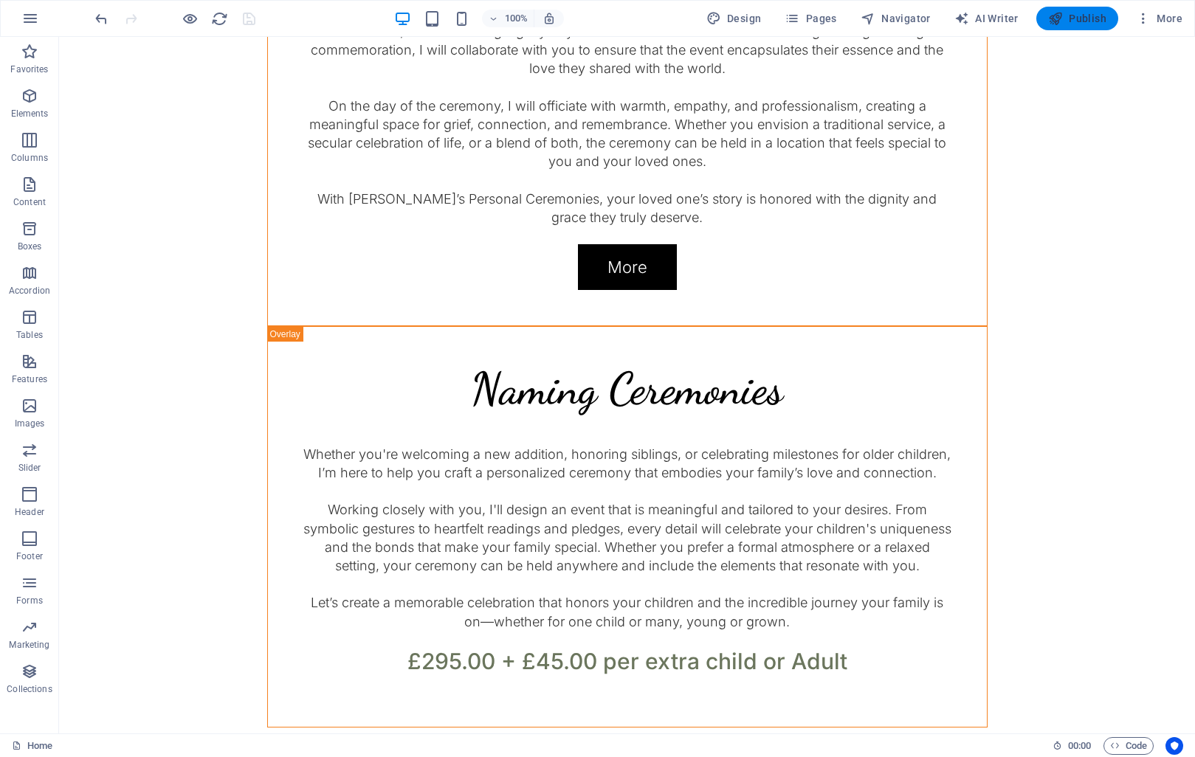
click at [1078, 14] on span "Publish" at bounding box center [1077, 18] width 58 height 15
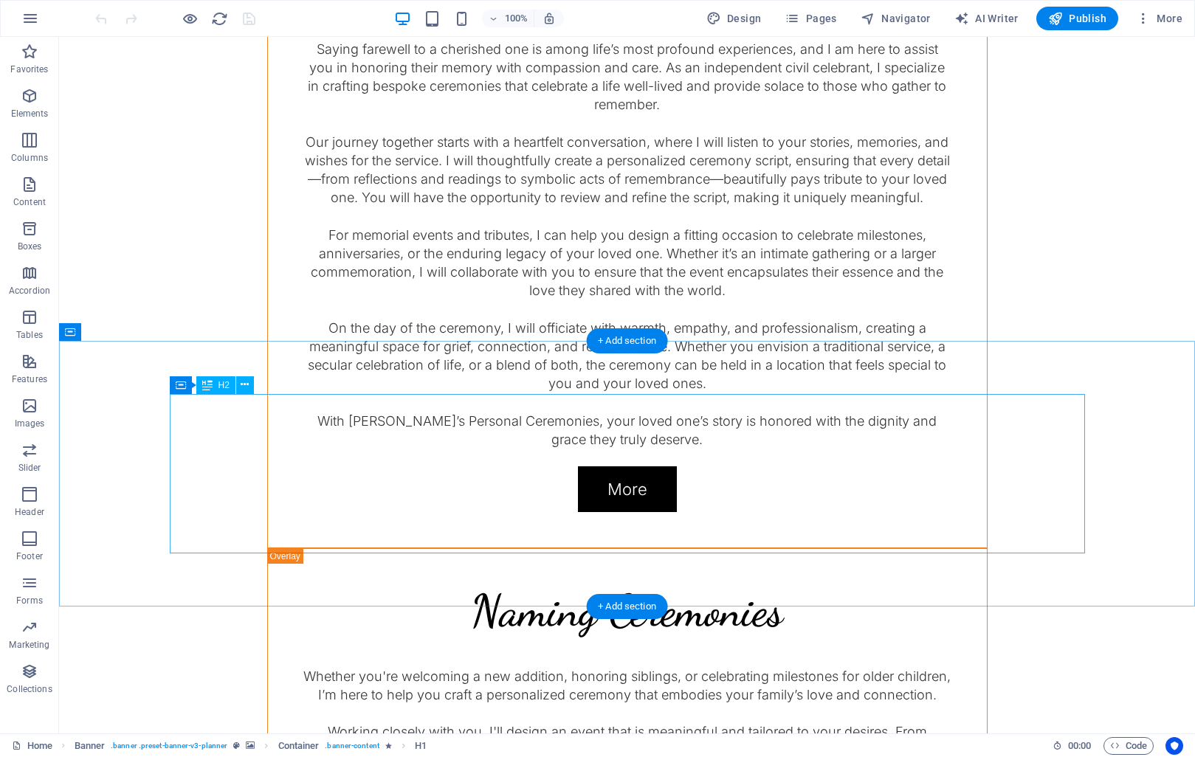
scroll to position [2559, 0]
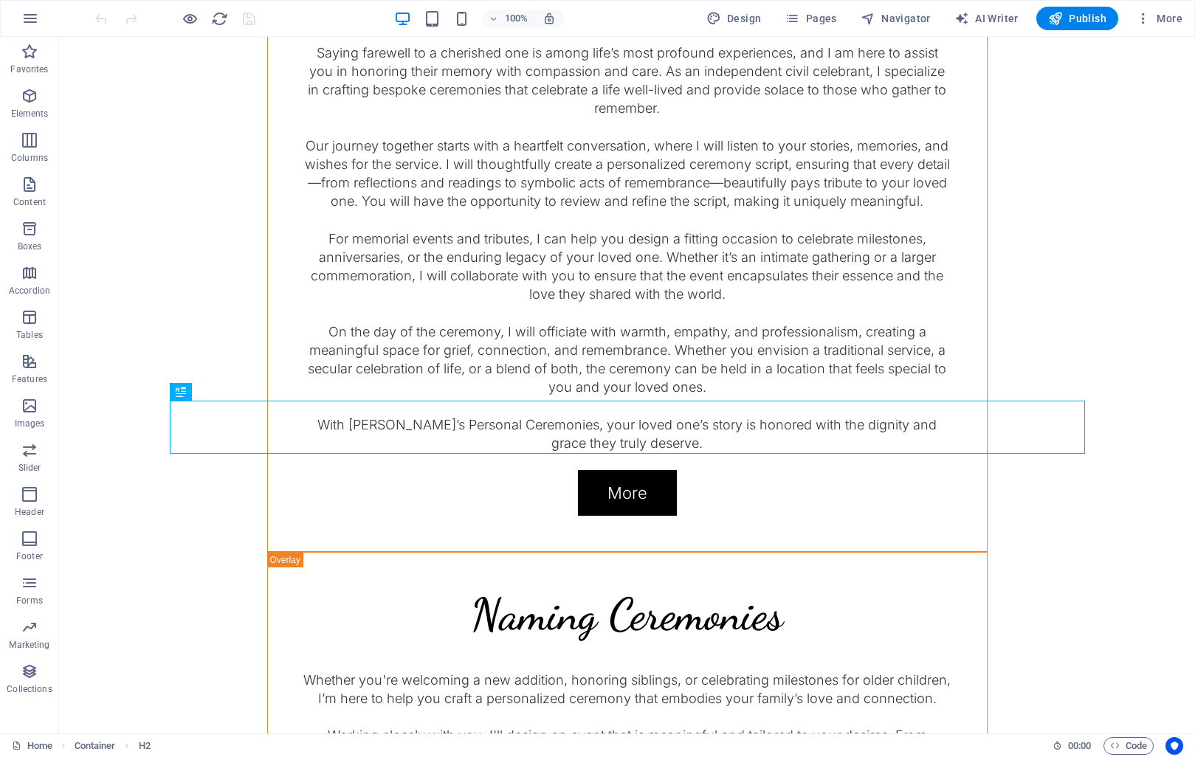
scroll to position [2258, 0]
